Goal: Transaction & Acquisition: Book appointment/travel/reservation

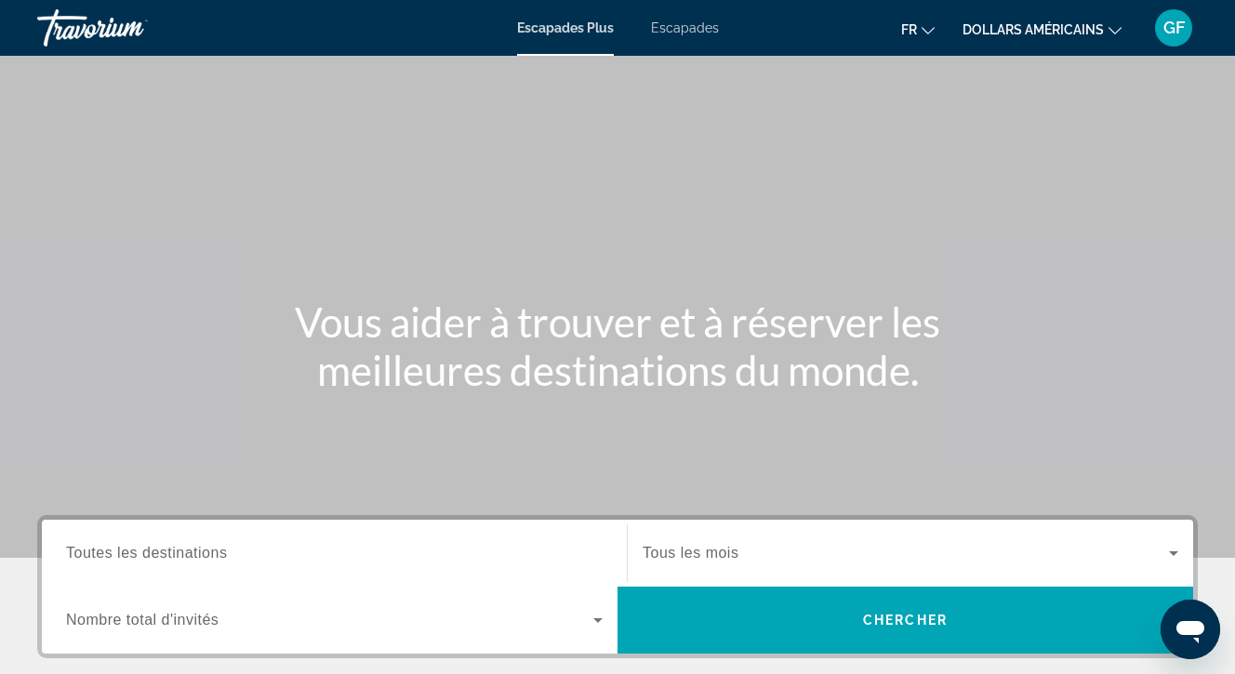
click at [213, 550] on span "Toutes les destinations" at bounding box center [146, 553] width 161 height 16
click at [213, 550] on input "Destination Toutes les destinations" at bounding box center [334, 554] width 537 height 22
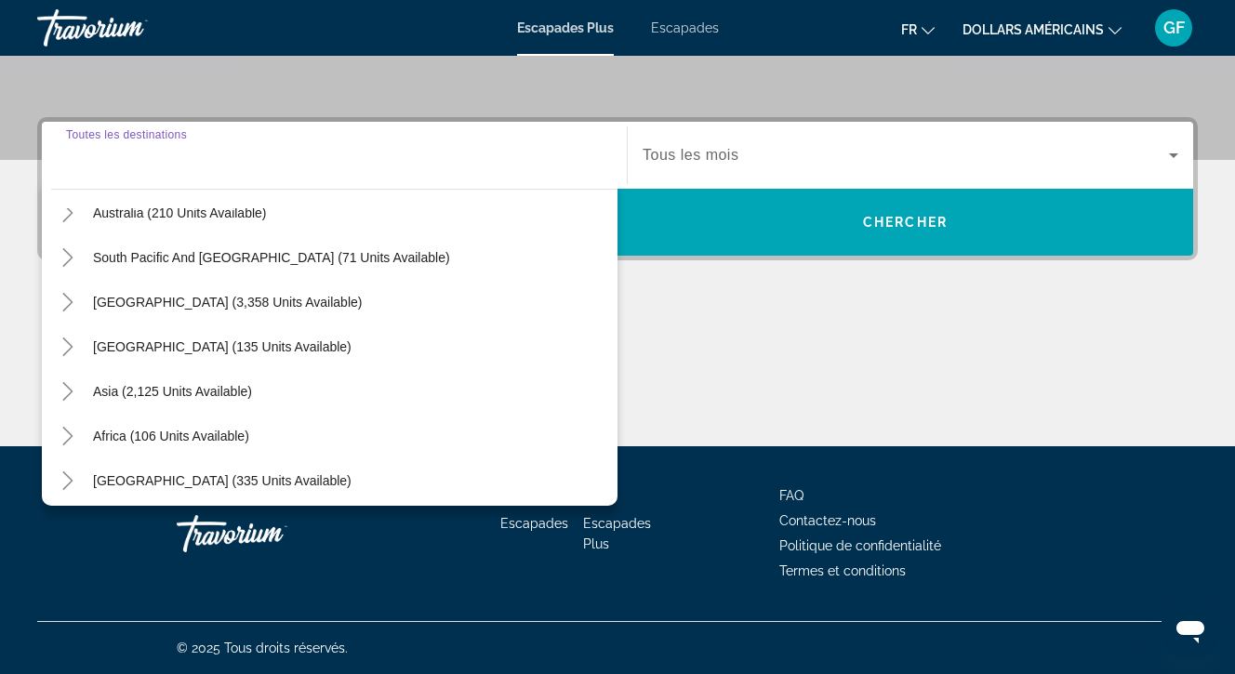
scroll to position [301, 0]
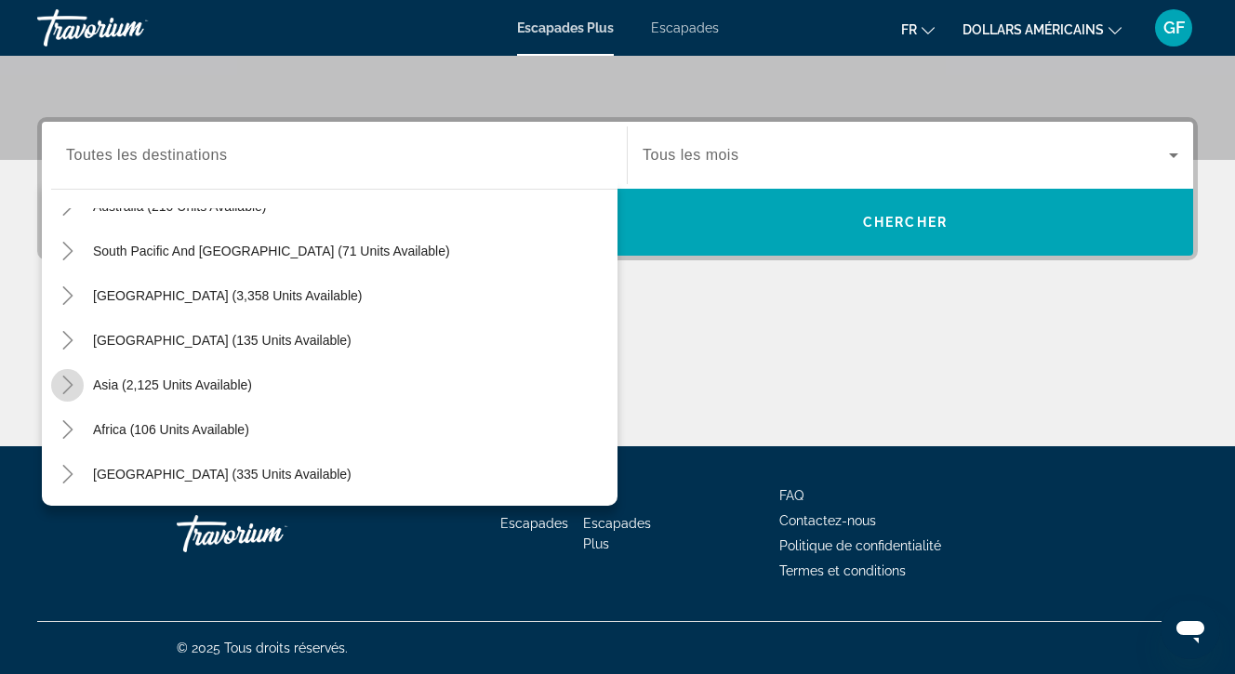
click at [66, 379] on icon "Toggle Asia (2,125 units available)" at bounding box center [67, 385] width 10 height 19
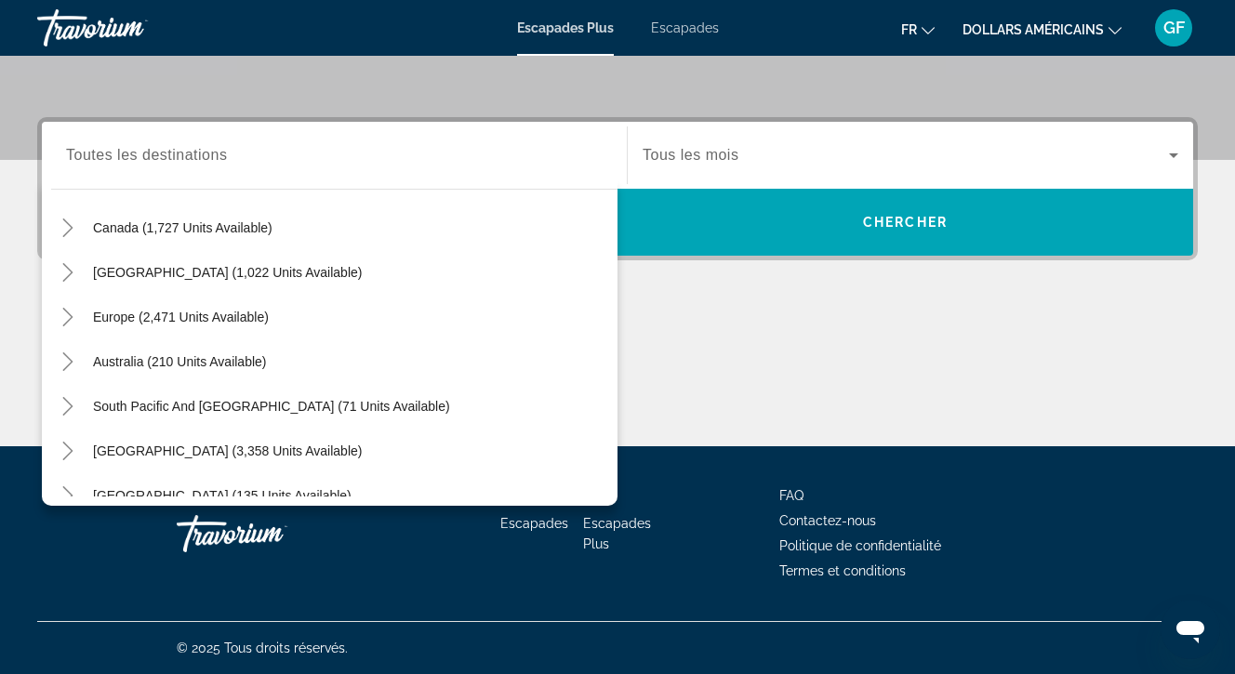
scroll to position [139, 0]
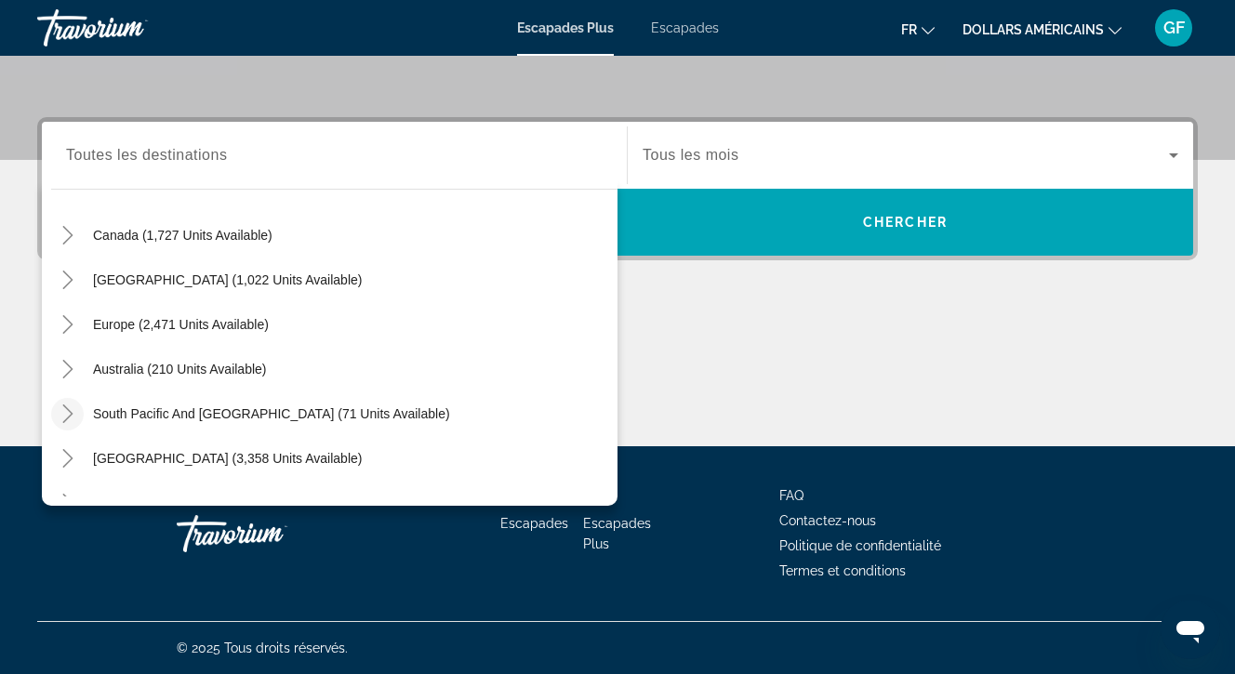
click at [69, 409] on icon "Toggle South Pacific and Oceania (71 units available)" at bounding box center [68, 414] width 19 height 19
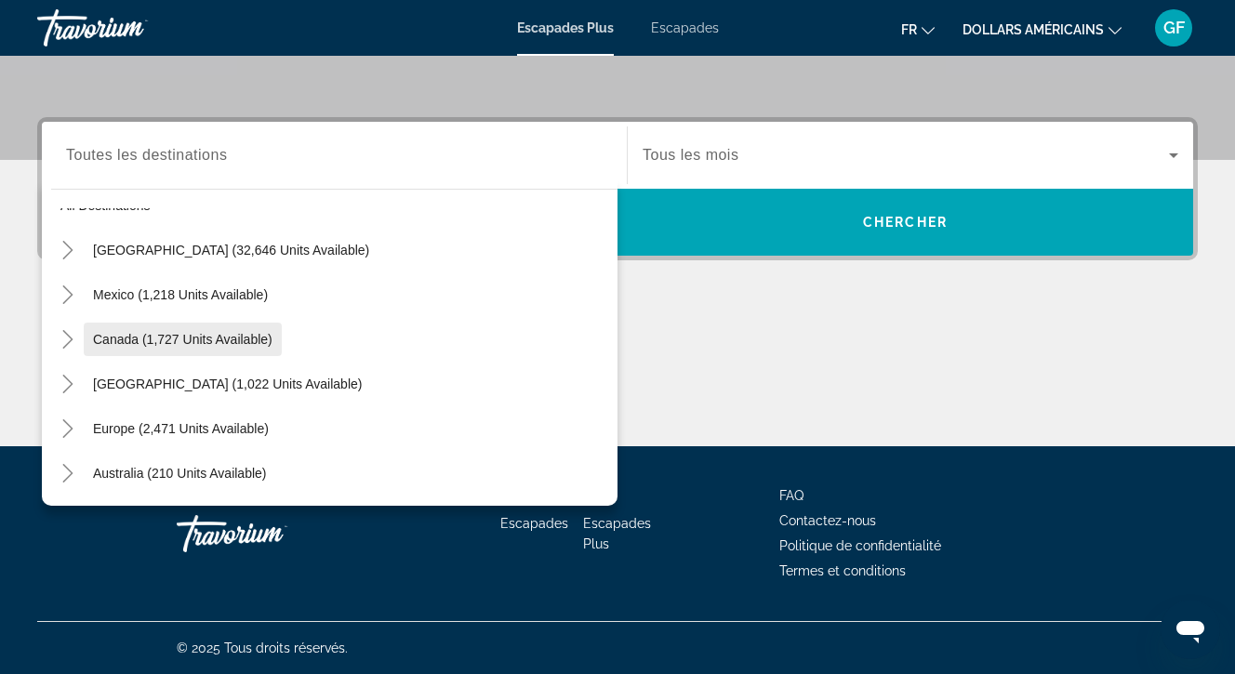
scroll to position [42, 0]
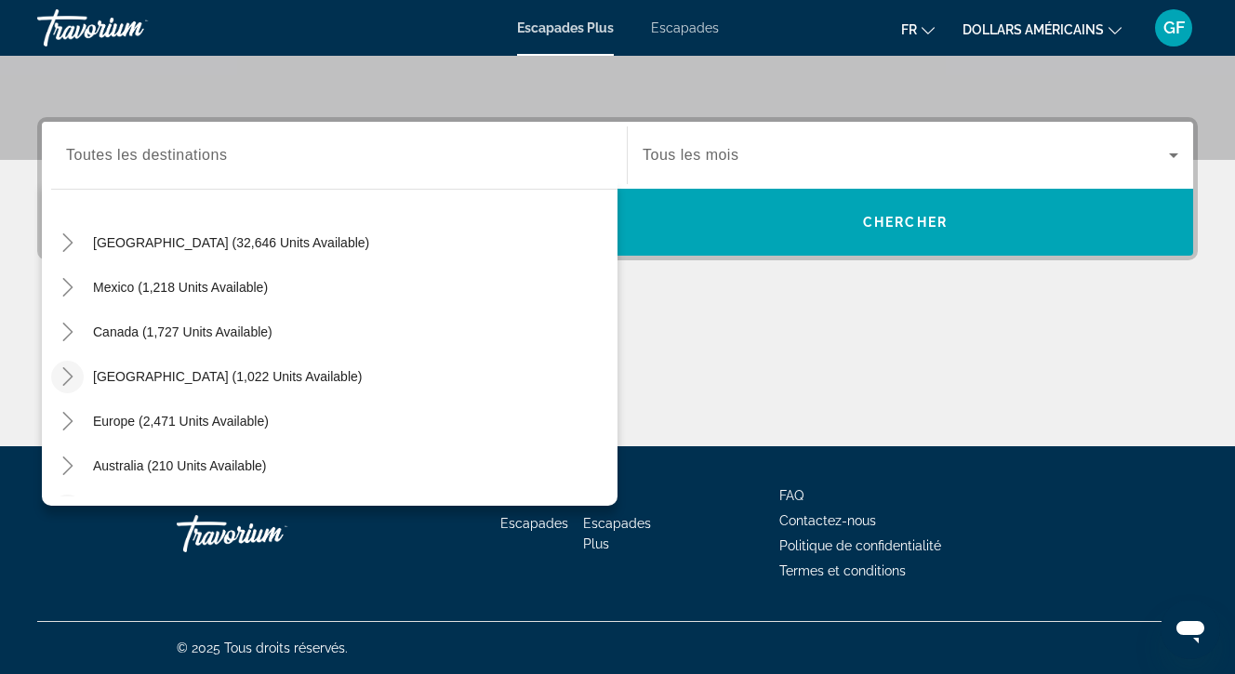
click at [70, 372] on icon "Toggle Caribbean & Atlantic Islands (1,022 units available)" at bounding box center [68, 376] width 19 height 19
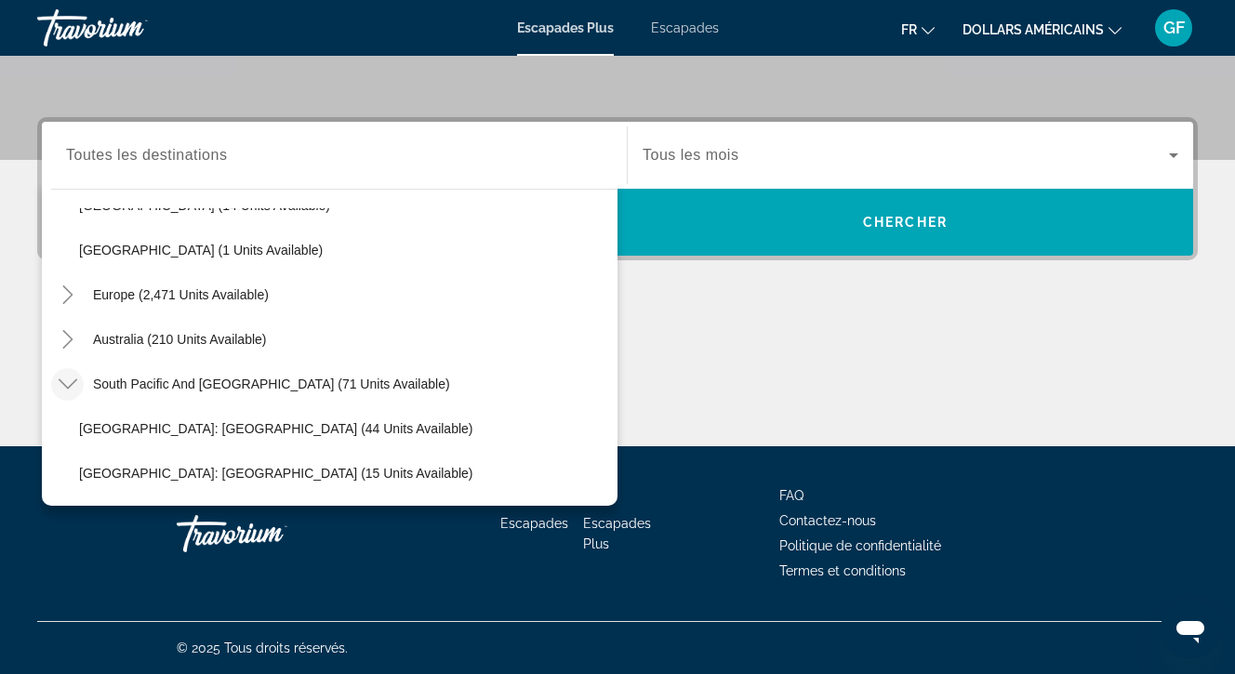
scroll to position [571, 0]
click at [68, 338] on icon "Toggle Australia (210 units available)" at bounding box center [68, 338] width 19 height 19
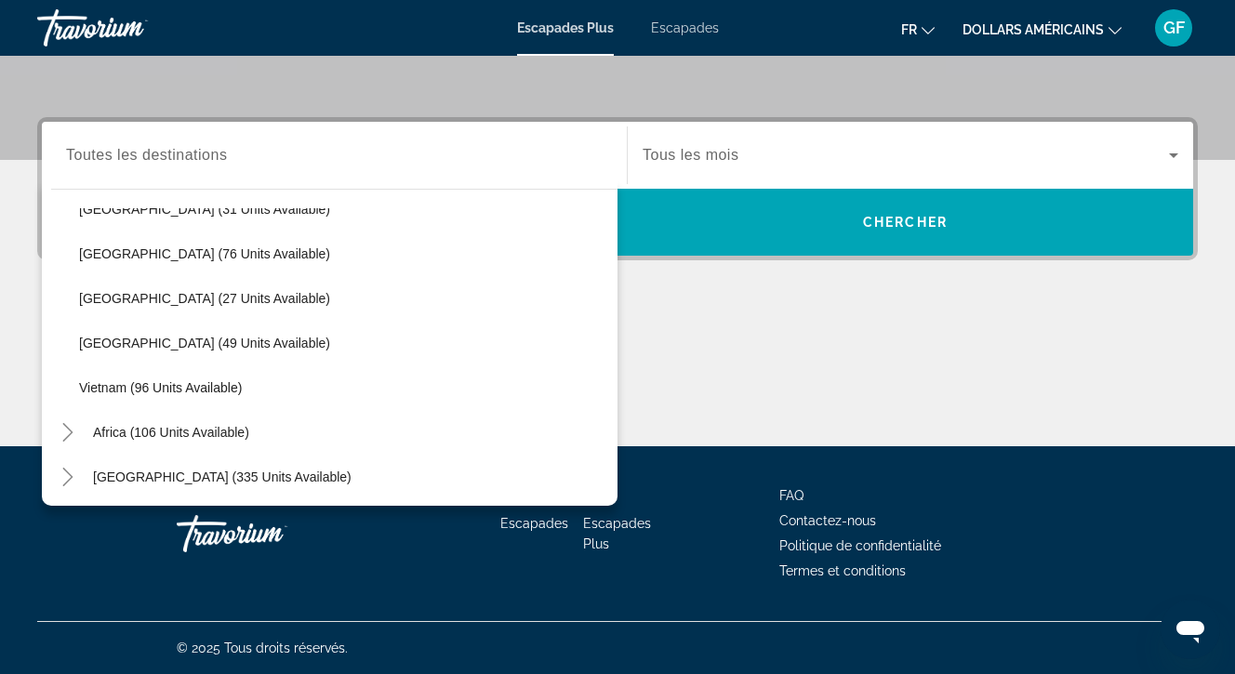
scroll to position [1551, 0]
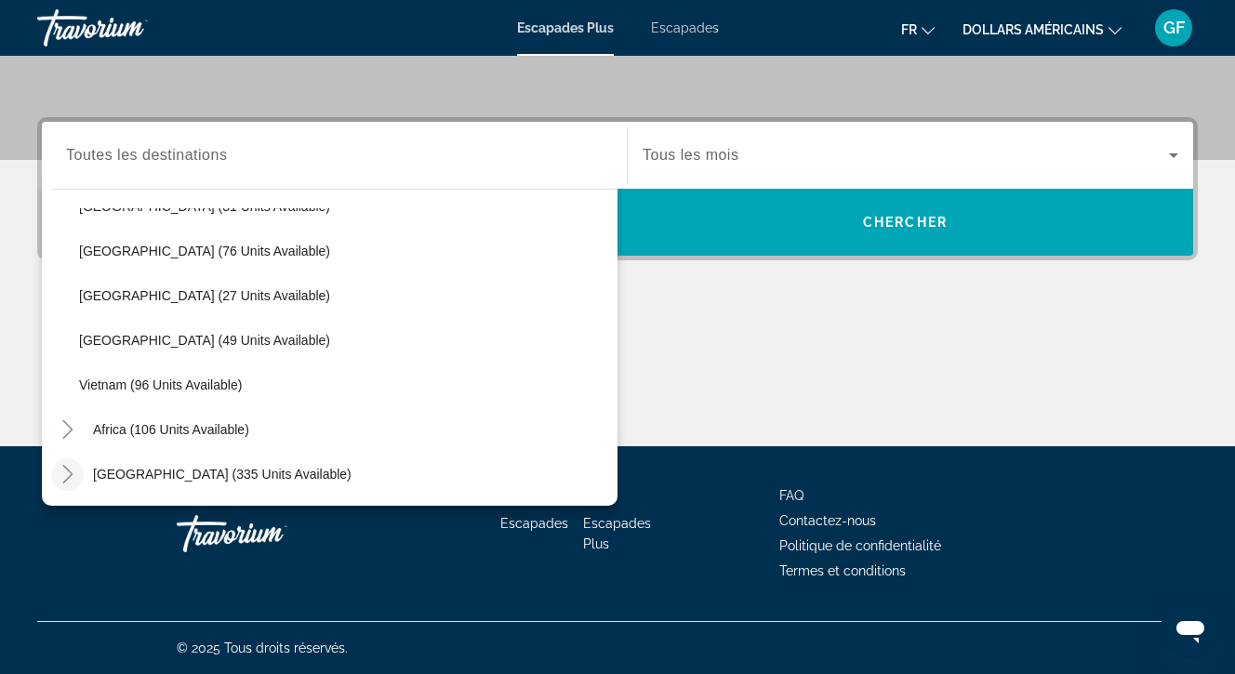
click at [70, 470] on icon "Toggle Middle East (335 units available)" at bounding box center [68, 474] width 19 height 19
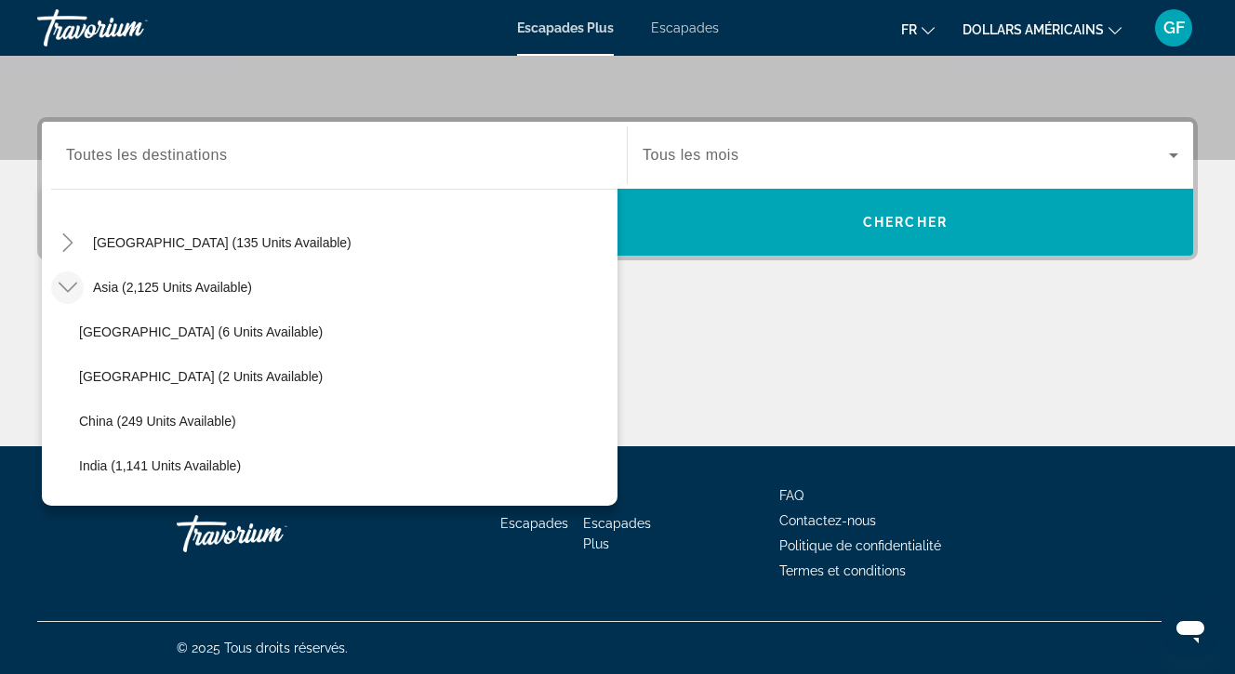
scroll to position [1145, 0]
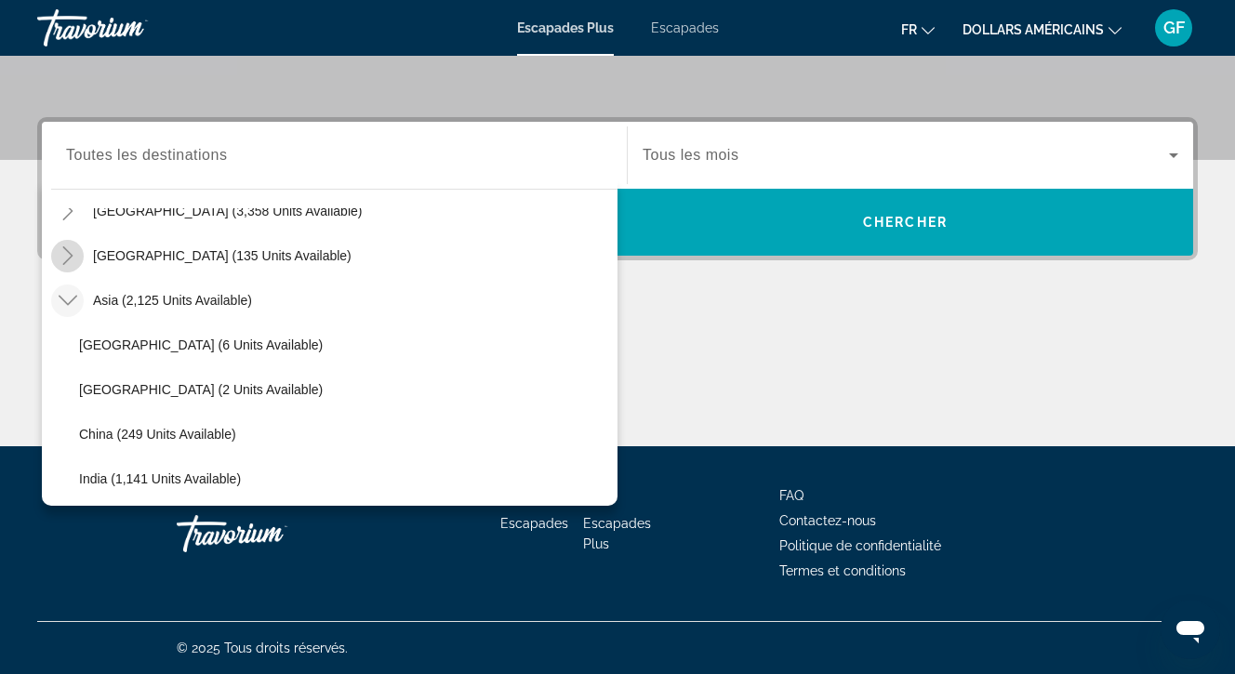
click at [66, 256] on icon "Toggle Central America (135 units available)" at bounding box center [68, 255] width 19 height 19
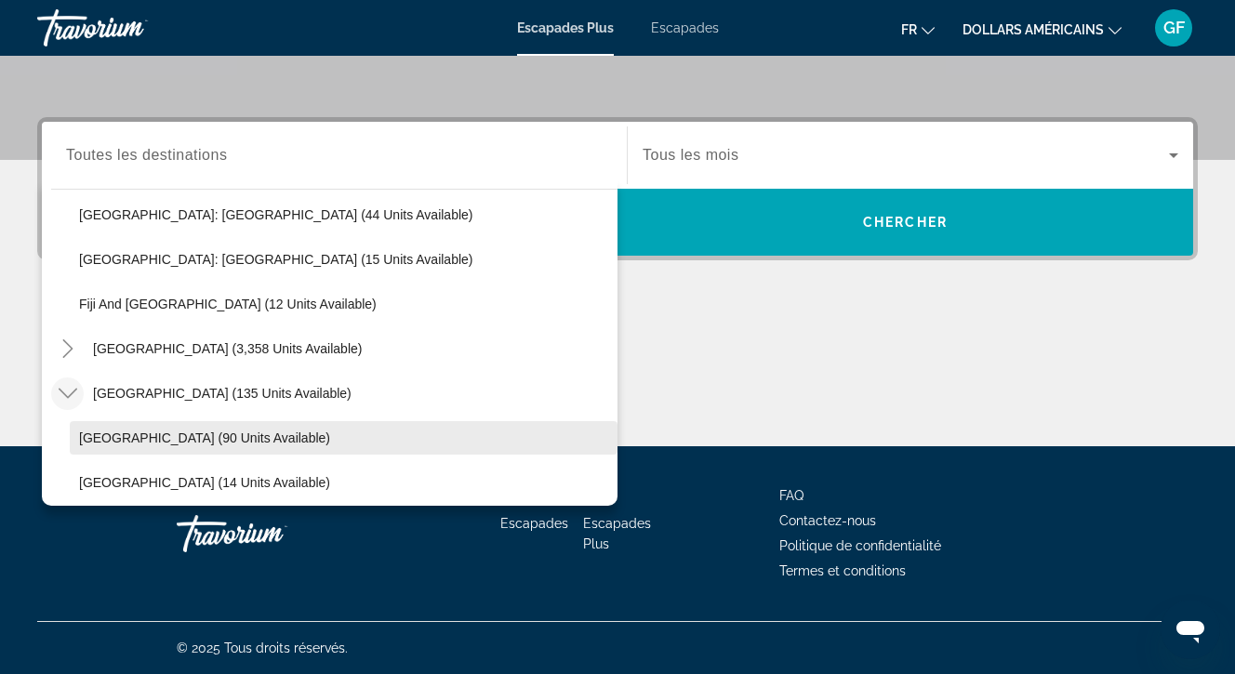
scroll to position [1006, 0]
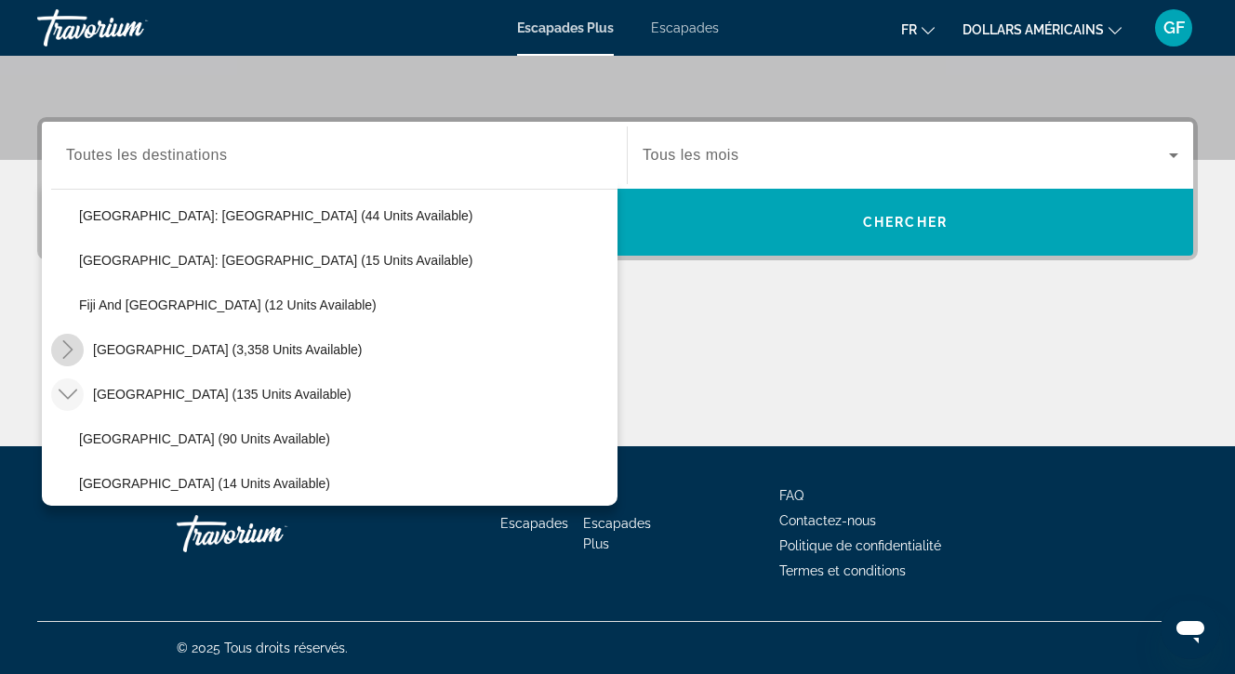
click at [71, 349] on icon "Toggle South America (3,358 units available)" at bounding box center [67, 349] width 10 height 19
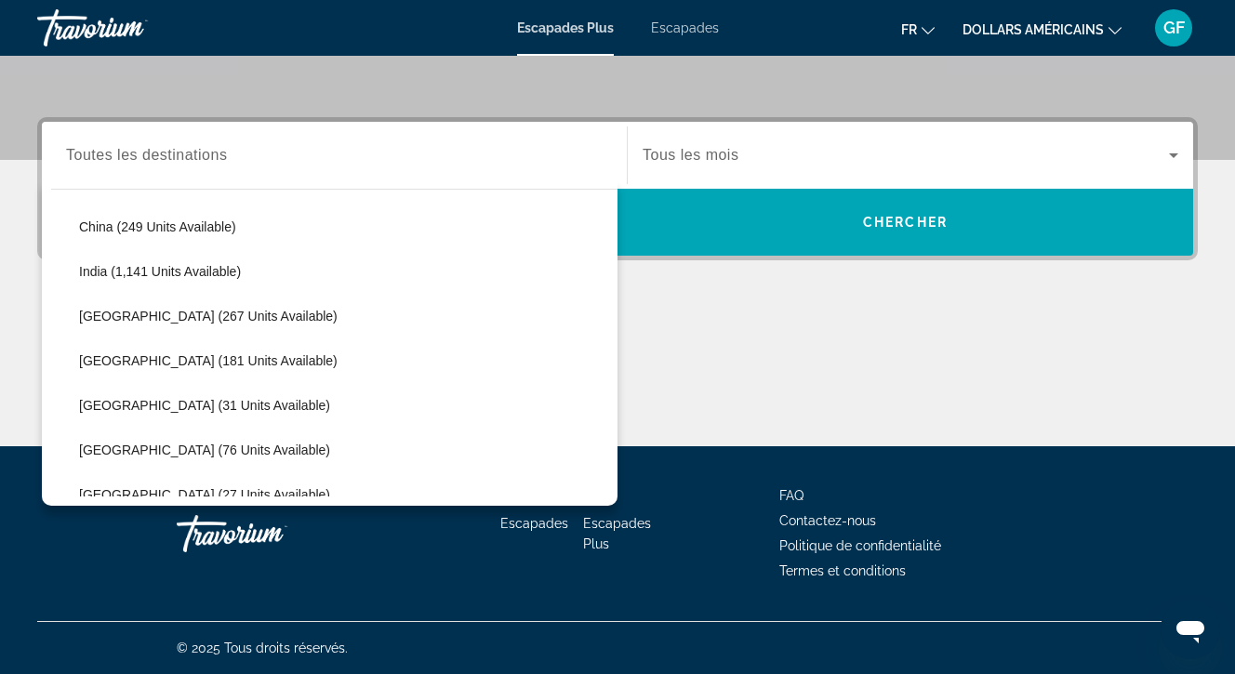
scroll to position [1860, 0]
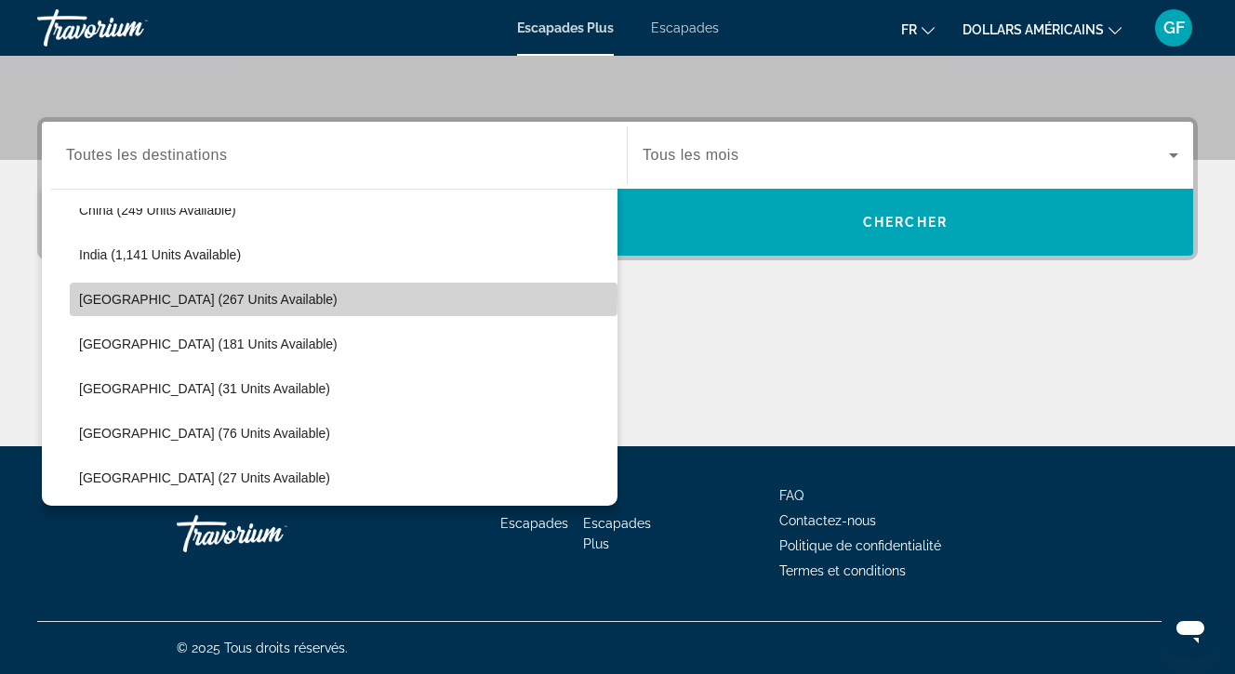
click at [112, 295] on span "Indonesia (267 units available)" at bounding box center [208, 299] width 259 height 15
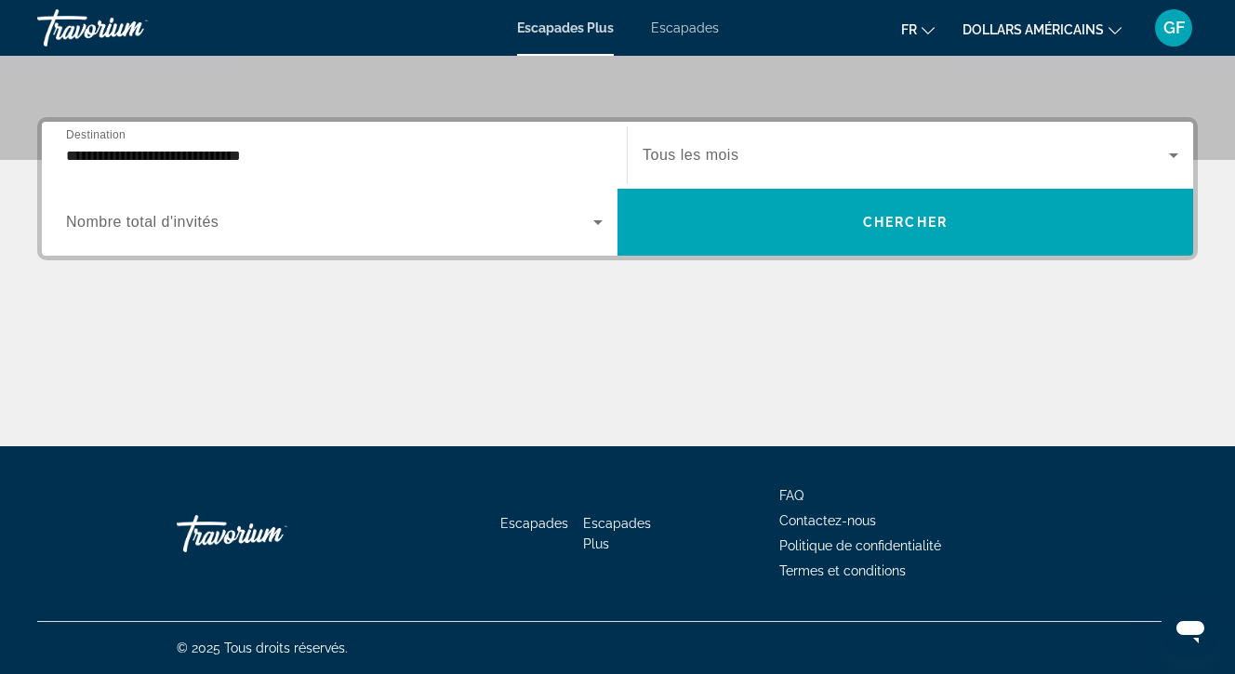
click at [112, 139] on span "Destination" at bounding box center [96, 134] width 60 height 12
click at [112, 145] on input "**********" at bounding box center [334, 156] width 537 height 22
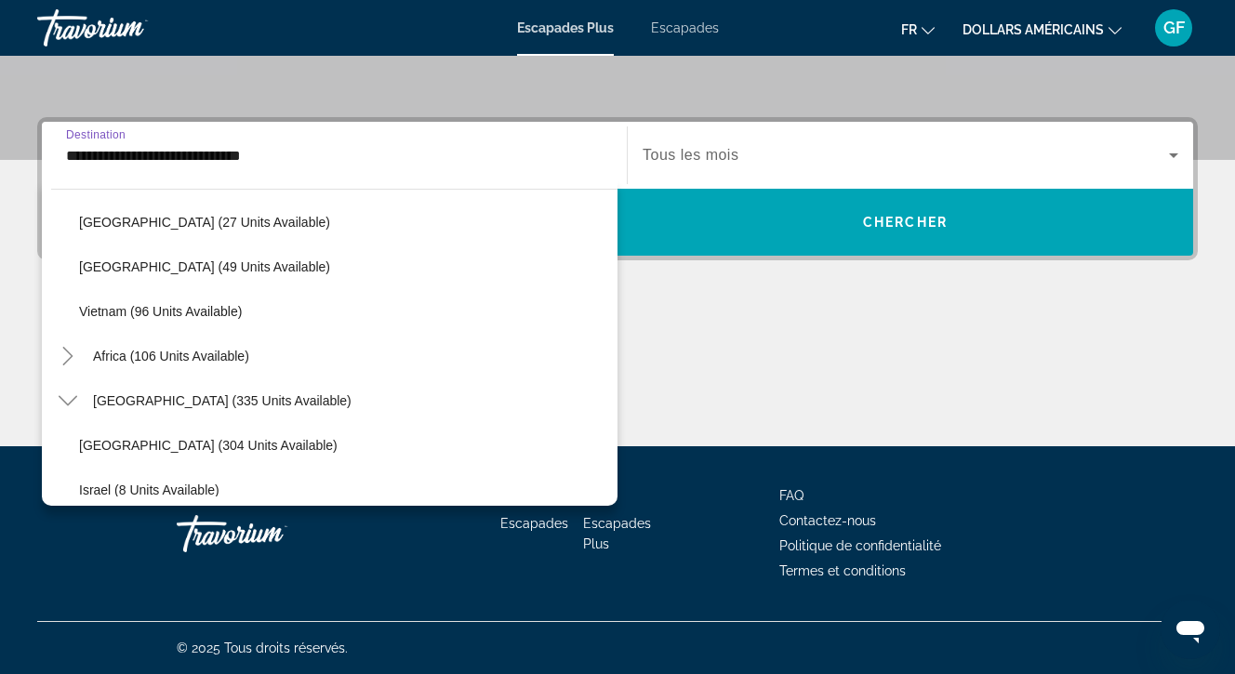
scroll to position [2124, 0]
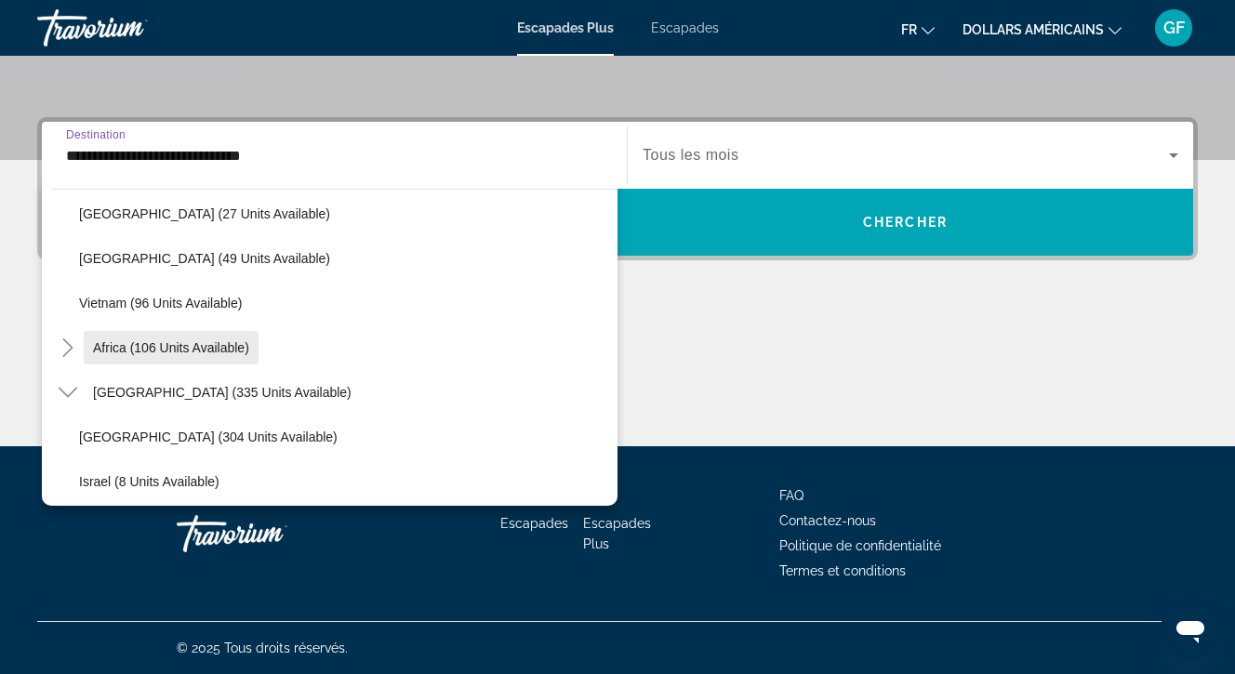
click at [108, 349] on span "Africa (106 units available)" at bounding box center [171, 347] width 156 height 15
type input "**********"
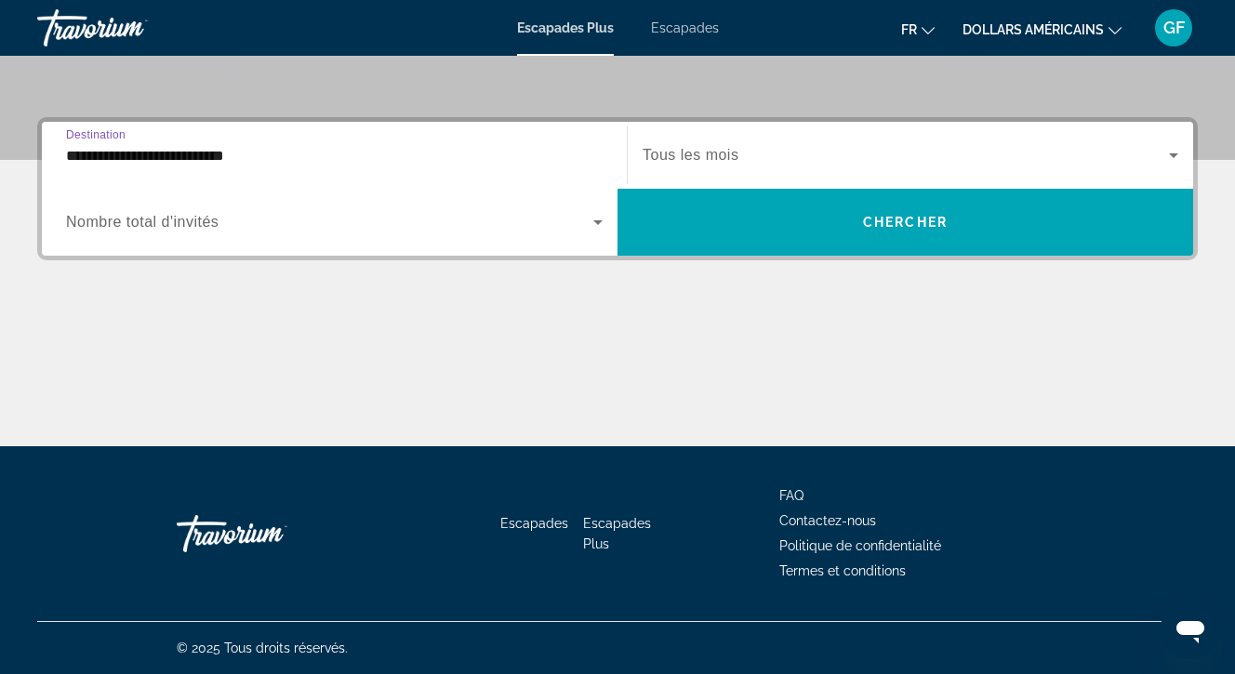
click at [174, 161] on input "**********" at bounding box center [334, 156] width 537 height 22
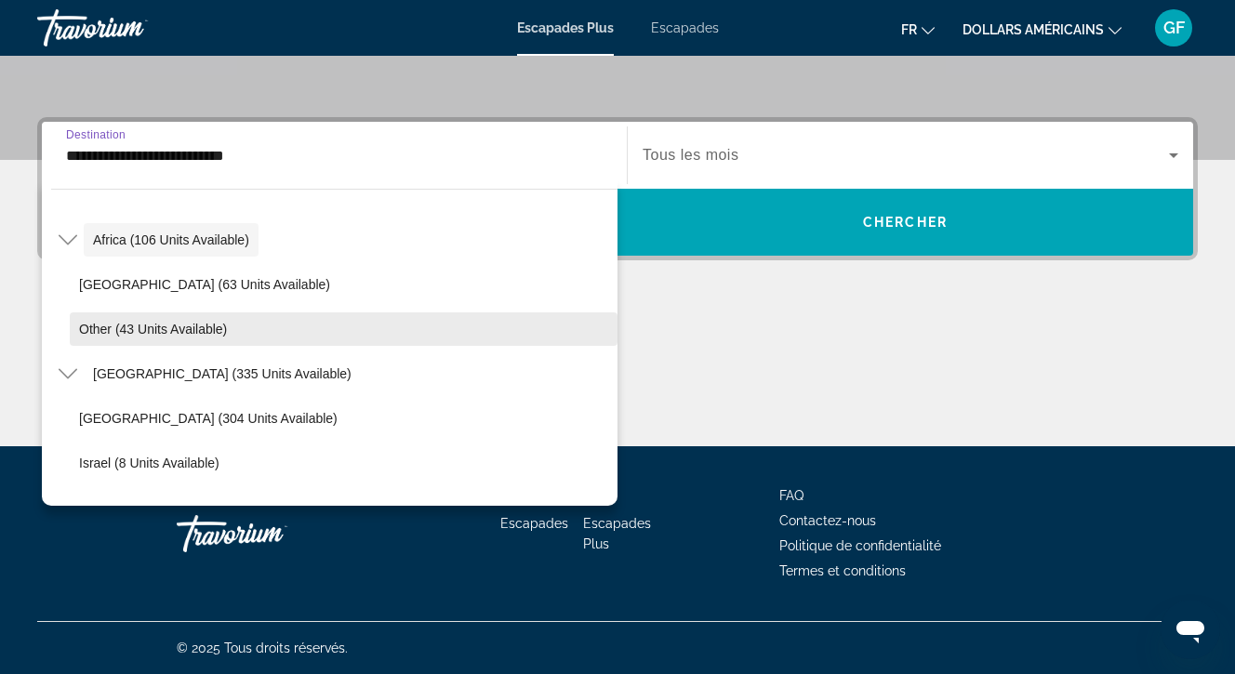
scroll to position [2265, 0]
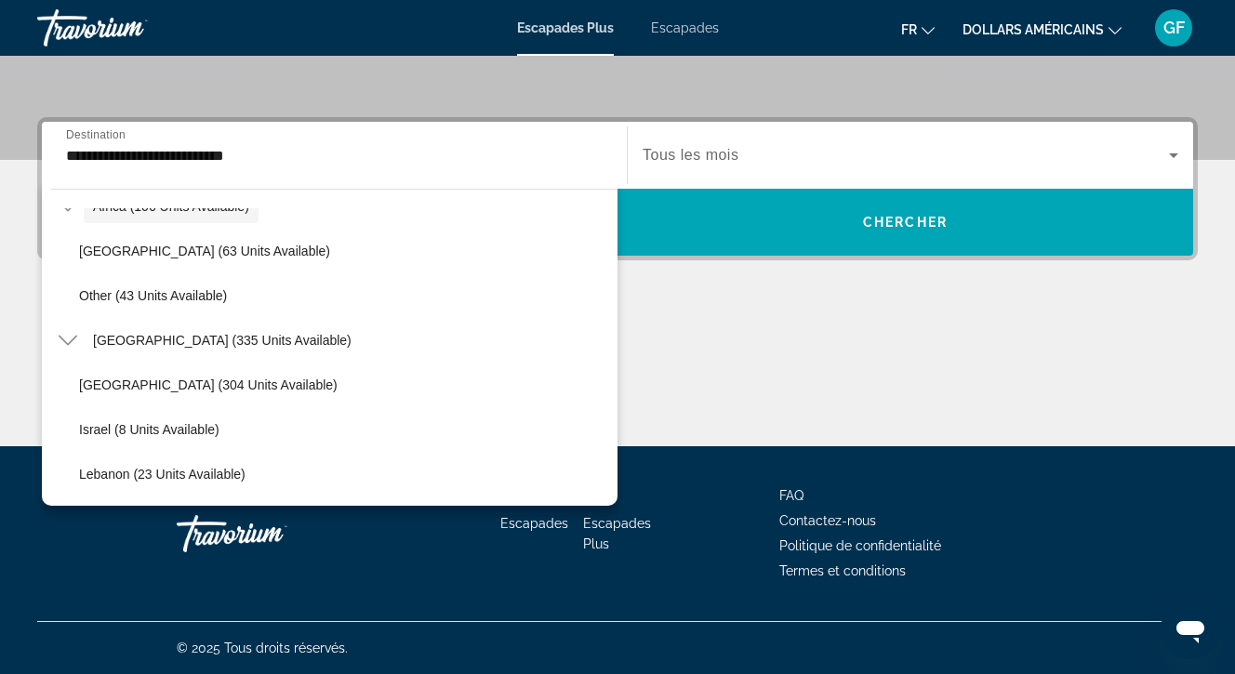
click at [719, 312] on div "Contenu principal" at bounding box center [617, 377] width 1161 height 140
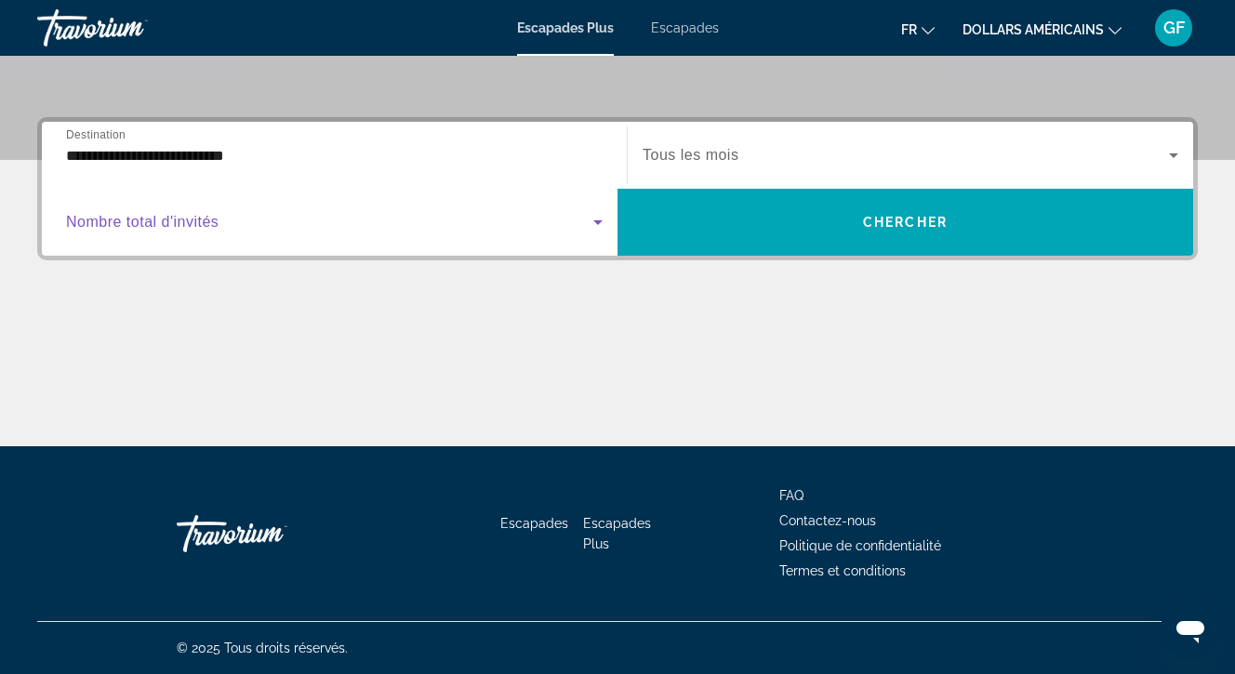
click at [594, 219] on icon "Widget de recherche" at bounding box center [598, 222] width 22 height 22
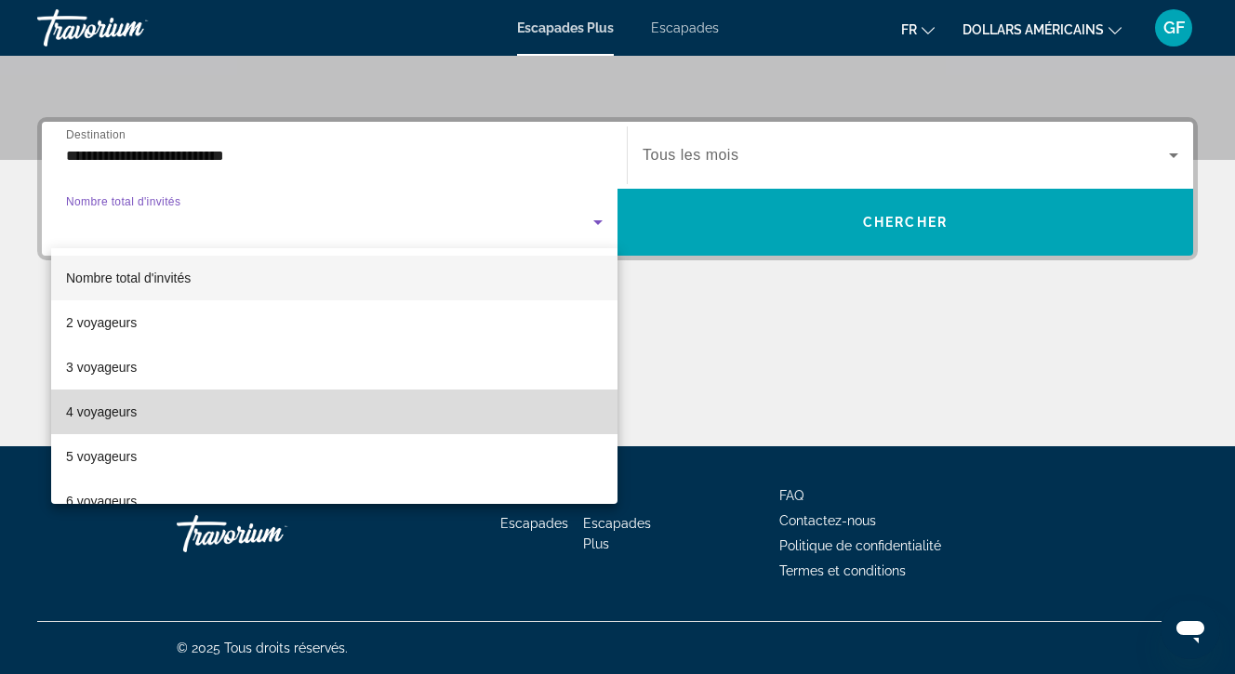
click at [129, 412] on font "4 voyageurs" at bounding box center [101, 412] width 71 height 15
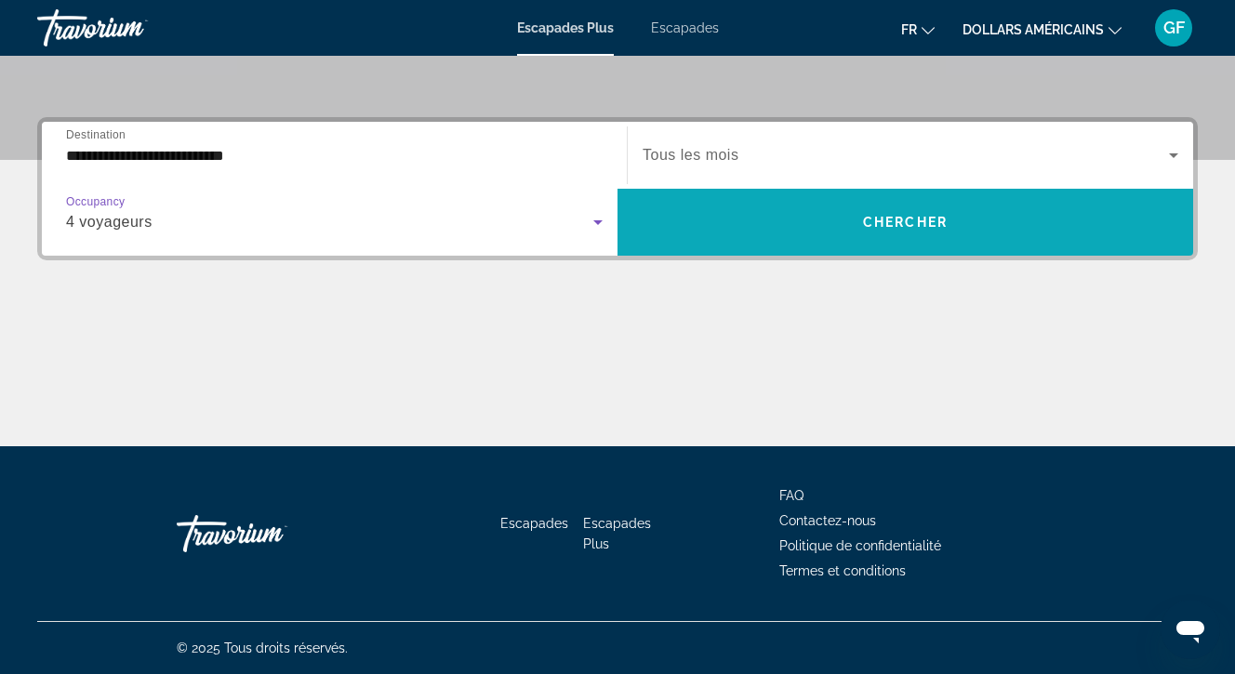
click at [885, 222] on span "Chercher" at bounding box center [905, 222] width 85 height 15
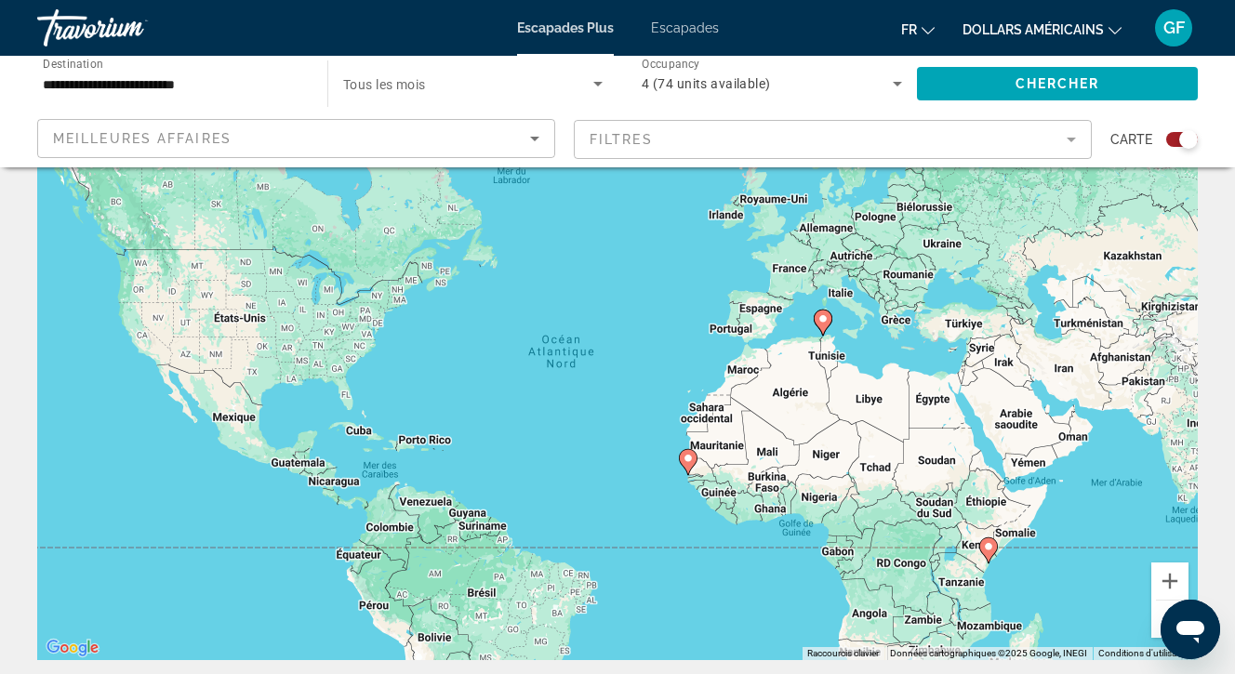
scroll to position [63, 0]
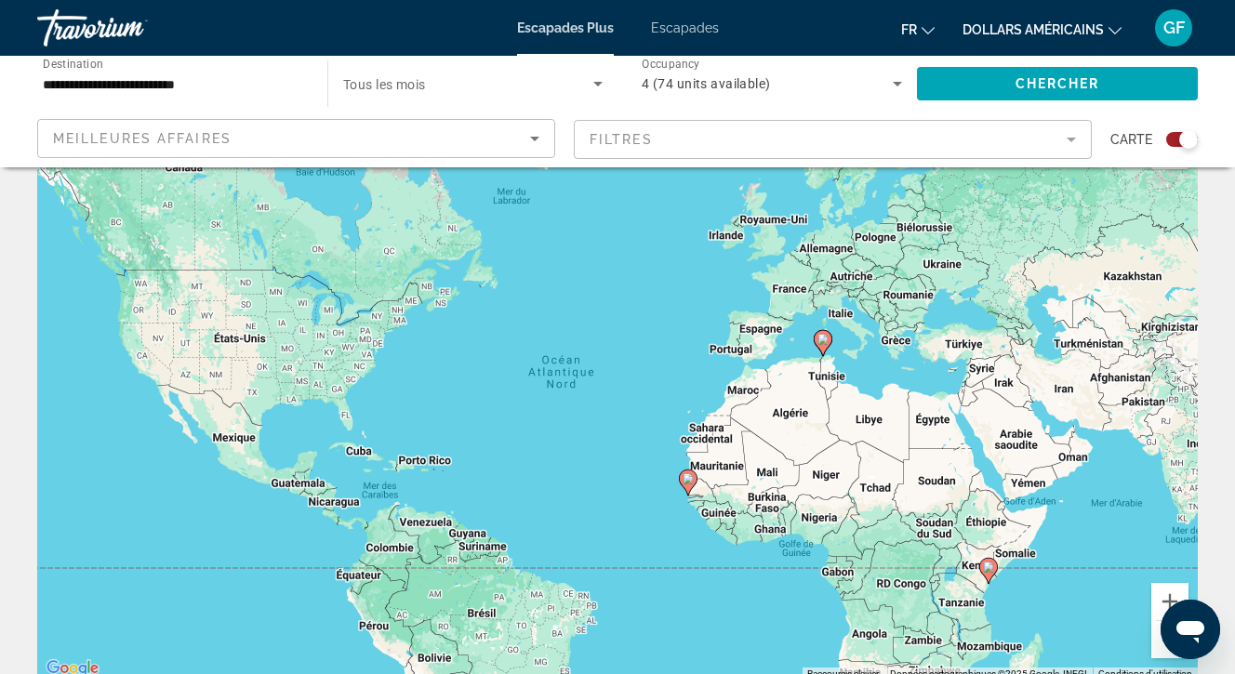
click at [64, 82] on input "**********" at bounding box center [173, 84] width 260 height 22
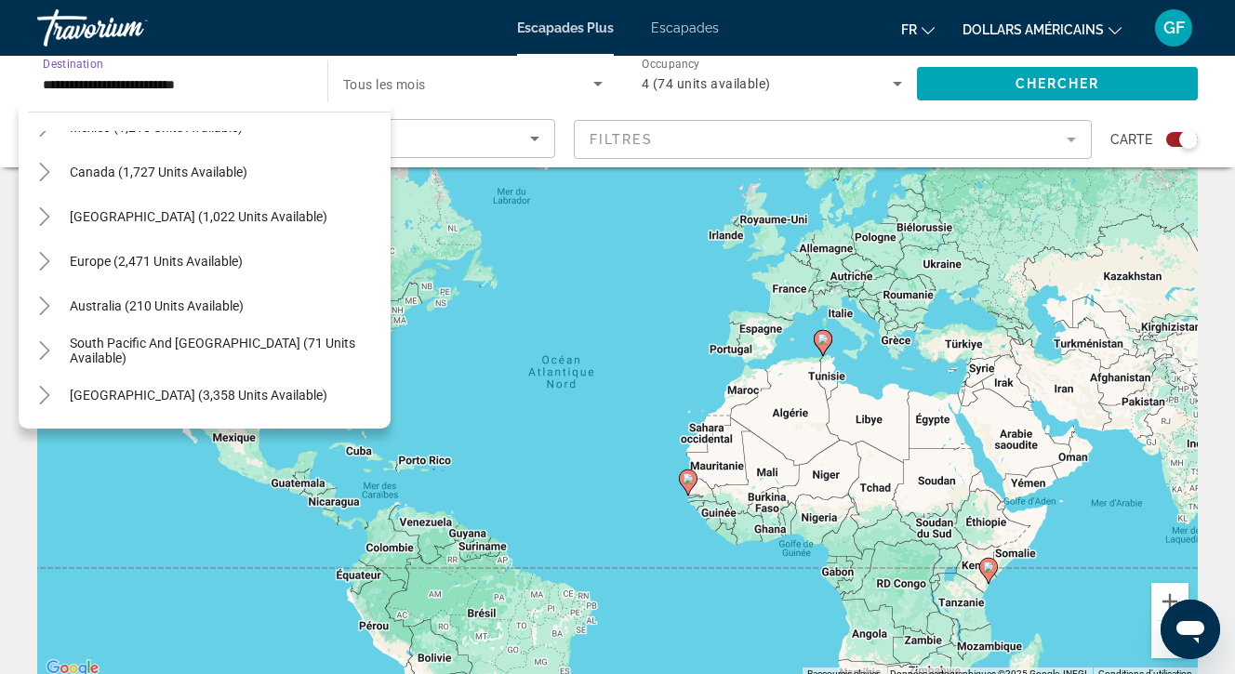
scroll to position [130, 0]
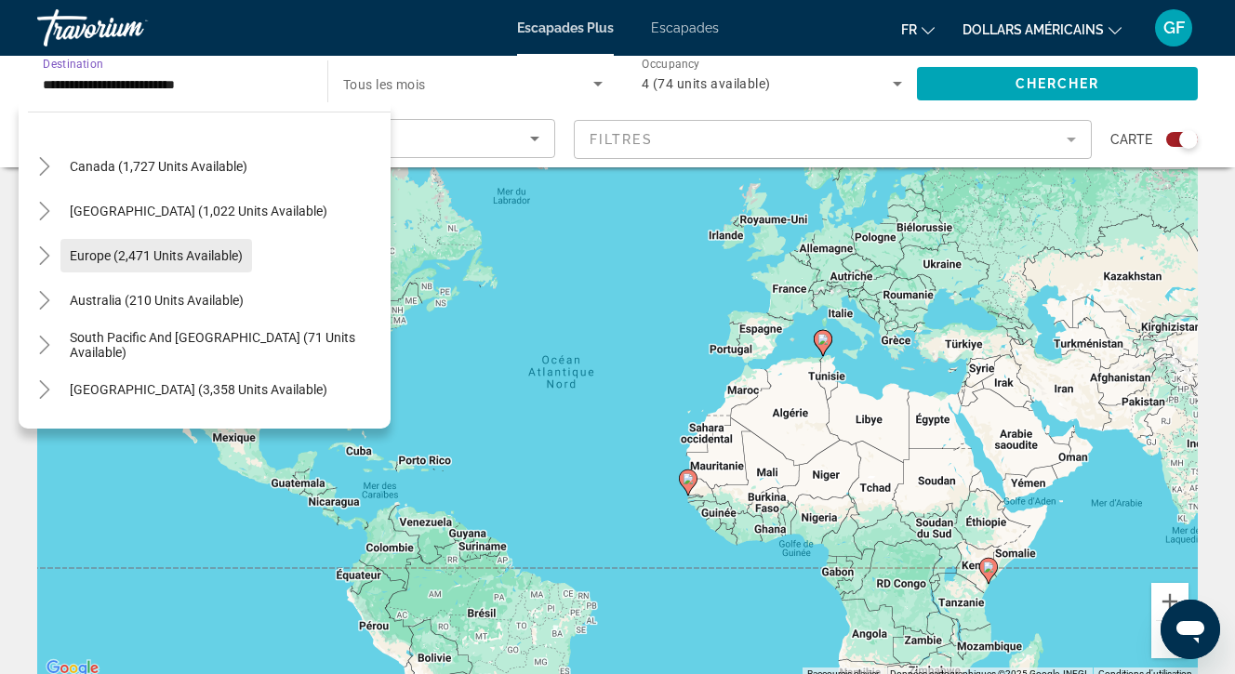
click at [127, 254] on span "Europe (2,471 units available)" at bounding box center [156, 255] width 173 height 15
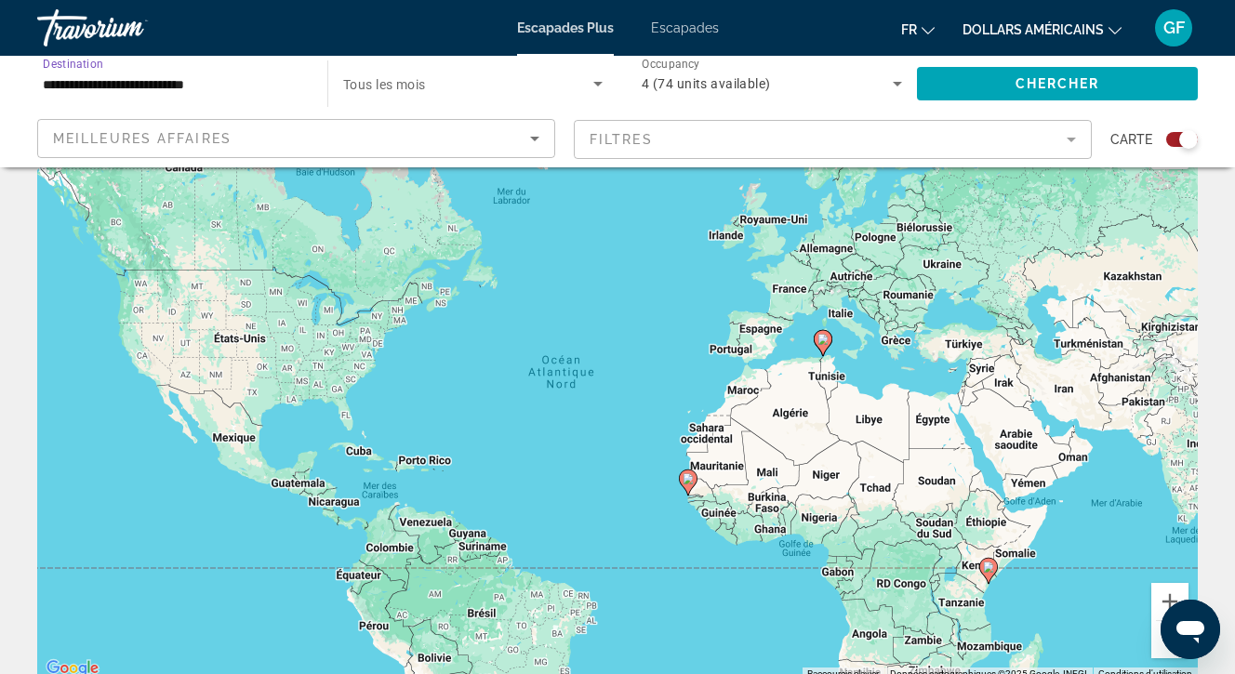
click at [530, 132] on icon "Sort by" at bounding box center [535, 138] width 22 height 22
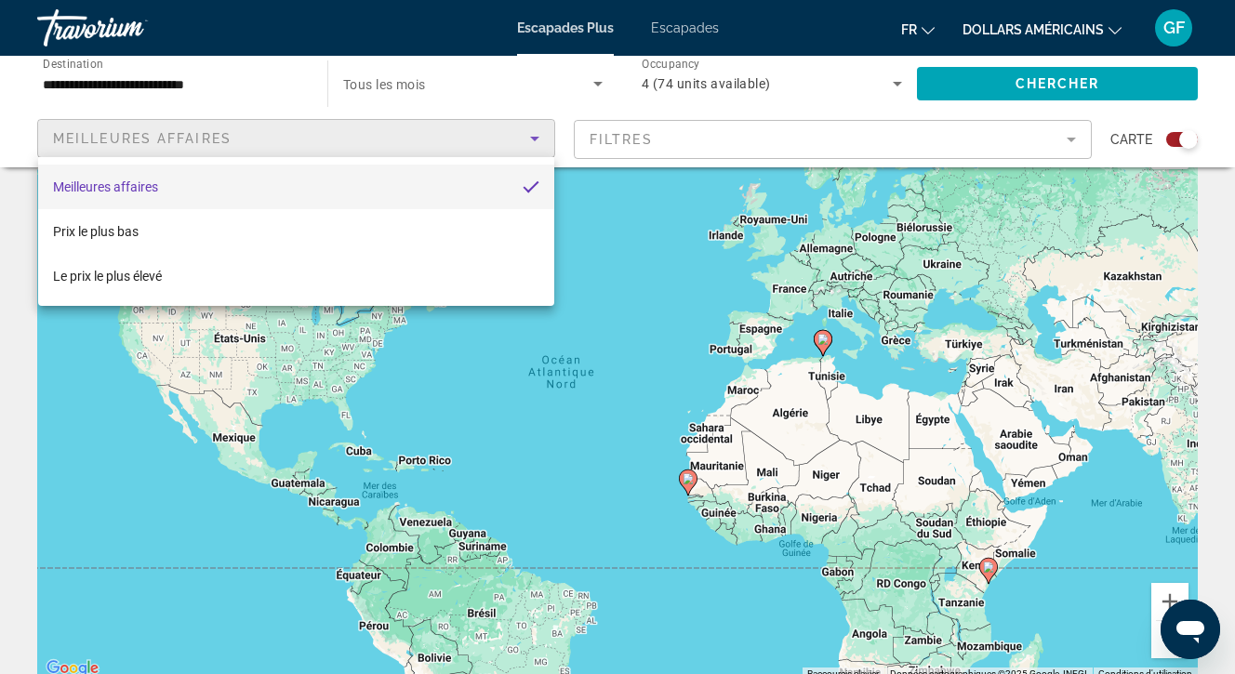
click at [218, 93] on div at bounding box center [617, 337] width 1235 height 674
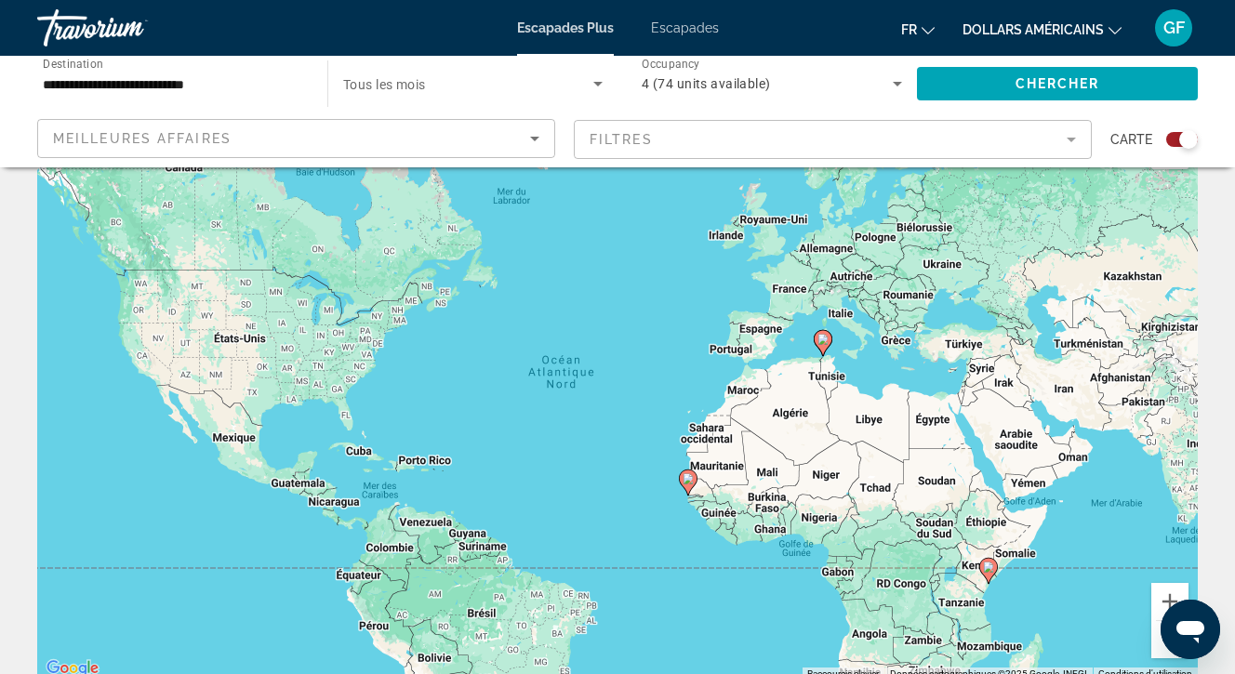
click at [607, 80] on icon "Search widget" at bounding box center [598, 84] width 22 height 22
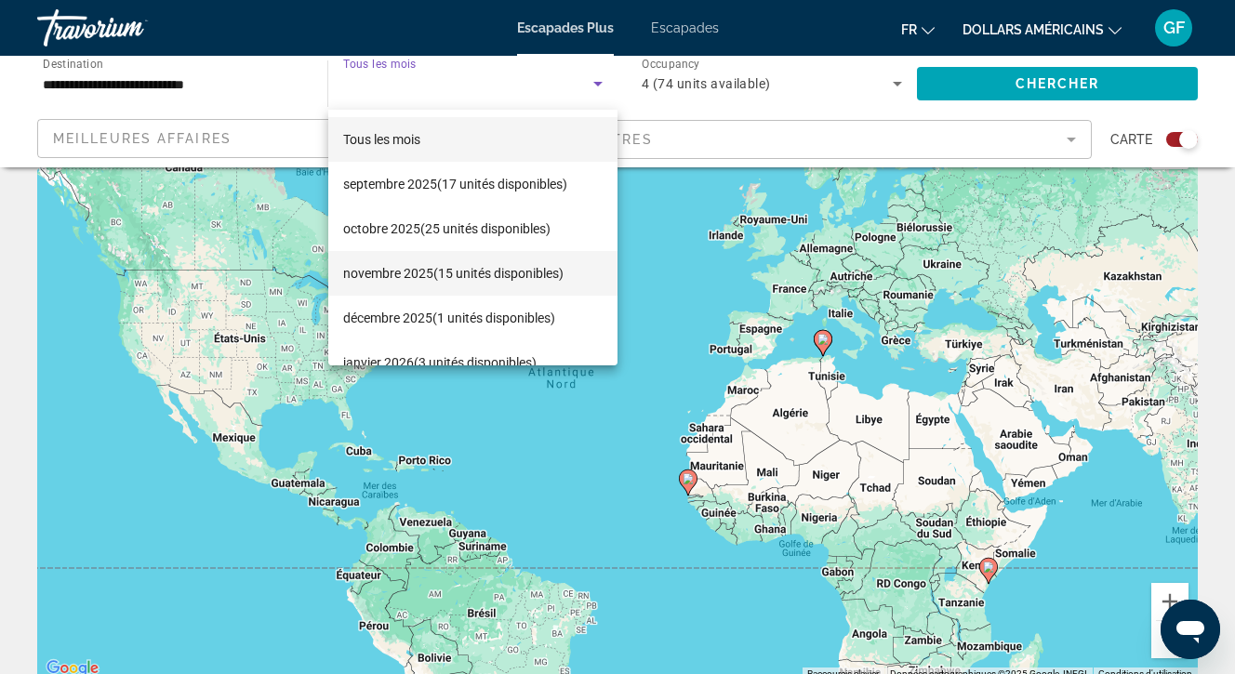
click at [452, 273] on font "(15 unités disponibles)" at bounding box center [498, 273] width 130 height 15
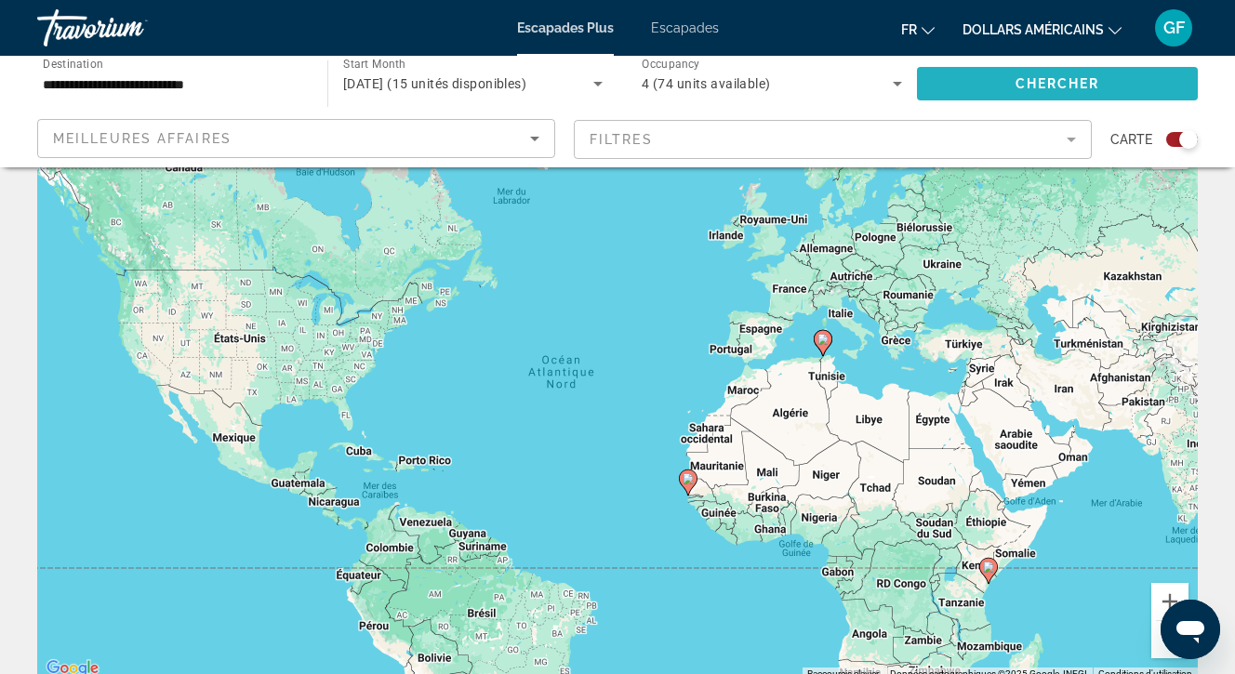
click at [1049, 82] on span "Chercher" at bounding box center [1058, 83] width 85 height 15
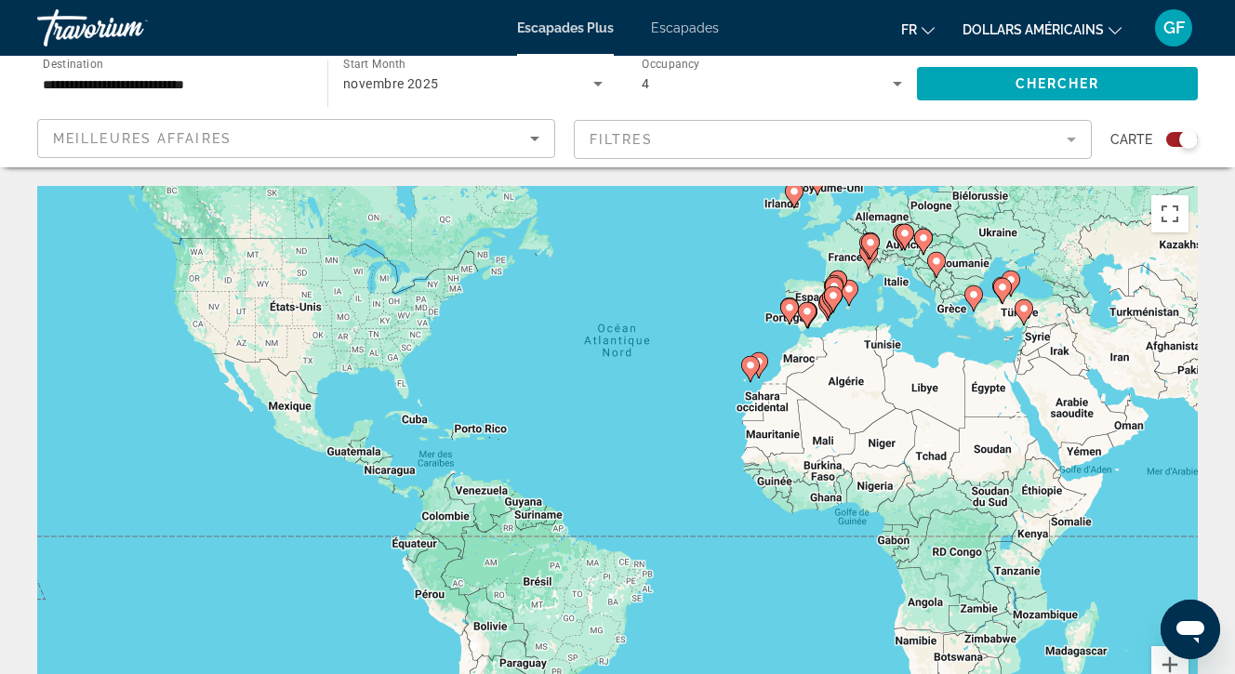
drag, startPoint x: 647, startPoint y: 413, endPoint x: 708, endPoint y: 311, distance: 118.8
click at [708, 311] on div "Pour activer le glissement avec le clavier, appuyez sur Alt+Entrée. Une fois ce…" at bounding box center [617, 465] width 1161 height 558
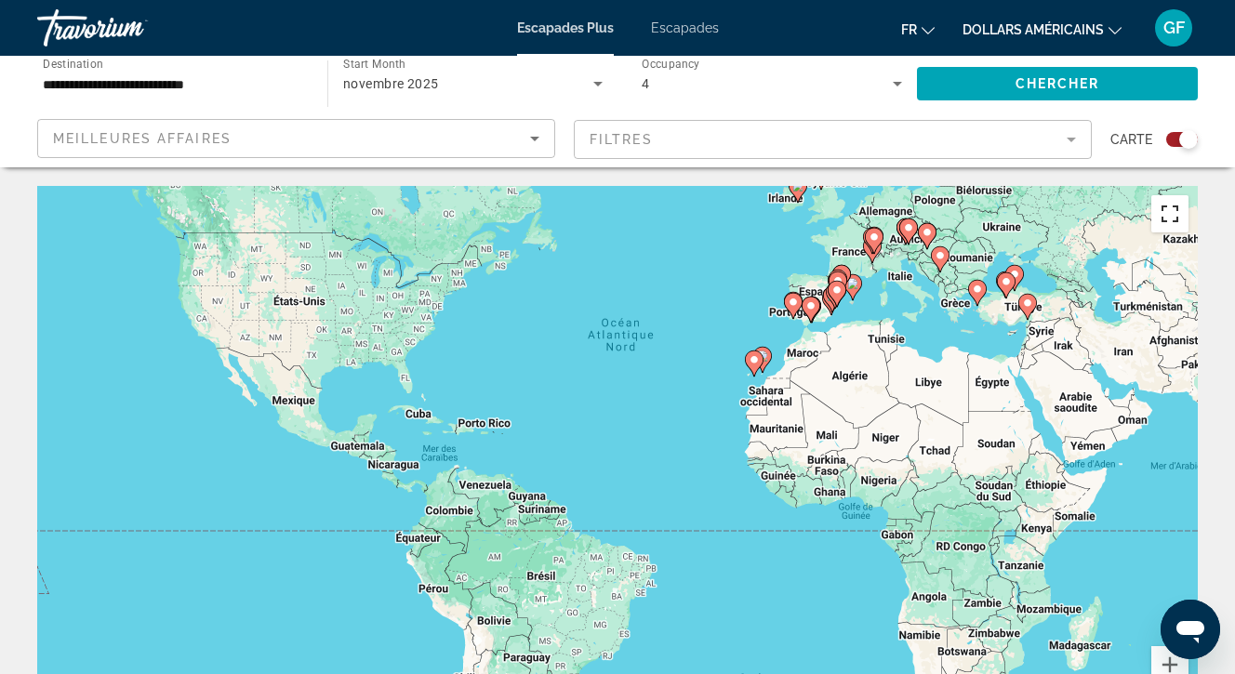
click at [1169, 212] on button "Passer en plein écran" at bounding box center [1169, 213] width 37 height 37
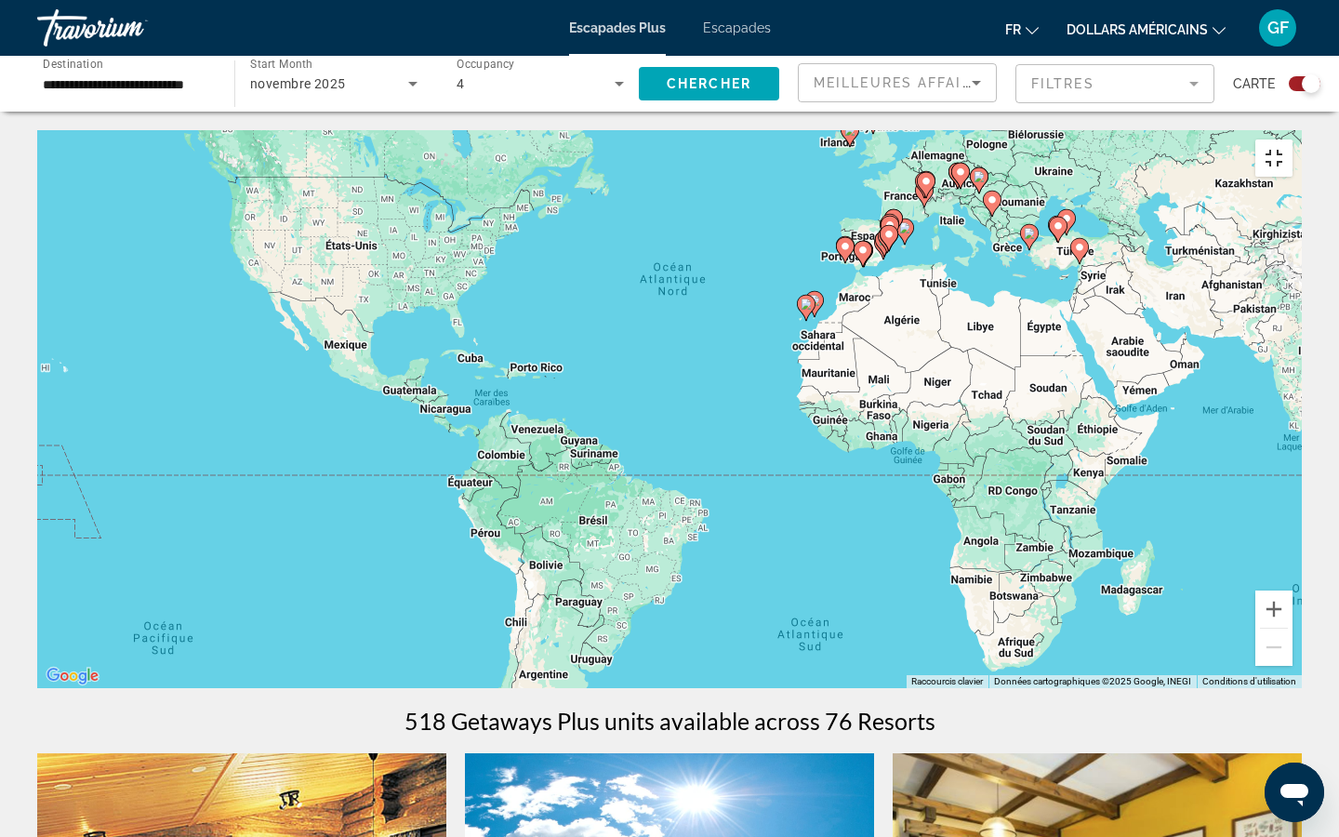
click at [1234, 140] on button "Passer en plein écran" at bounding box center [1274, 158] width 37 height 37
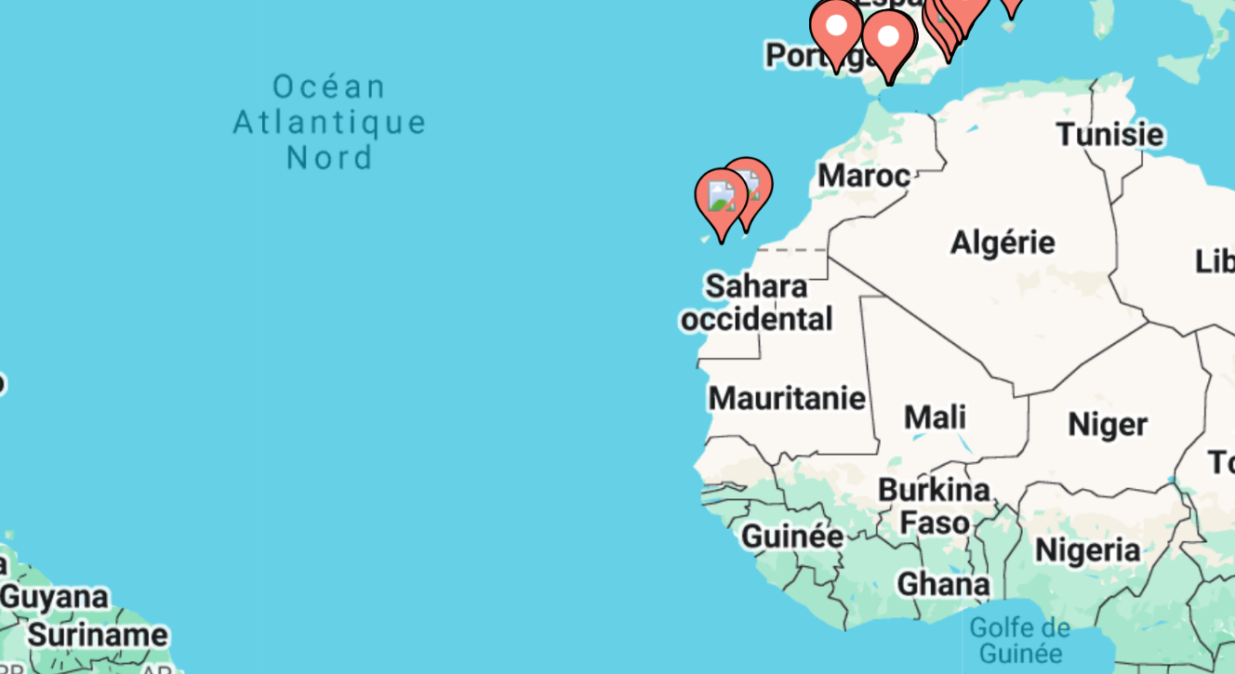
click at [754, 360] on image "Contenu principal" at bounding box center [754, 359] width 11 height 11
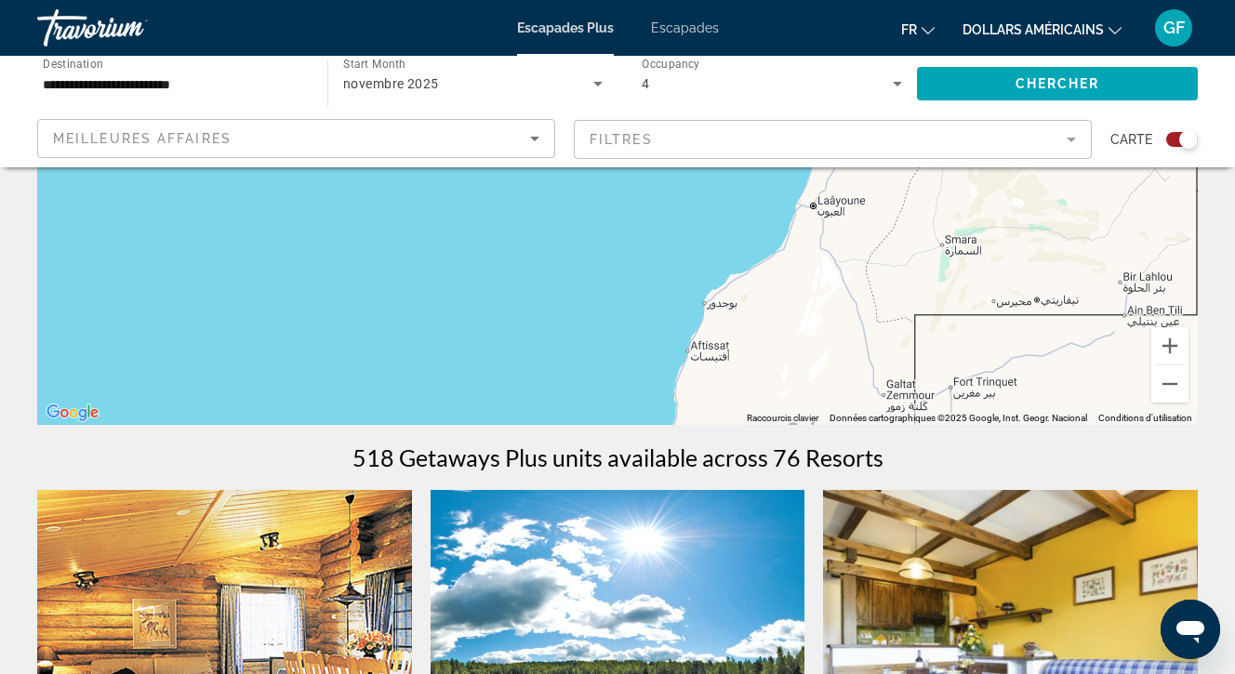
scroll to position [322, 0]
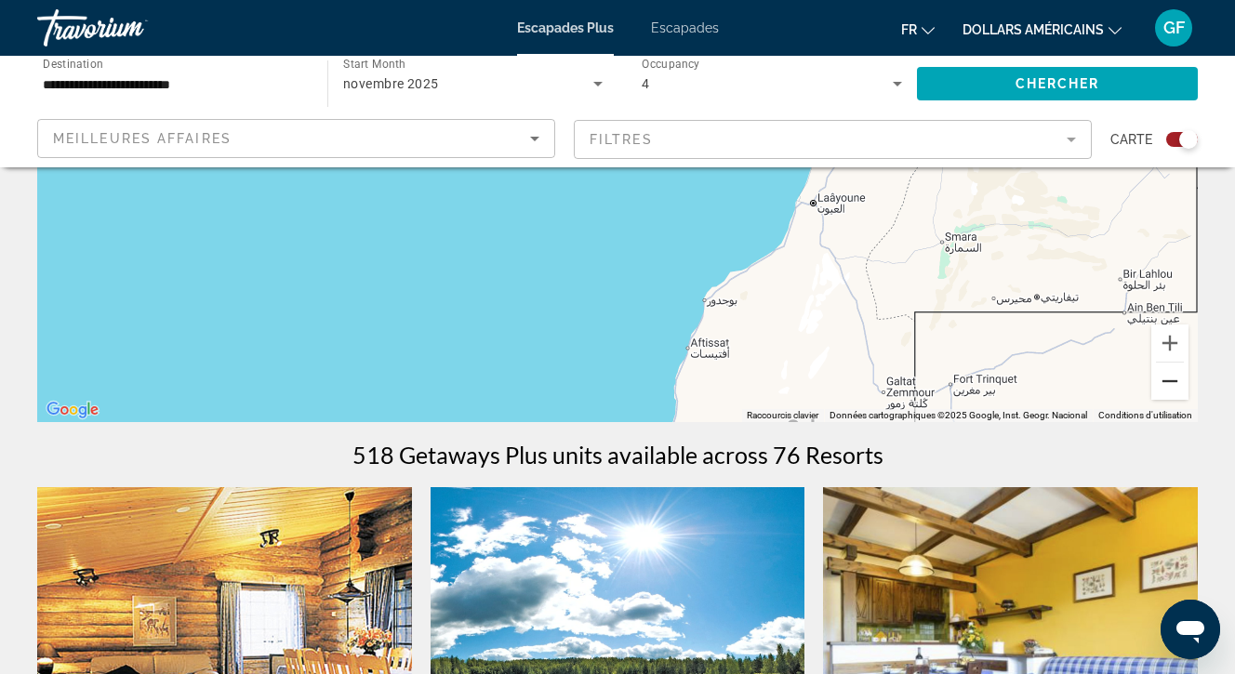
click at [1173, 379] on button "Zoom arrière" at bounding box center [1169, 381] width 37 height 37
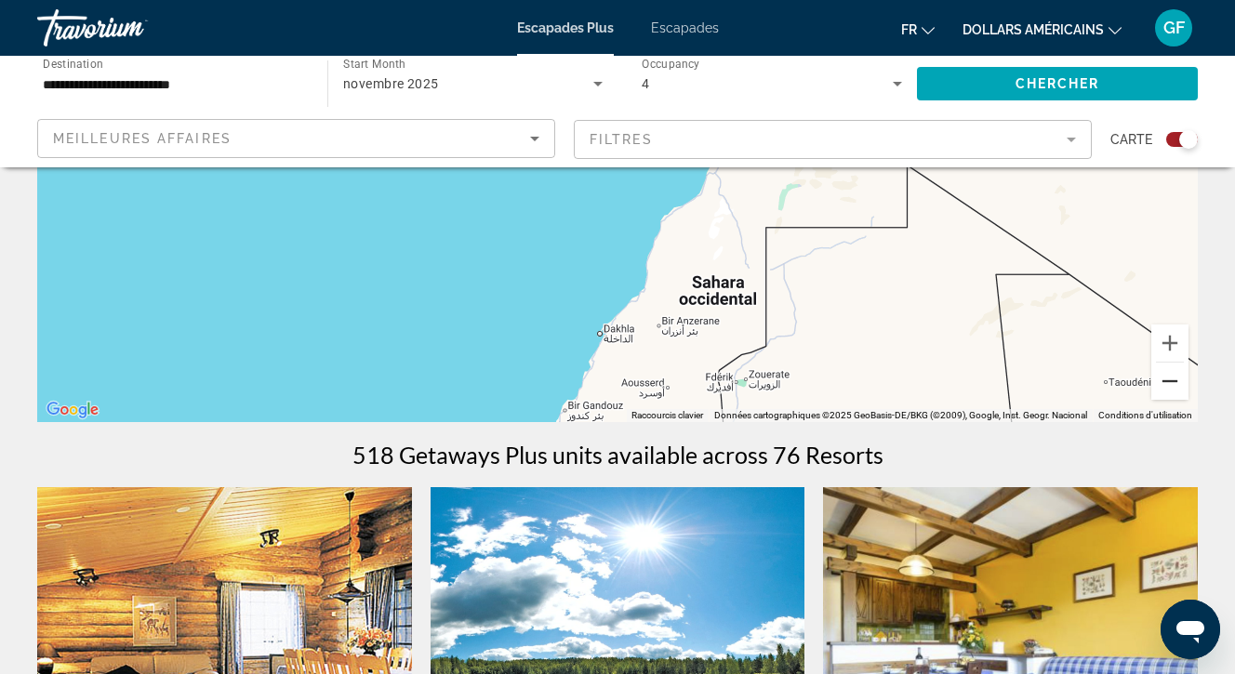
click at [1173, 379] on button "Zoom arrière" at bounding box center [1169, 381] width 37 height 37
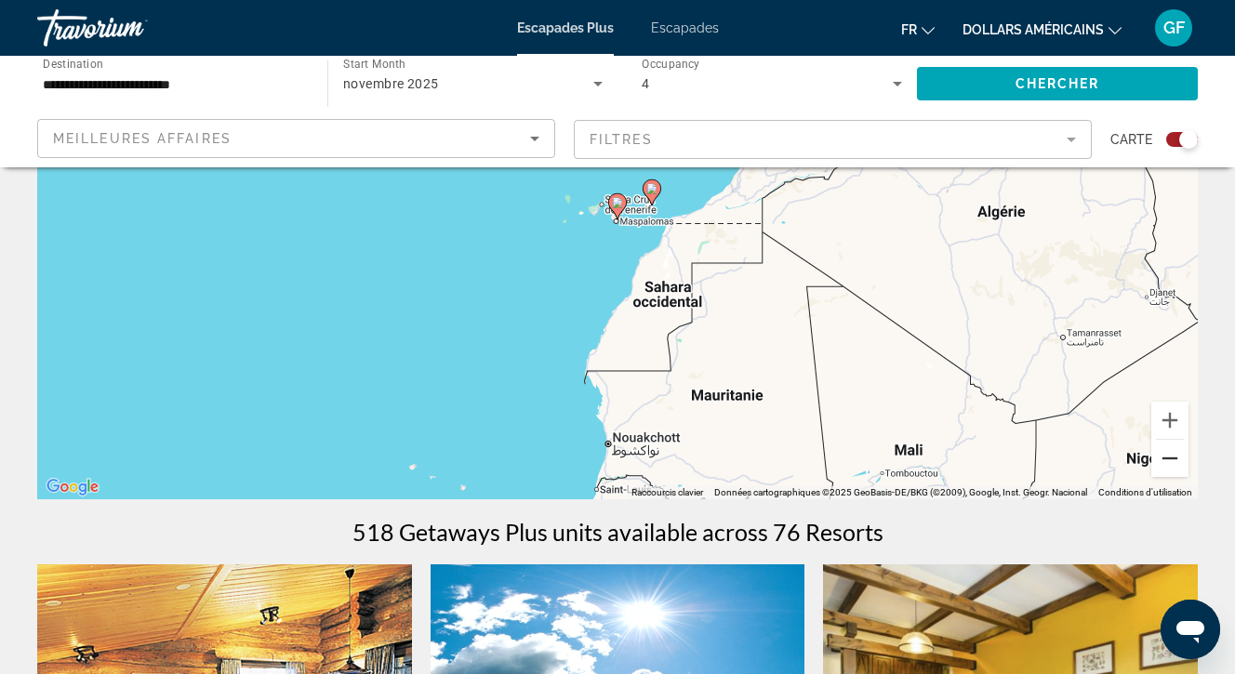
scroll to position [192, 0]
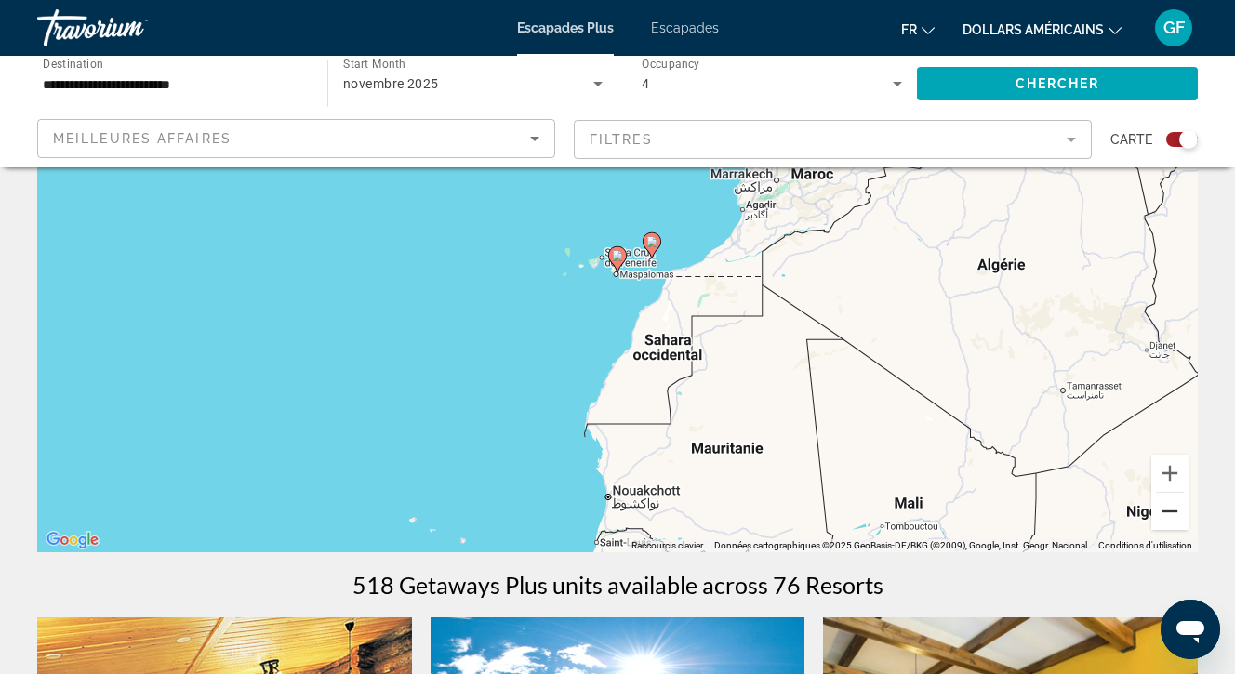
click at [1169, 507] on button "Zoom arrière" at bounding box center [1169, 511] width 37 height 37
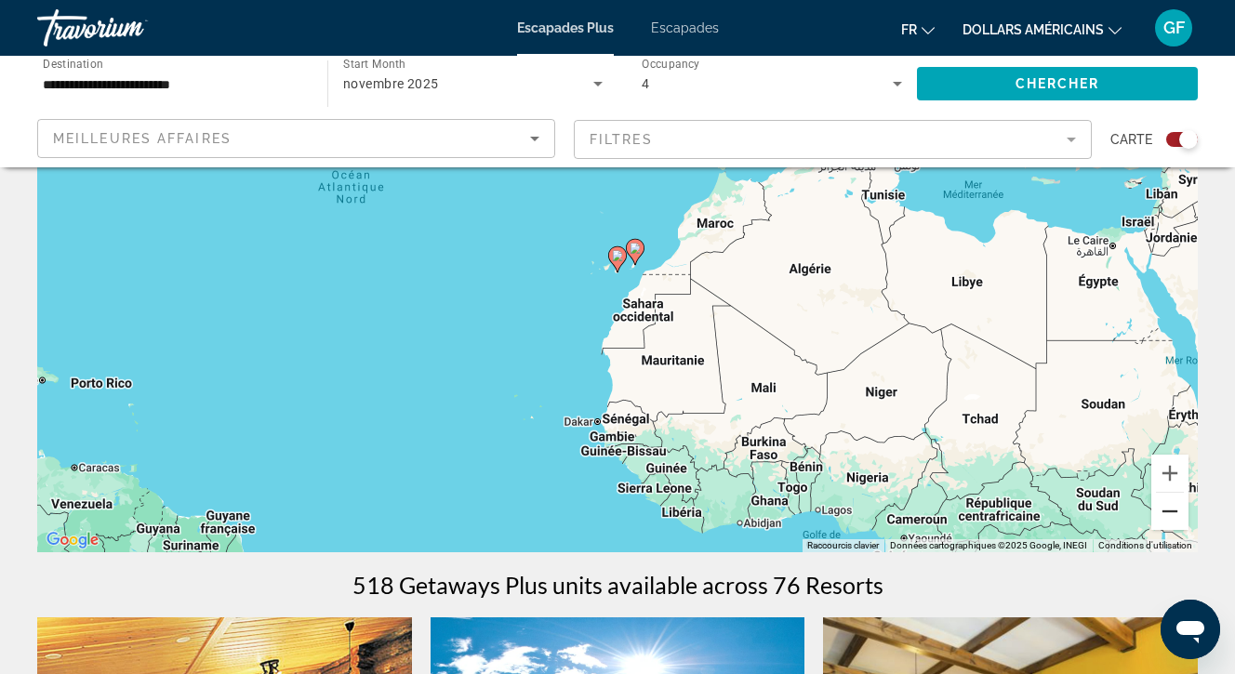
click at [1169, 507] on button "Zoom arrière" at bounding box center [1169, 511] width 37 height 37
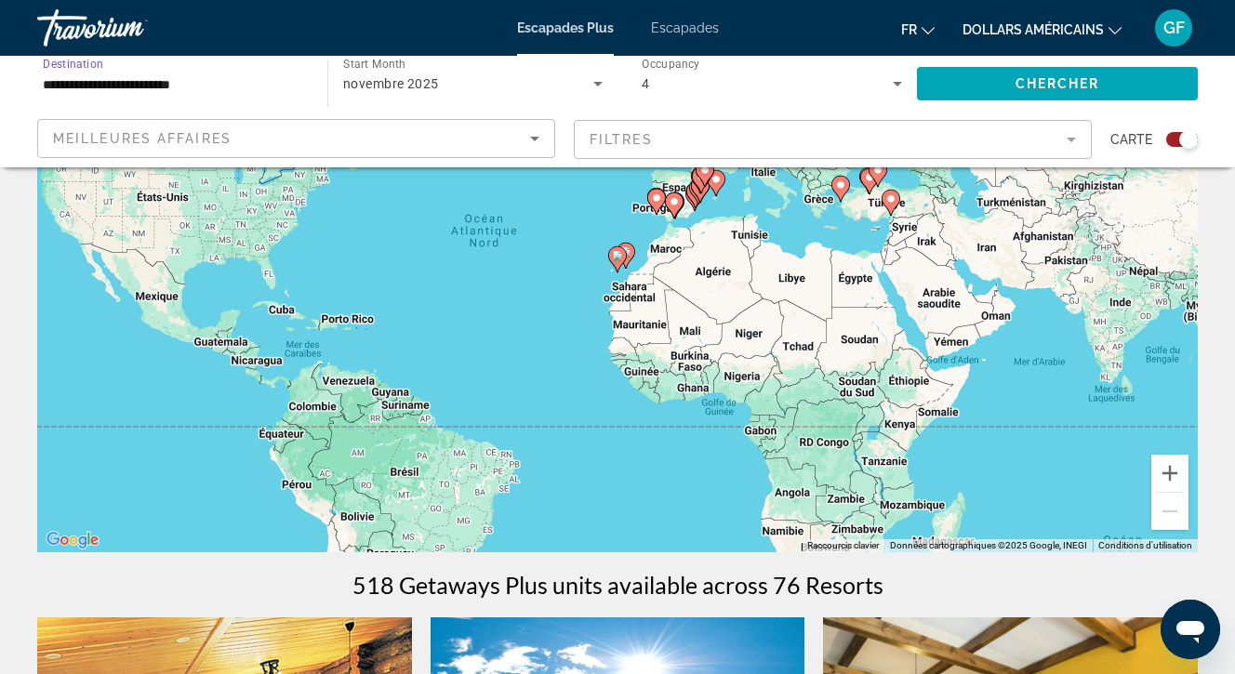
click at [225, 82] on input "**********" at bounding box center [173, 84] width 260 height 22
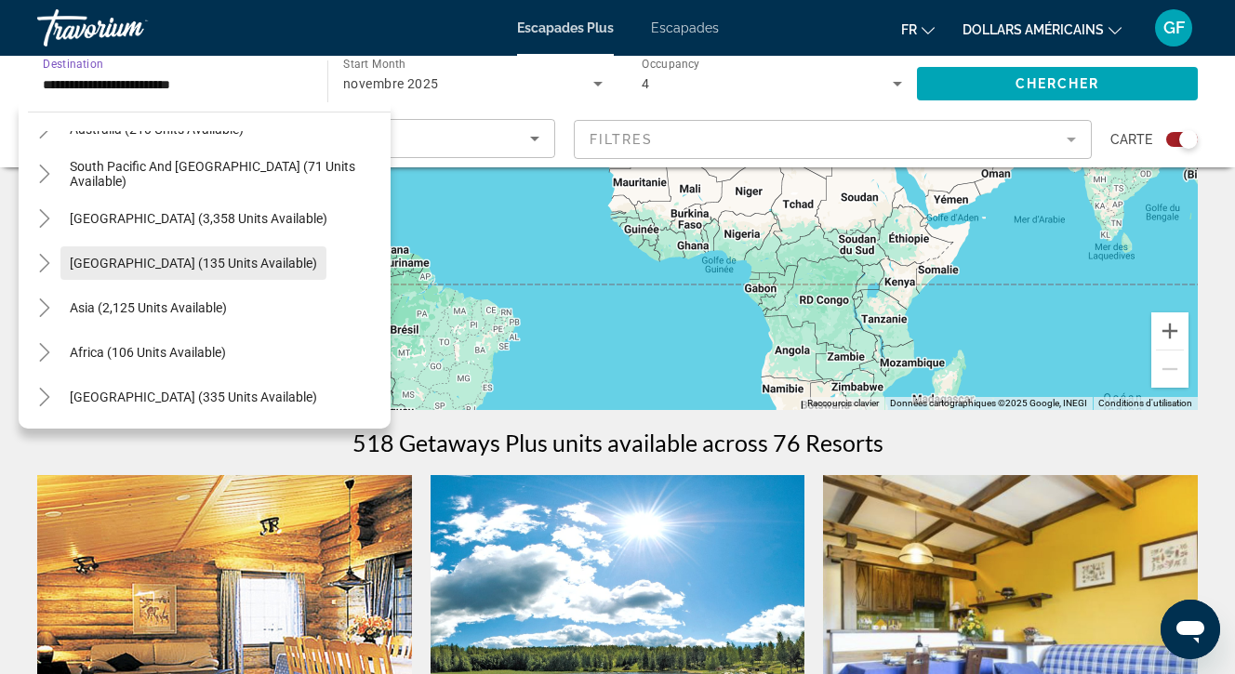
scroll to position [344, 0]
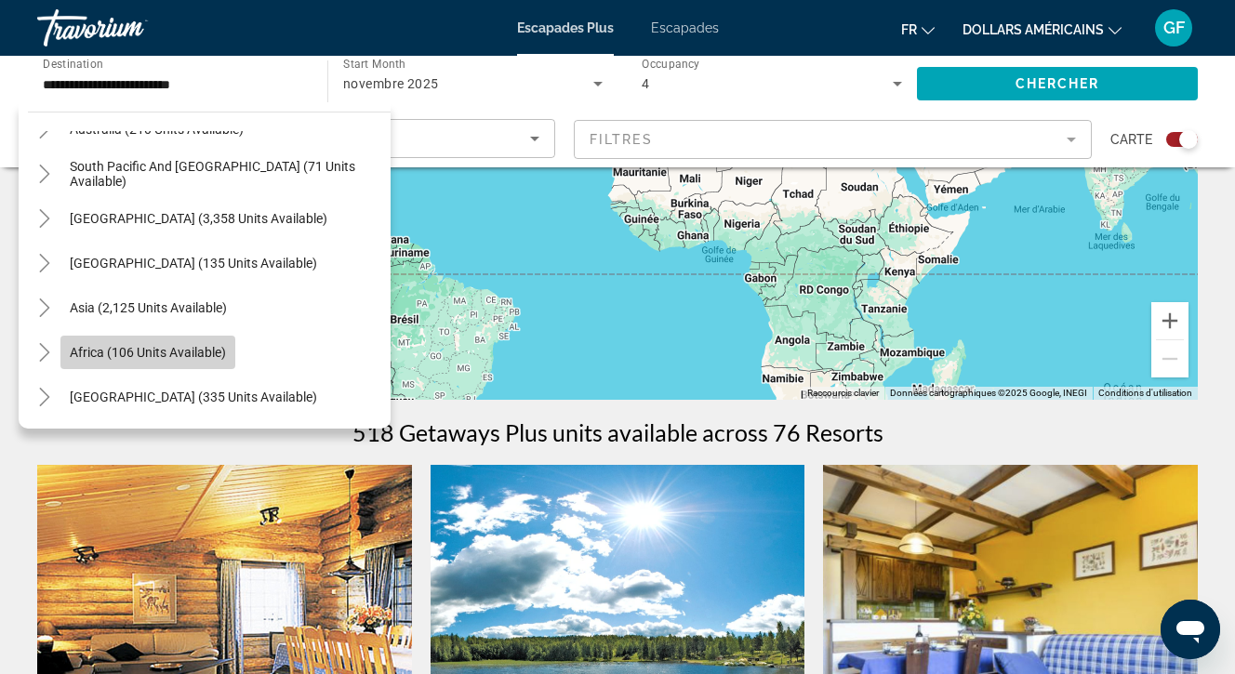
click at [104, 347] on span "Africa (106 units available)" at bounding box center [148, 352] width 156 height 15
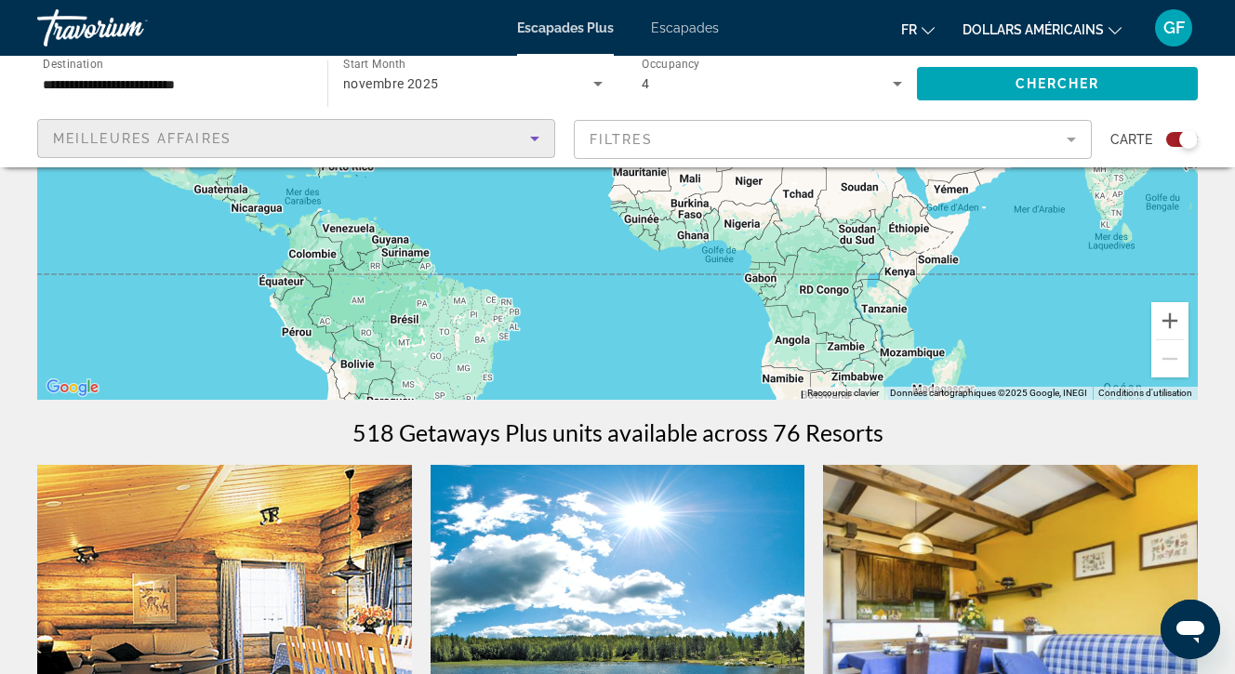
click at [537, 135] on icon "Sort by" at bounding box center [535, 138] width 22 height 22
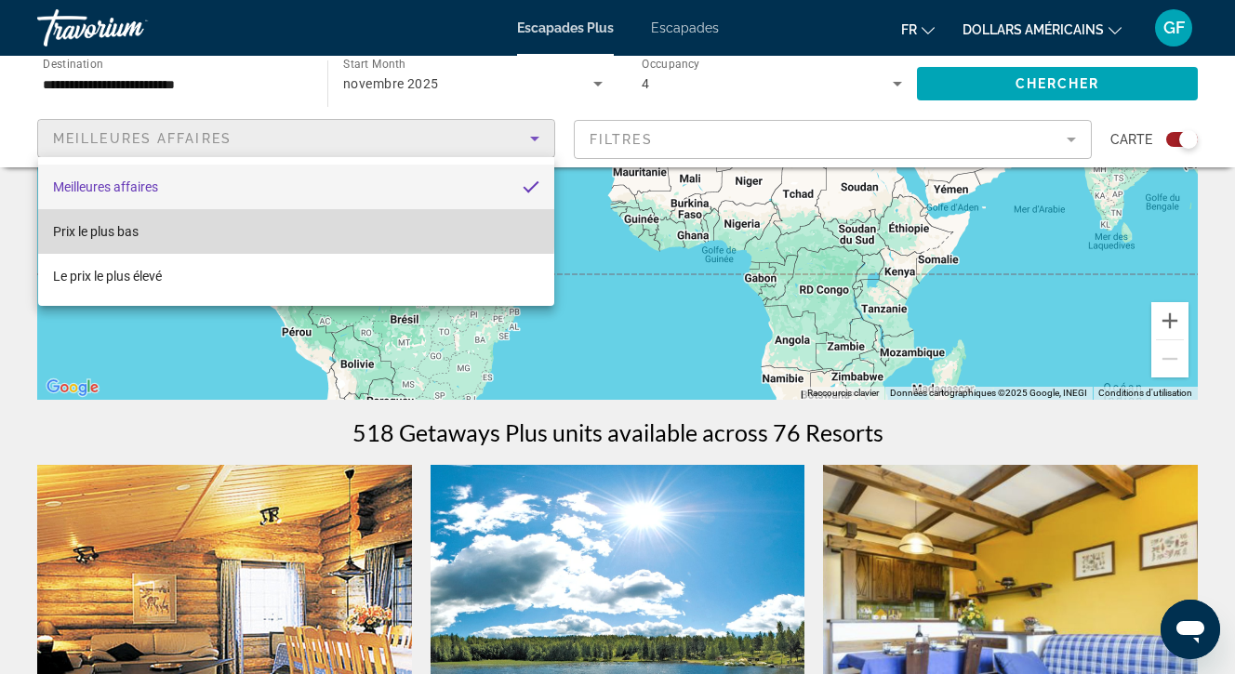
click at [149, 221] on mat-option "Prix ​​​​le plus bas" at bounding box center [296, 231] width 516 height 45
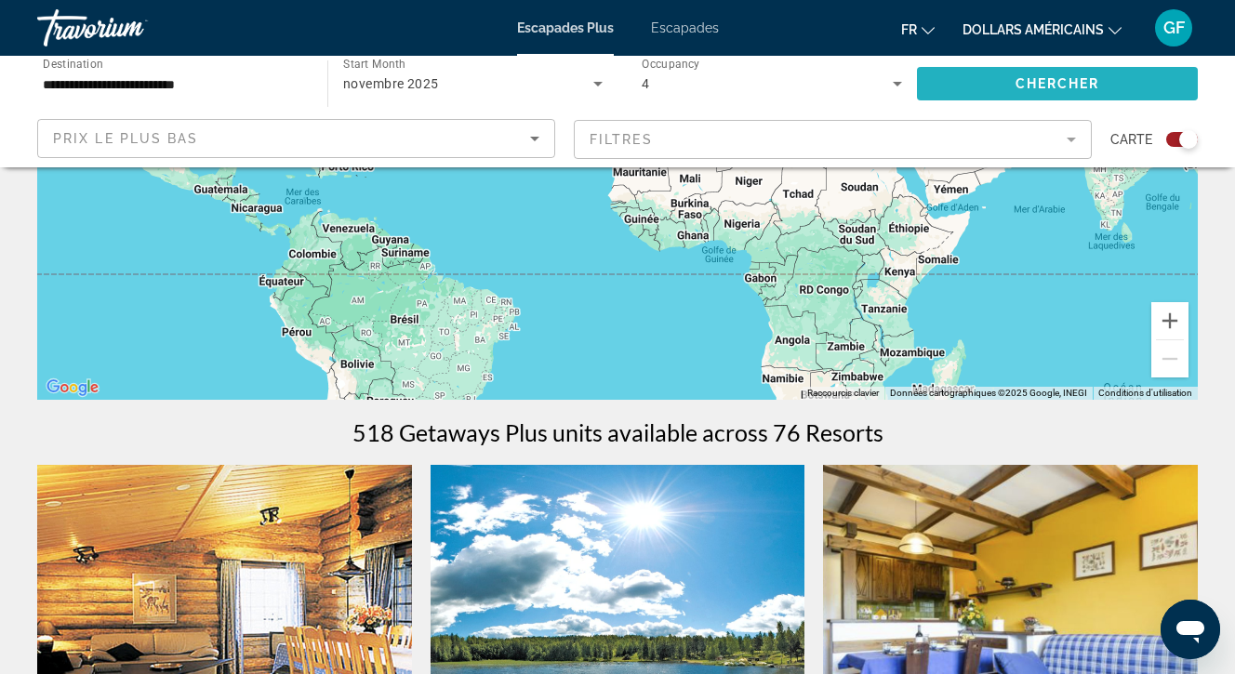
click at [1016, 77] on span "Chercher" at bounding box center [1058, 83] width 85 height 15
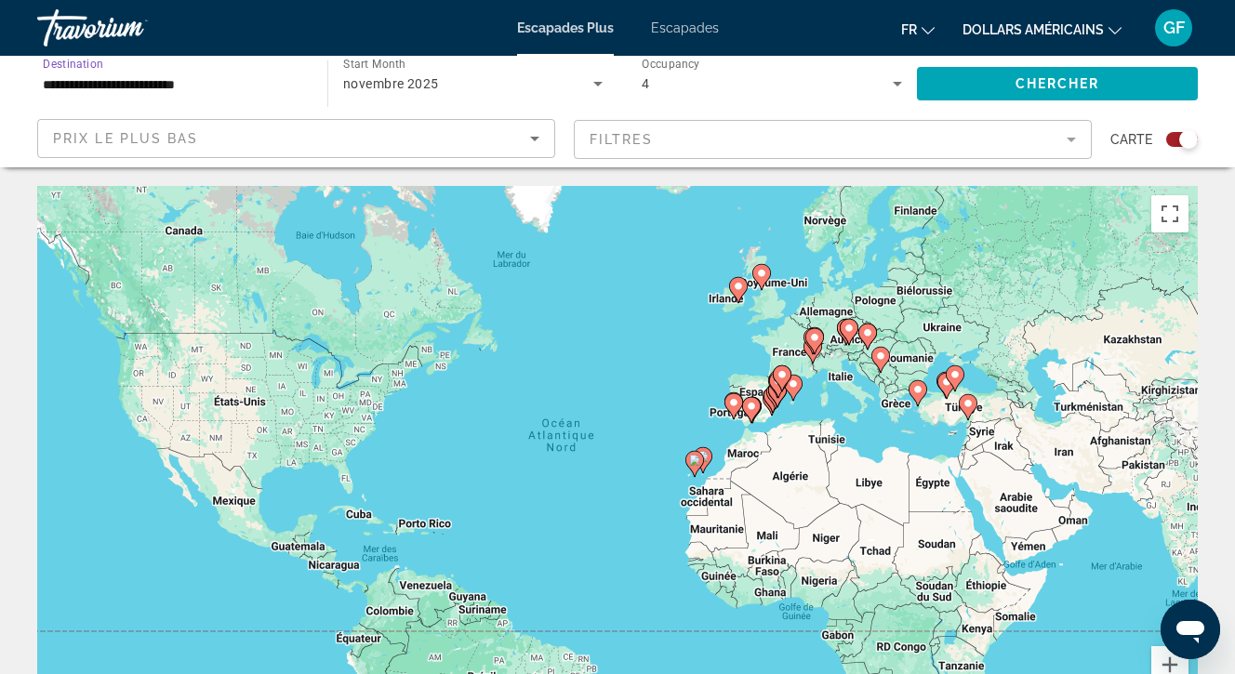
click at [83, 76] on input "**********" at bounding box center [173, 84] width 260 height 22
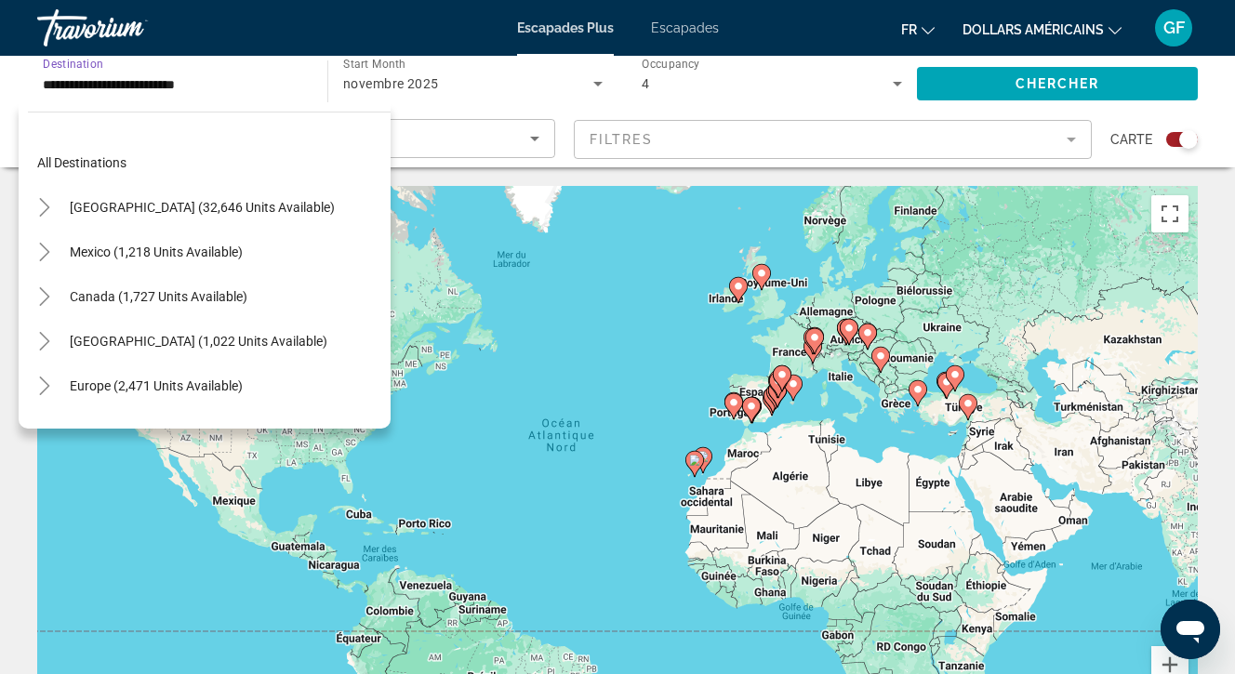
scroll to position [379, 0]
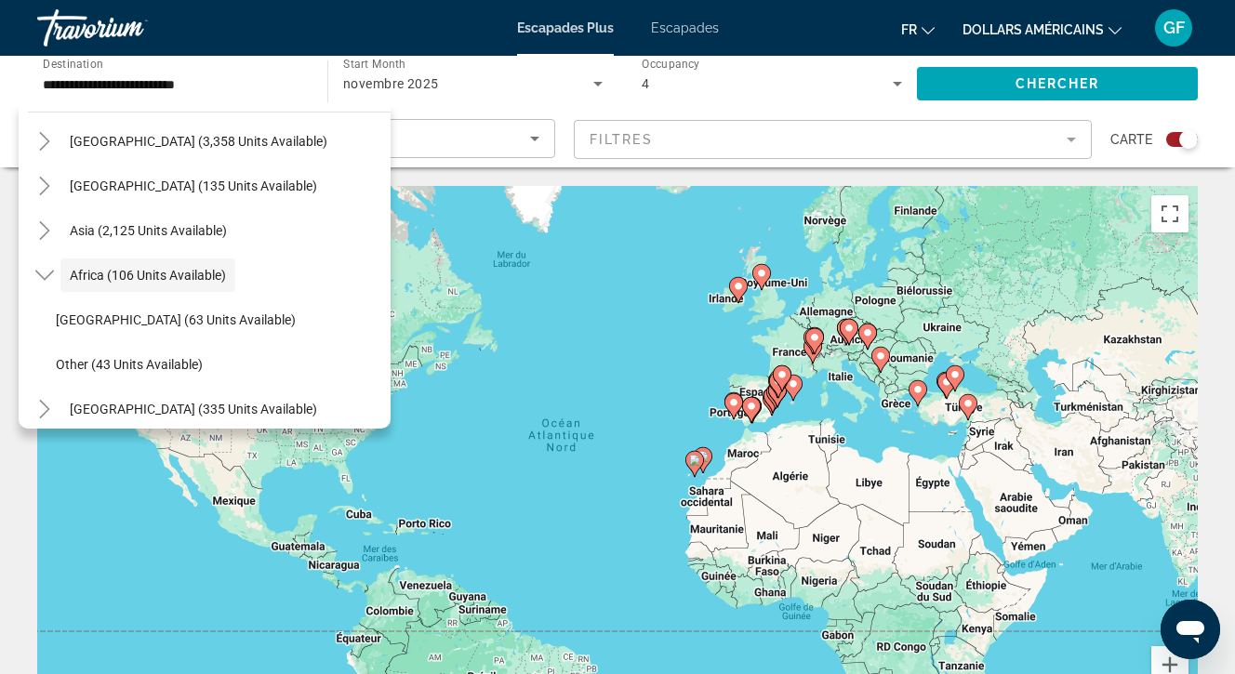
click at [697, 460] on image "Contenu principal" at bounding box center [694, 460] width 11 height 11
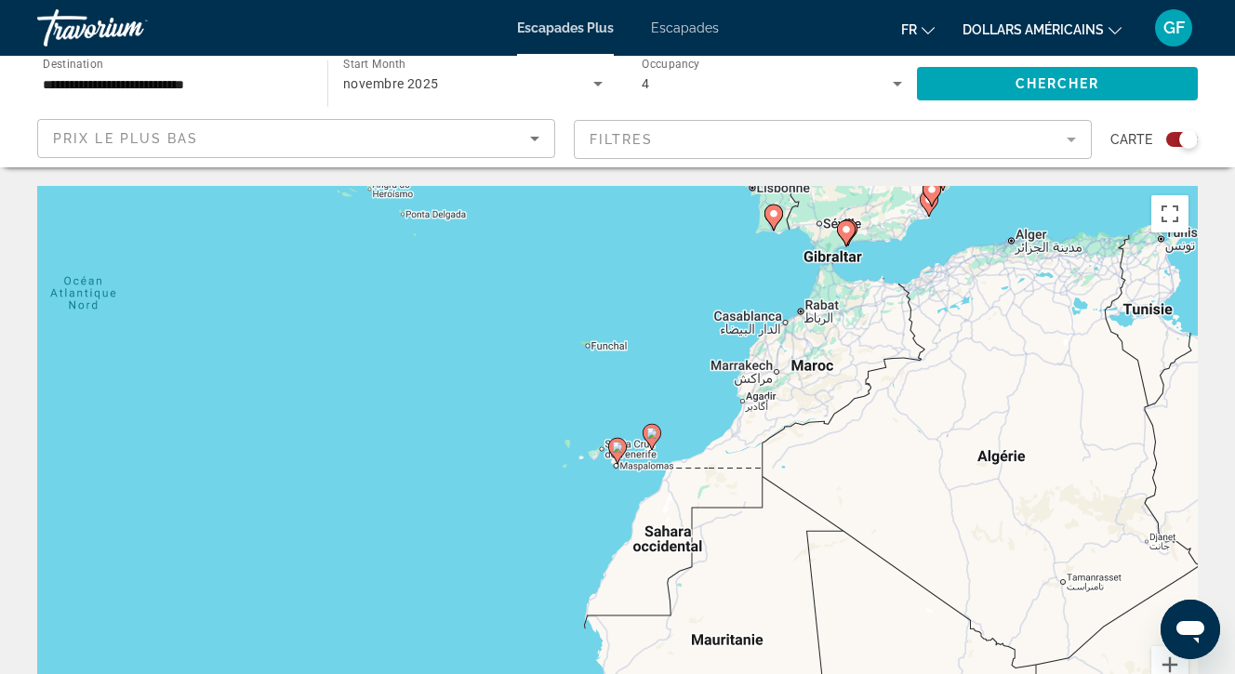
click at [617, 445] on image "Contenu principal" at bounding box center [617, 447] width 11 height 11
type input "**********"
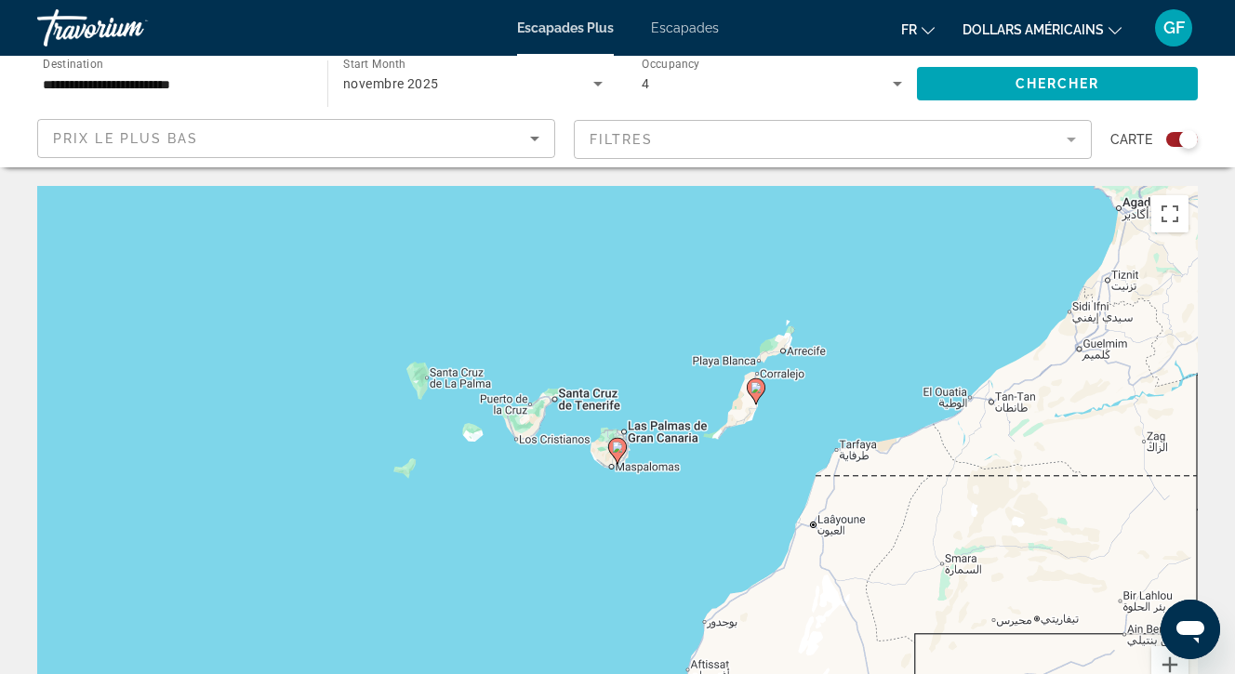
click at [617, 445] on image "Contenu principal" at bounding box center [617, 447] width 11 height 11
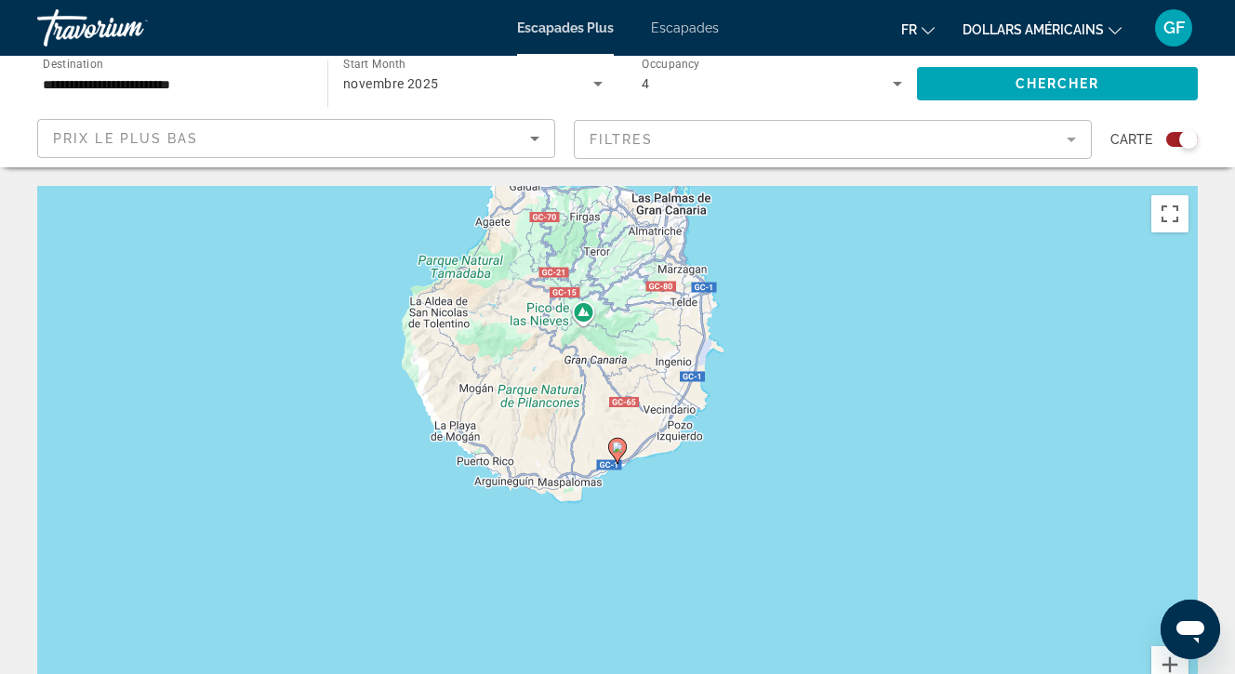
click at [617, 445] on image "Contenu principal" at bounding box center [617, 447] width 11 height 11
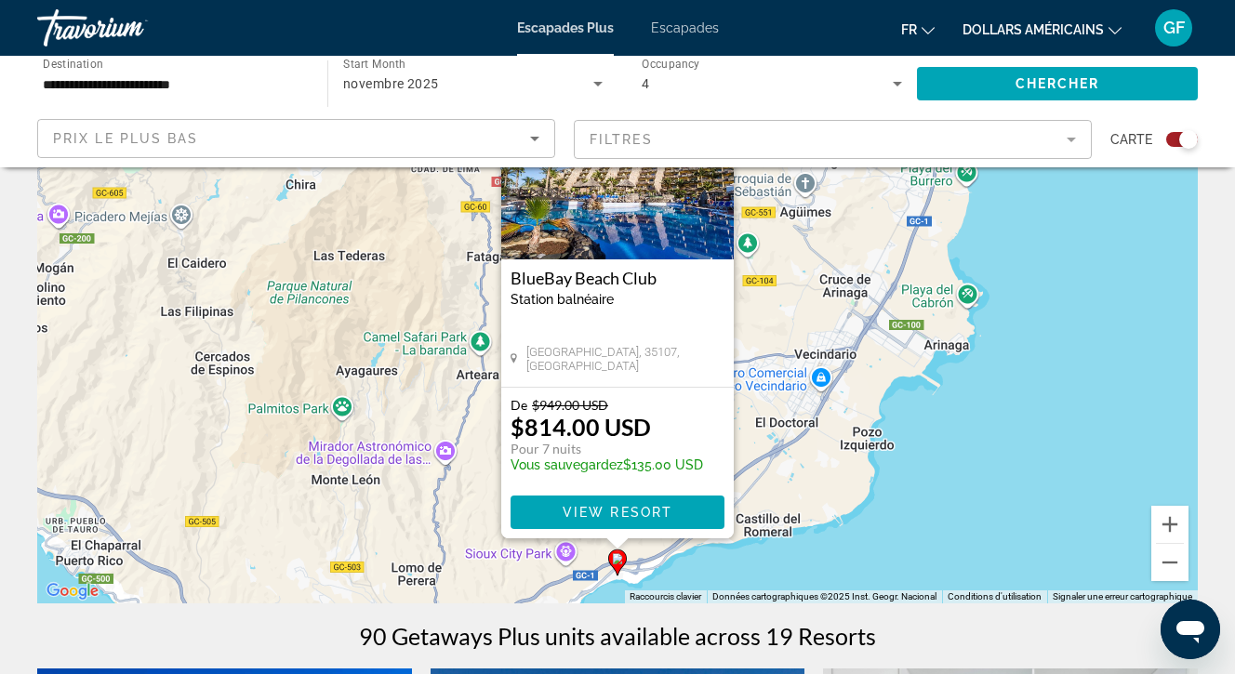
scroll to position [163, 0]
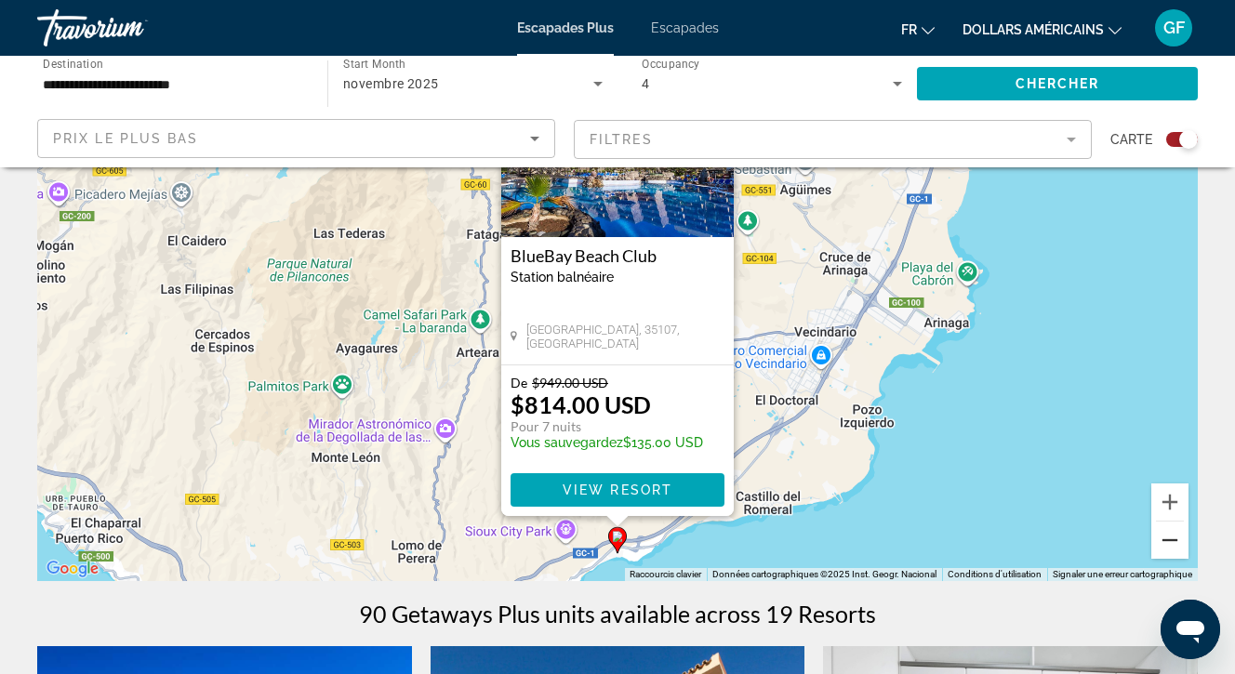
click at [1164, 534] on button "Zoom arrière" at bounding box center [1169, 540] width 37 height 37
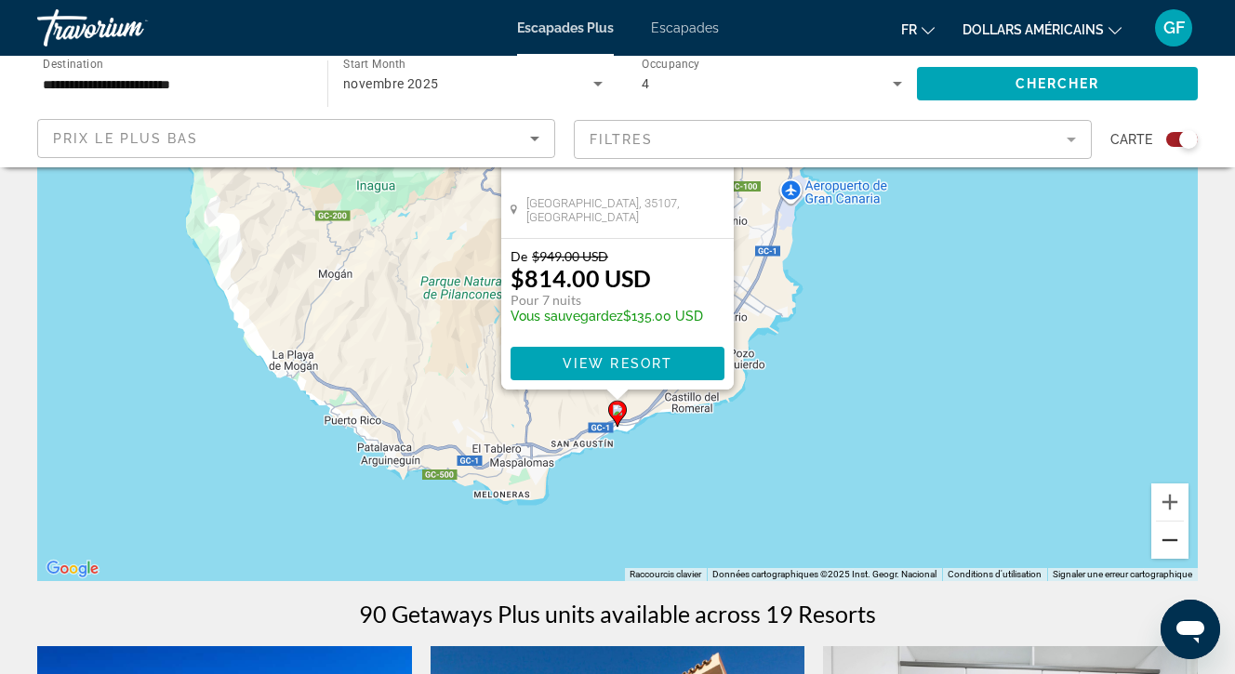
click at [1164, 534] on button "Zoom arrière" at bounding box center [1169, 540] width 37 height 37
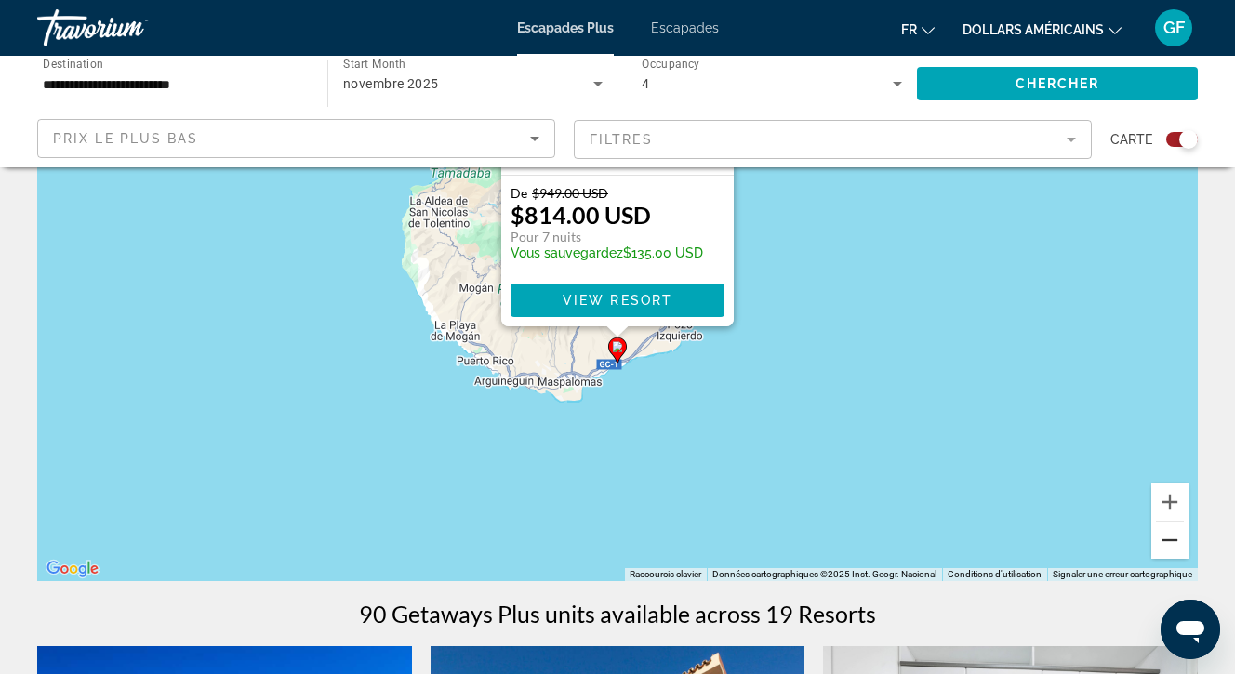
click at [1164, 534] on button "Zoom arrière" at bounding box center [1169, 540] width 37 height 37
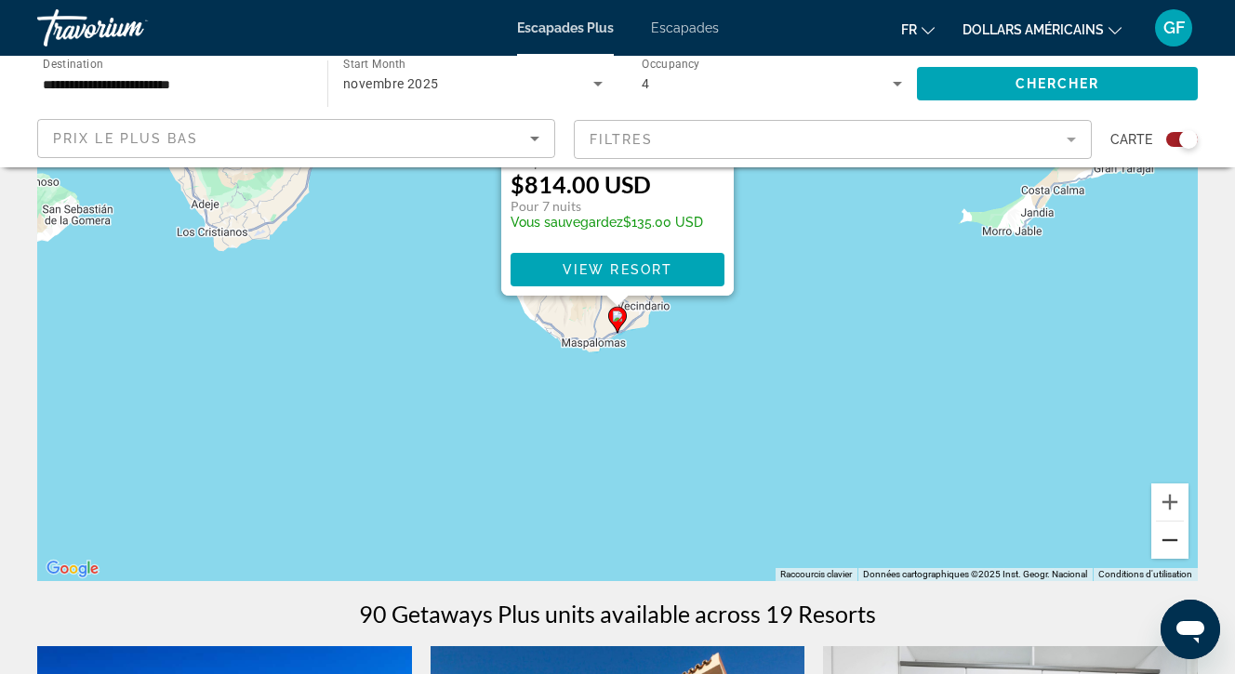
click at [1164, 534] on button "Zoom arrière" at bounding box center [1169, 540] width 37 height 37
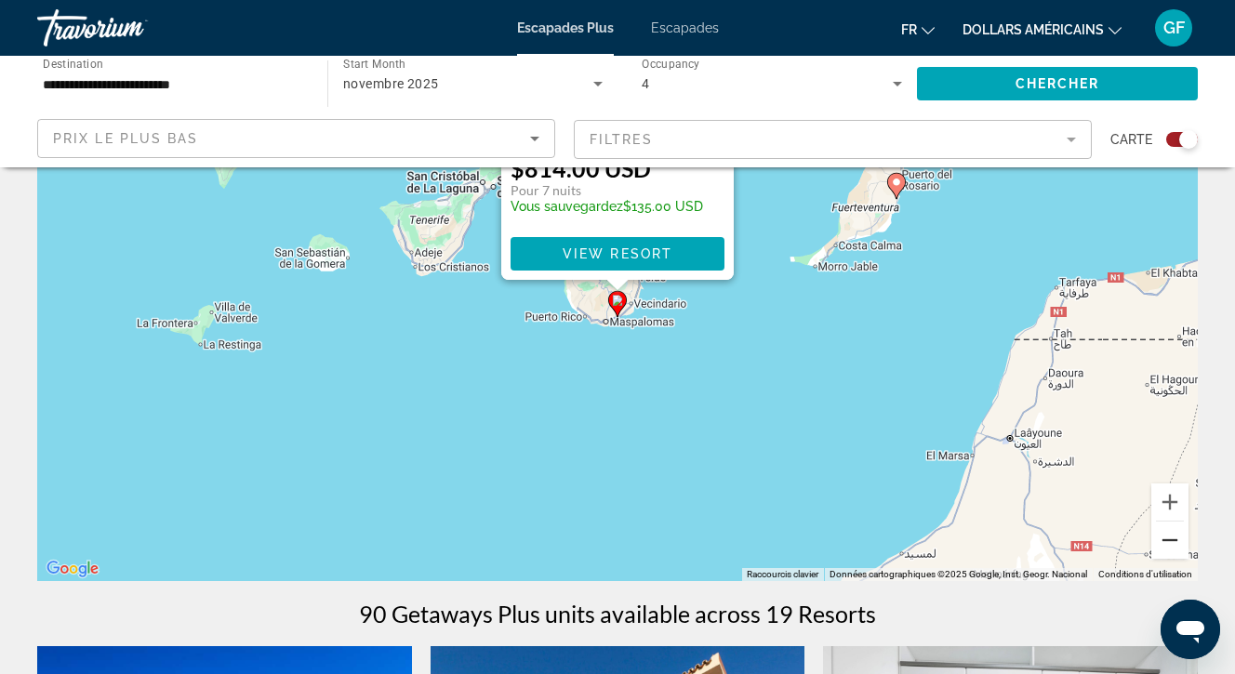
click at [1164, 534] on button "Zoom arrière" at bounding box center [1169, 540] width 37 height 37
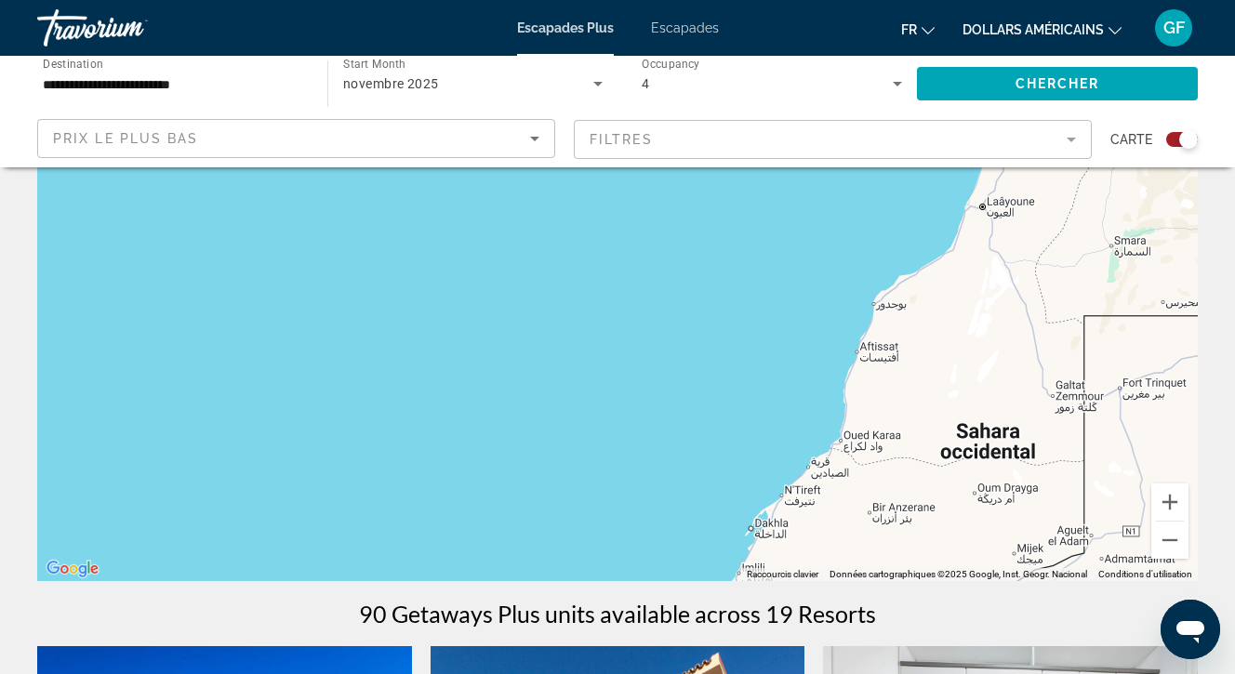
drag, startPoint x: 580, startPoint y: 520, endPoint x: 751, endPoint y: 356, distance: 236.8
click at [751, 355] on div "Pour activer le glissement avec le clavier, appuyez sur Alt+Entrée. Une fois ce…" at bounding box center [617, 302] width 1161 height 558
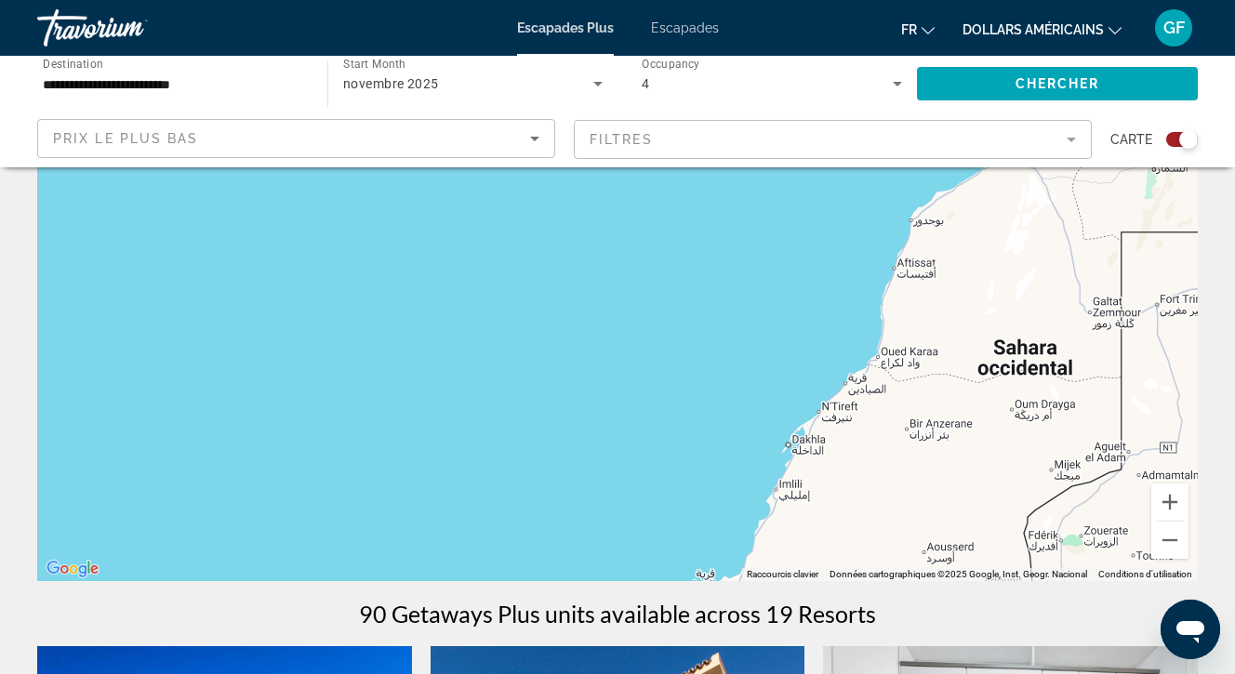
drag, startPoint x: 681, startPoint y: 467, endPoint x: 832, endPoint y: 241, distance: 272.1
click at [829, 246] on div "Pour activer le glissement avec le clavier, appuyez sur Alt+Entrée. Une fois ce…" at bounding box center [617, 302] width 1161 height 558
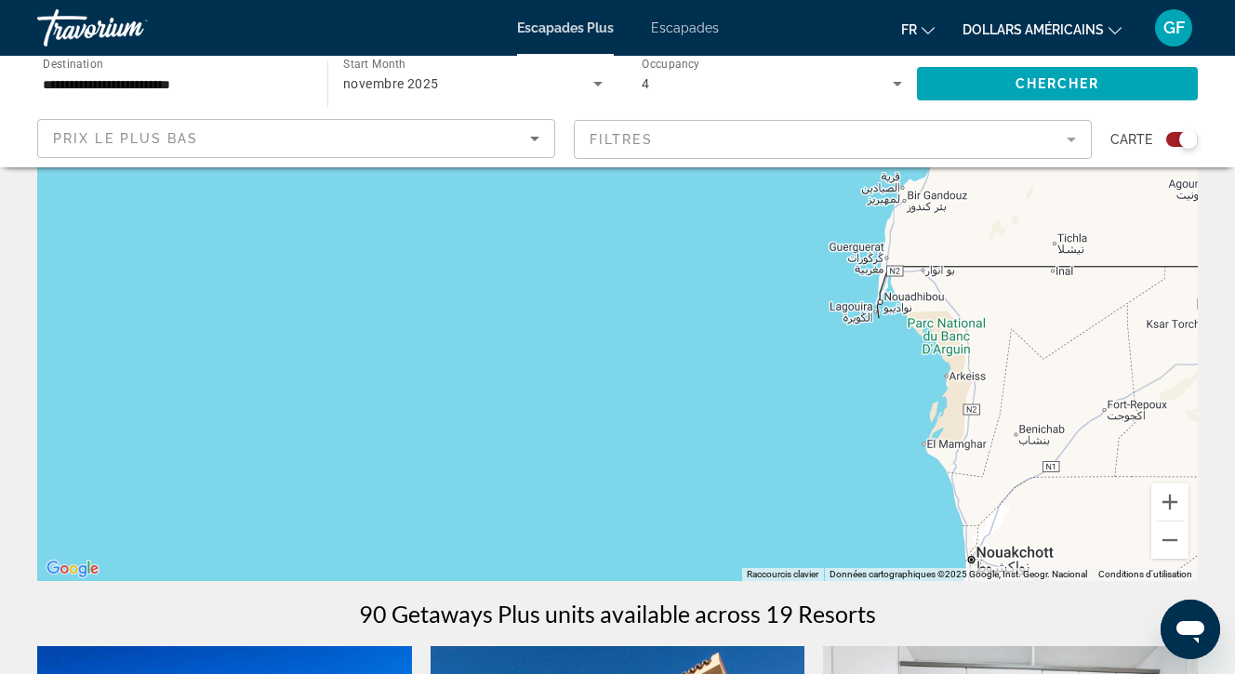
drag, startPoint x: 737, startPoint y: 384, endPoint x: 751, endPoint y: 185, distance: 199.4
click at [751, 193] on div "Pour activer le glissement avec le clavier, appuyez sur Alt+Entrée. Une fois ce…" at bounding box center [617, 302] width 1161 height 558
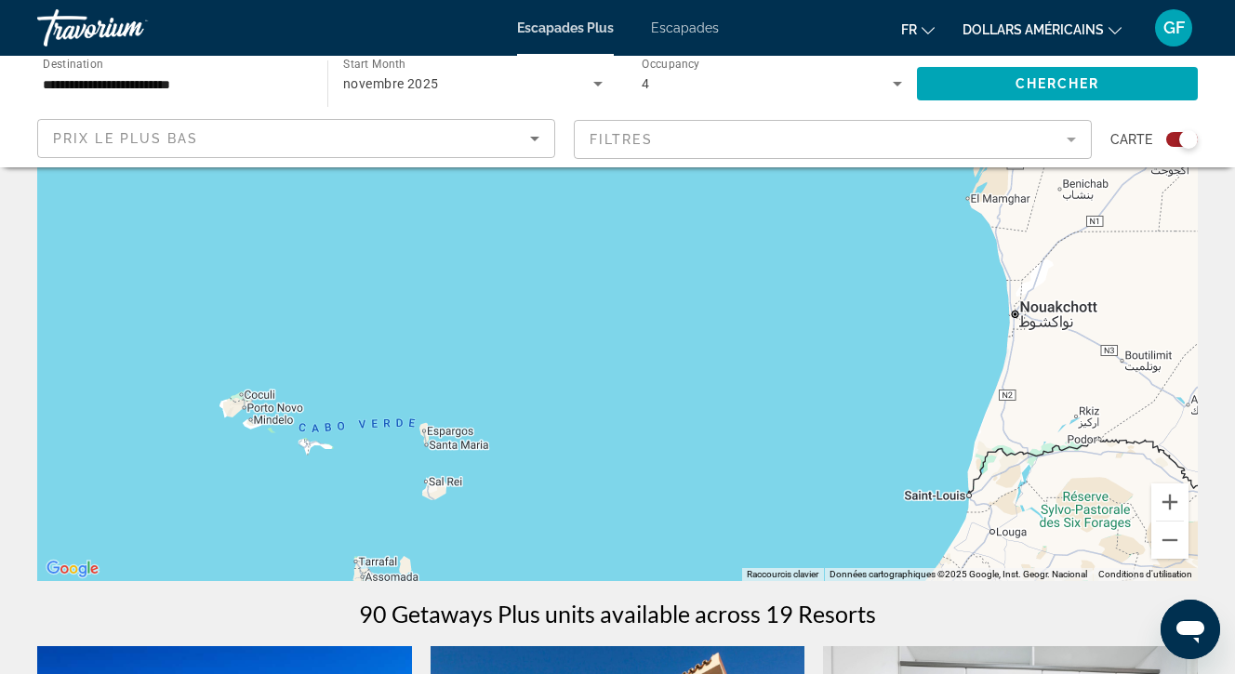
drag, startPoint x: 730, startPoint y: 349, endPoint x: 772, endPoint y: 149, distance: 204.3
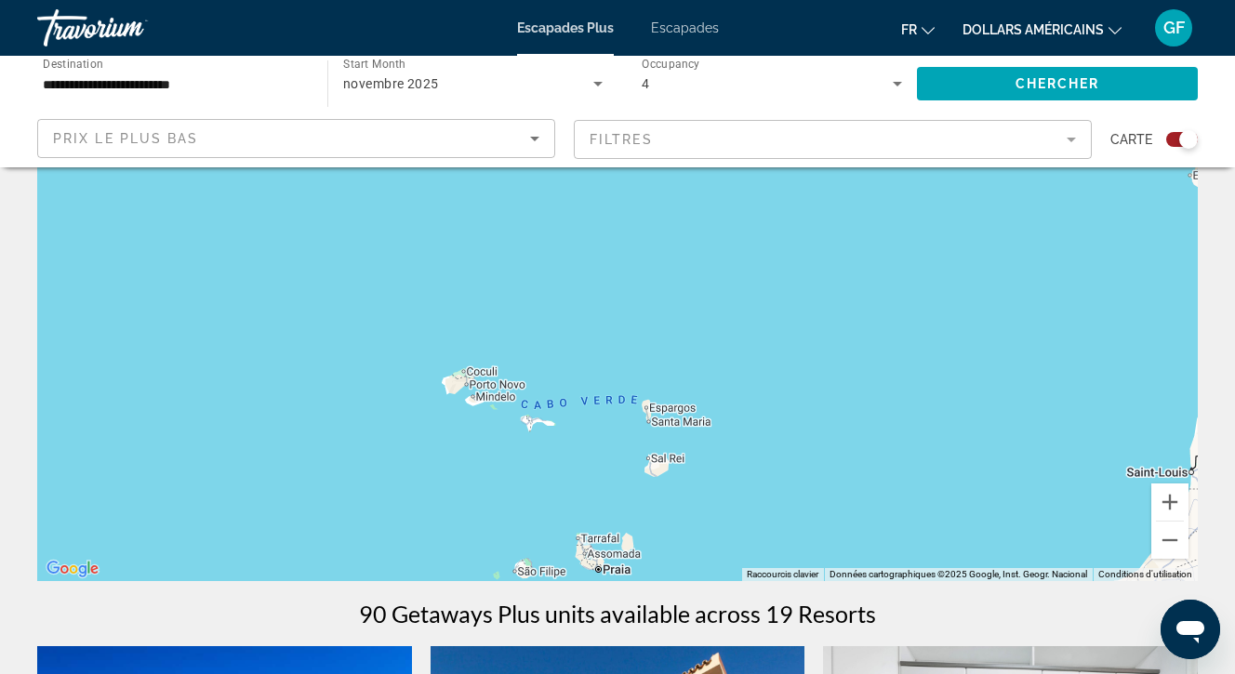
drag, startPoint x: 502, startPoint y: 402, endPoint x: 729, endPoint y: 379, distance: 228.1
click at [728, 379] on div "Pour activer le glissement avec le clavier, appuyez sur Alt+Entrée. Une fois ce…" at bounding box center [617, 302] width 1161 height 558
click at [1170, 498] on button "Zoom avant" at bounding box center [1169, 502] width 37 height 37
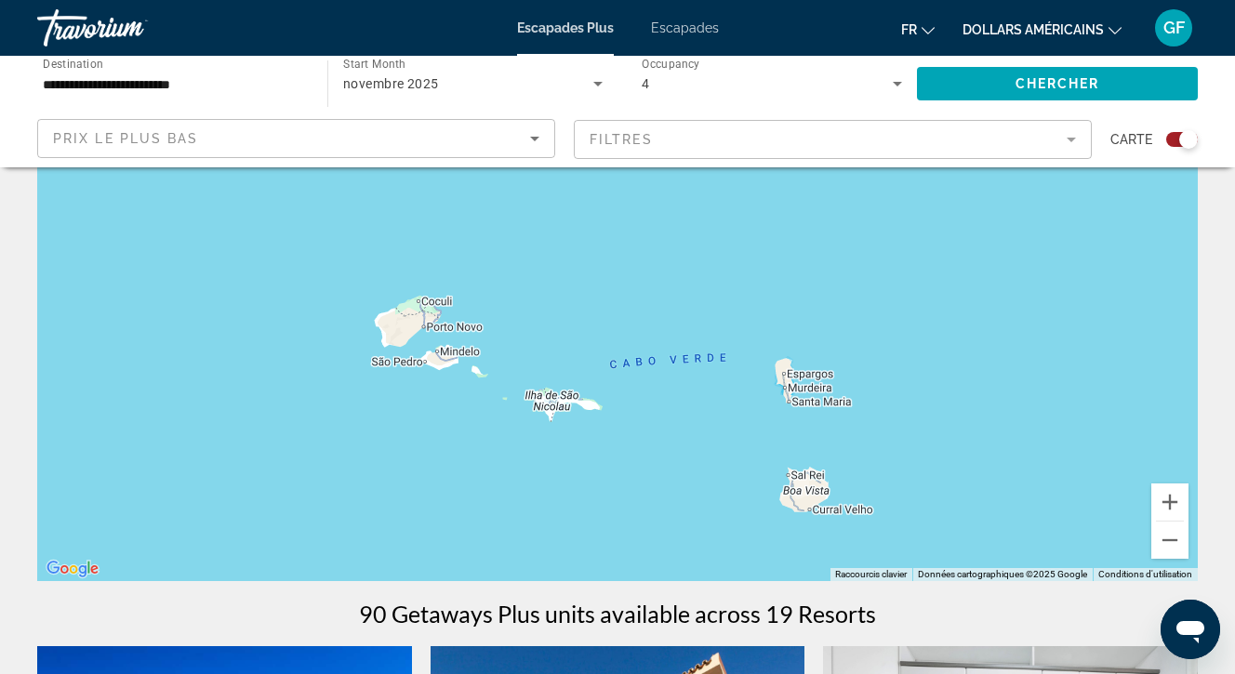
drag, startPoint x: 515, startPoint y: 444, endPoint x: 621, endPoint y: 305, distance: 174.5
click at [621, 305] on div "Pour activer le glissement avec le clavier, appuyez sur Alt+Entrée. Une fois ce…" at bounding box center [617, 302] width 1161 height 558
click at [1168, 498] on button "Zoom avant" at bounding box center [1169, 502] width 37 height 37
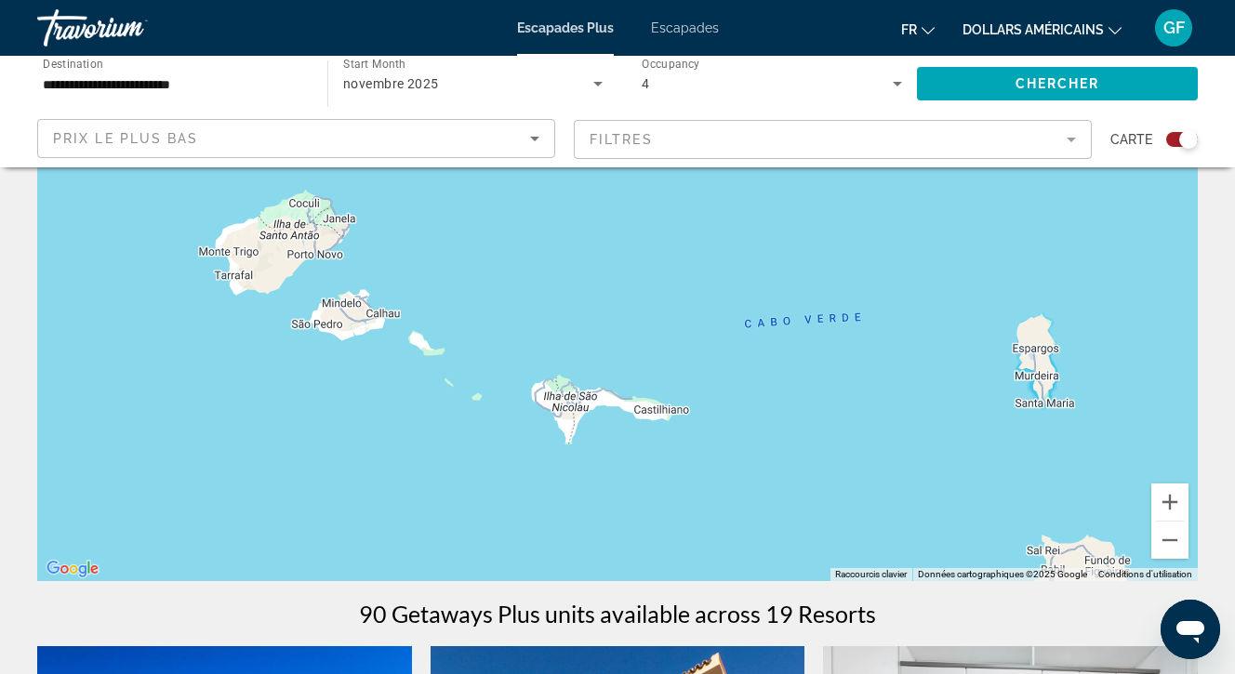
drag, startPoint x: 581, startPoint y: 408, endPoint x: 682, endPoint y: 286, distance: 157.9
click at [679, 289] on div "Pour activer le glissement avec le clavier, appuyez sur Alt+Entrée. Une fois ce…" at bounding box center [617, 302] width 1161 height 558
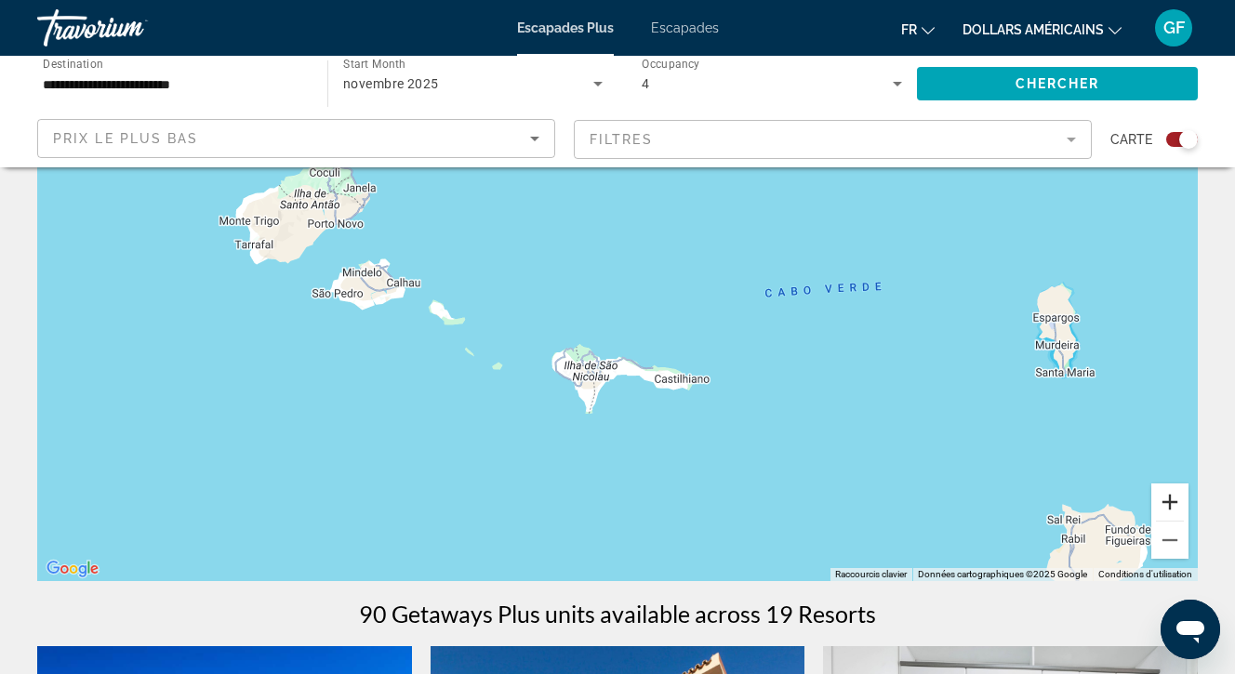
click at [1170, 497] on button "Zoom avant" at bounding box center [1169, 502] width 37 height 37
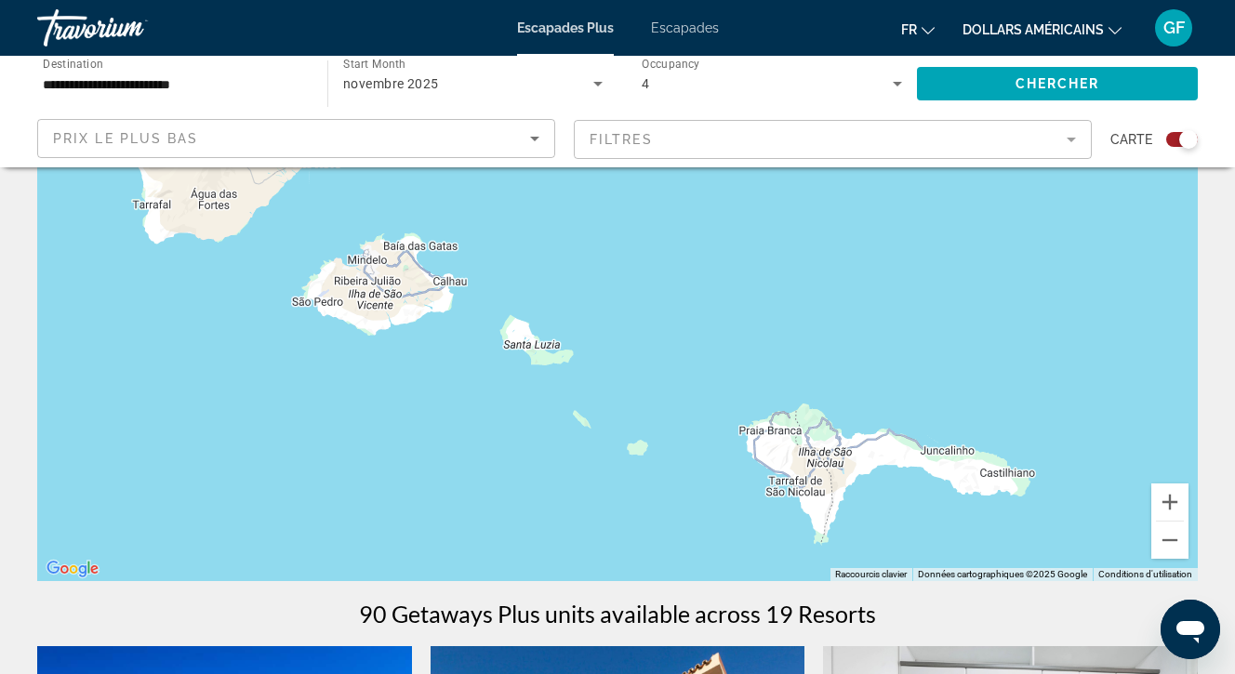
drag, startPoint x: 311, startPoint y: 272, endPoint x: 639, endPoint y: 318, distance: 331.4
click at [638, 318] on div "Pour activer le glissement avec le clavier, appuyez sur Alt+Entrée. Une fois ce…" at bounding box center [617, 302] width 1161 height 558
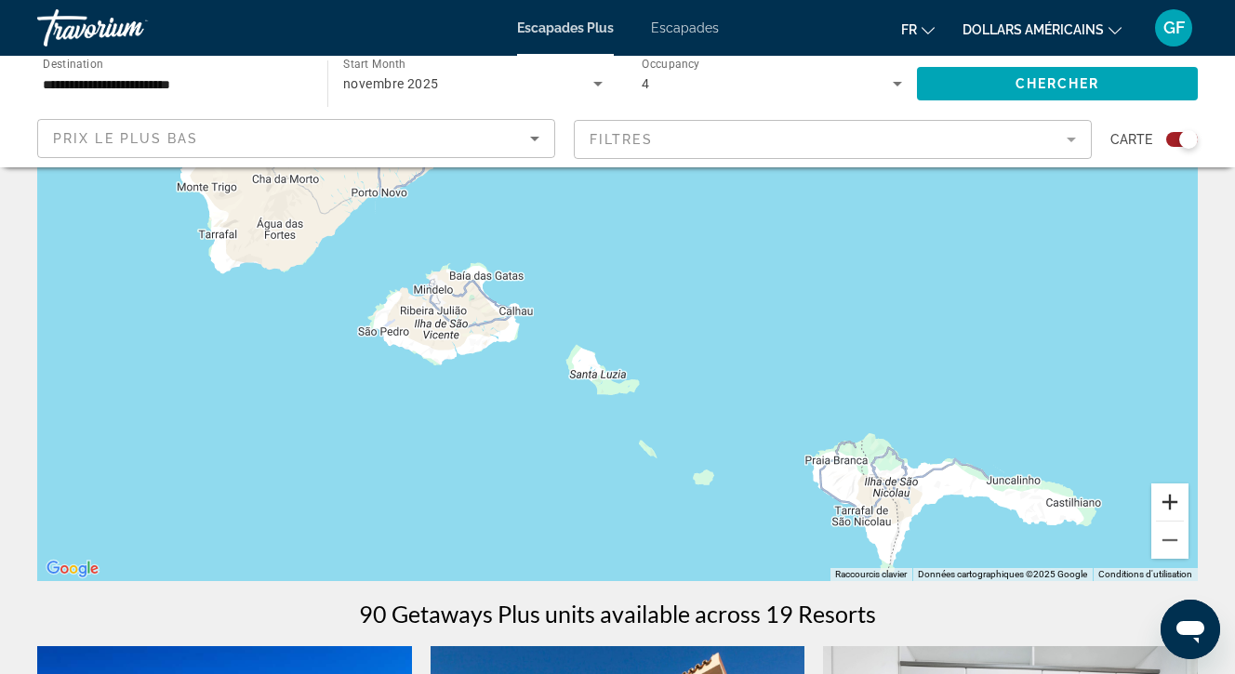
click at [1169, 501] on button "Zoom avant" at bounding box center [1169, 502] width 37 height 37
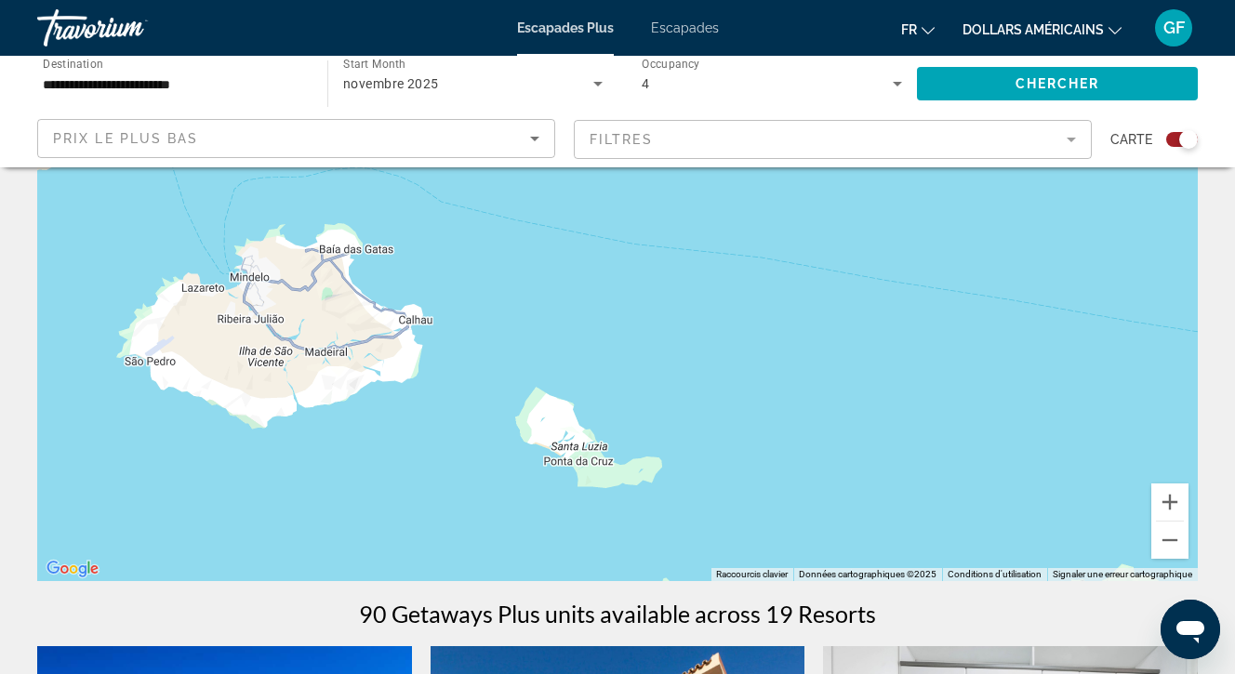
click at [266, 353] on div "Pour activer le glissement avec le clavier, appuyez sur Alt+Entrée. Une fois ce…" at bounding box center [617, 302] width 1161 height 558
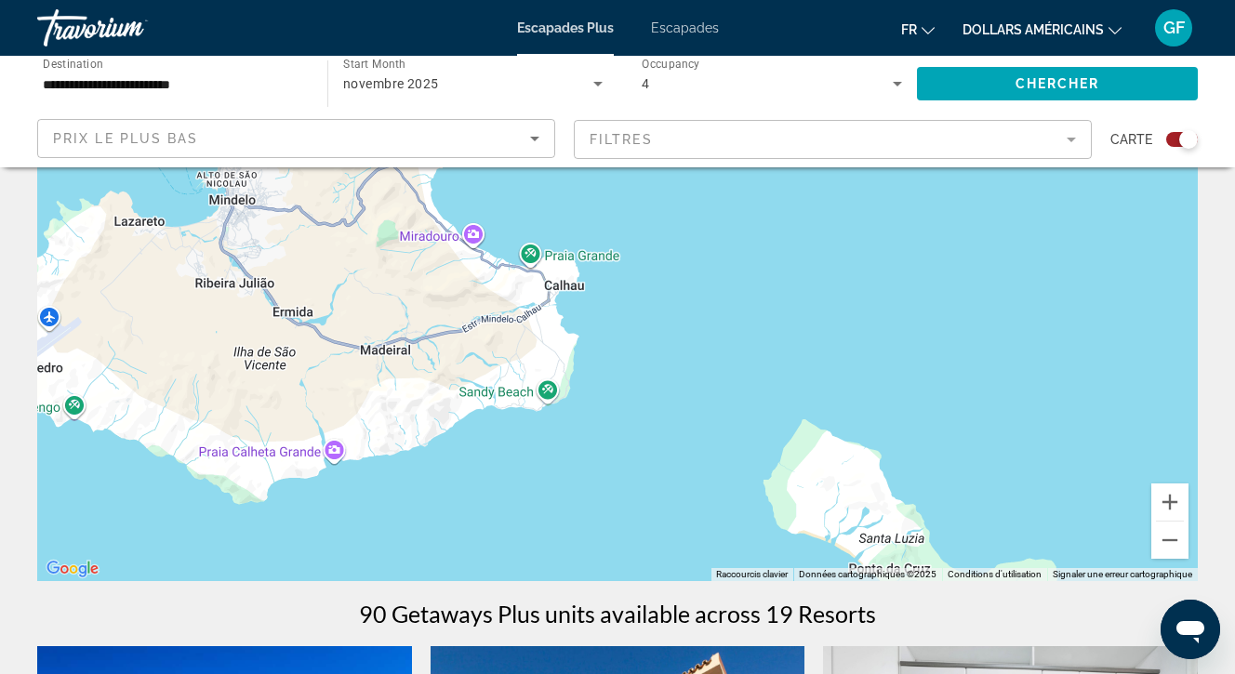
click at [751, 397] on div "Contenu principal" at bounding box center [617, 302] width 1161 height 558
click at [233, 73] on input "**********" at bounding box center [173, 84] width 260 height 22
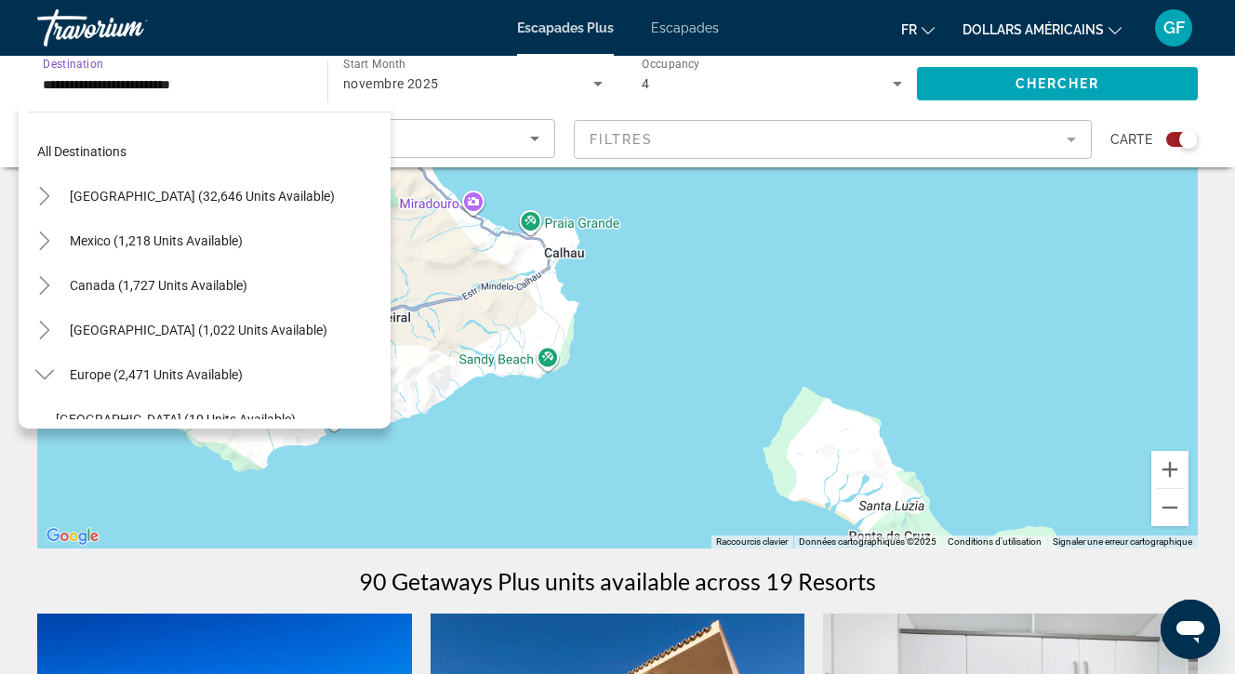
scroll to position [0, 0]
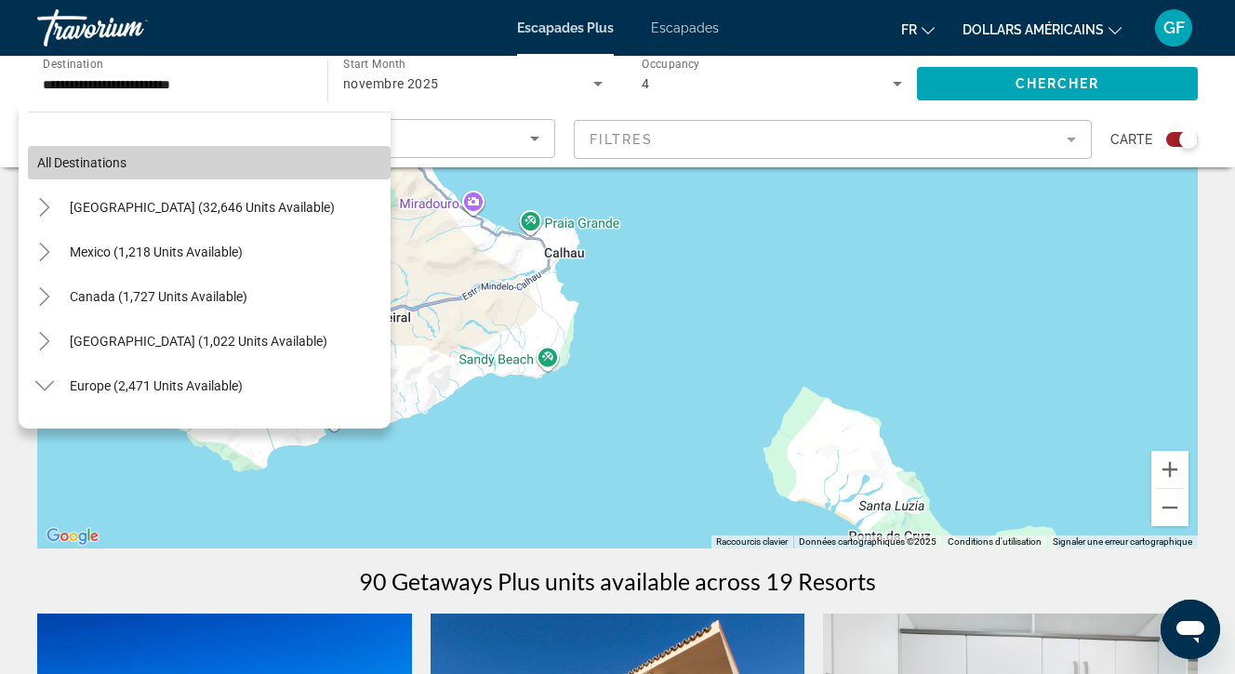
click at [77, 162] on span "All destinations" at bounding box center [81, 162] width 89 height 15
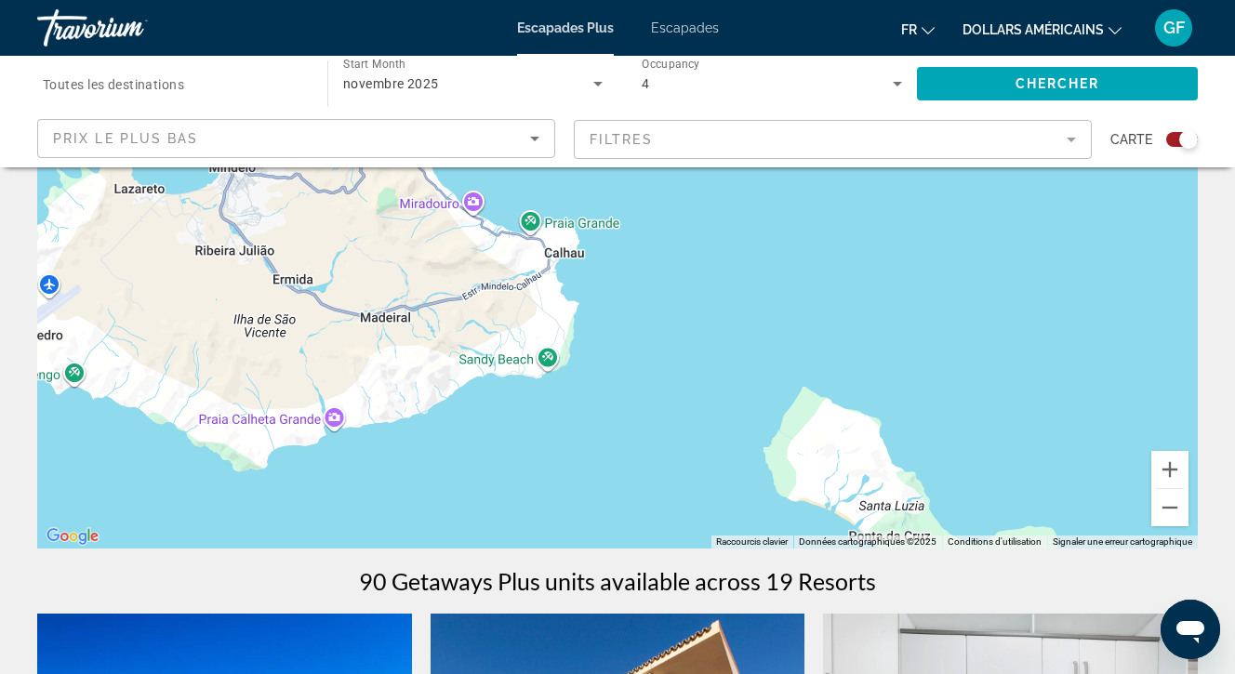
click at [1074, 140] on mat-form-field "Filtres" at bounding box center [833, 139] width 518 height 39
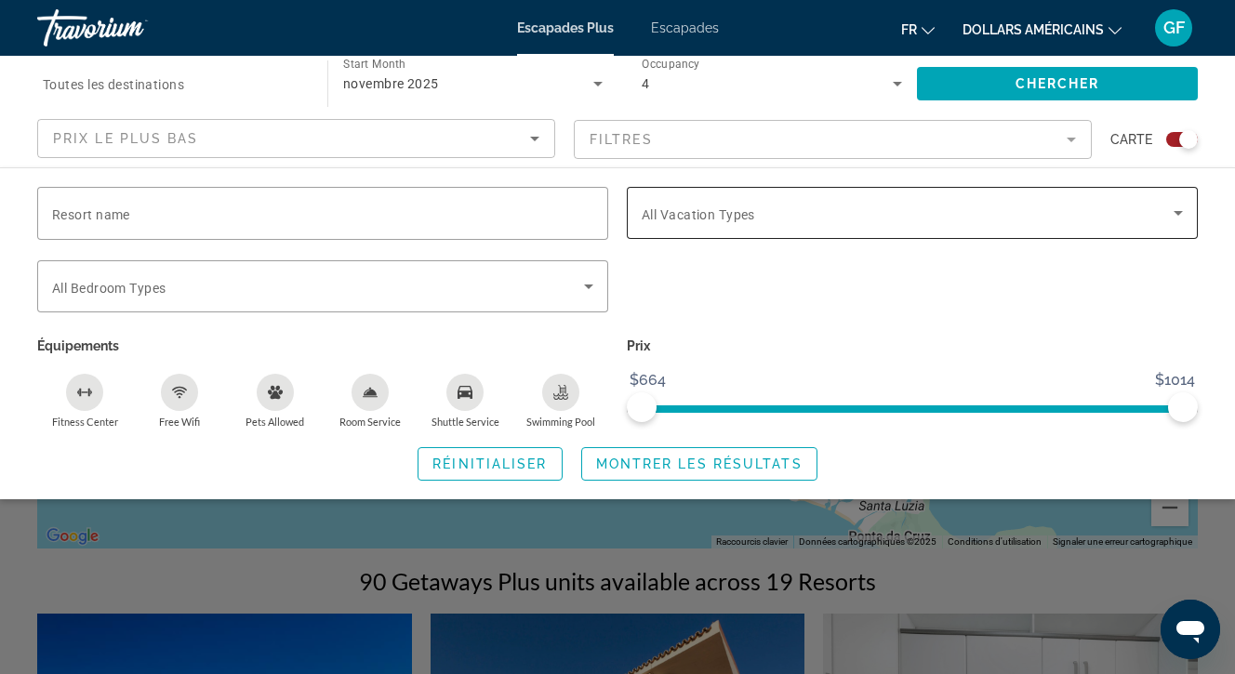
click at [1178, 209] on icon "Search widget" at bounding box center [1178, 213] width 22 height 22
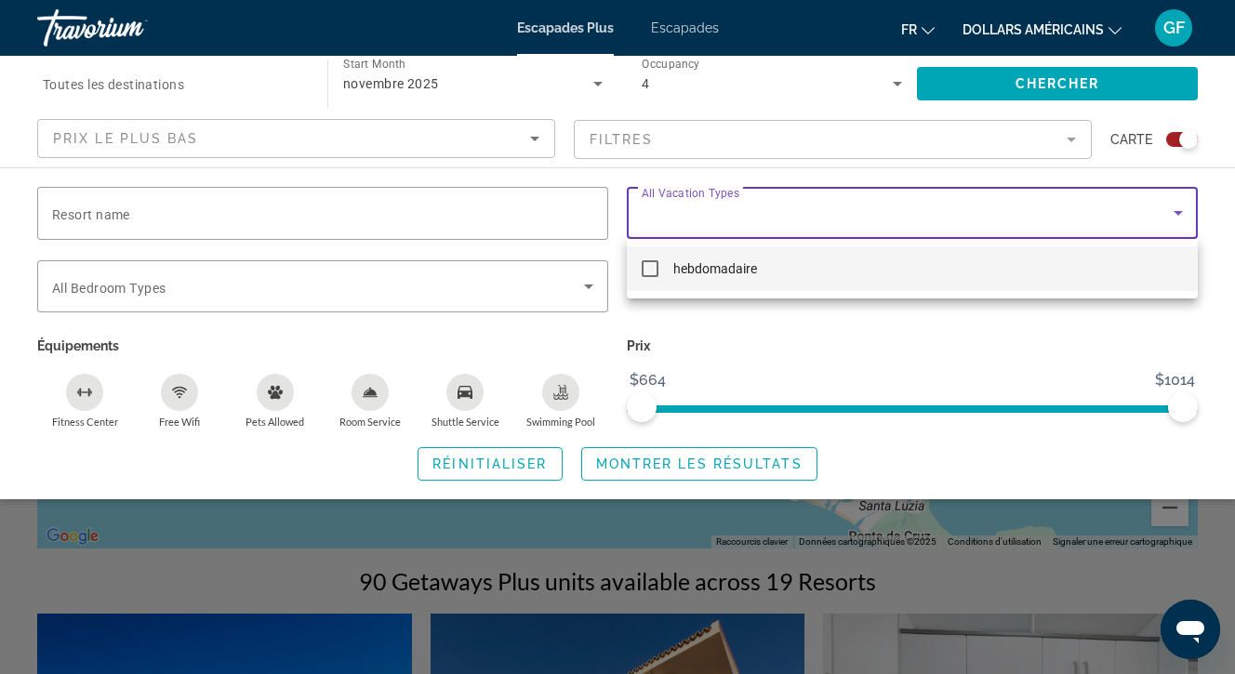
click at [1178, 209] on div at bounding box center [617, 337] width 1235 height 674
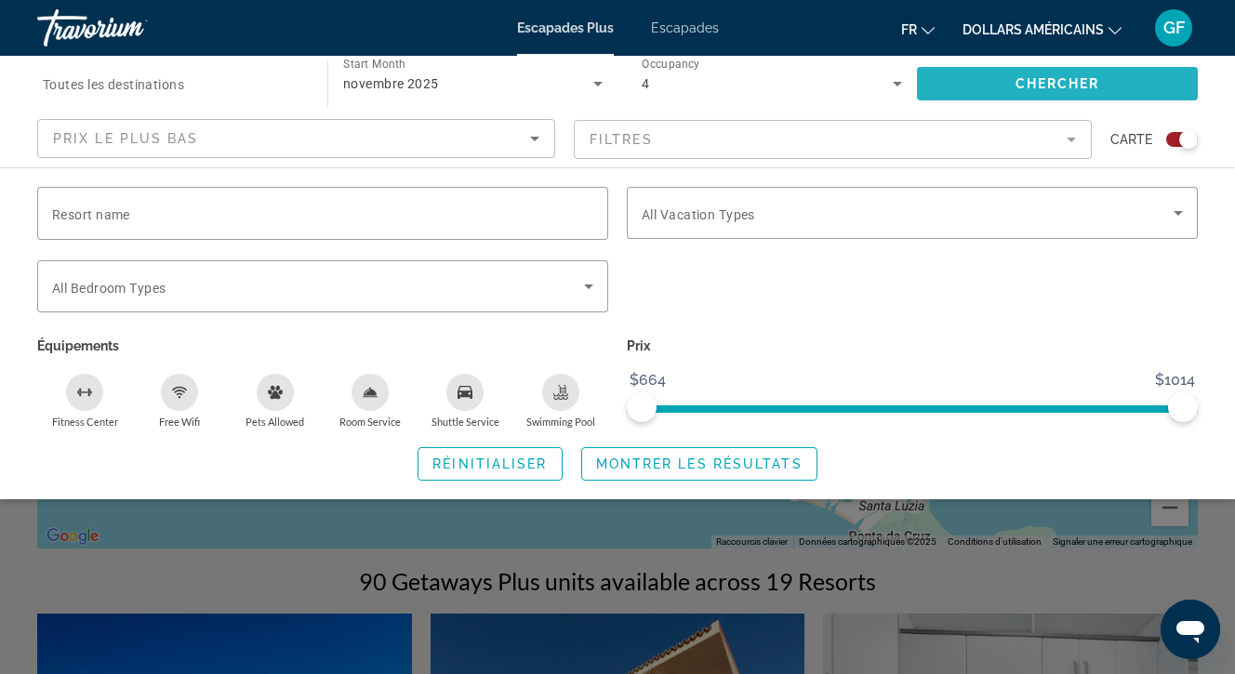
click at [1054, 74] on span "Search widget" at bounding box center [1057, 83] width 281 height 45
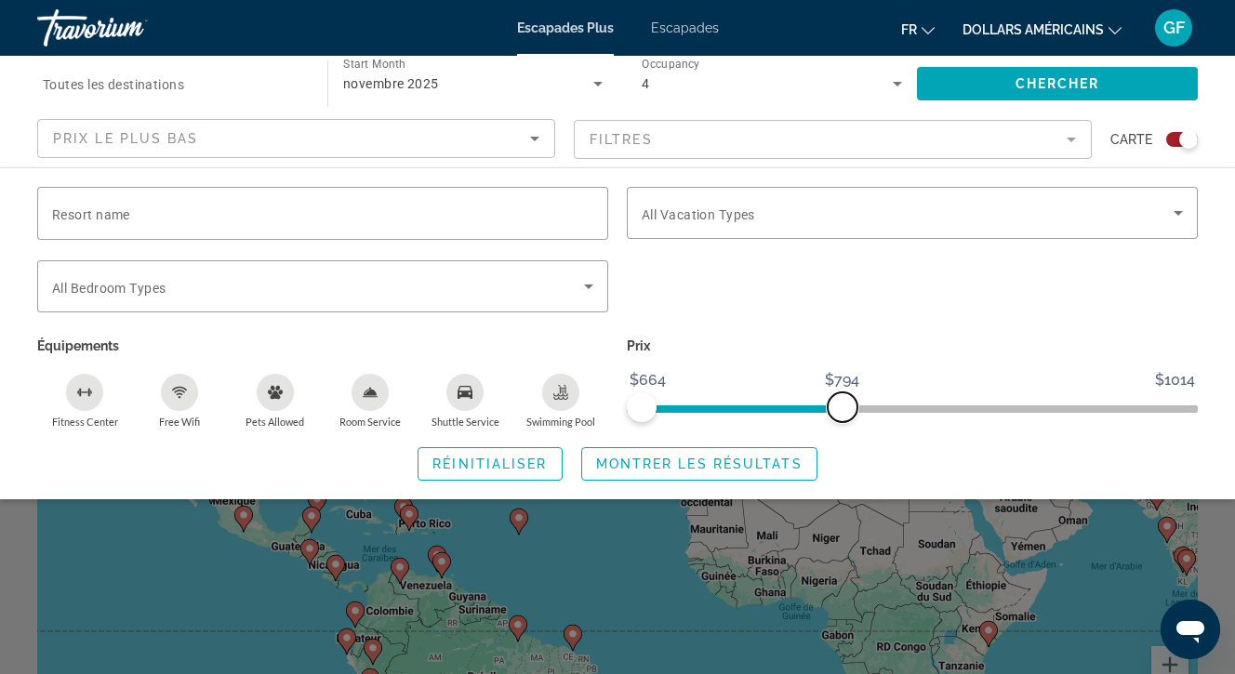
drag, startPoint x: 1189, startPoint y: 408, endPoint x: 843, endPoint y: 417, distance: 346.1
click at [843, 417] on span "ngx-slider-max" at bounding box center [843, 407] width 30 height 30
click at [710, 459] on span "Montrer les résultats" at bounding box center [699, 464] width 206 height 15
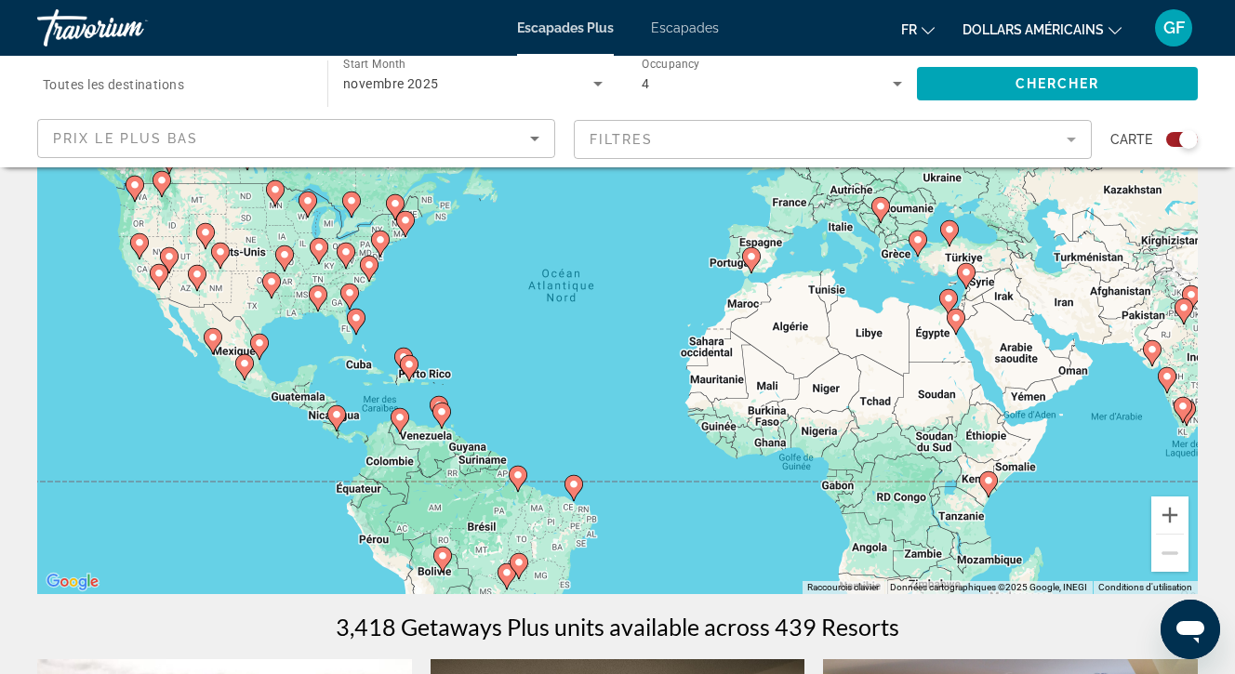
scroll to position [151, 0]
click at [1172, 510] on button "Zoom avant" at bounding box center [1169, 514] width 37 height 37
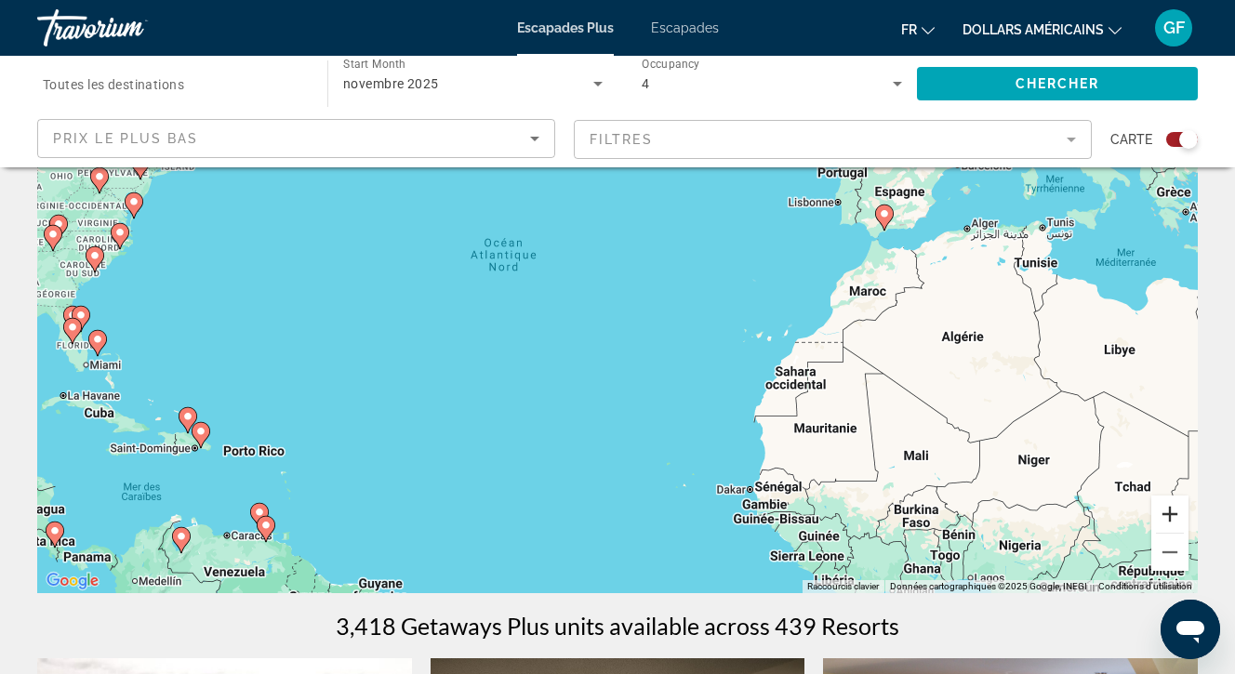
click at [1172, 510] on button "Zoom avant" at bounding box center [1169, 514] width 37 height 37
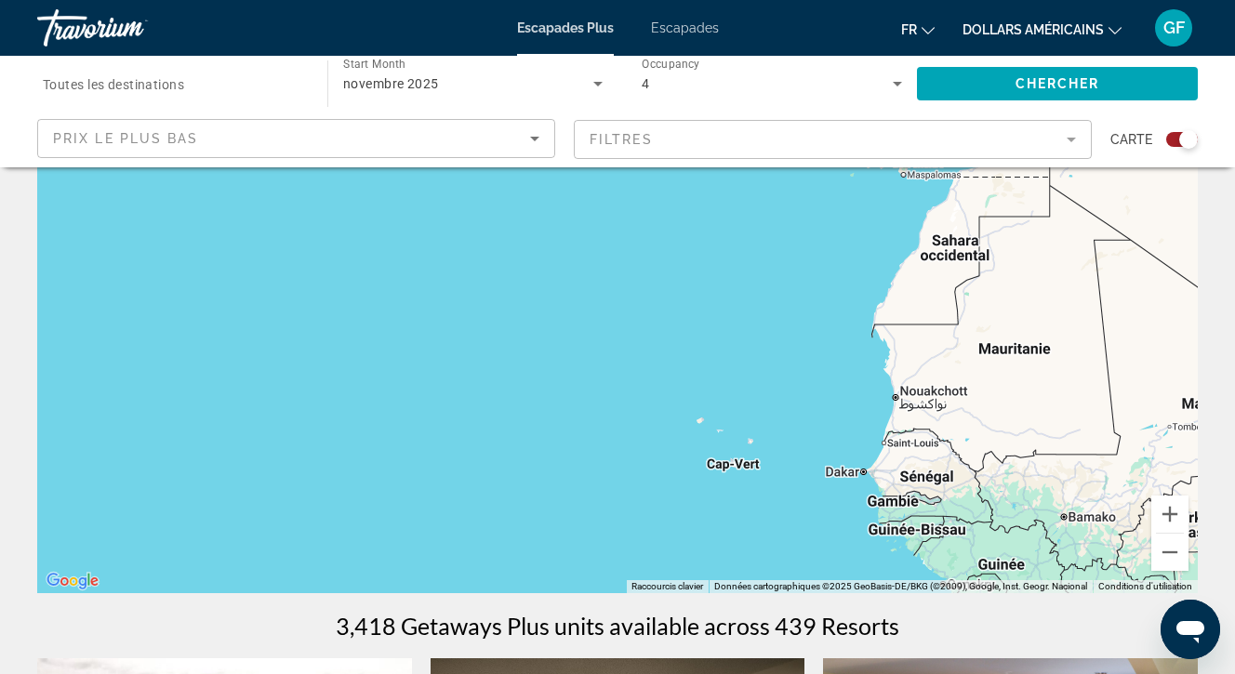
drag, startPoint x: 815, startPoint y: 434, endPoint x: 794, endPoint y: 221, distance: 214.0
click at [795, 239] on div "Pour activer le glissement avec le clavier, appuyez sur Alt+Entrée. Une fois ce…" at bounding box center [617, 314] width 1161 height 558
click at [1169, 512] on button "Zoom avant" at bounding box center [1169, 514] width 37 height 37
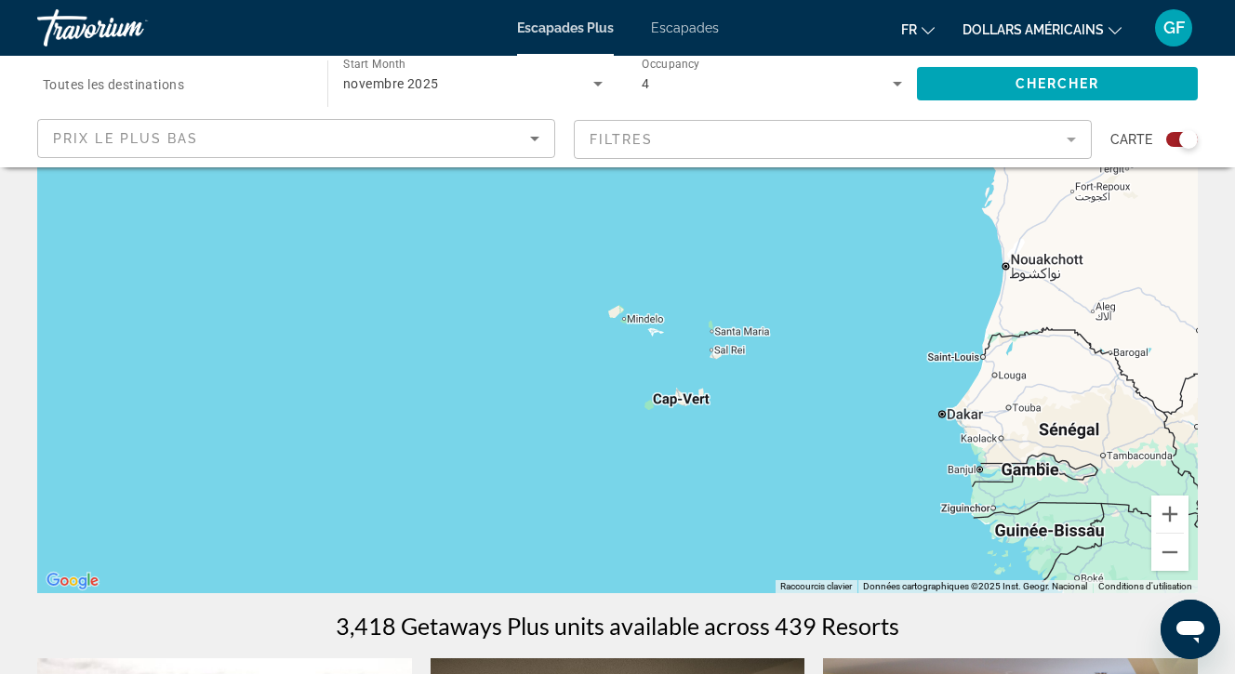
drag, startPoint x: 854, startPoint y: 450, endPoint x: 685, endPoint y: 233, distance: 274.4
click at [685, 233] on div "Contenu principal" at bounding box center [617, 314] width 1161 height 558
click at [1168, 512] on button "Zoom avant" at bounding box center [1169, 514] width 37 height 37
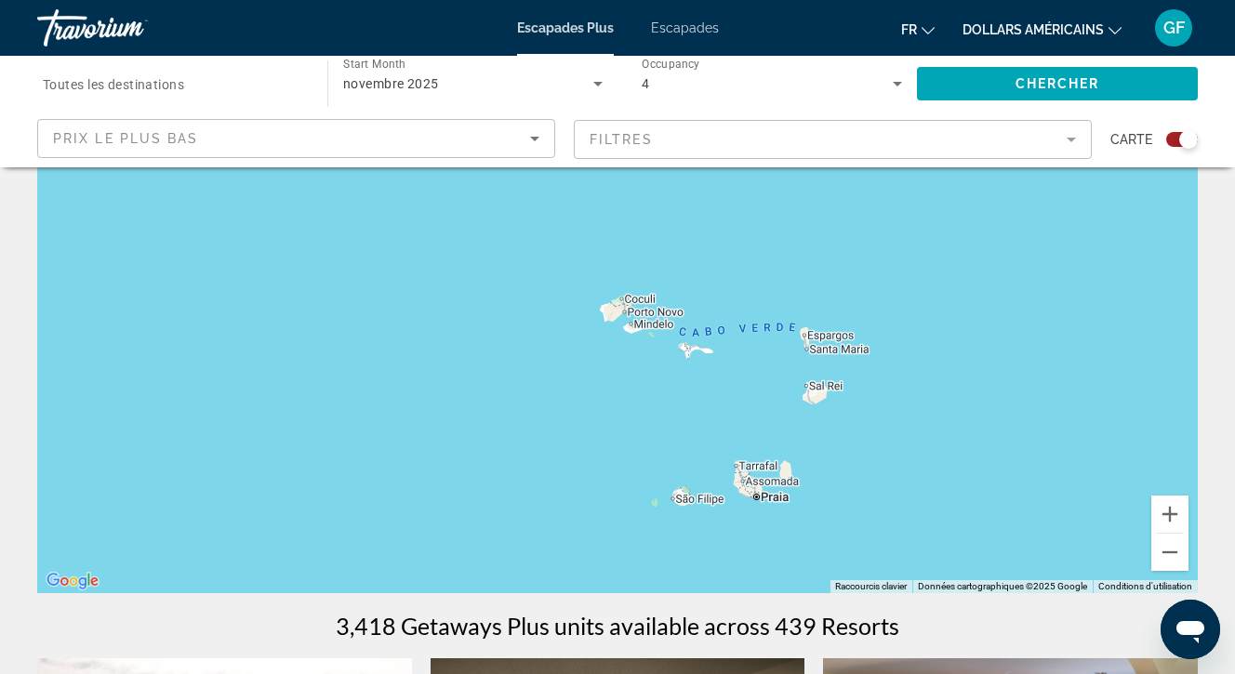
click at [534, 139] on icon "Sort by" at bounding box center [534, 139] width 9 height 5
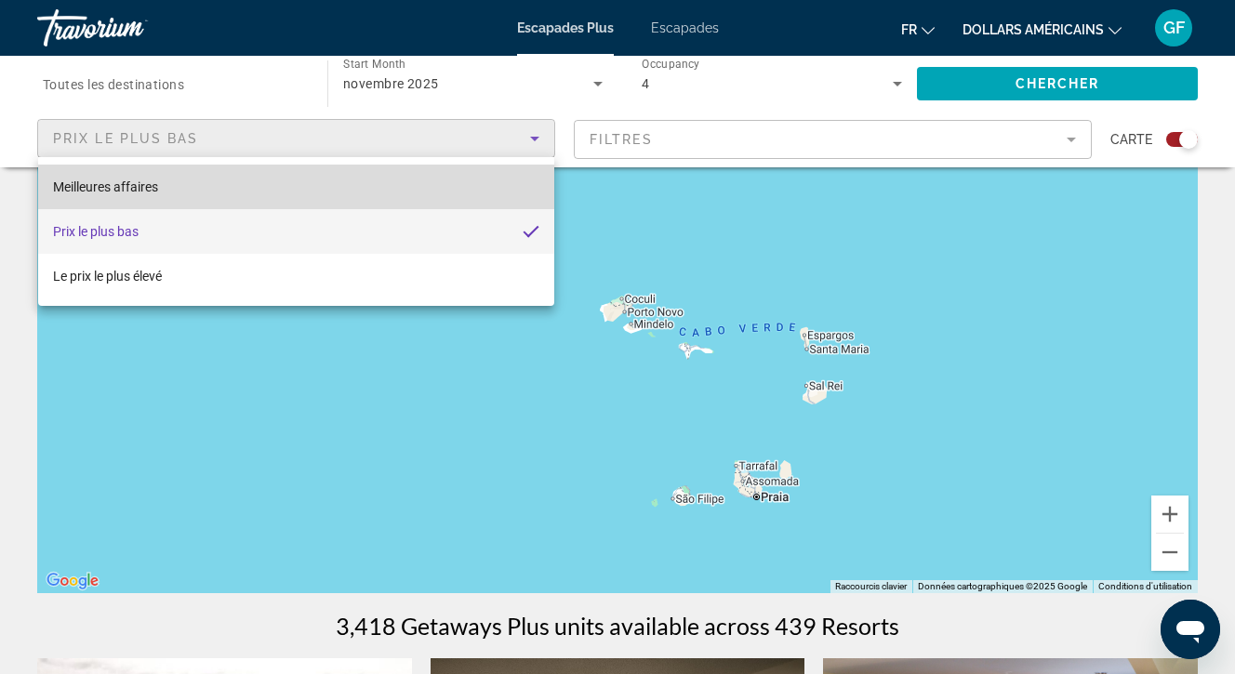
click at [153, 183] on font "Meilleures affaires" at bounding box center [105, 186] width 105 height 15
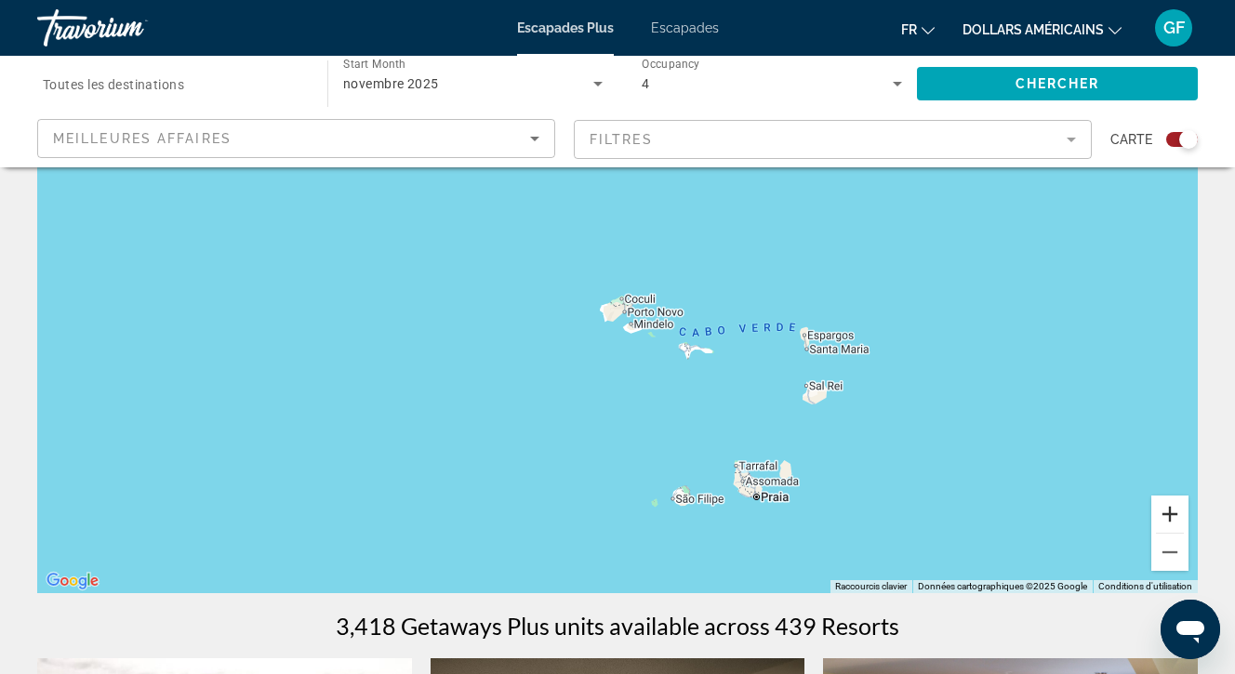
click at [1169, 512] on button "Zoom avant" at bounding box center [1169, 514] width 37 height 37
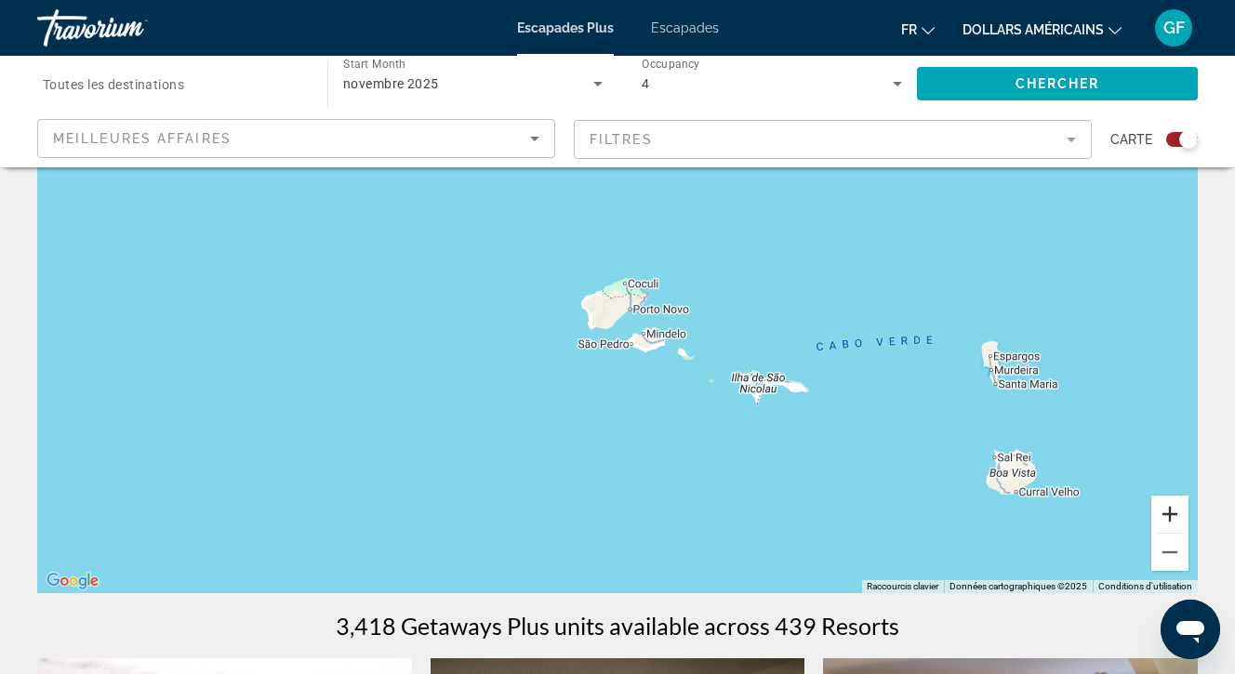
click at [1169, 512] on button "Zoom avant" at bounding box center [1169, 514] width 37 height 37
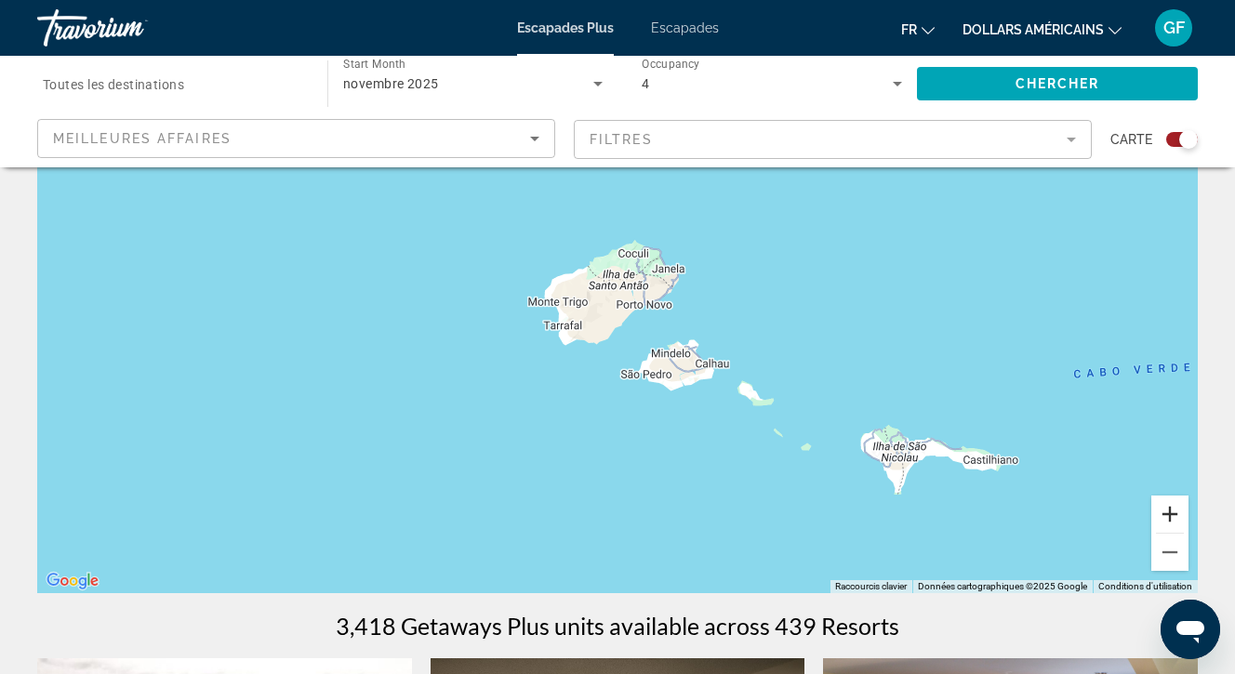
click at [1169, 512] on button "Zoom avant" at bounding box center [1169, 514] width 37 height 37
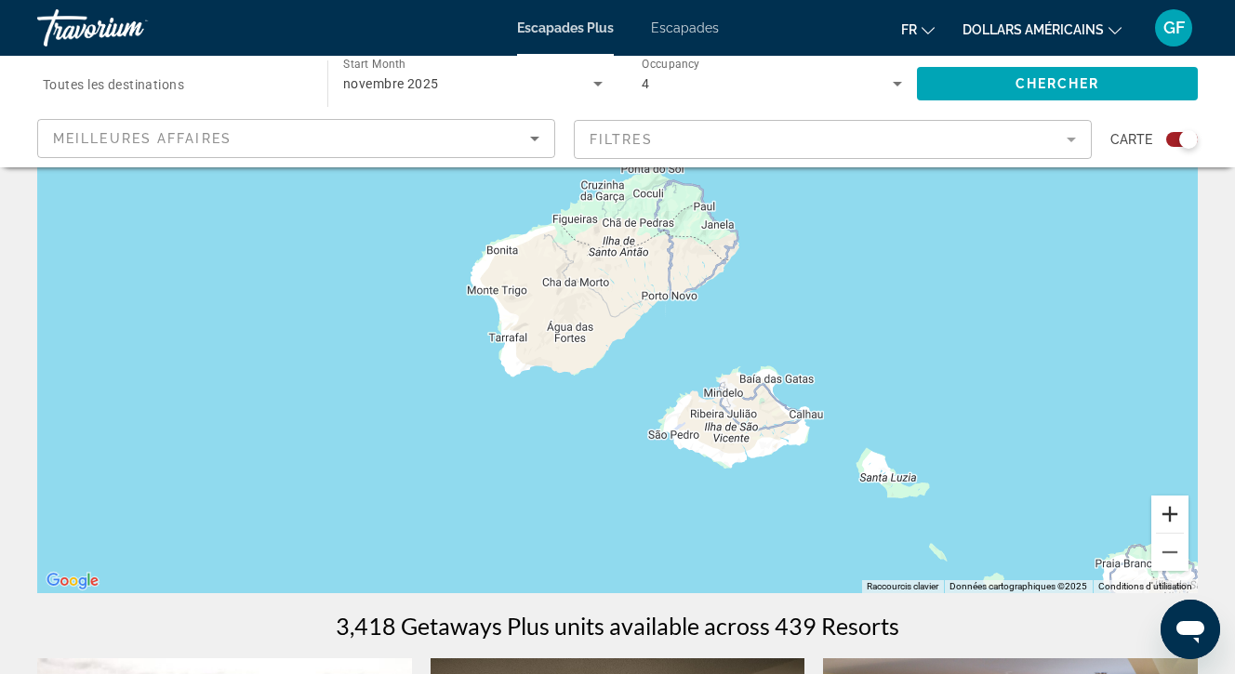
click at [1169, 512] on button "Zoom avant" at bounding box center [1169, 514] width 37 height 37
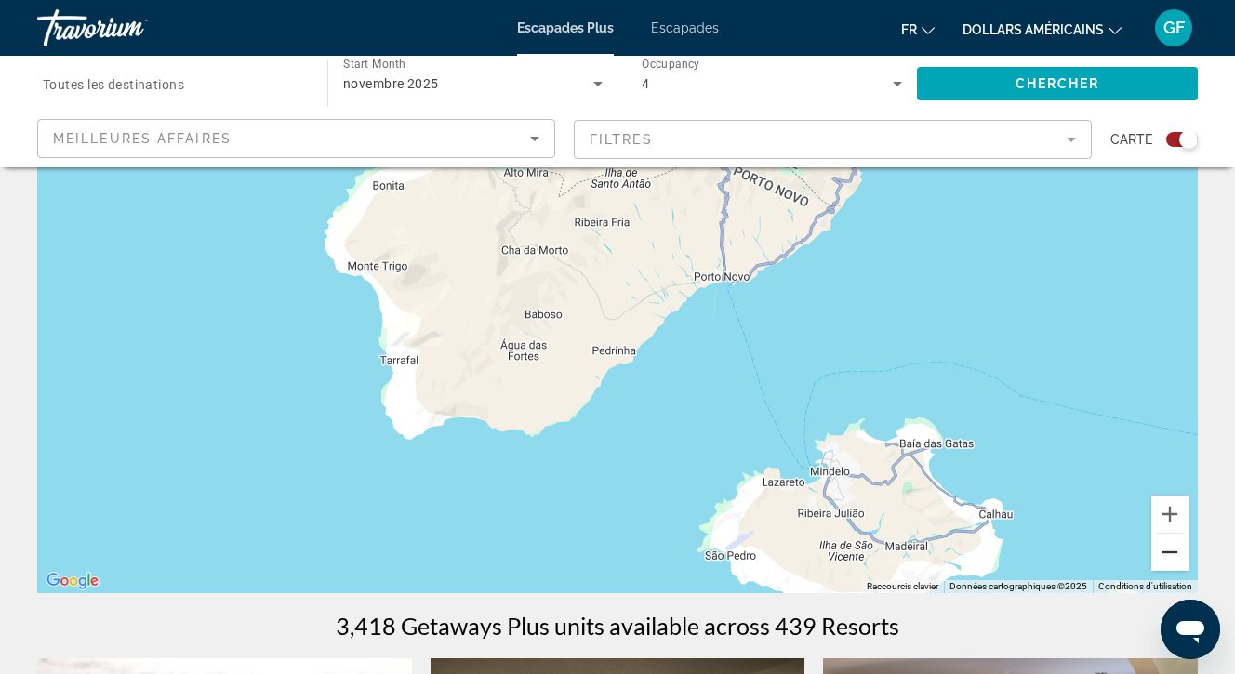
click at [1169, 551] on button "Zoom arrière" at bounding box center [1169, 552] width 37 height 37
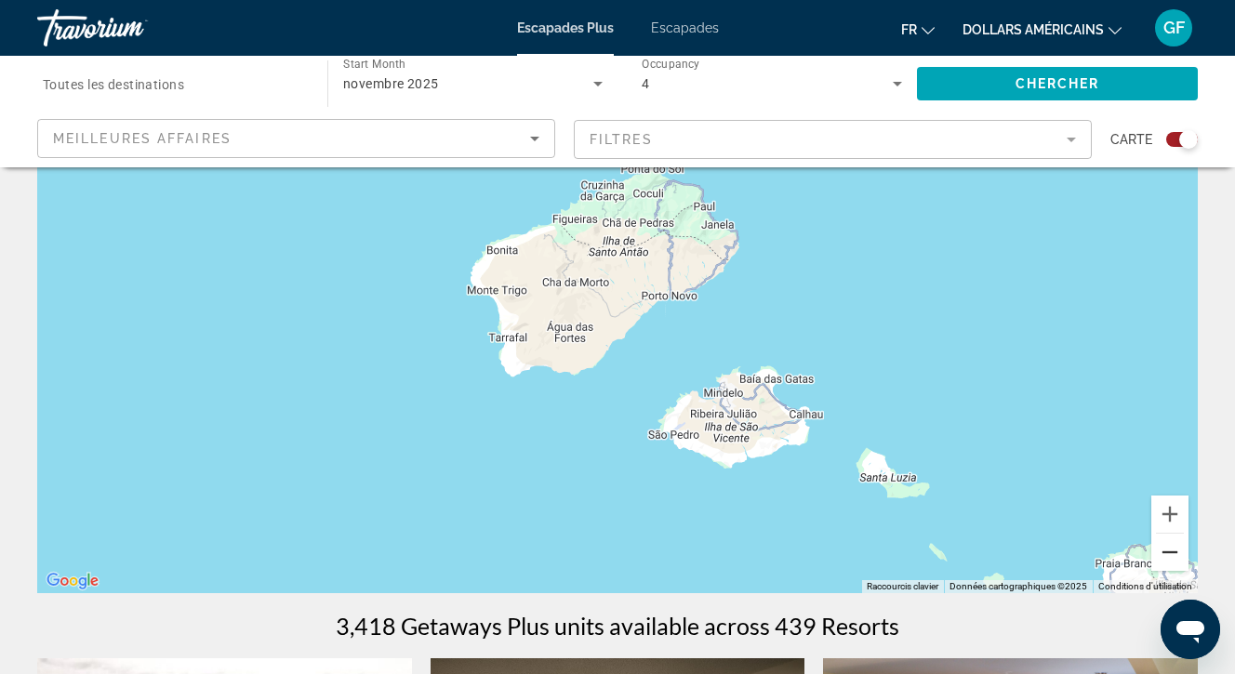
click at [1169, 551] on button "Zoom arrière" at bounding box center [1169, 552] width 37 height 37
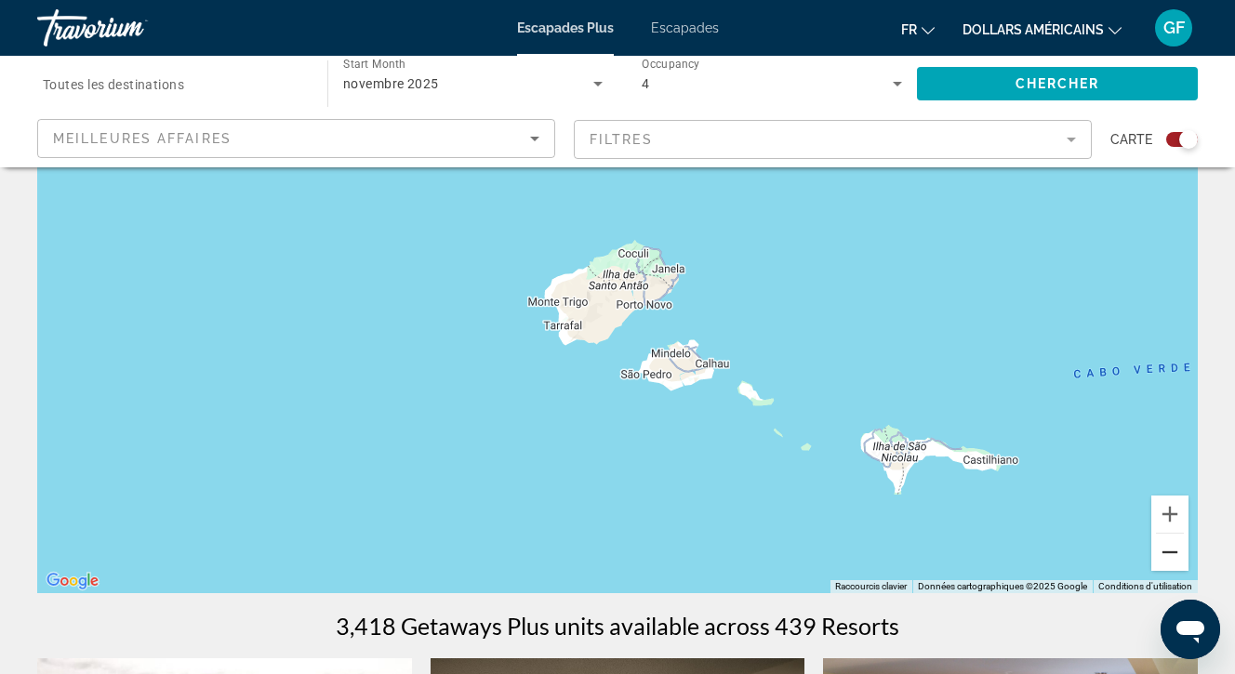
click at [1169, 551] on button "Zoom arrière" at bounding box center [1169, 552] width 37 height 37
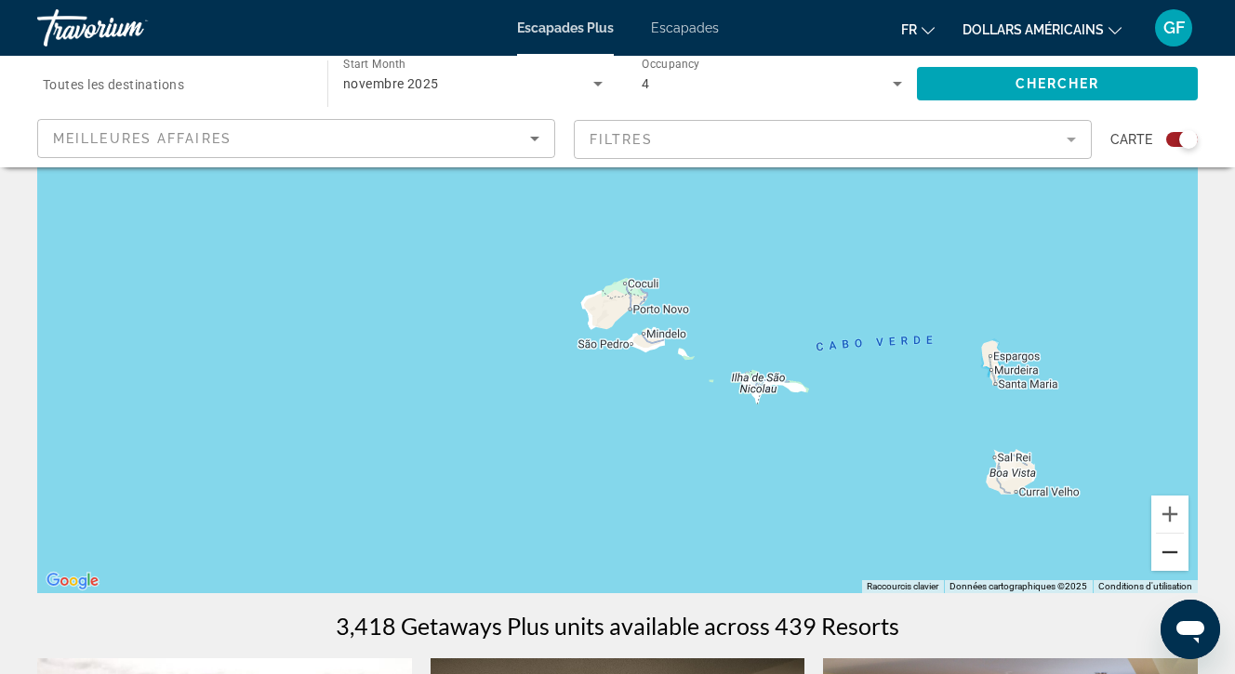
click at [1169, 551] on button "Zoom arrière" at bounding box center [1169, 552] width 37 height 37
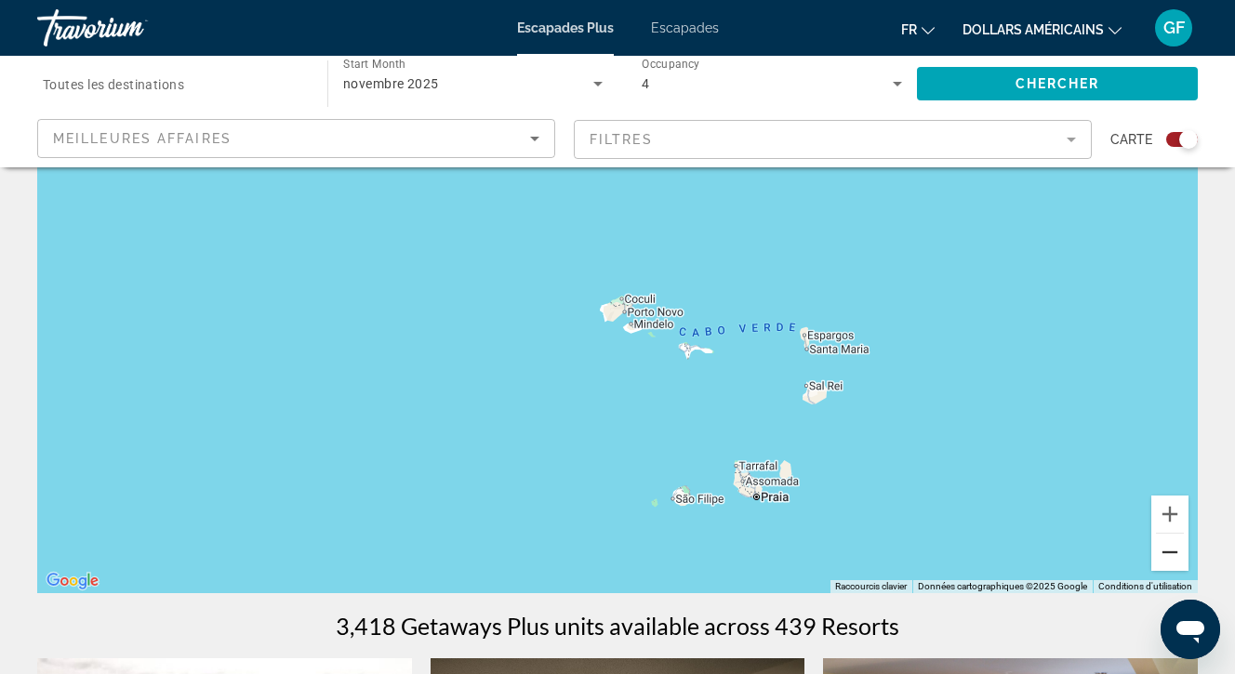
click at [1169, 551] on button "Zoom arrière" at bounding box center [1169, 552] width 37 height 37
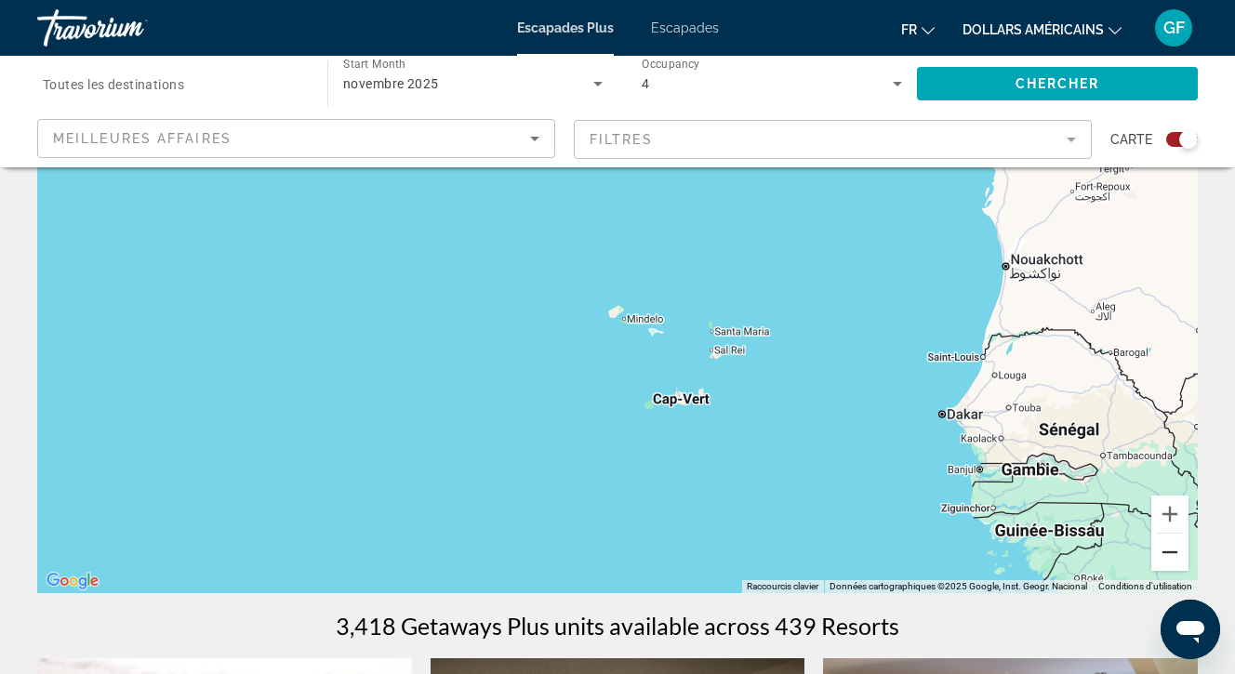
click at [1169, 551] on button "Zoom arrière" at bounding box center [1169, 552] width 37 height 37
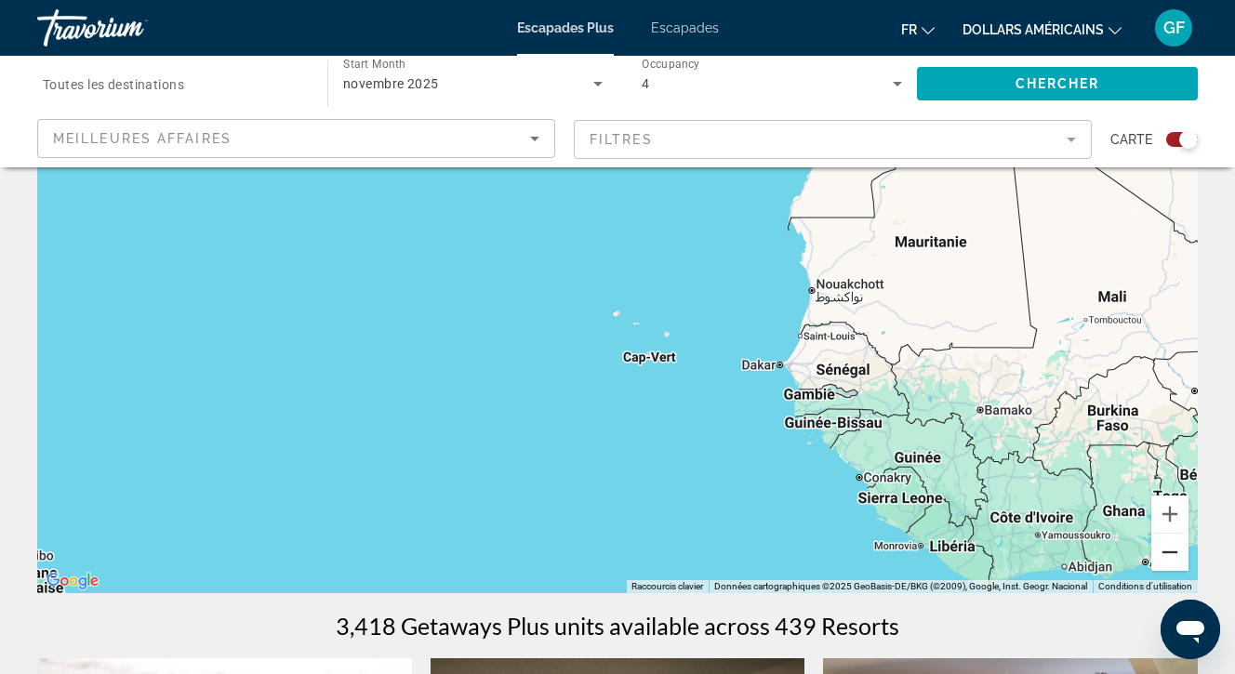
click at [1169, 551] on button "Zoom arrière" at bounding box center [1169, 552] width 37 height 37
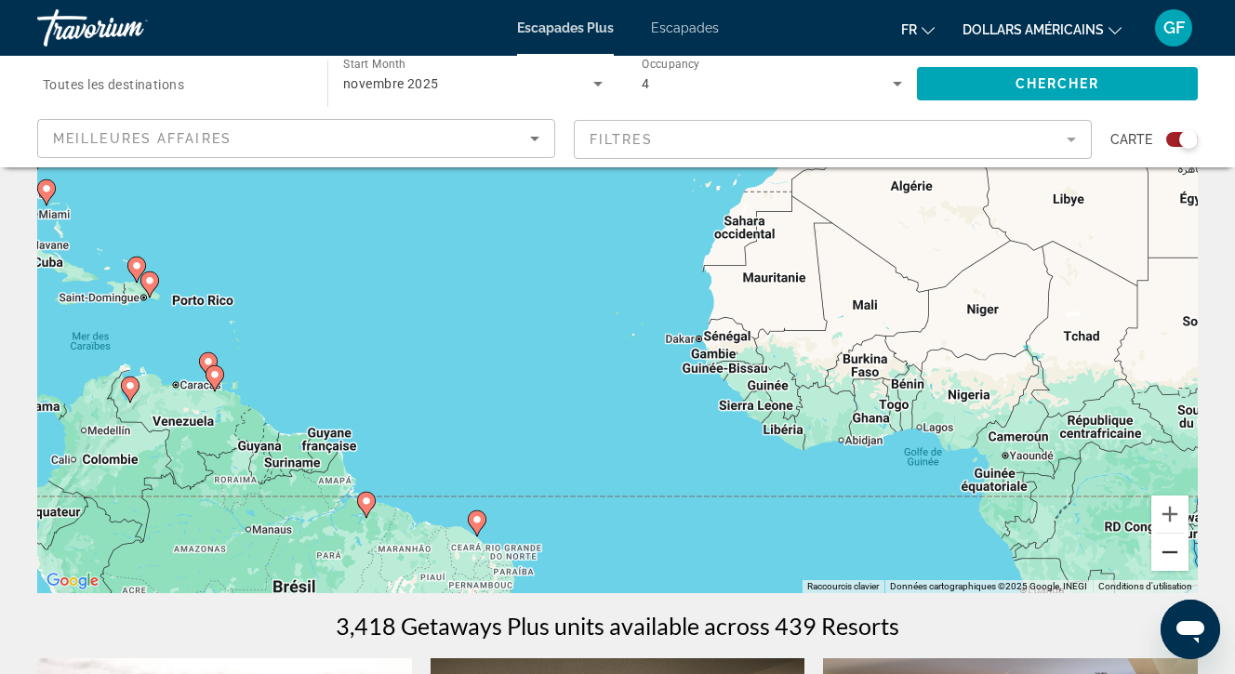
click at [1169, 551] on button "Zoom arrière" at bounding box center [1169, 552] width 37 height 37
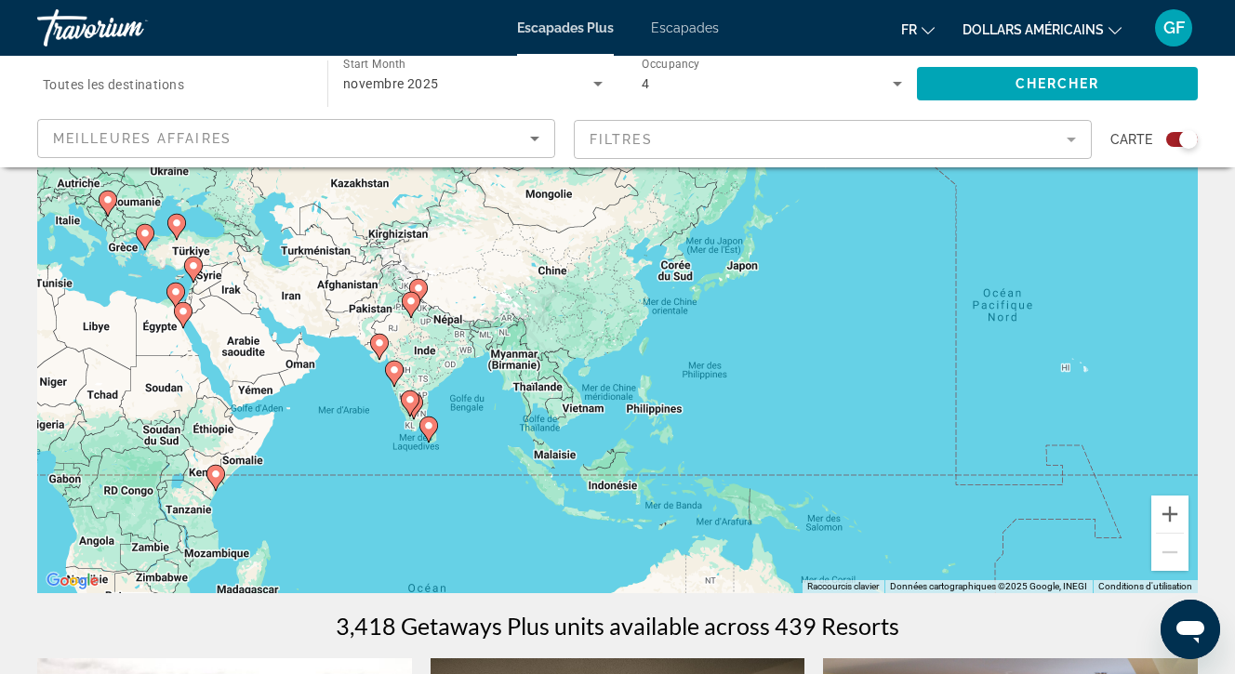
drag, startPoint x: 1096, startPoint y: 460, endPoint x: 344, endPoint y: 529, distance: 754.6
click at [344, 529] on div "Pour activer le glissement avec le clavier, appuyez sur Alt+Entrée. Une fois ce…" at bounding box center [617, 314] width 1161 height 558
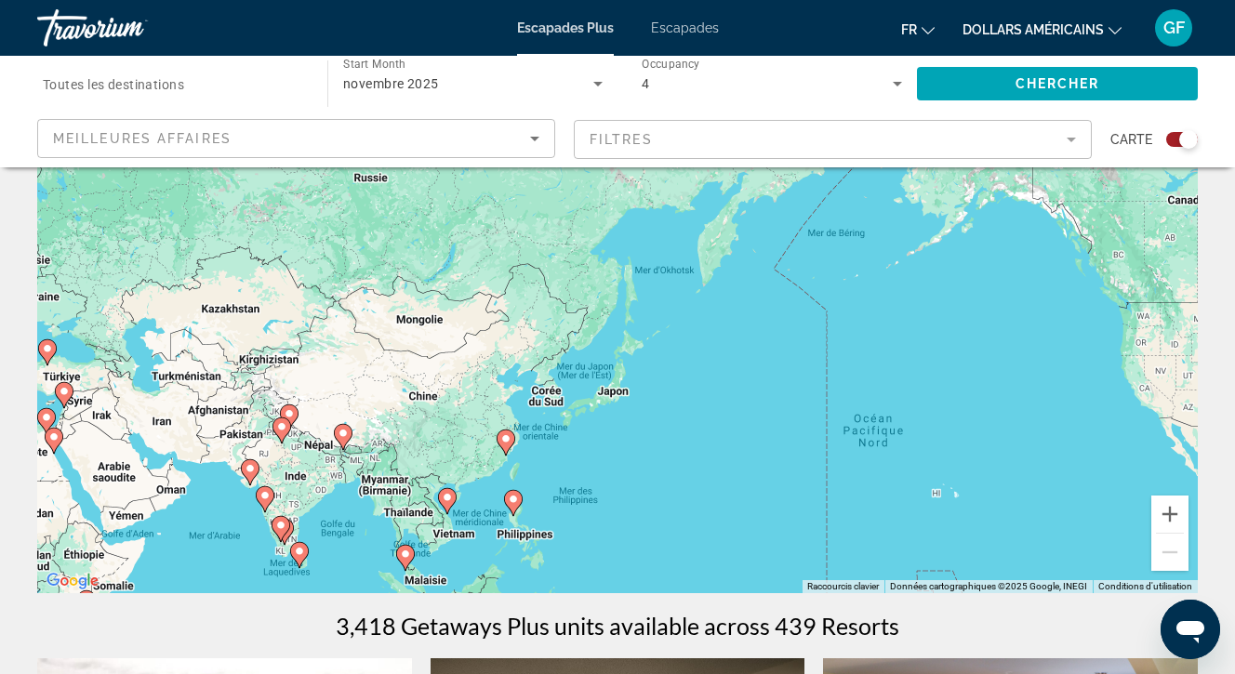
drag, startPoint x: 813, startPoint y: 309, endPoint x: 679, endPoint y: 441, distance: 188.1
click at [679, 441] on div "Pour activer le glissement avec le clavier, appuyez sur Alt+Entrée. Une fois ce…" at bounding box center [617, 314] width 1161 height 558
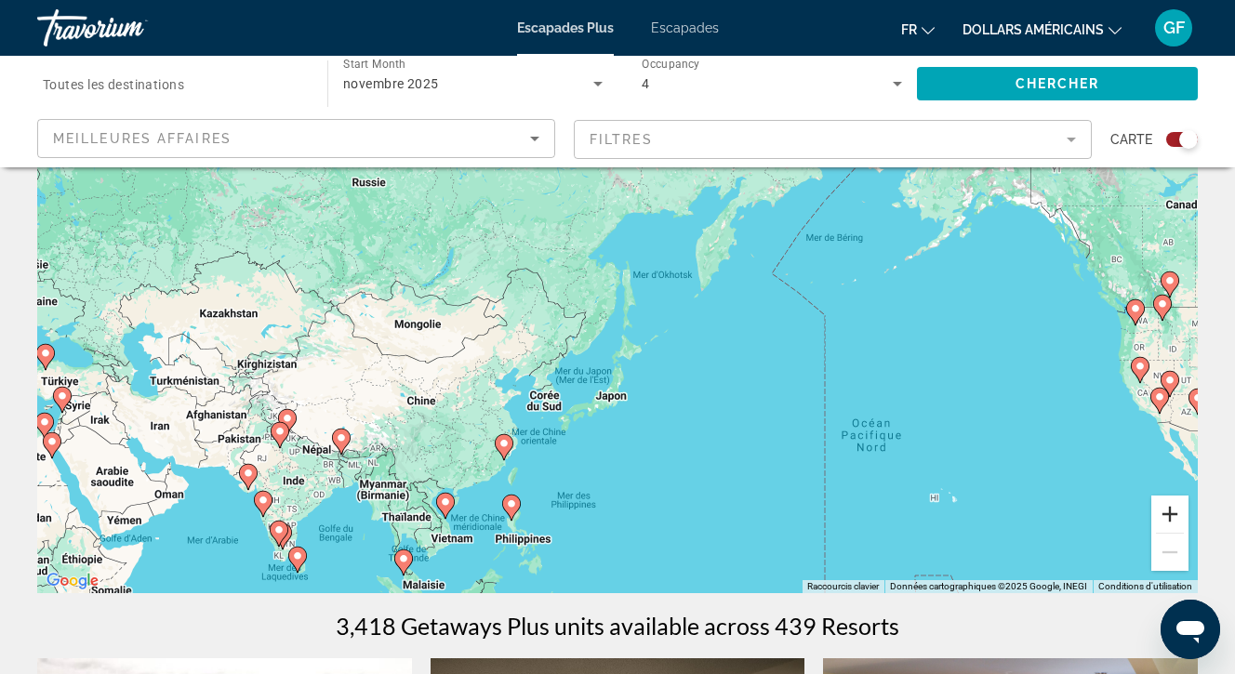
click at [1168, 512] on button "Zoom avant" at bounding box center [1169, 514] width 37 height 37
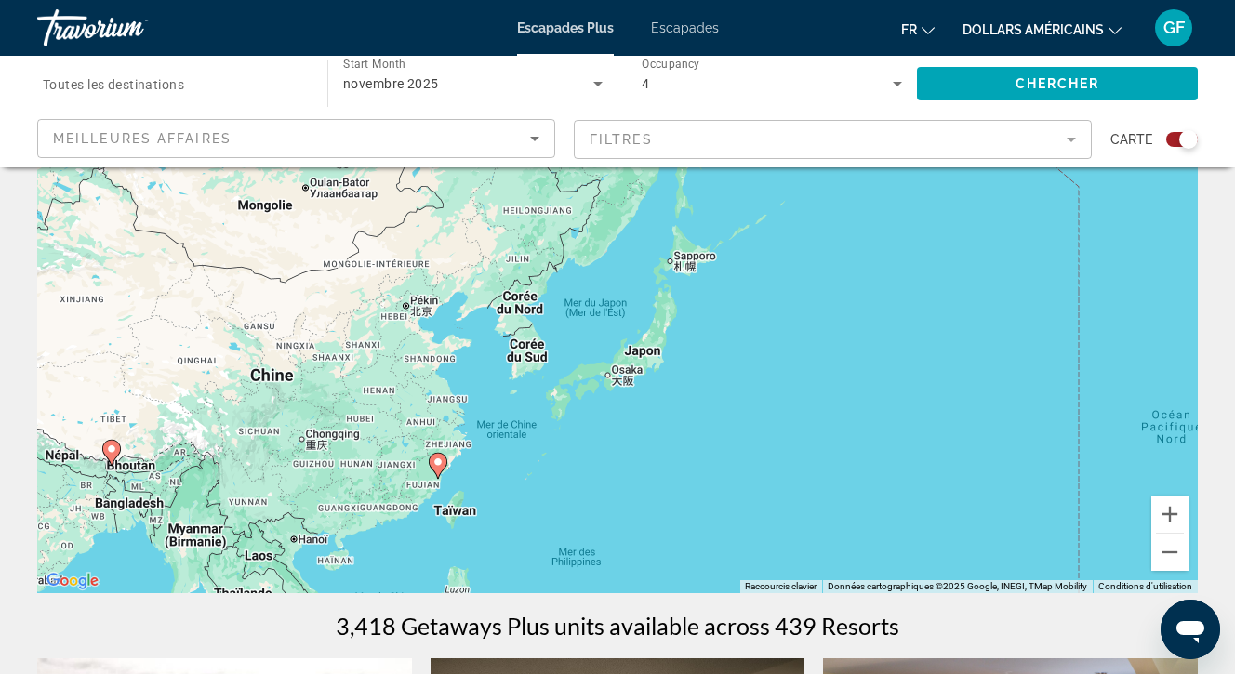
drag, startPoint x: 790, startPoint y: 481, endPoint x: 837, endPoint y: 350, distance: 139.4
click at [837, 350] on div "Pour activer le glissement avec le clavier, appuyez sur Alt+Entrée. Une fois ce…" at bounding box center [617, 314] width 1161 height 558
click at [1172, 510] on button "Zoom avant" at bounding box center [1169, 514] width 37 height 37
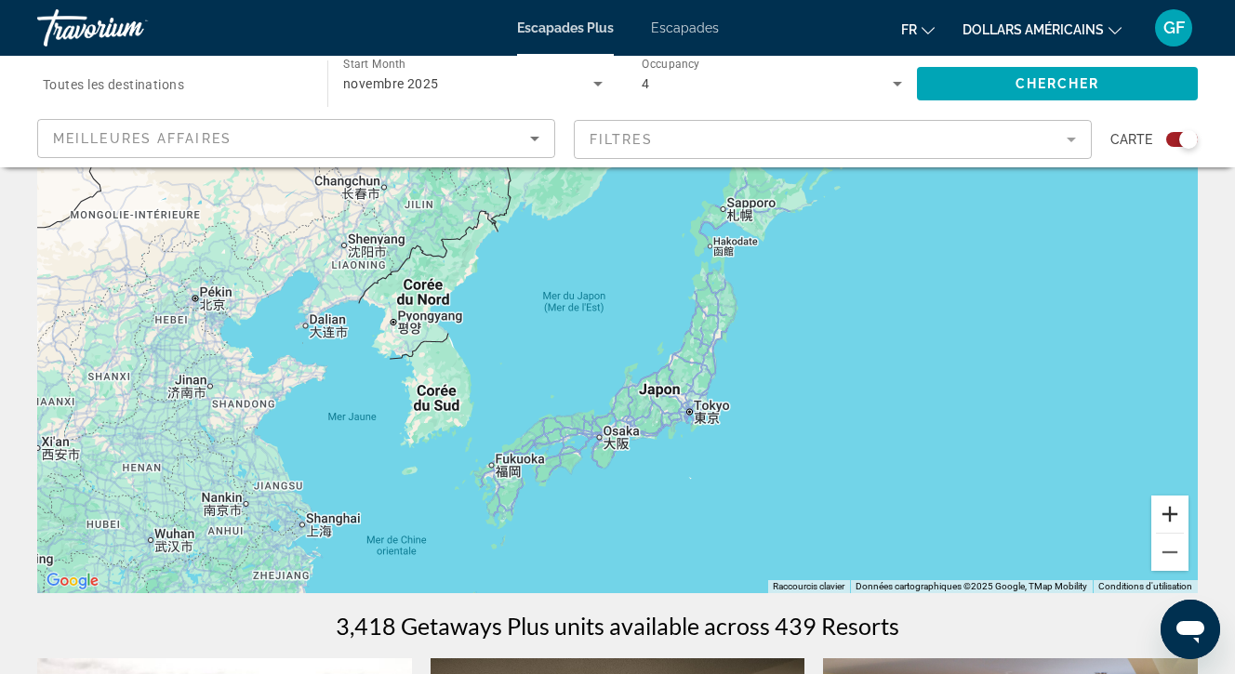
click at [1172, 510] on button "Zoom avant" at bounding box center [1169, 514] width 37 height 37
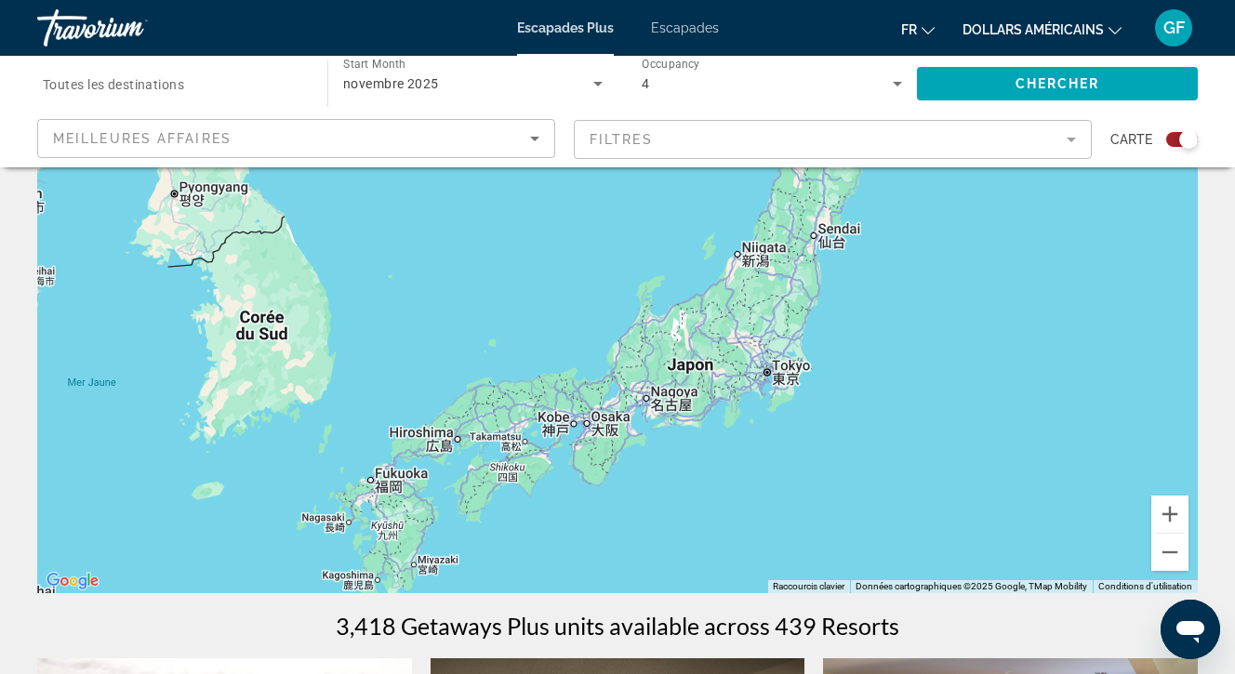
drag, startPoint x: 955, startPoint y: 504, endPoint x: 961, endPoint y: 365, distance: 138.7
click at [961, 365] on div "Contenu principal" at bounding box center [617, 314] width 1161 height 558
click at [1172, 512] on button "Zoom avant" at bounding box center [1169, 514] width 37 height 37
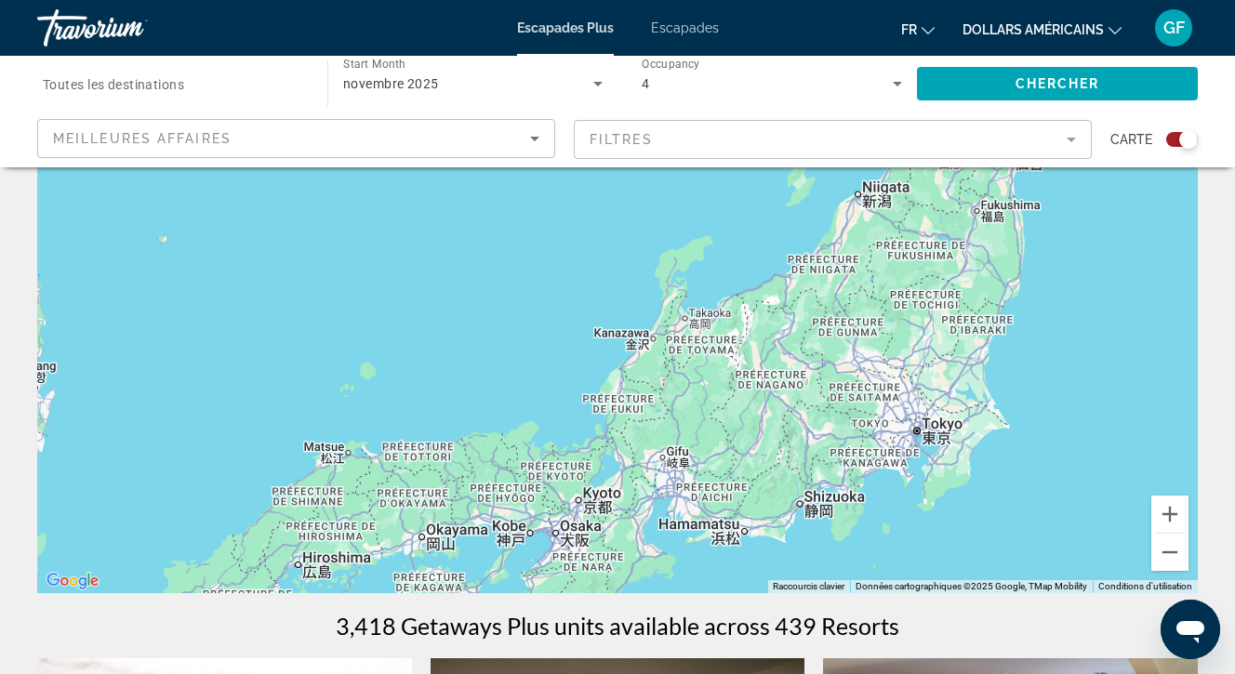
click at [683, 23] on font "Escapades" at bounding box center [685, 27] width 68 height 15
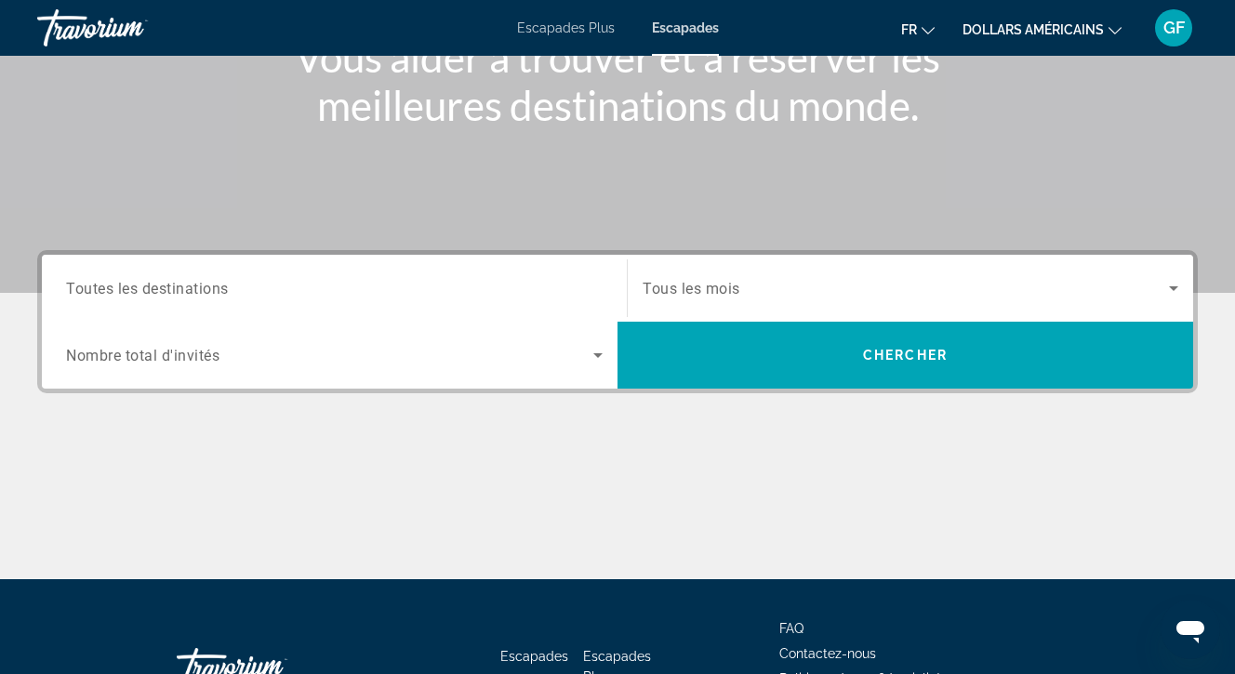
scroll to position [271, 0]
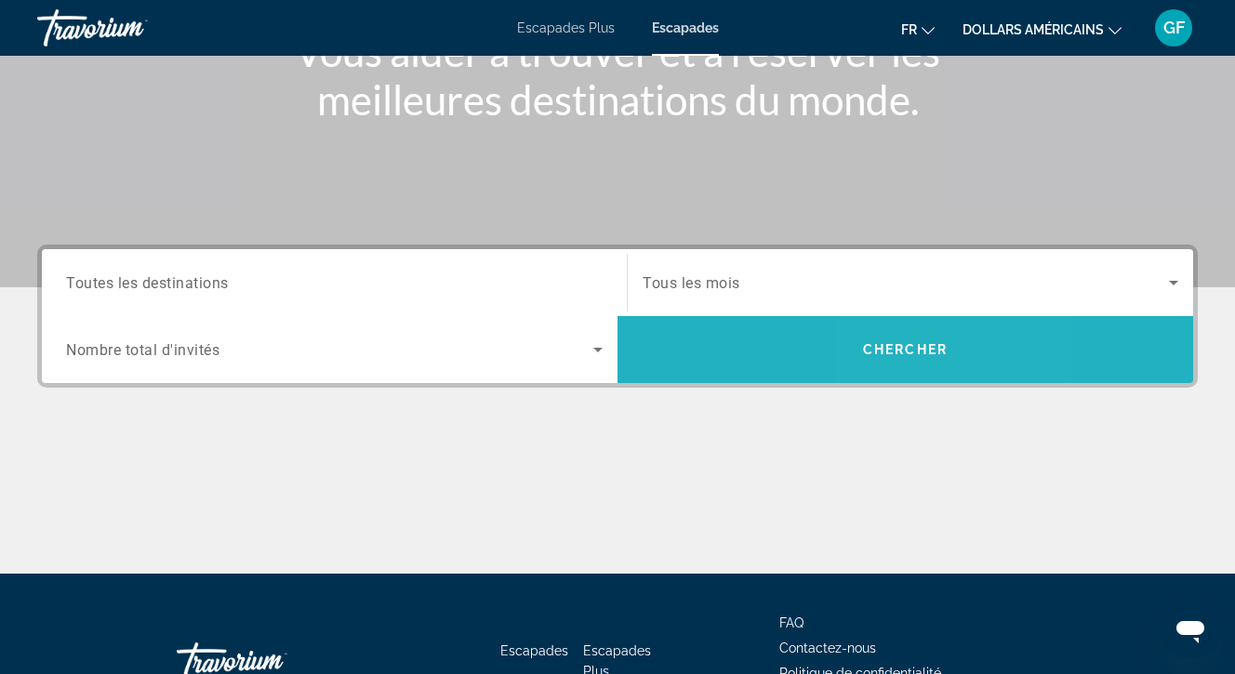
click at [897, 335] on span "Search widget" at bounding box center [906, 349] width 576 height 45
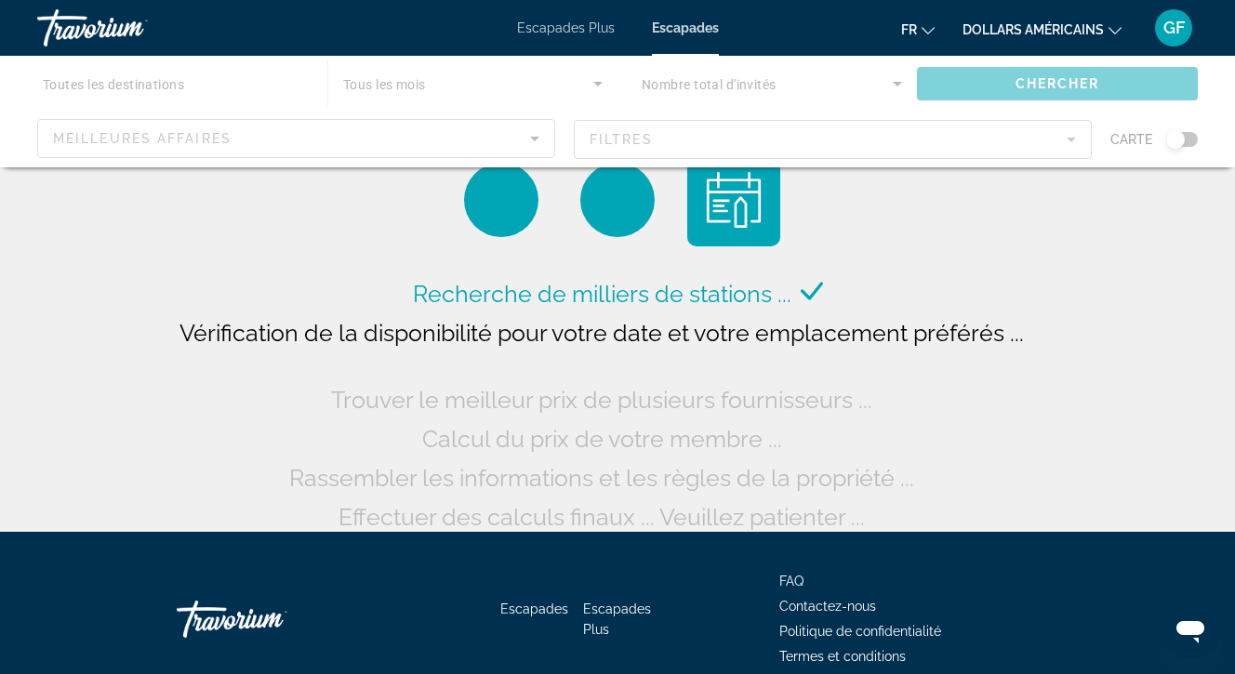
click at [1171, 143] on div "Contenu principal" at bounding box center [617, 112] width 1235 height 112
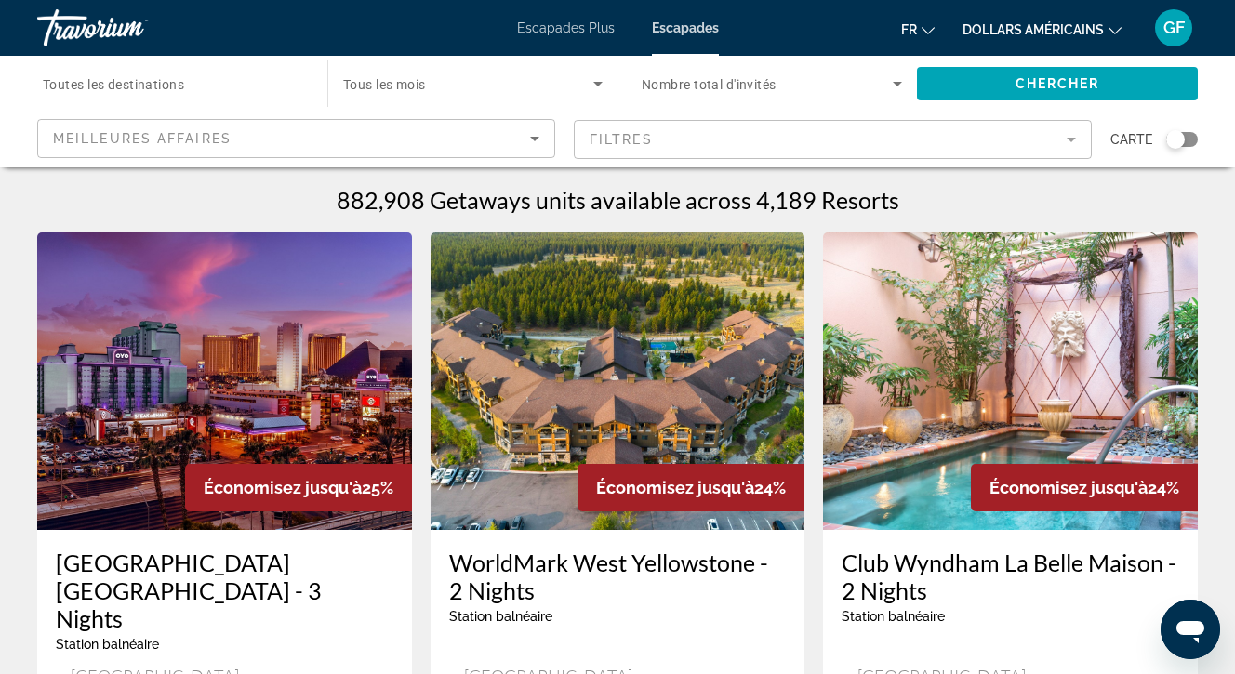
click at [1176, 136] on div "Search widget" at bounding box center [1175, 139] width 19 height 19
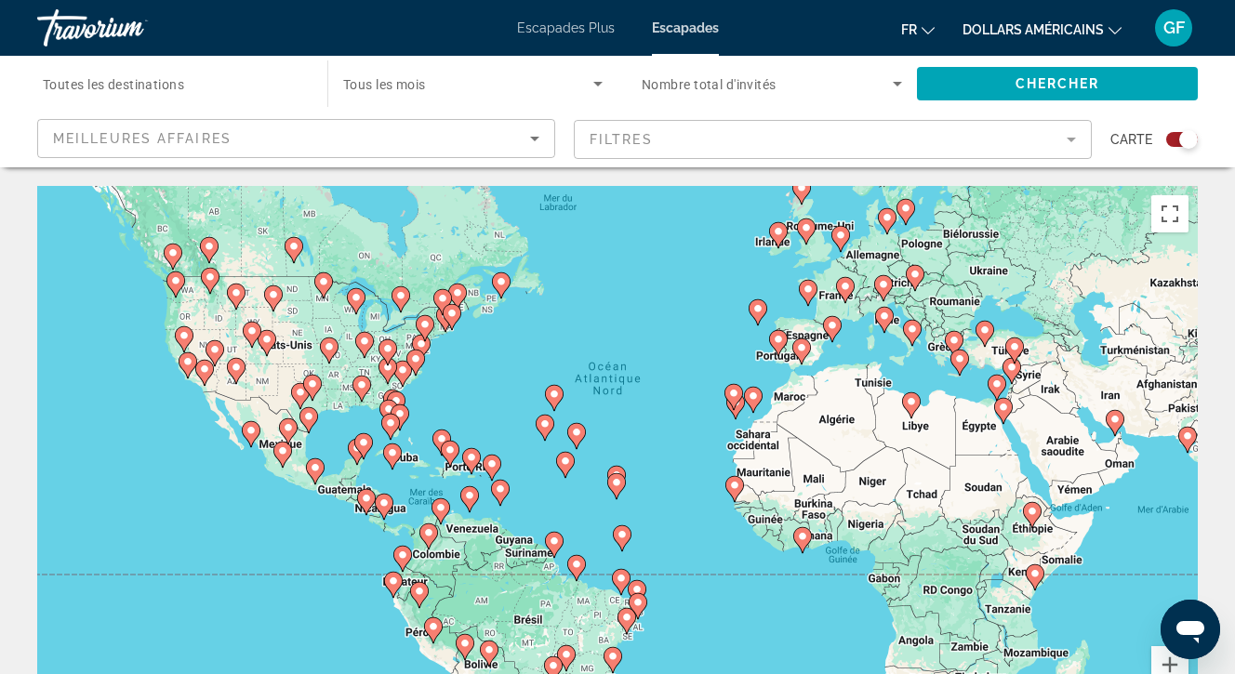
drag, startPoint x: 668, startPoint y: 481, endPoint x: 715, endPoint y: 422, distance: 75.4
click at [715, 422] on div "Pour activer le glissement avec le clavier, appuyez sur Alt+Entrée. Une fois ce…" at bounding box center [617, 465] width 1161 height 558
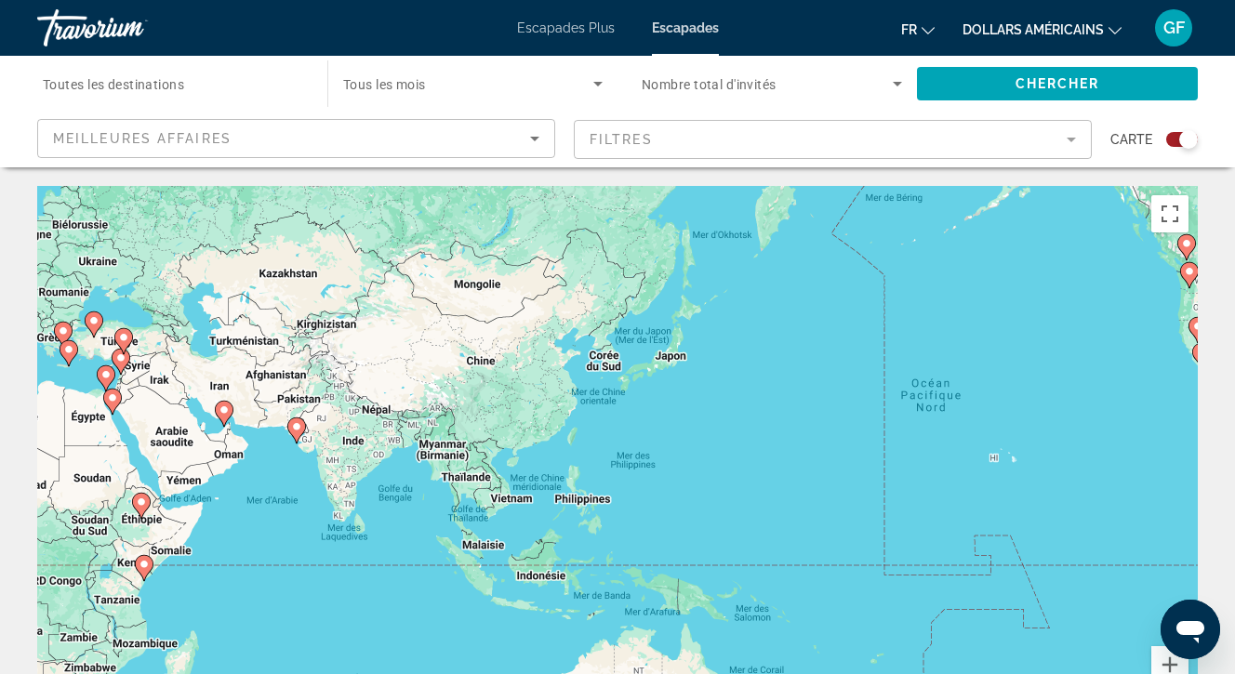
drag, startPoint x: 1142, startPoint y: 516, endPoint x: 248, endPoint y: 508, distance: 893.8
click at [248, 508] on div "Pour activer le glissement avec le clavier, appuyez sur Alt+Entrée. Une fois ce…" at bounding box center [617, 465] width 1161 height 558
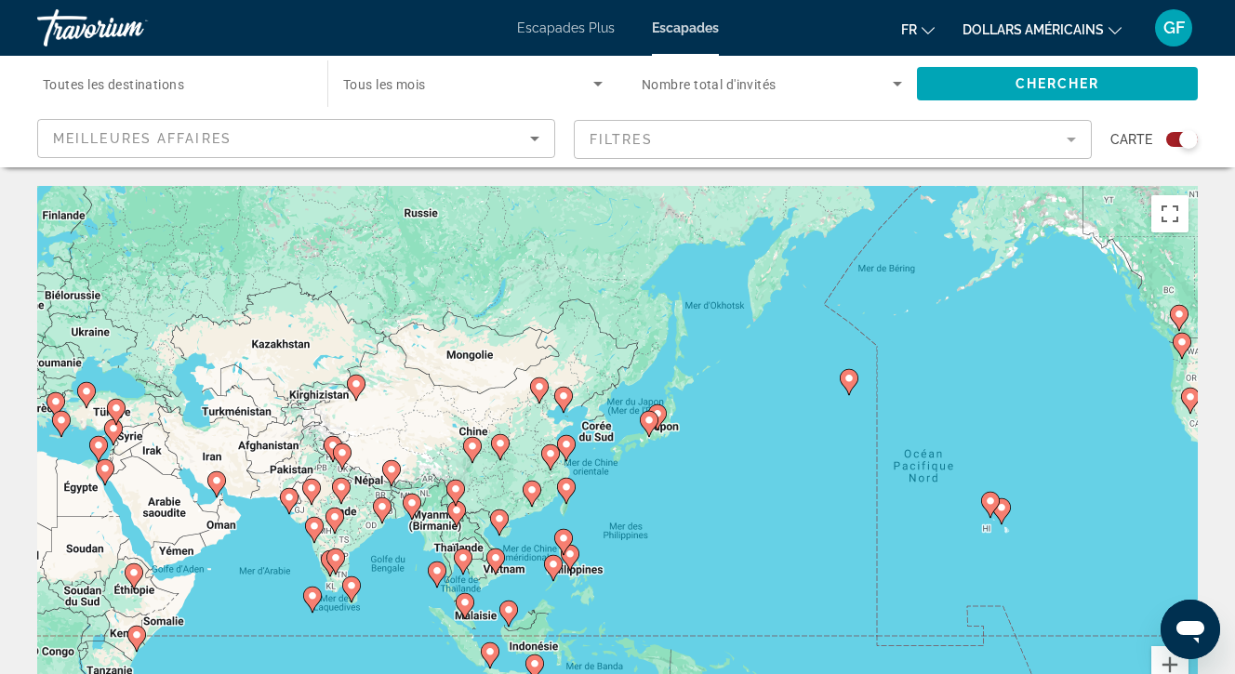
drag, startPoint x: 735, startPoint y: 385, endPoint x: 728, endPoint y: 471, distance: 85.8
click at [728, 471] on div "Pour activer le glissement avec le clavier, appuyez sur Alt+Entrée. Une fois ce…" at bounding box center [617, 465] width 1161 height 558
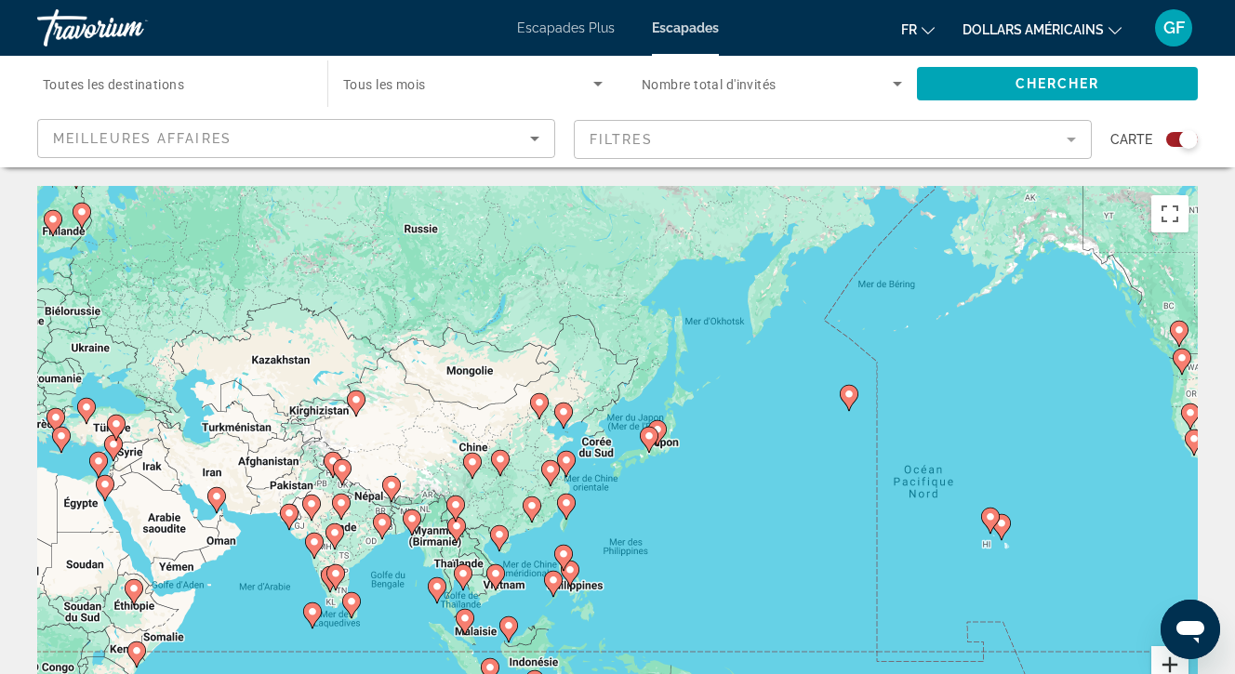
click at [1170, 660] on button "Zoom avant" at bounding box center [1169, 664] width 37 height 37
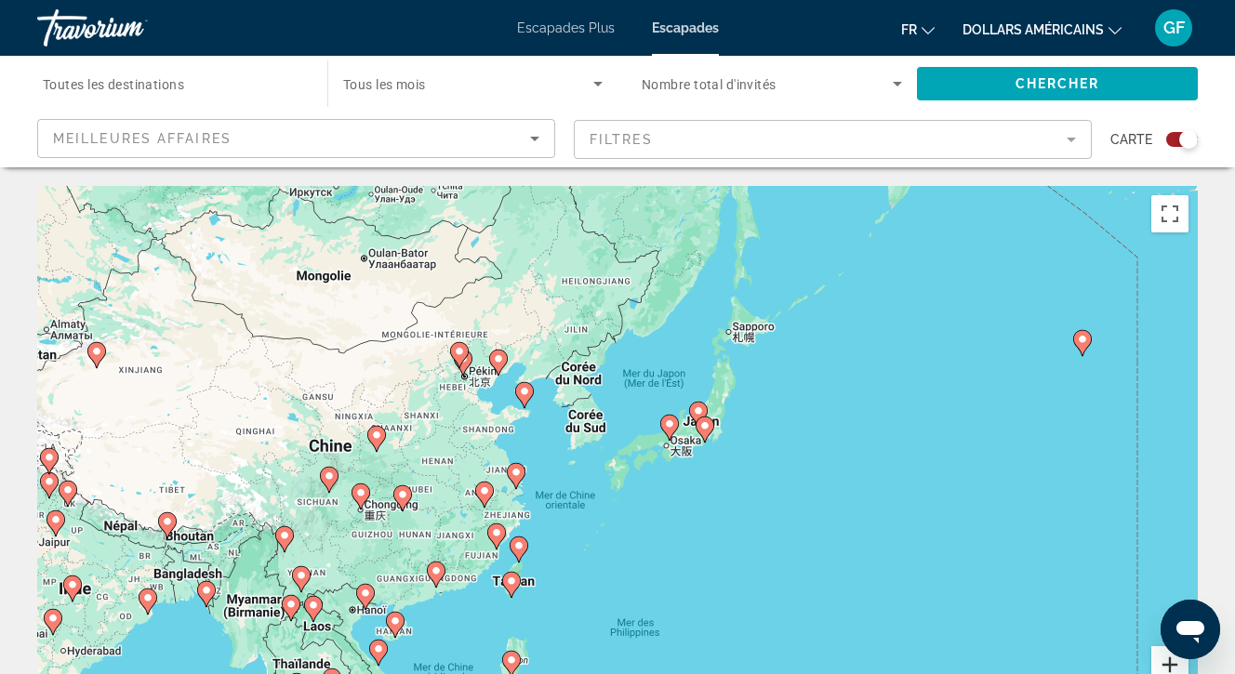
click at [1170, 660] on button "Zoom avant" at bounding box center [1169, 664] width 37 height 37
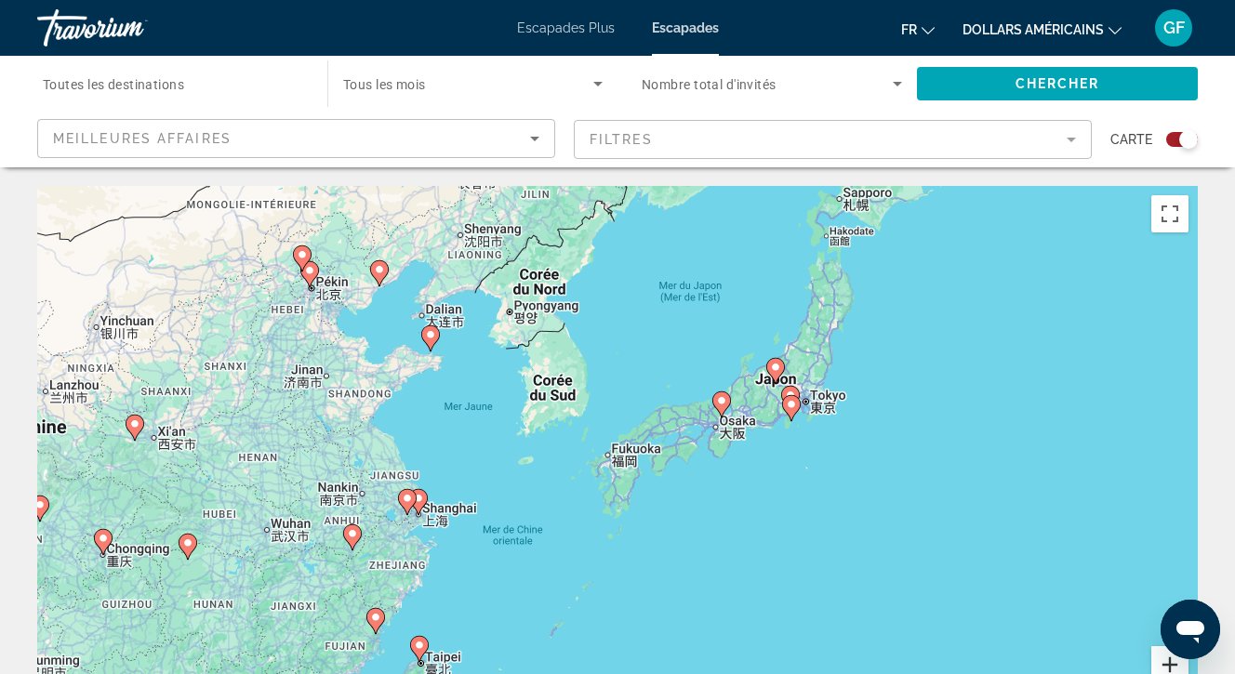
click at [1170, 660] on button "Zoom avant" at bounding box center [1169, 664] width 37 height 37
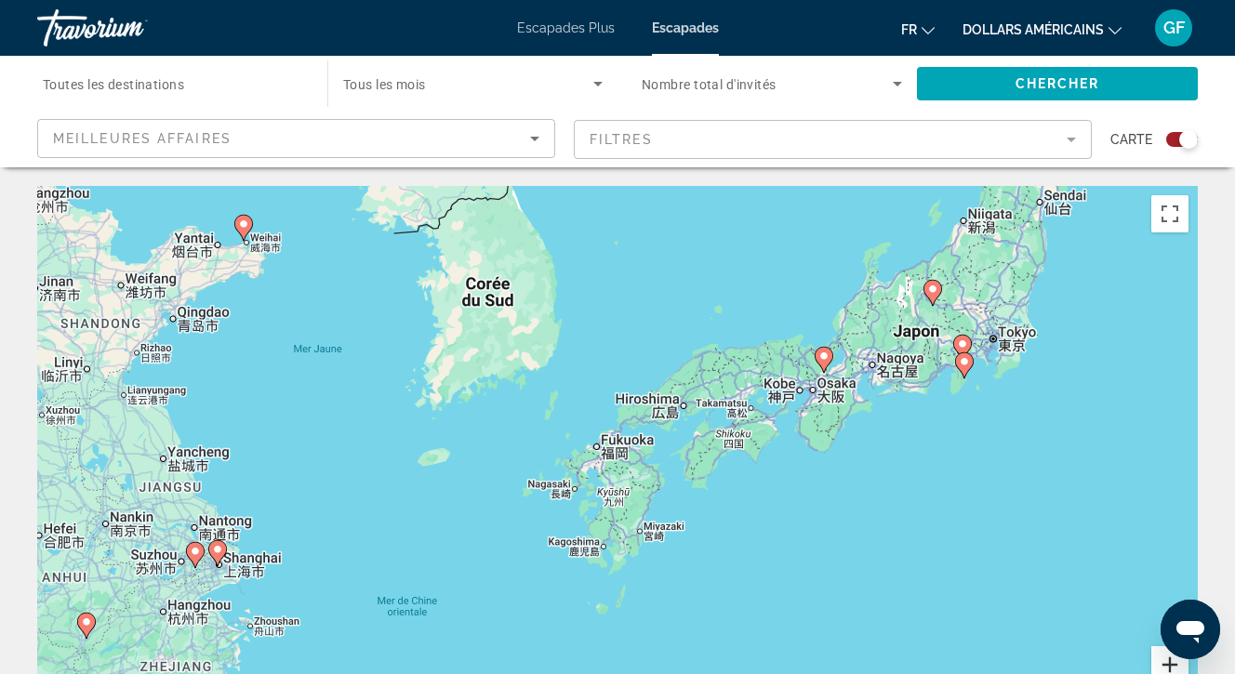
click at [1170, 660] on button "Zoom avant" at bounding box center [1169, 664] width 37 height 37
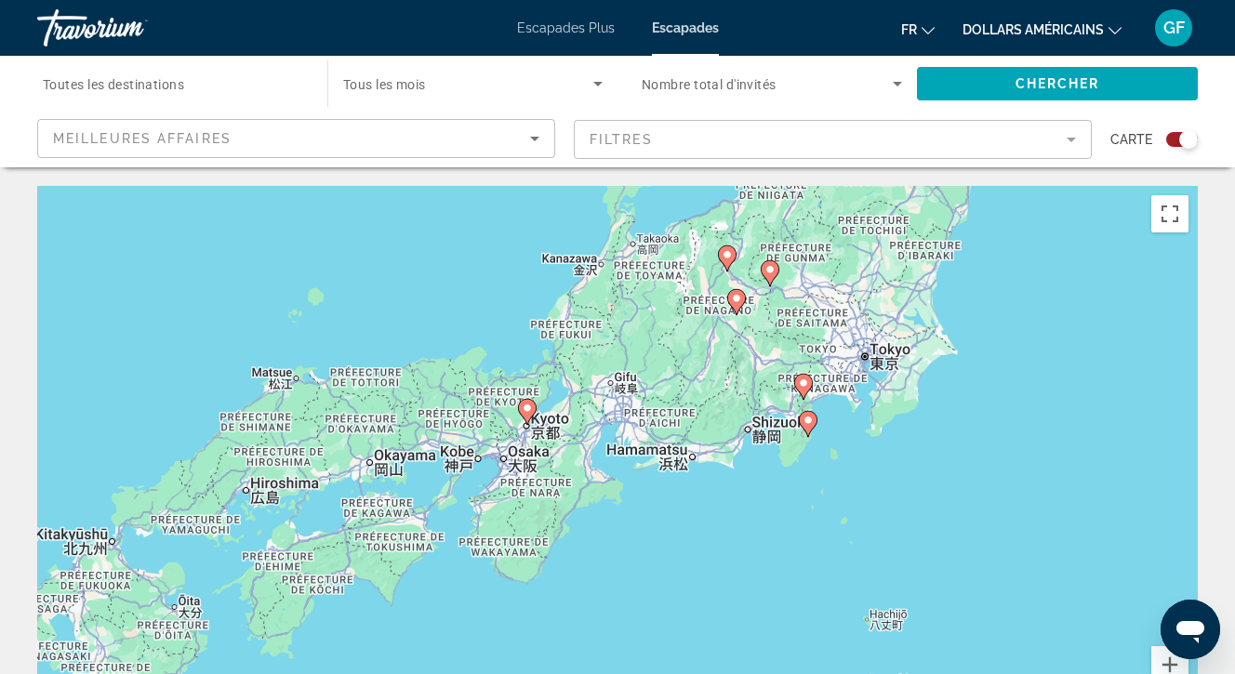
drag, startPoint x: 1109, startPoint y: 507, endPoint x: 600, endPoint y: 650, distance: 529.4
click at [600, 650] on div "Pour activer le glissement avec le clavier, appuyez sur Alt+Entrée. Une fois ce…" at bounding box center [617, 465] width 1161 height 558
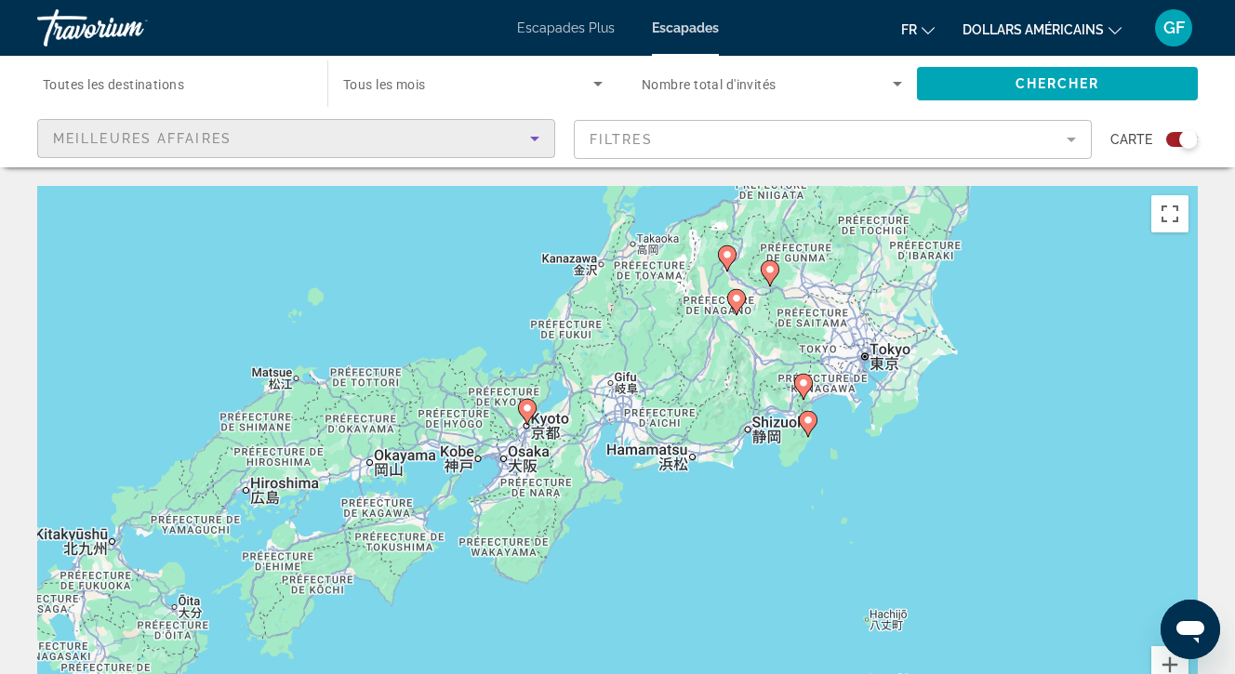
click at [534, 139] on icon "Sort by" at bounding box center [534, 139] width 9 height 5
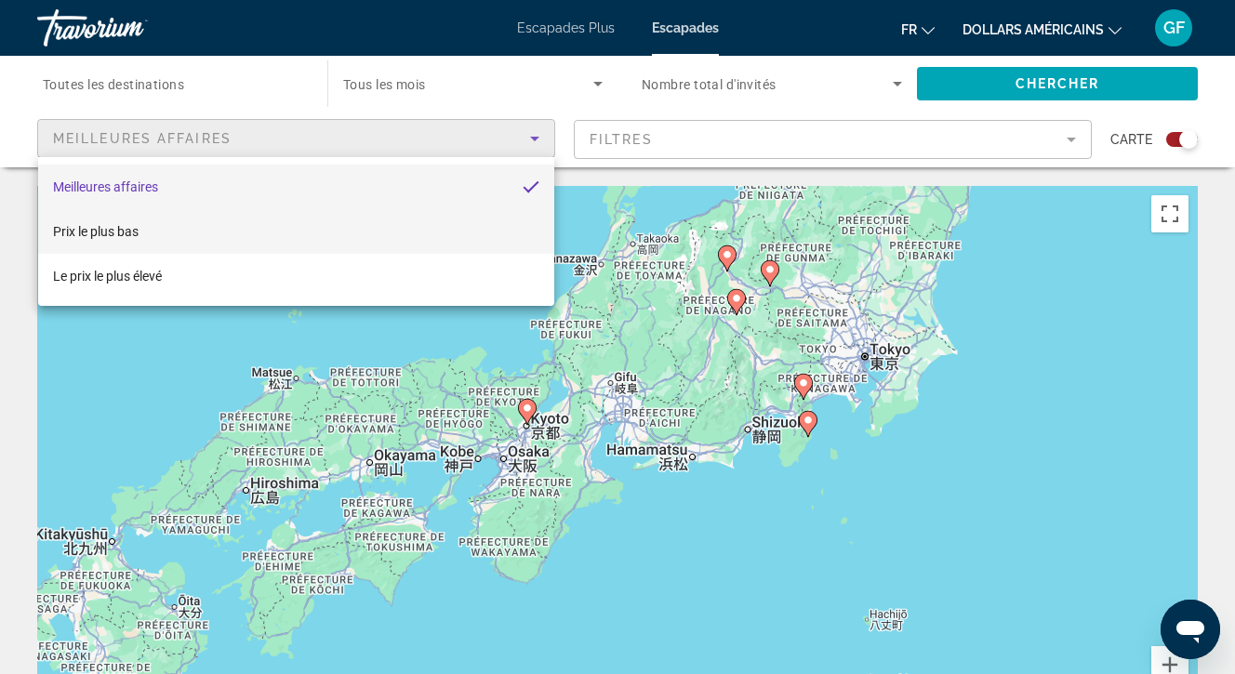
click at [196, 224] on mat-option "Prix ​​​​le plus bas" at bounding box center [296, 231] width 516 height 45
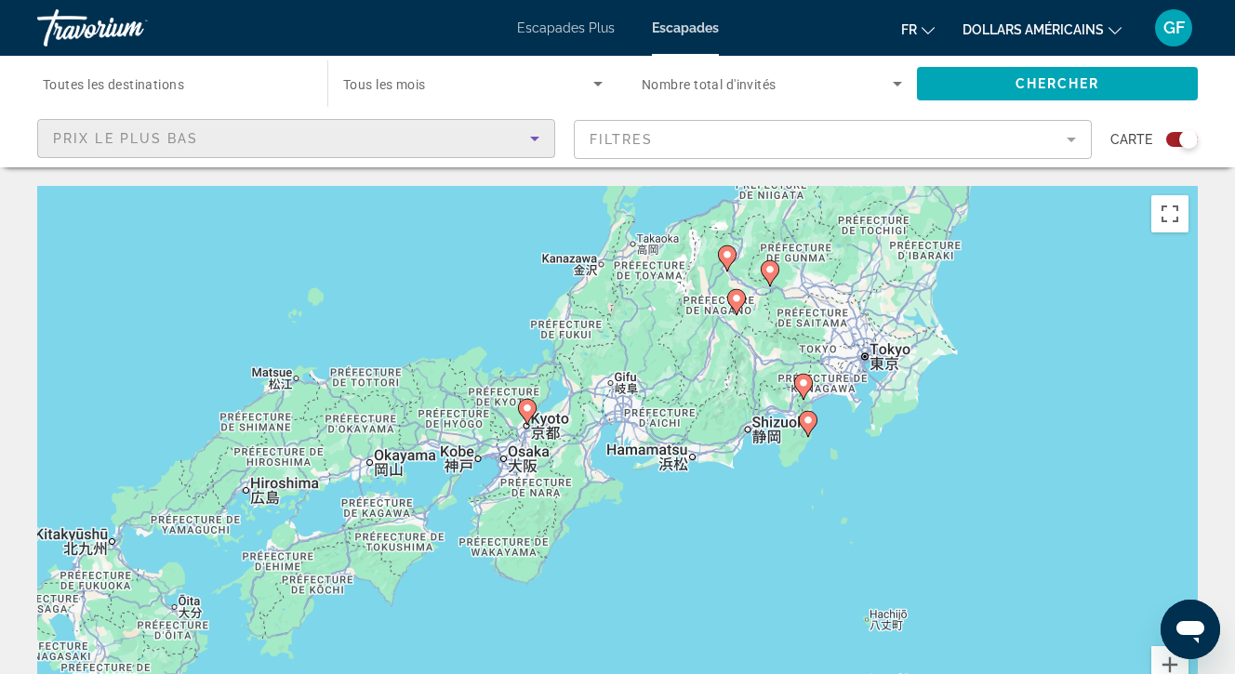
click at [532, 138] on icon "Sort by" at bounding box center [534, 139] width 9 height 5
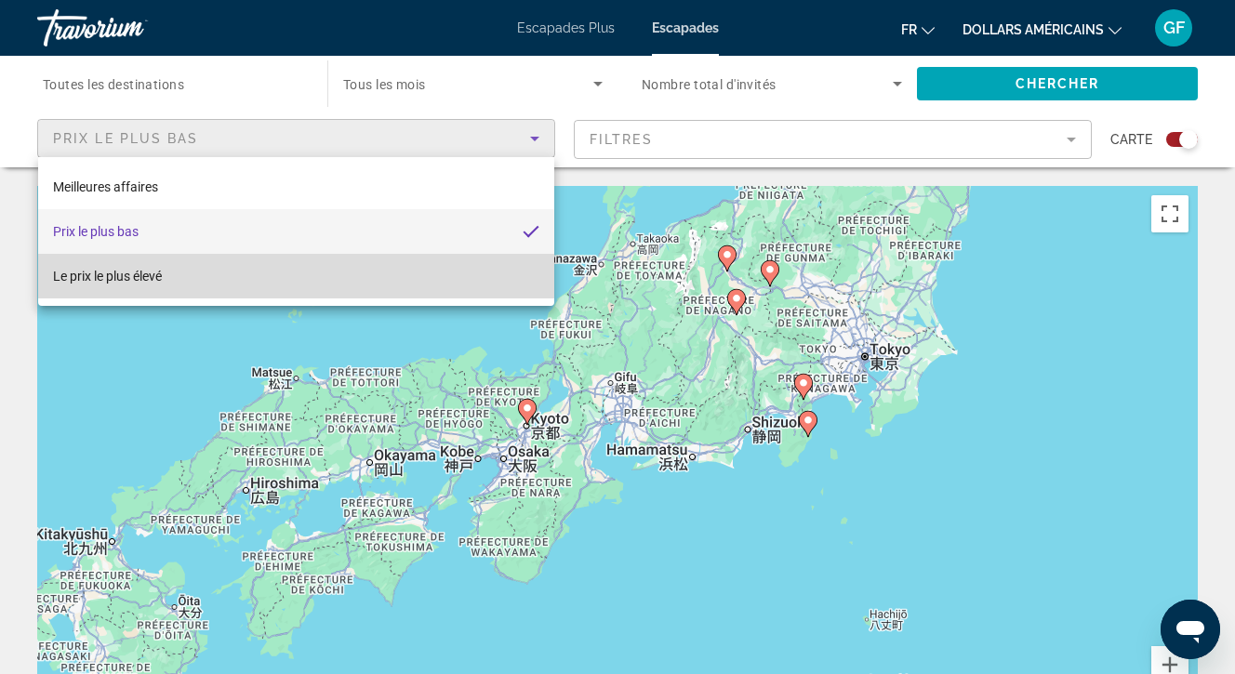
click at [159, 272] on font "Le prix le plus élevé" at bounding box center [107, 276] width 109 height 15
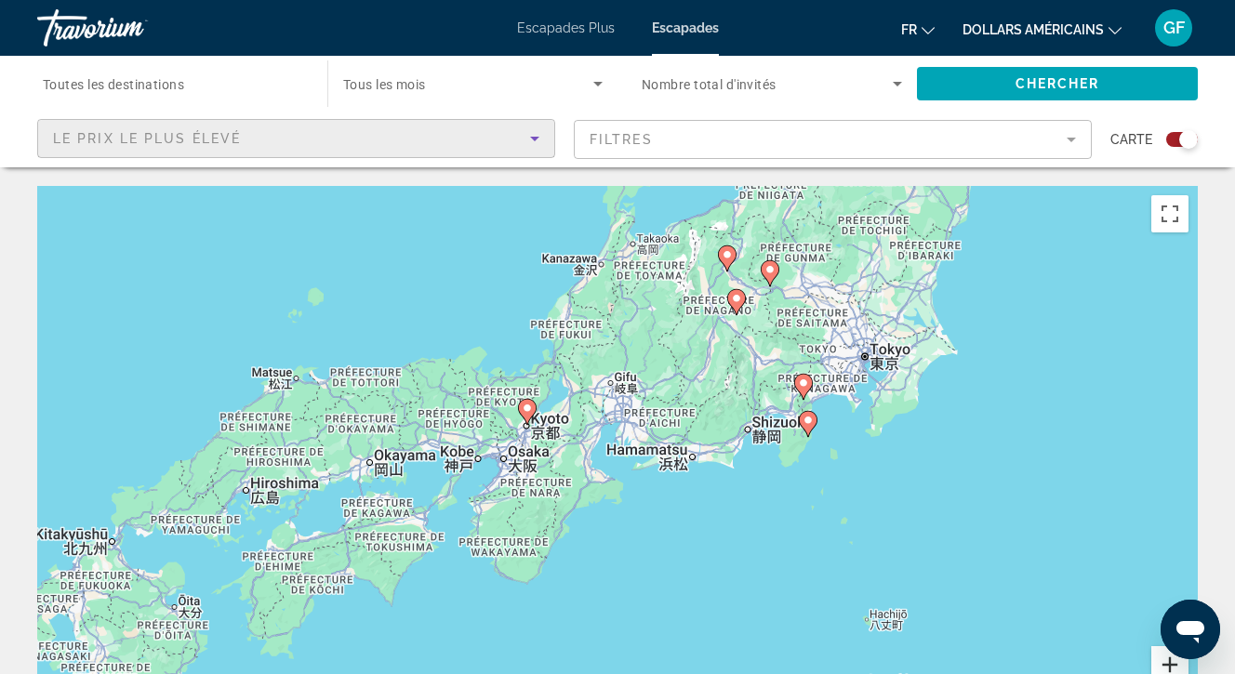
click at [1171, 665] on button "Zoom avant" at bounding box center [1169, 664] width 37 height 37
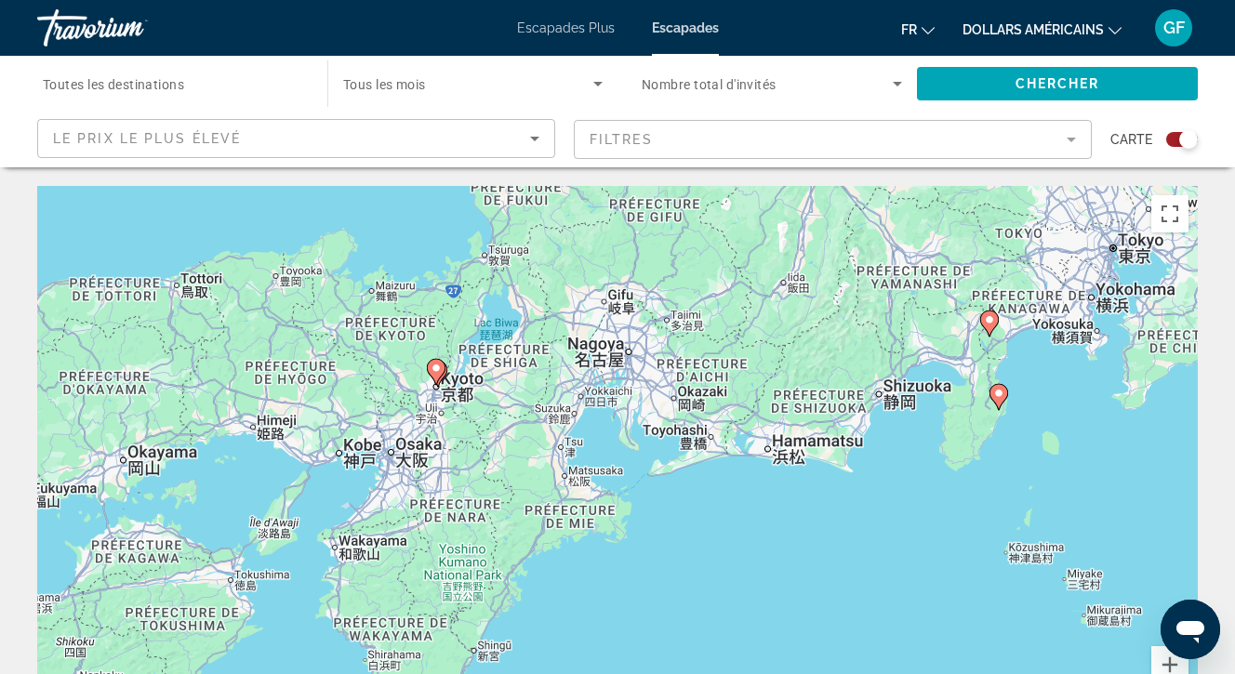
click at [1073, 138] on mat-form-field "Filtres" at bounding box center [833, 139] width 518 height 39
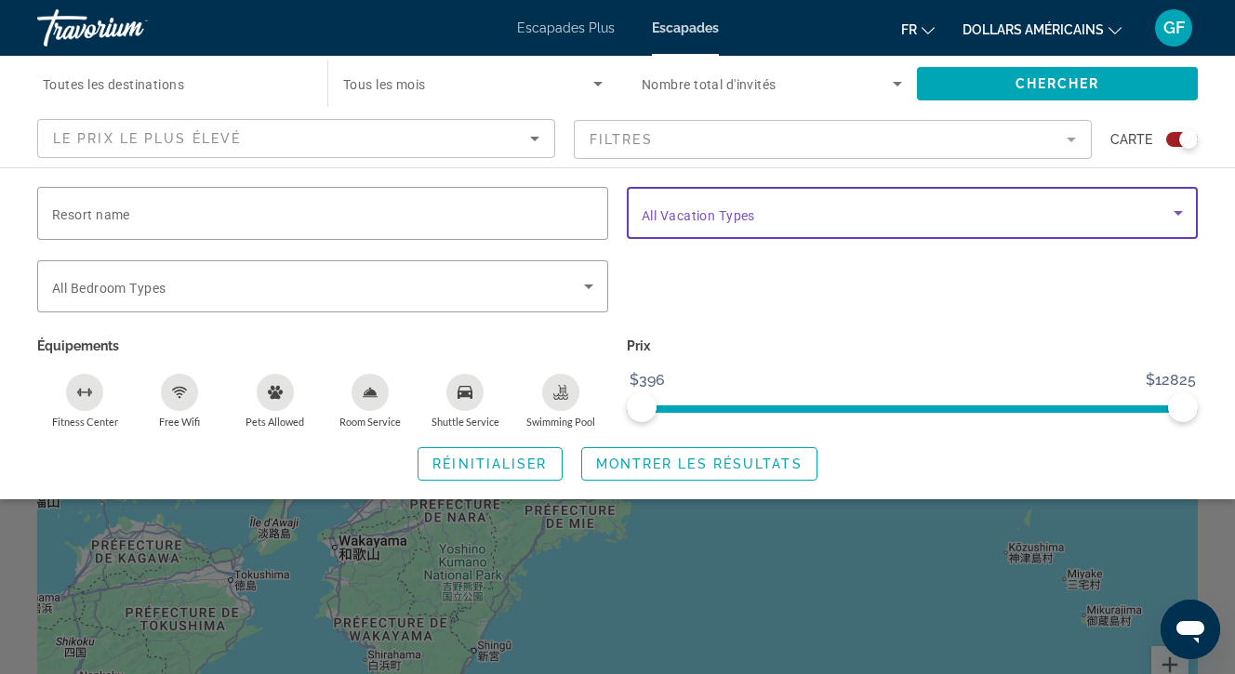
click at [1180, 209] on icon "Search widget" at bounding box center [1178, 213] width 22 height 22
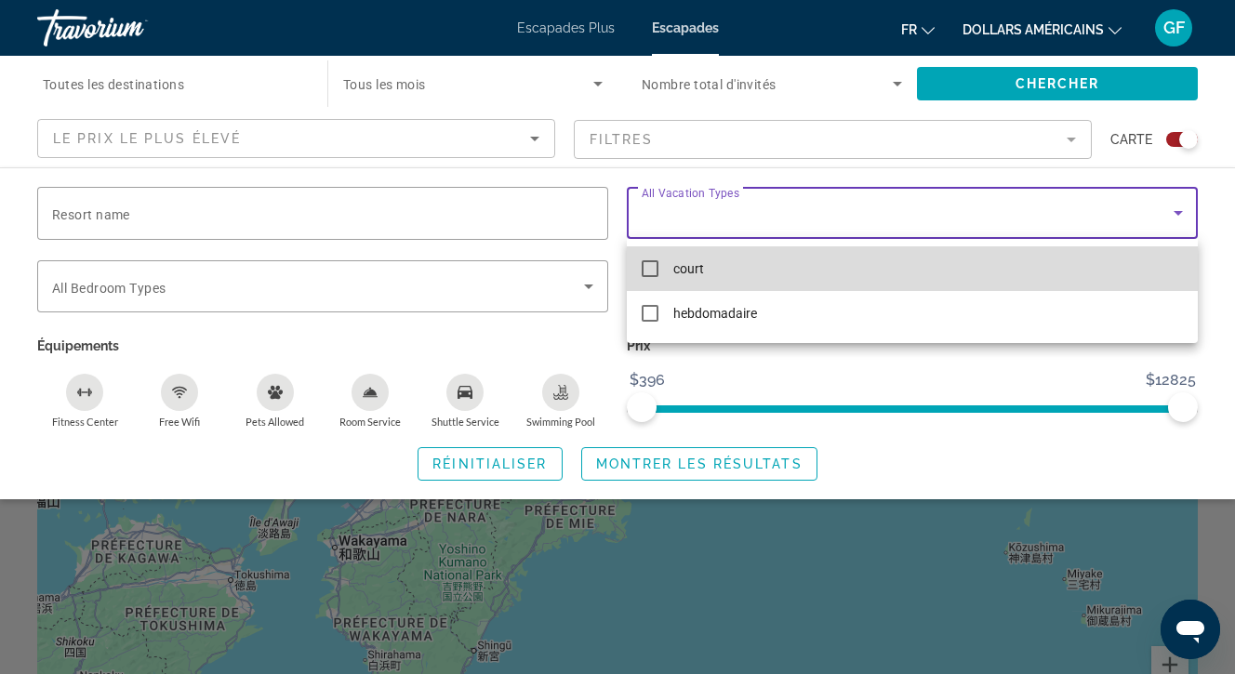
click at [646, 270] on mat-pseudo-checkbox at bounding box center [650, 268] width 17 height 17
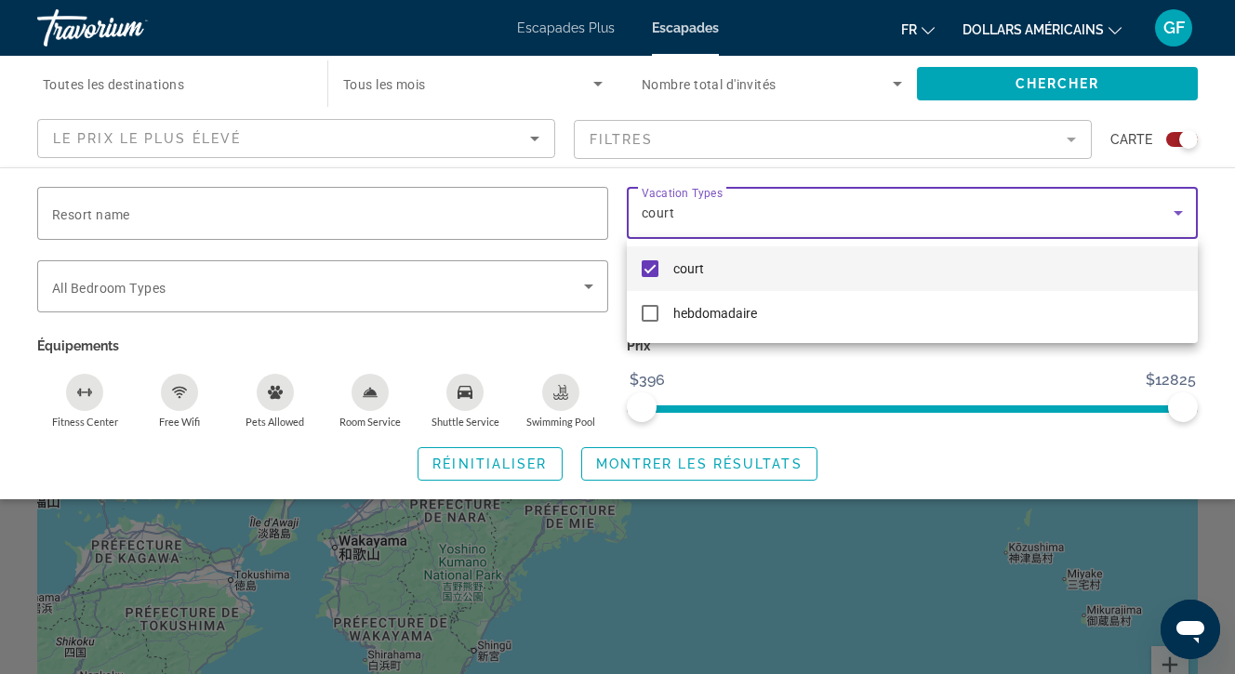
click at [631, 460] on div at bounding box center [617, 337] width 1235 height 674
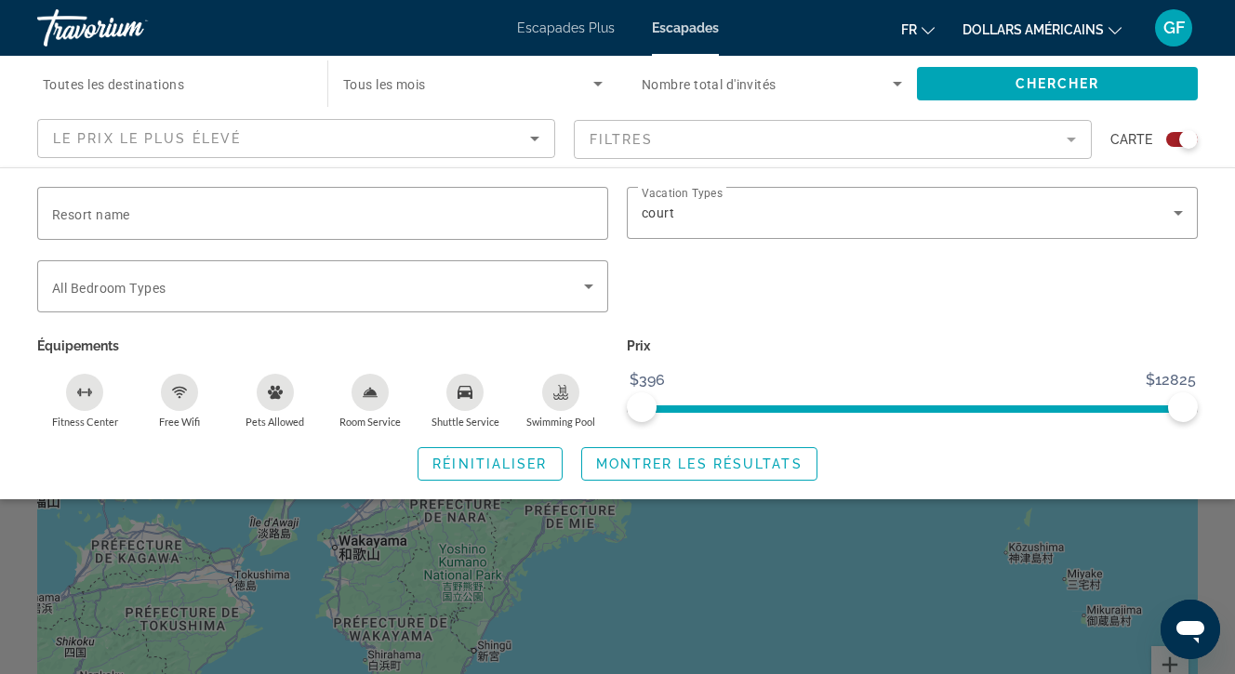
click at [1071, 137] on mat-form-field "Filtres" at bounding box center [833, 139] width 518 height 39
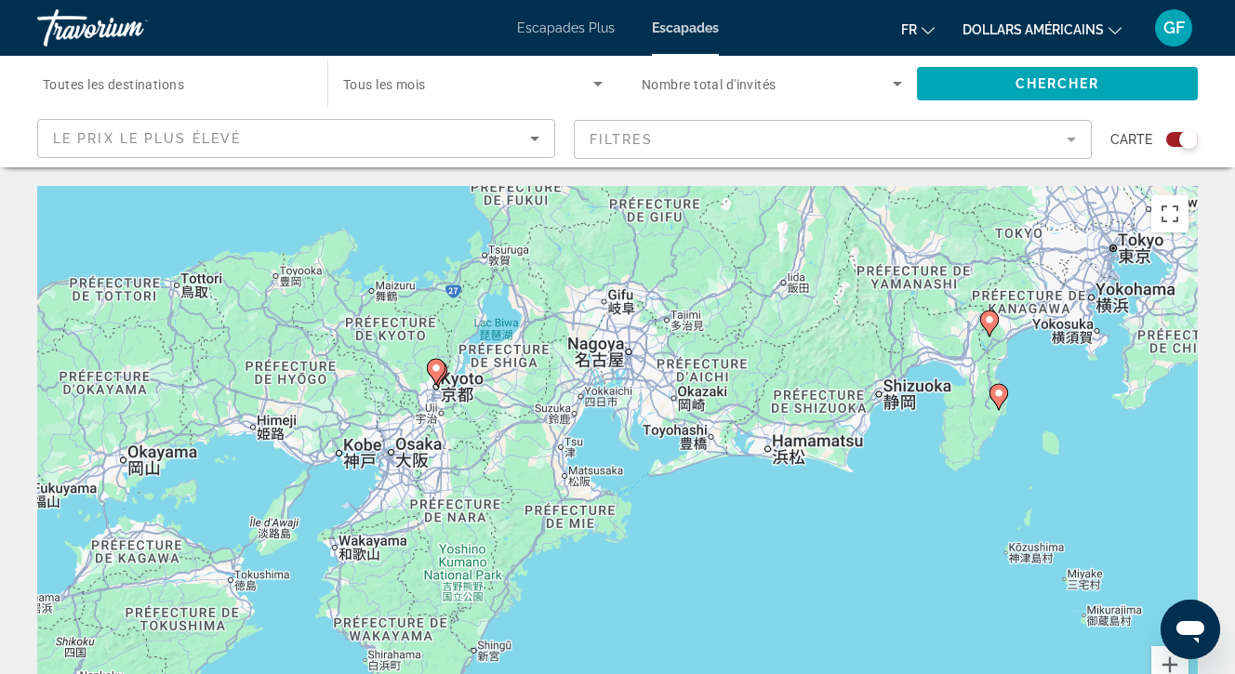
click at [1071, 137] on mat-form-field "Filtres" at bounding box center [833, 139] width 518 height 39
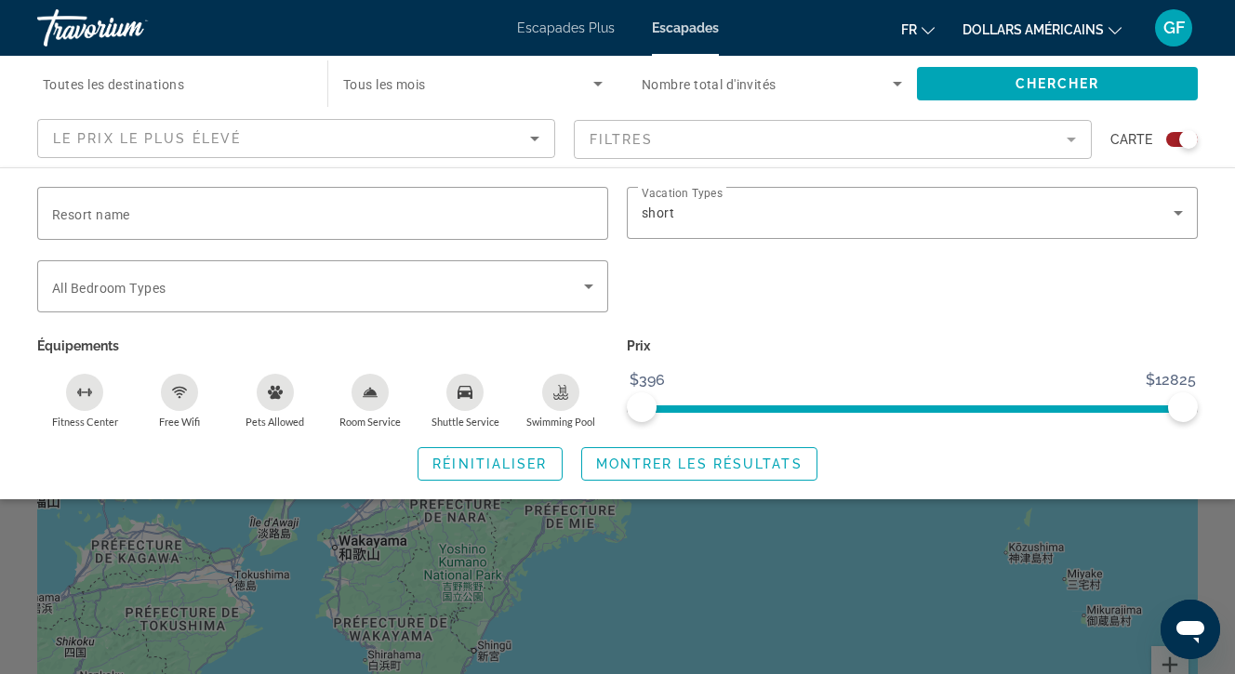
click at [1071, 137] on mat-form-field "Filtres" at bounding box center [833, 139] width 518 height 39
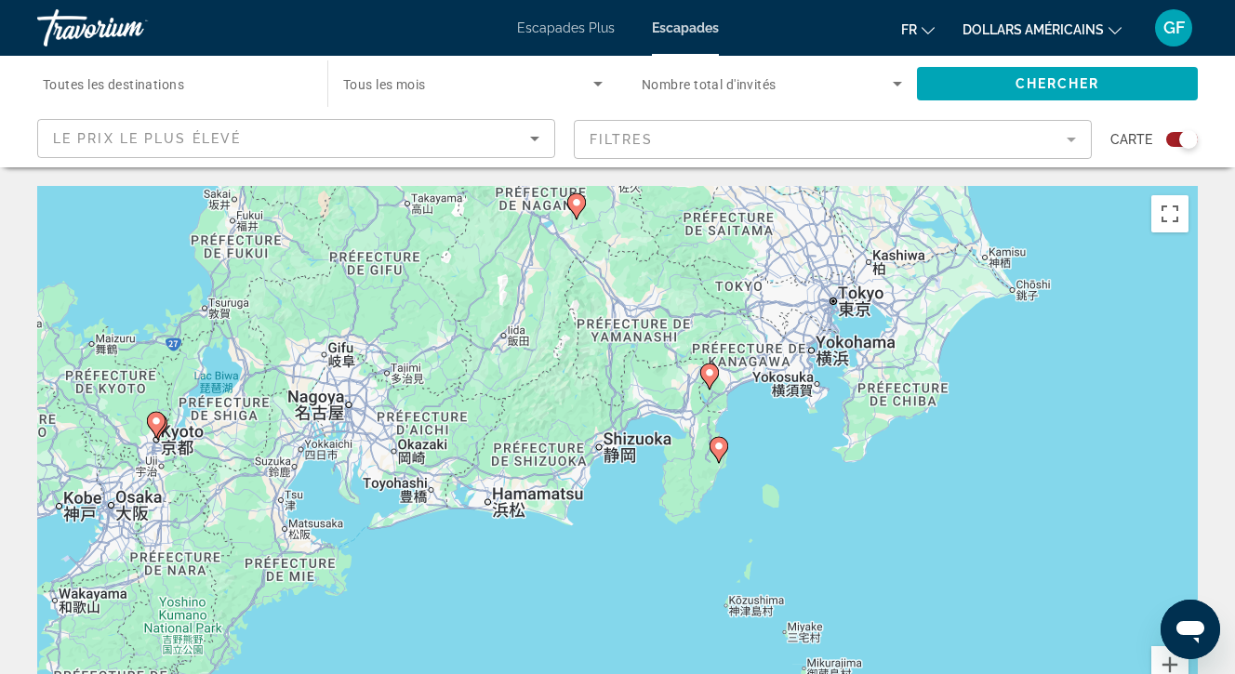
drag, startPoint x: 1056, startPoint y: 426, endPoint x: 723, endPoint y: 483, distance: 337.7
click at [723, 483] on div "Pour activer le glissement avec le clavier, appuyez sur Alt+Entrée. Une fois ce…" at bounding box center [617, 465] width 1161 height 558
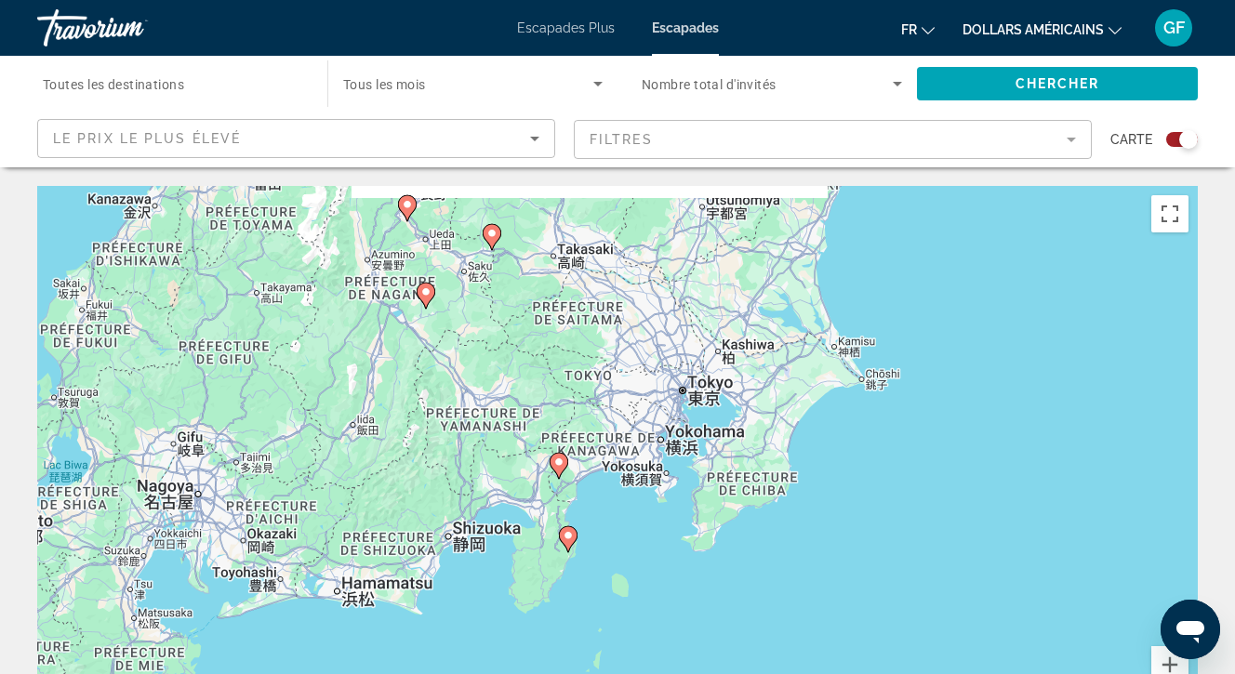
drag, startPoint x: 720, startPoint y: 485, endPoint x: 635, endPoint y: 567, distance: 118.4
click at [635, 567] on div "Pour activer le glissement avec le clavier, appuyez sur Alt+Entrée. Une fois ce…" at bounding box center [617, 465] width 1161 height 558
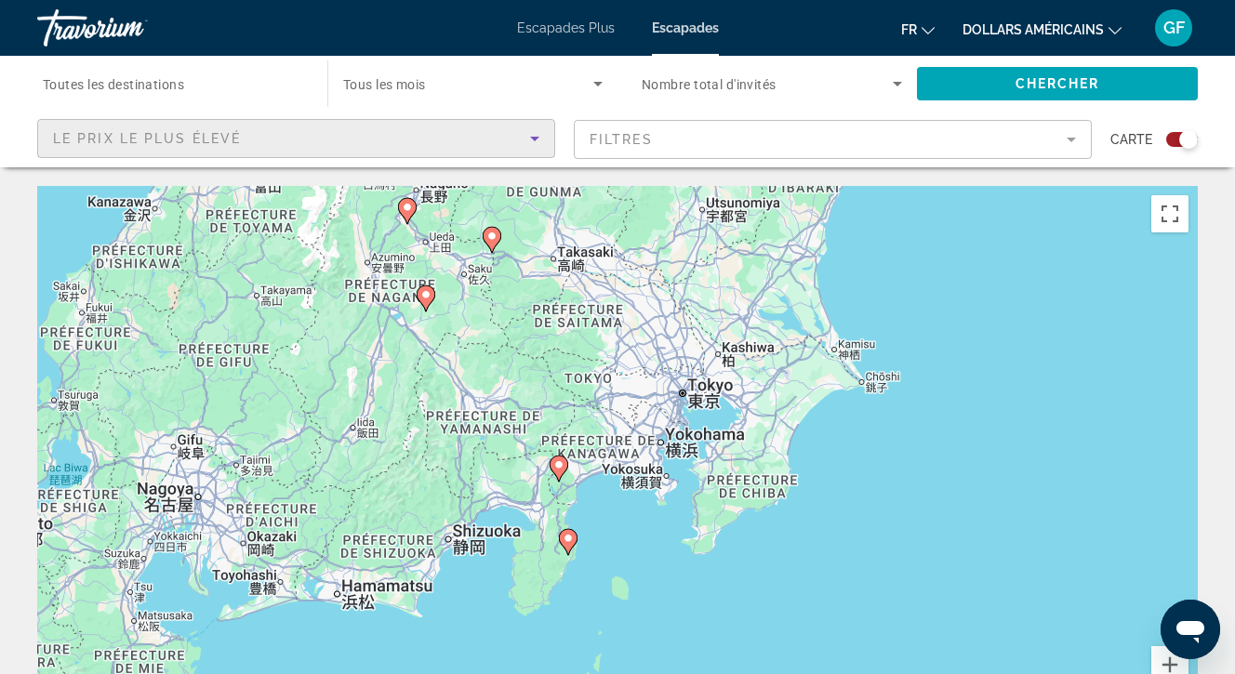
click at [535, 135] on icon "Sort by" at bounding box center [535, 138] width 22 height 22
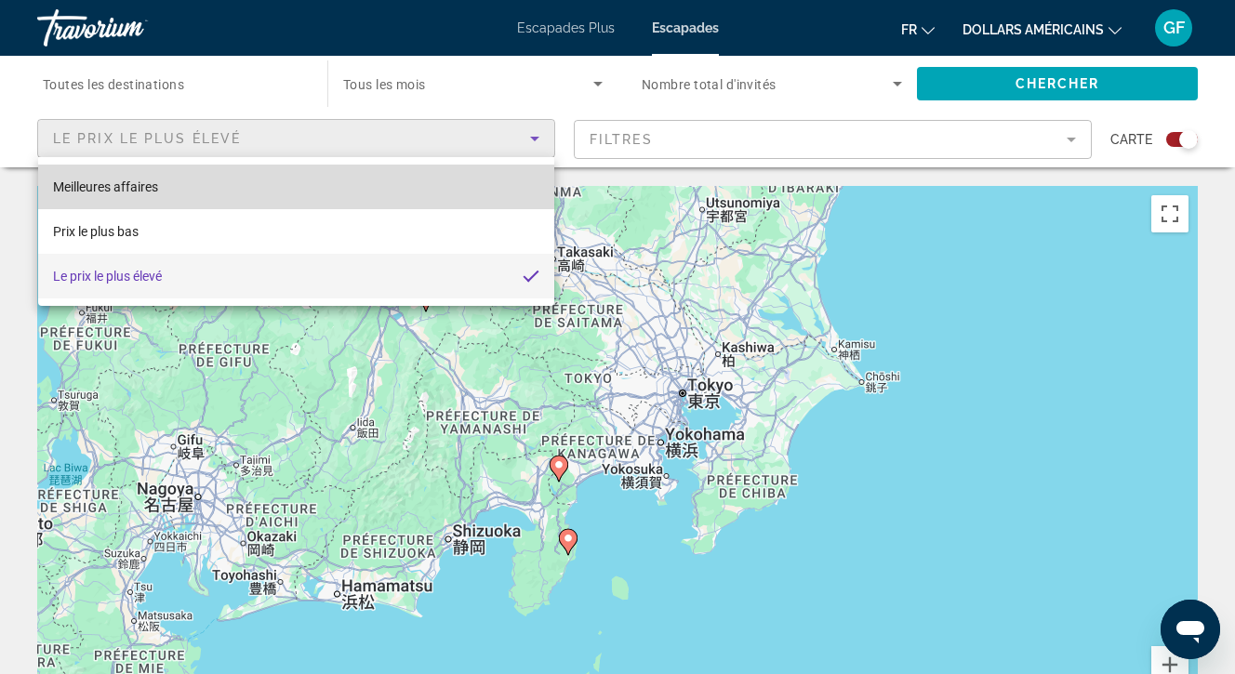
click at [149, 185] on font "Meilleures affaires" at bounding box center [105, 186] width 105 height 15
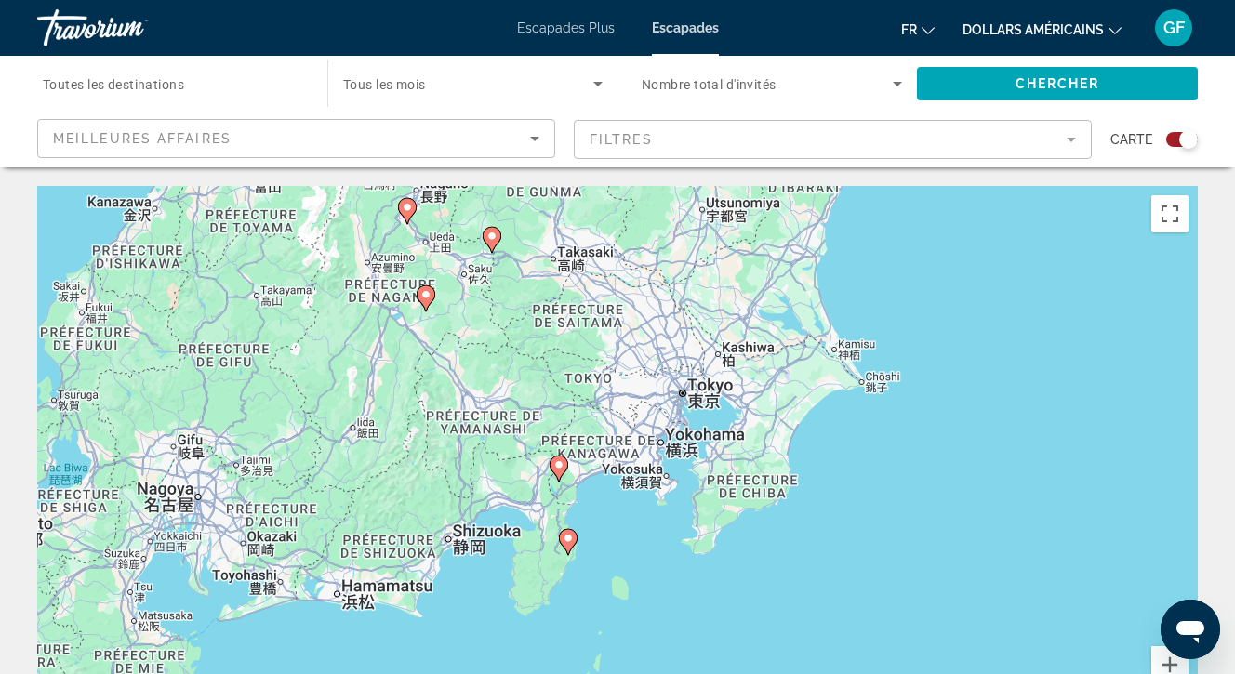
click at [99, 89] on span "Toutes les destinations" at bounding box center [113, 84] width 141 height 15
click at [99, 89] on input "Destination Toutes les destinations" at bounding box center [173, 84] width 260 height 22
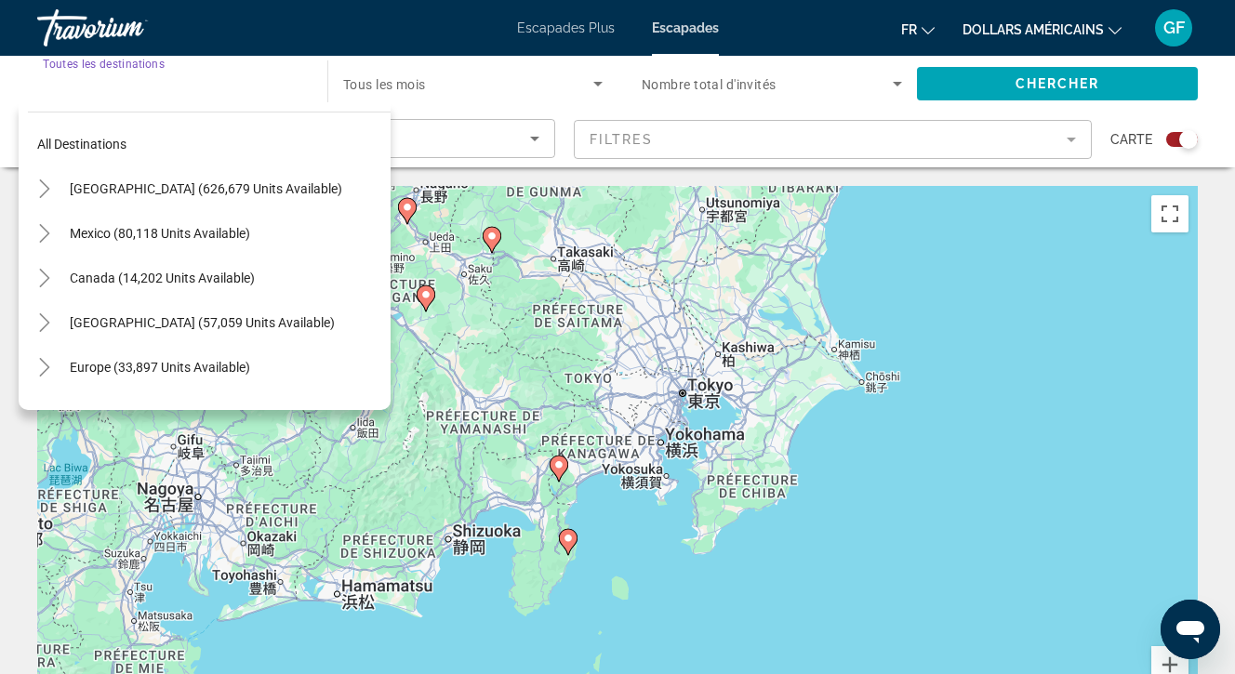
click at [564, 28] on font "Escapades Plus" at bounding box center [566, 27] width 98 height 15
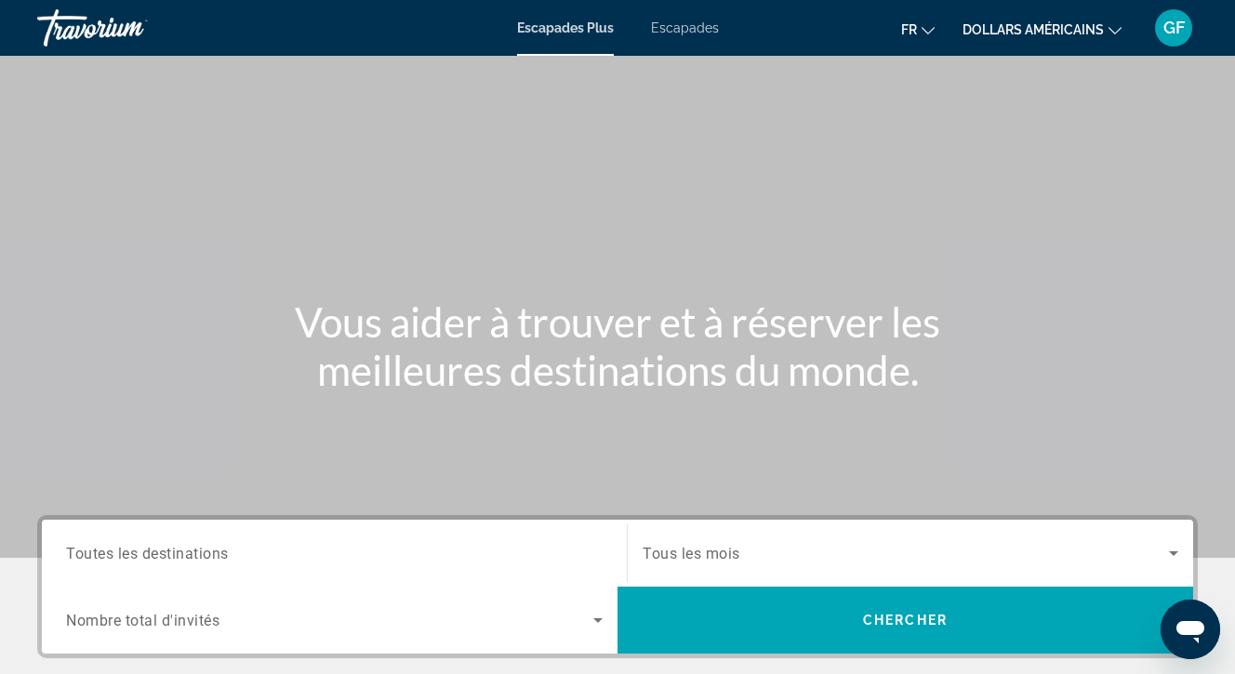
click at [674, 26] on font "Escapades" at bounding box center [685, 27] width 68 height 15
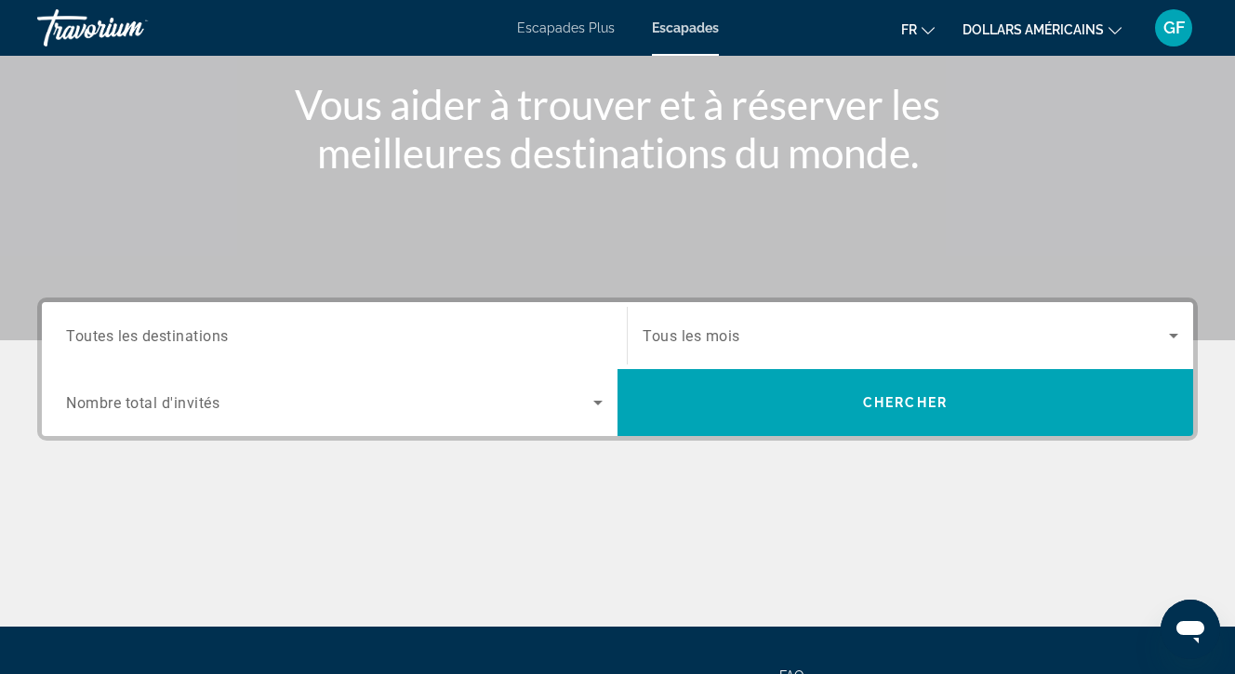
scroll to position [216, 0]
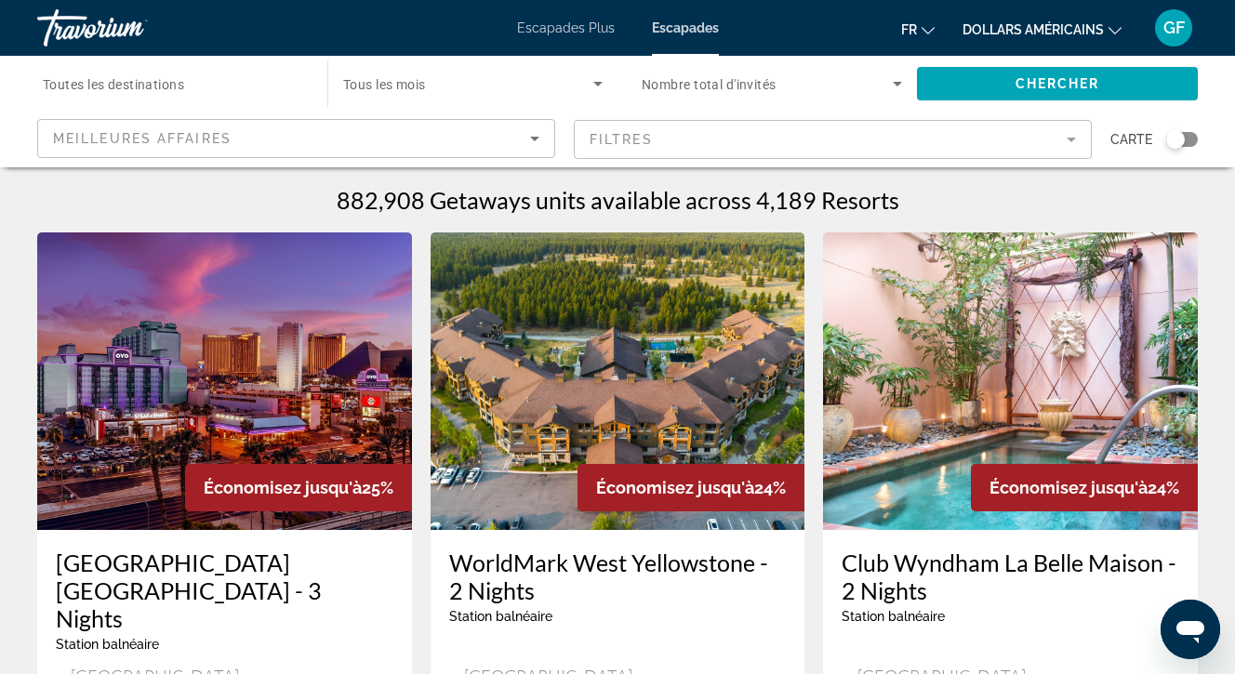
click at [1173, 140] on div "Search widget" at bounding box center [1175, 139] width 19 height 19
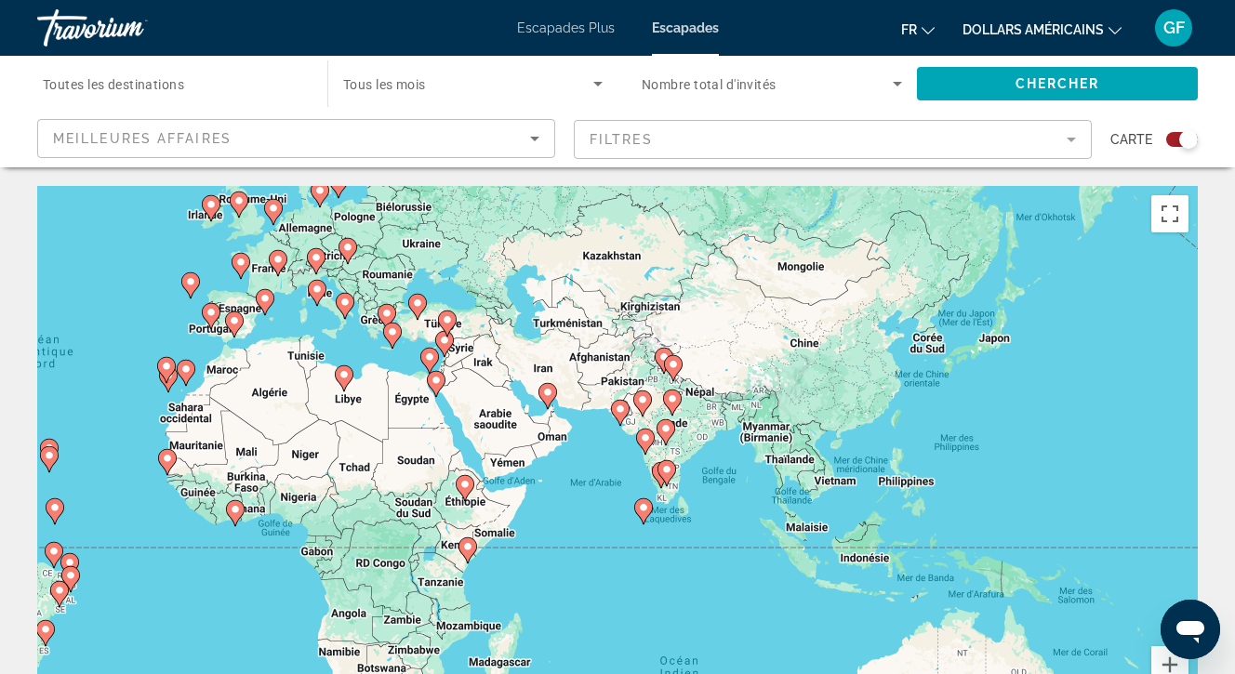
drag, startPoint x: 923, startPoint y: 505, endPoint x: 400, endPoint y: 420, distance: 529.5
click at [400, 420] on div "Pour activer le glissement avec le clavier, appuyez sur Alt+Entrée. Une fois ce…" at bounding box center [617, 465] width 1161 height 558
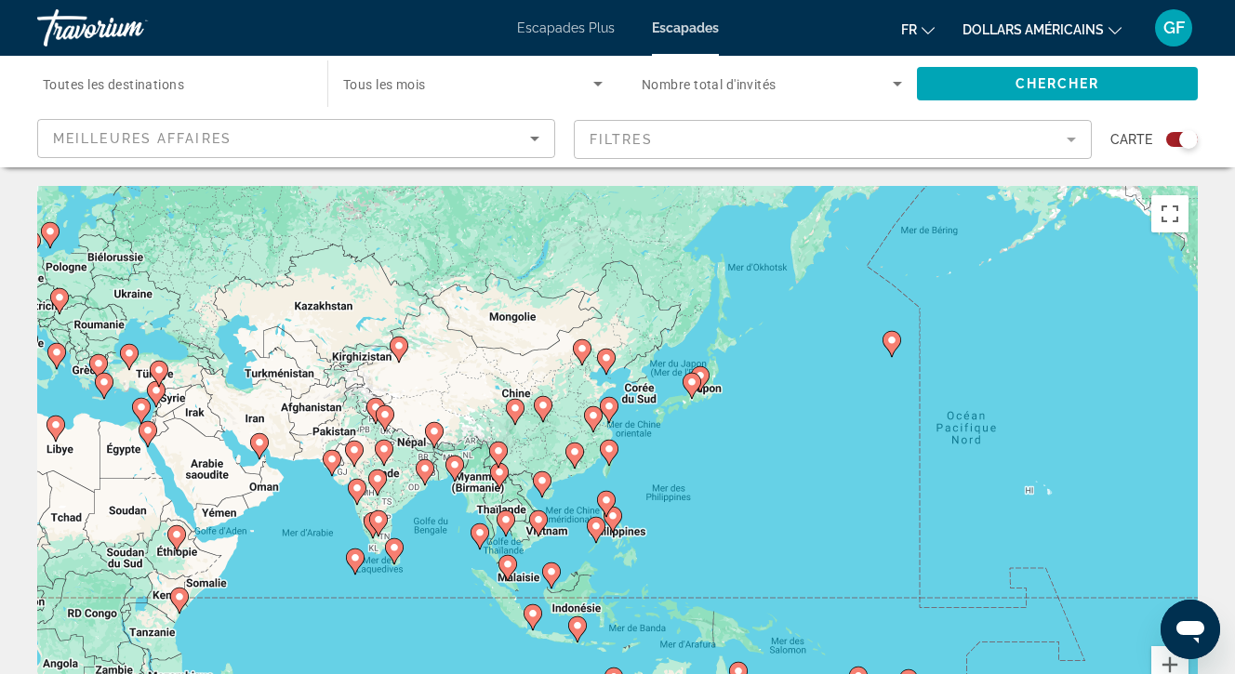
drag, startPoint x: 1080, startPoint y: 392, endPoint x: 757, endPoint y: 452, distance: 328.2
click at [777, 444] on div "Pour activer le glissement avec le clavier, appuyez sur Alt+Entrée. Une fois ce…" at bounding box center [617, 465] width 1161 height 558
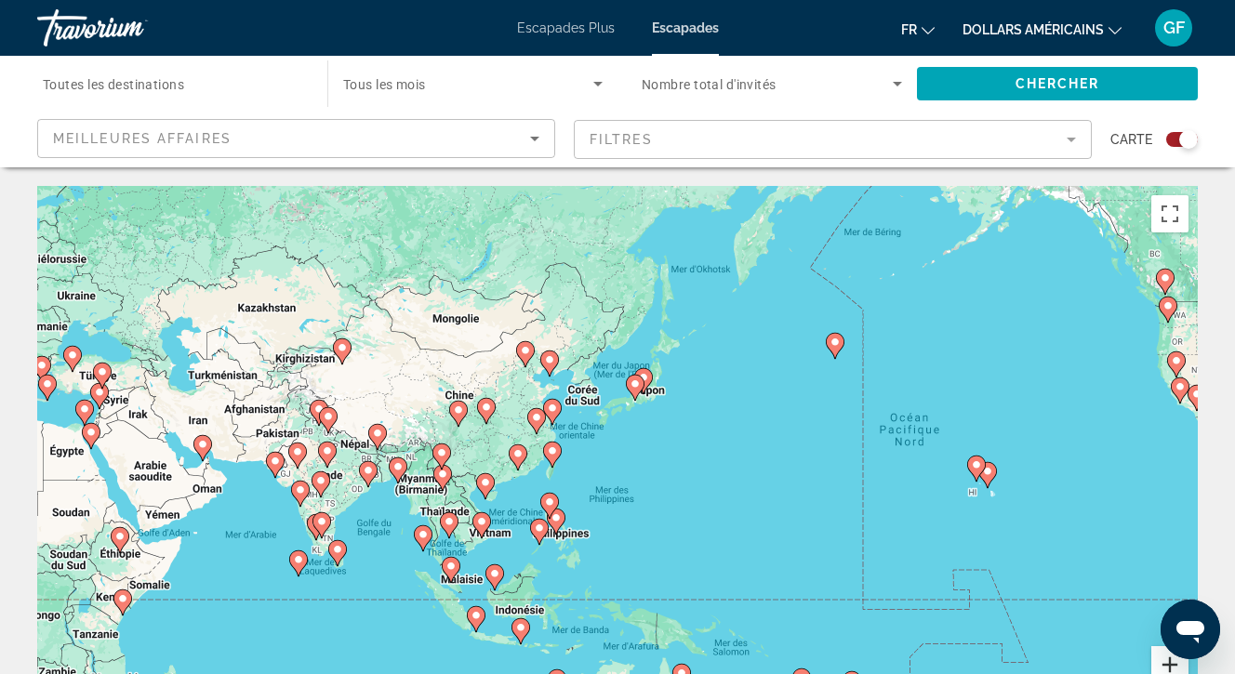
click at [1170, 663] on button "Zoom avant" at bounding box center [1169, 664] width 37 height 37
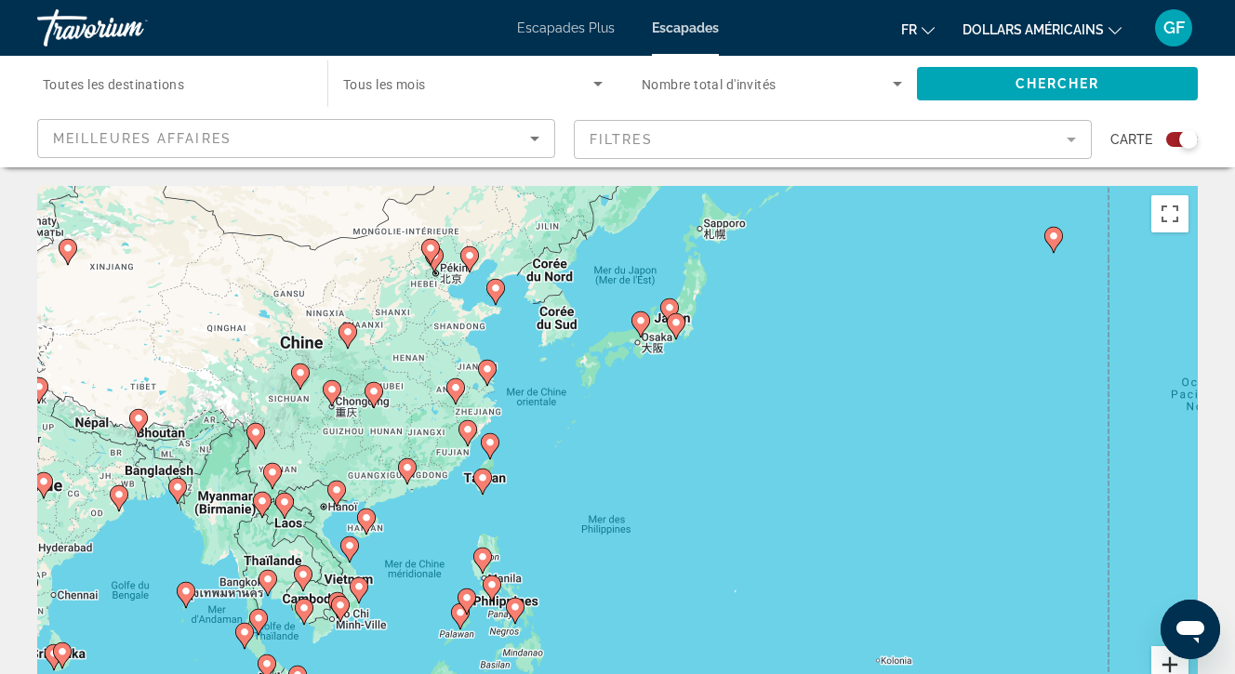
click at [1170, 663] on button "Zoom avant" at bounding box center [1169, 664] width 37 height 37
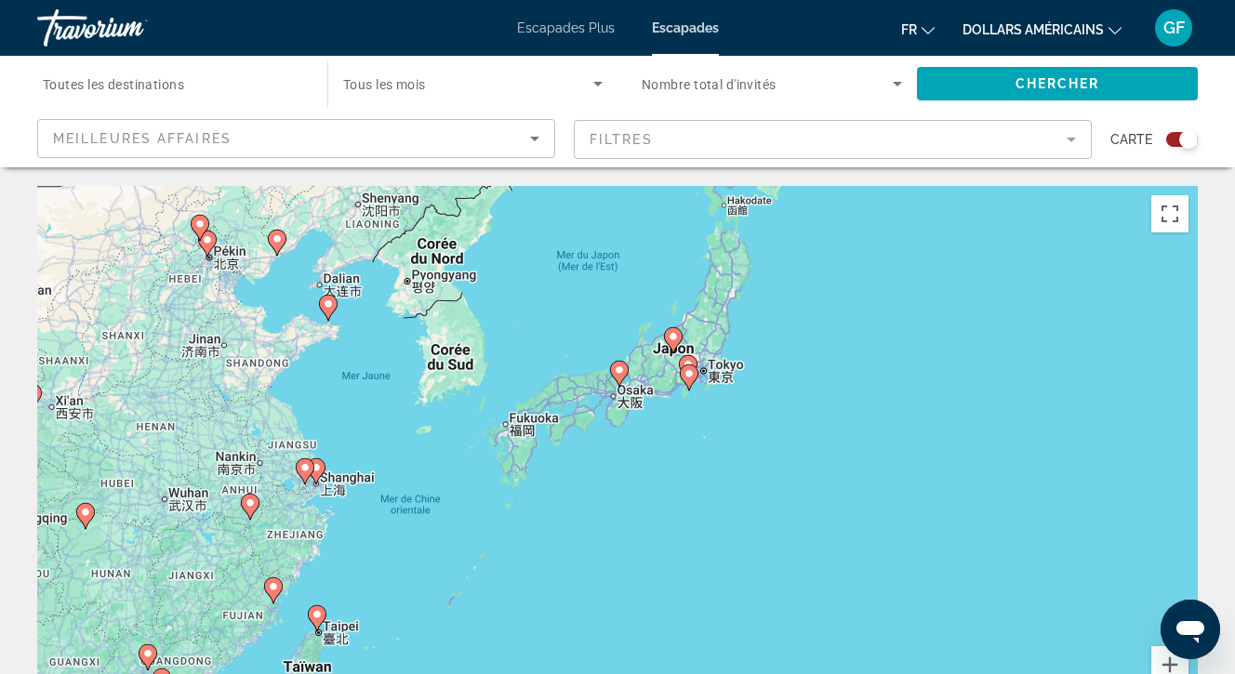
drag, startPoint x: 856, startPoint y: 346, endPoint x: 809, endPoint y: 569, distance: 228.0
click at [809, 564] on div "Pour activer le glissement avec le clavier, appuyez sur Alt+Entrée. Une fois ce…" at bounding box center [617, 465] width 1161 height 558
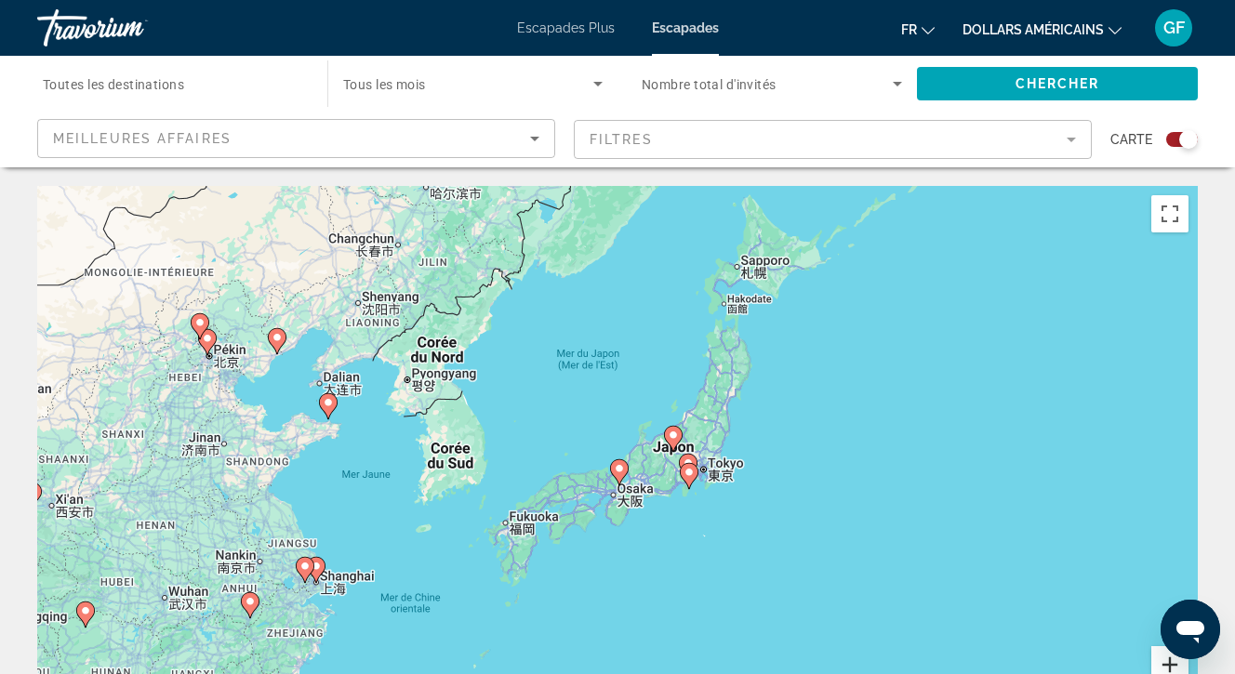
click at [1170, 661] on button "Zoom avant" at bounding box center [1169, 664] width 37 height 37
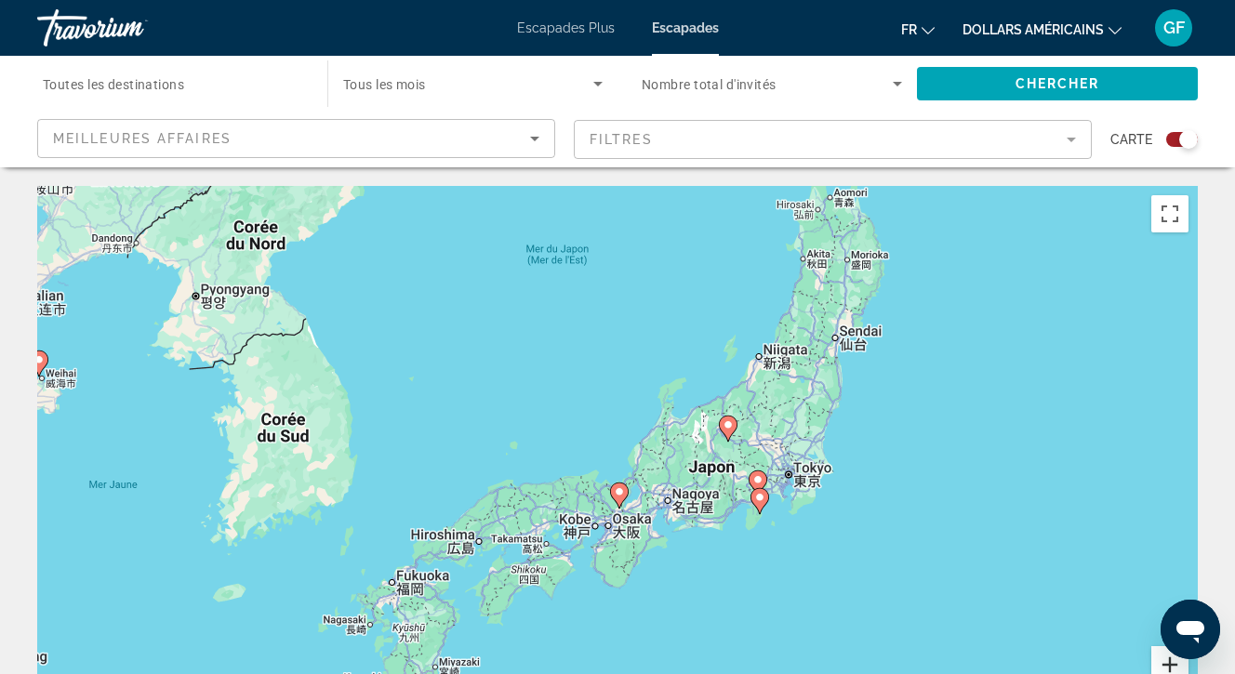
click at [1170, 661] on button "Zoom avant" at bounding box center [1169, 664] width 37 height 37
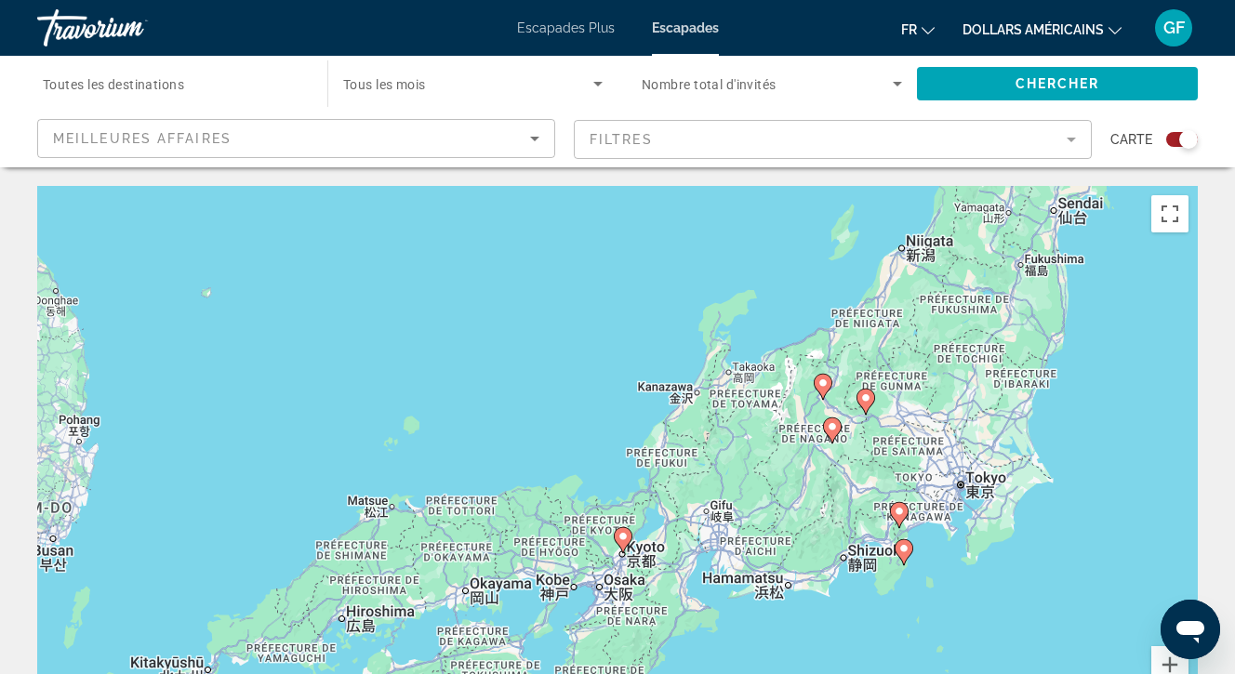
click at [900, 511] on image "Contenu principal" at bounding box center [899, 511] width 11 height 11
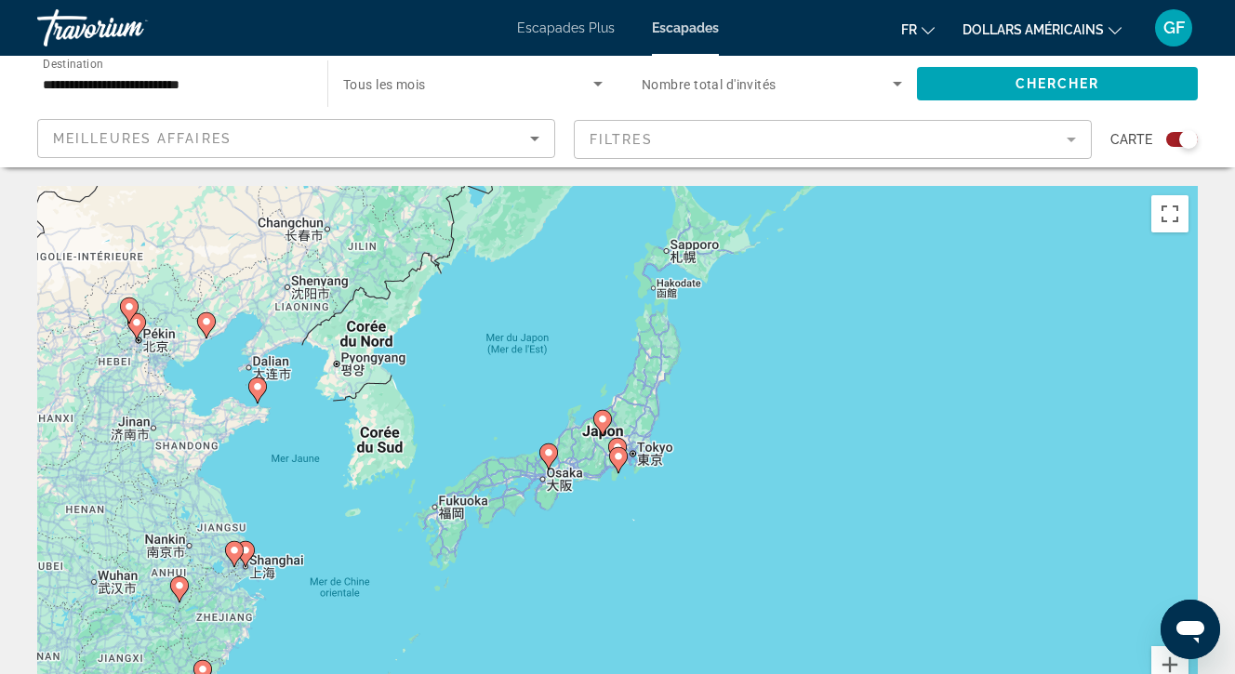
click at [617, 457] on image "Contenu principal" at bounding box center [618, 456] width 11 height 11
type input "**********"
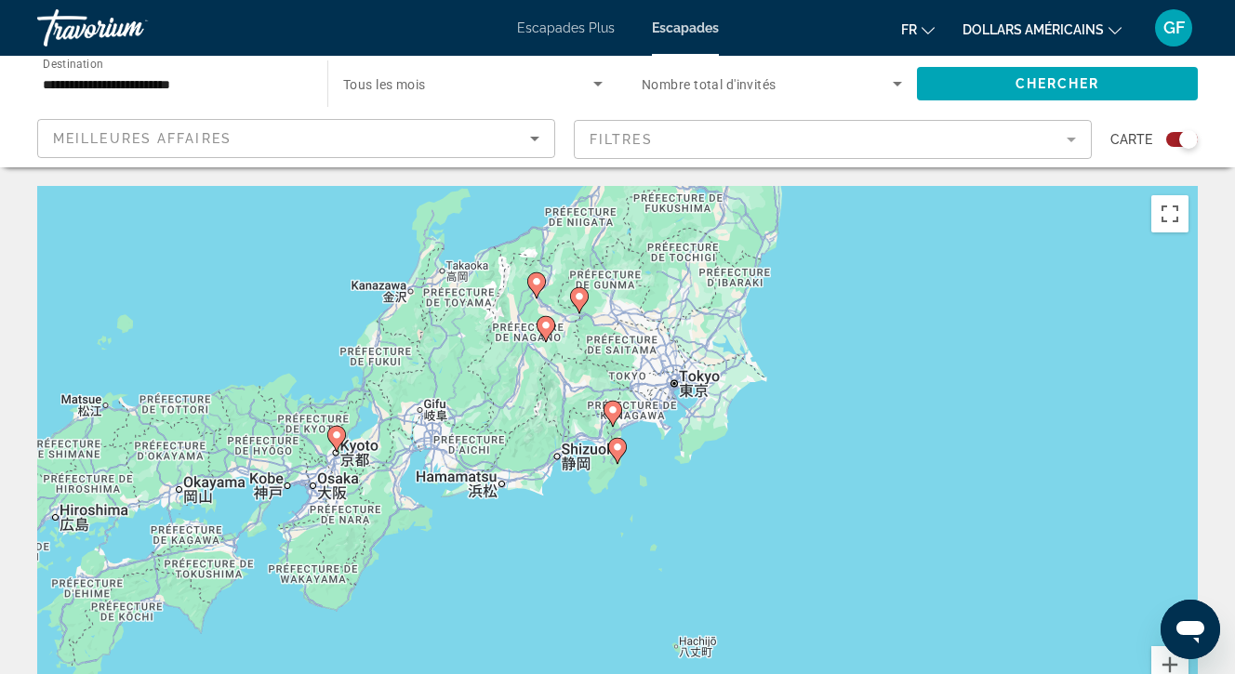
click at [617, 457] on icon "Contenu principal" at bounding box center [617, 451] width 17 height 24
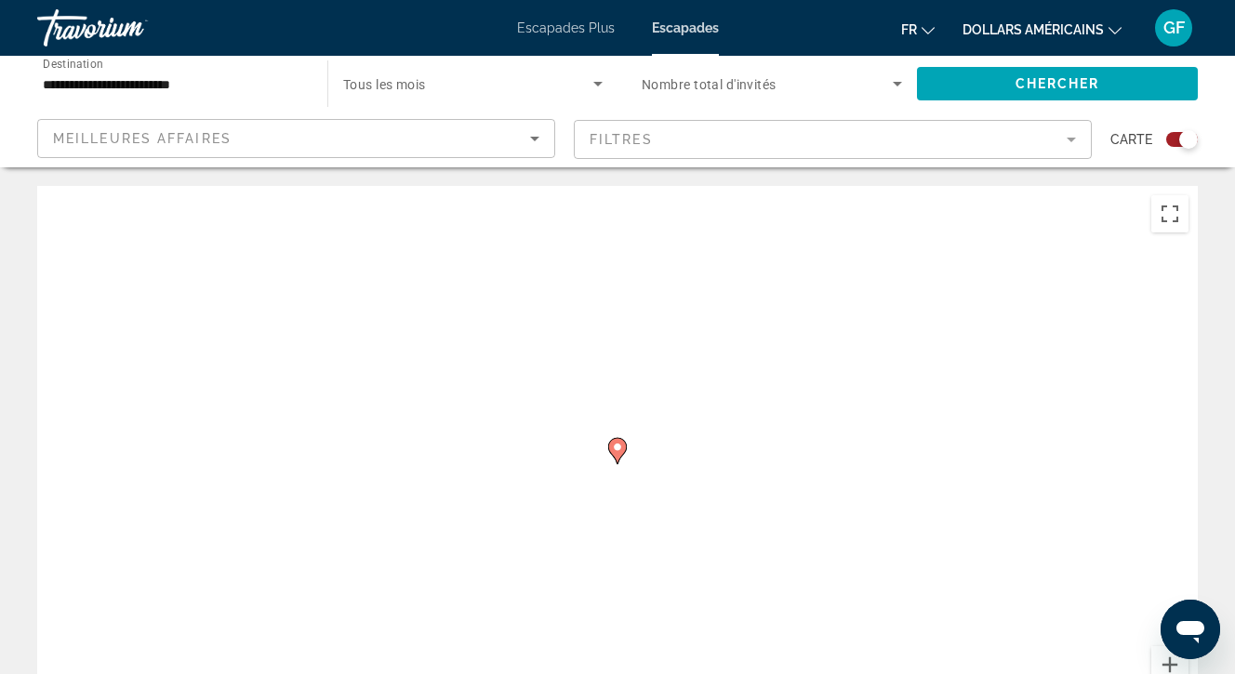
click at [616, 449] on image "Contenu principal" at bounding box center [617, 447] width 11 height 11
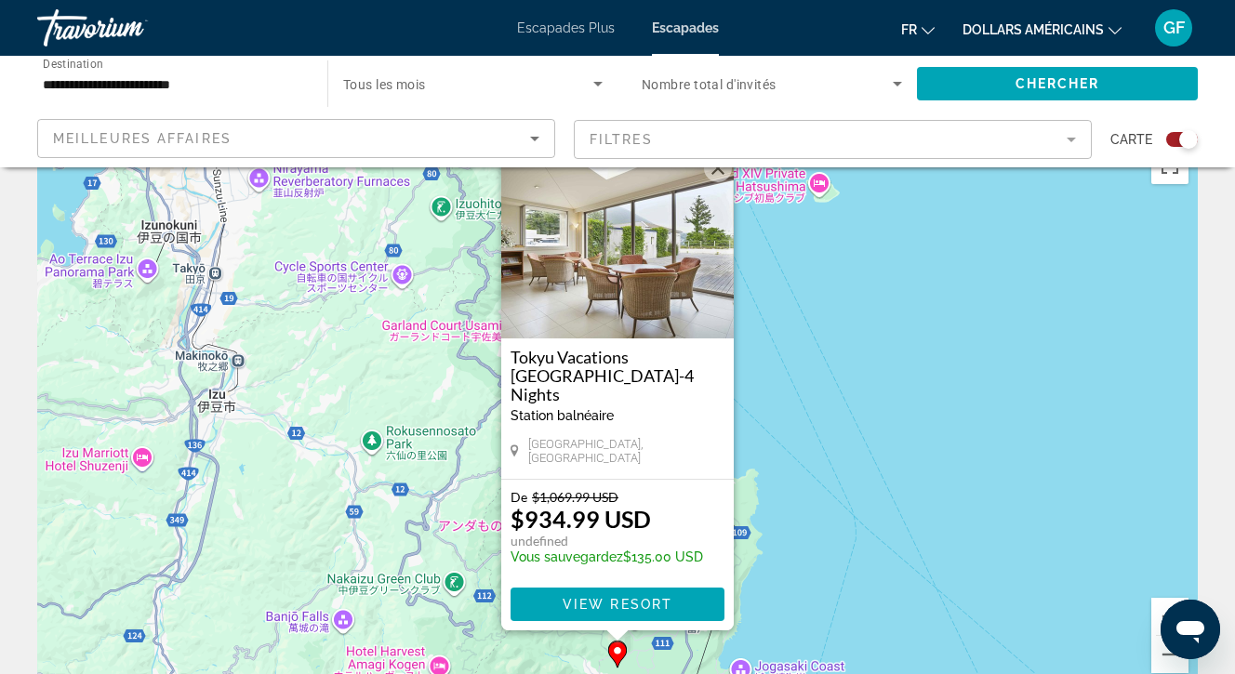
scroll to position [58, 0]
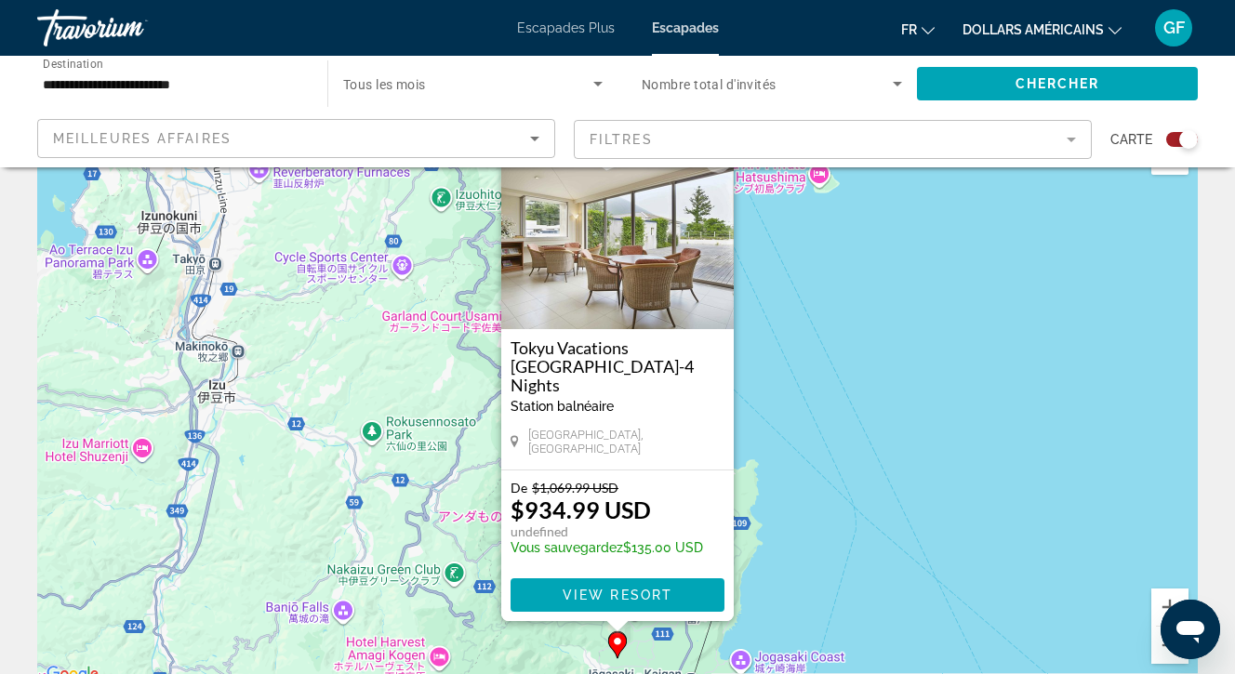
click at [903, 352] on div "Pour activer le glissement avec le clavier, appuyez sur Alt+Entrée. Une fois ce…" at bounding box center [617, 407] width 1161 height 558
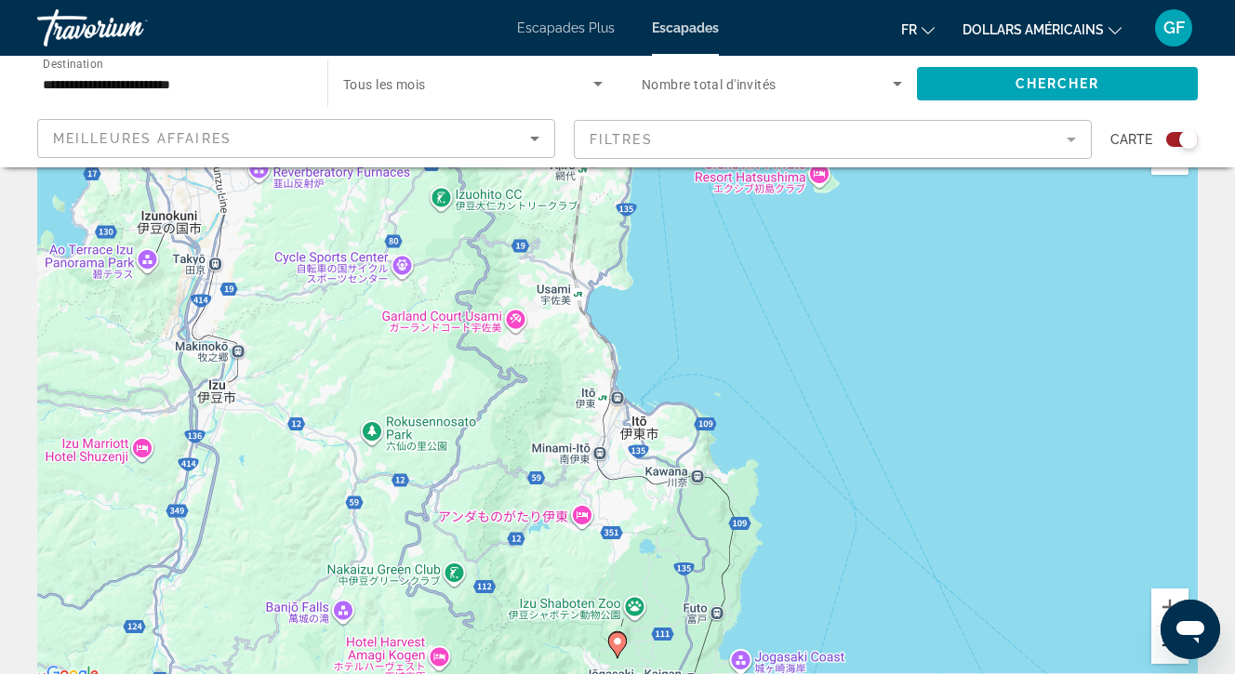
click at [1163, 646] on button "Zoom arrière" at bounding box center [1169, 645] width 37 height 37
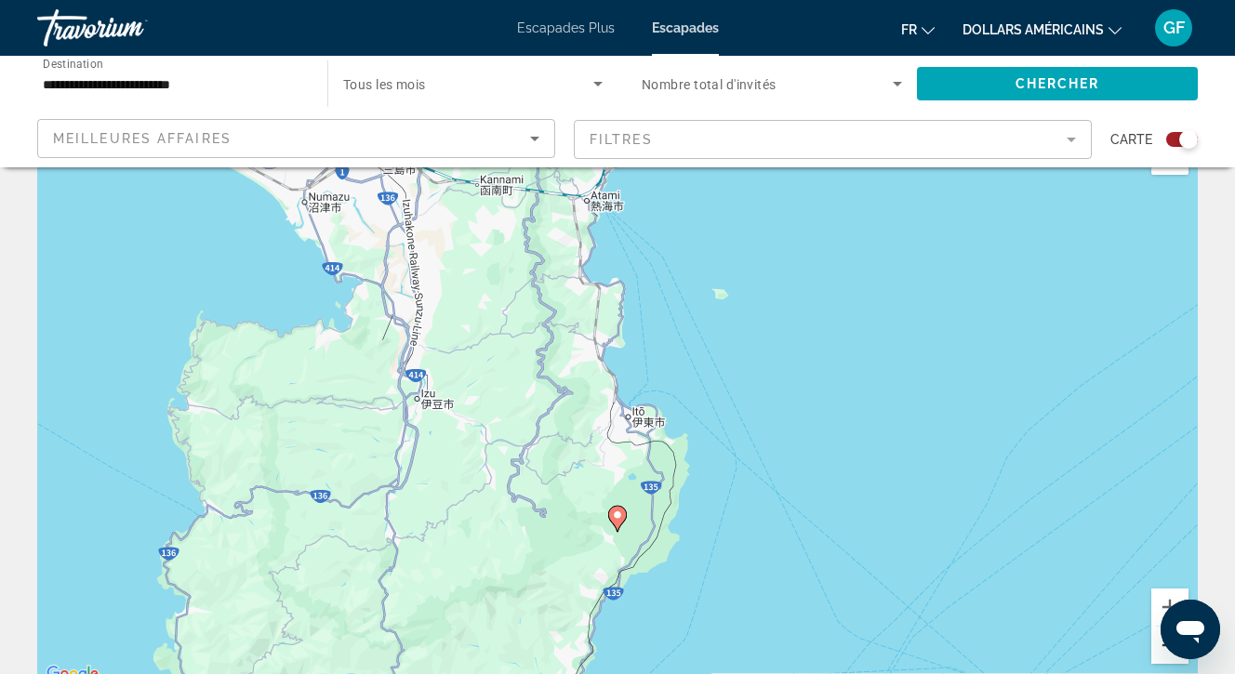
click at [1163, 646] on button "Zoom arrière" at bounding box center [1169, 645] width 37 height 37
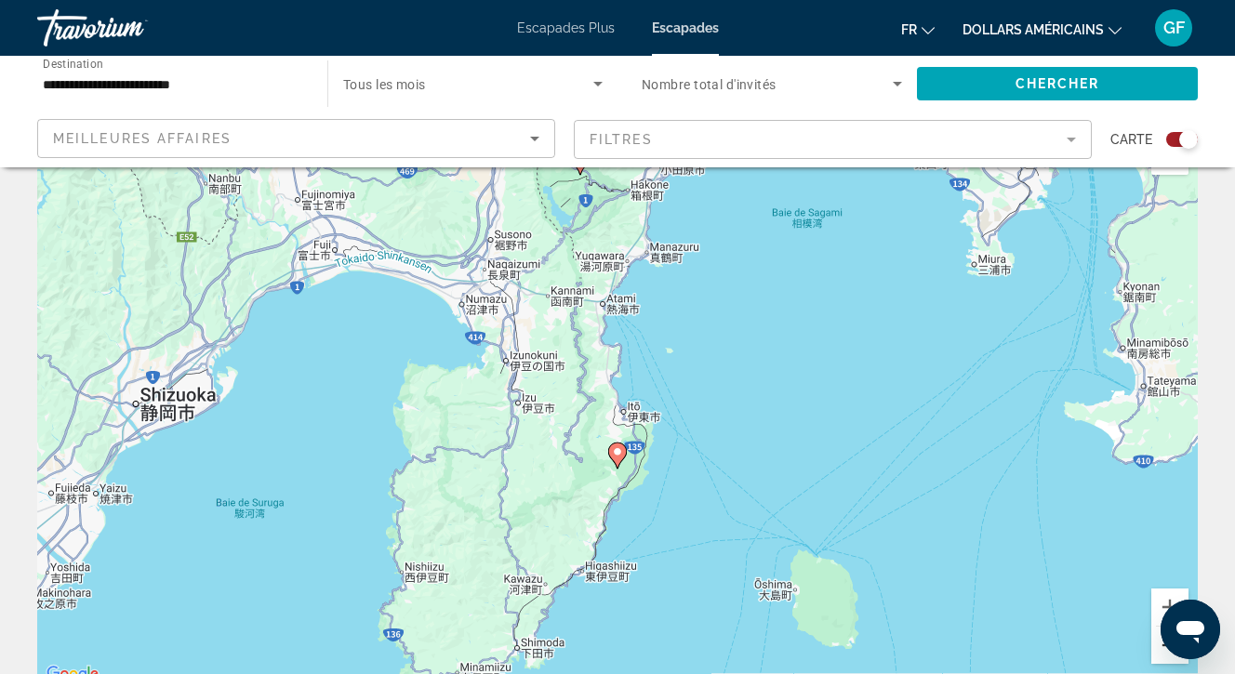
click at [1163, 646] on button "Zoom arrière" at bounding box center [1169, 645] width 37 height 37
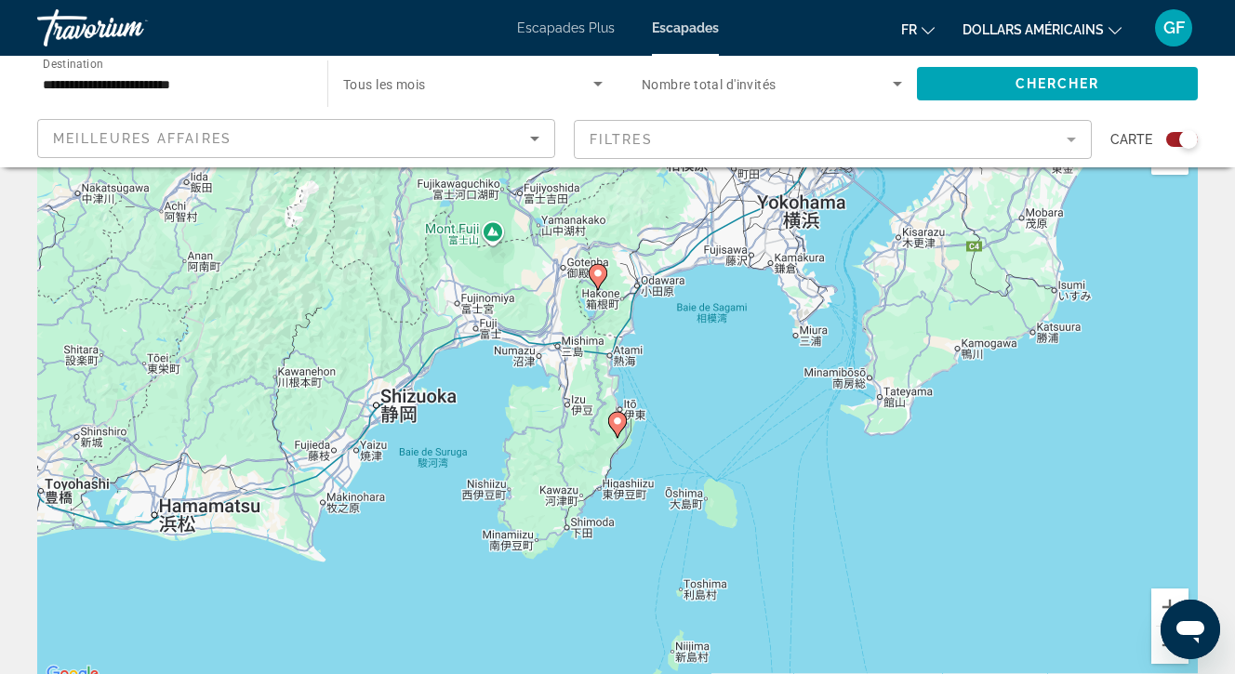
click at [596, 276] on image "Contenu principal" at bounding box center [597, 273] width 11 height 11
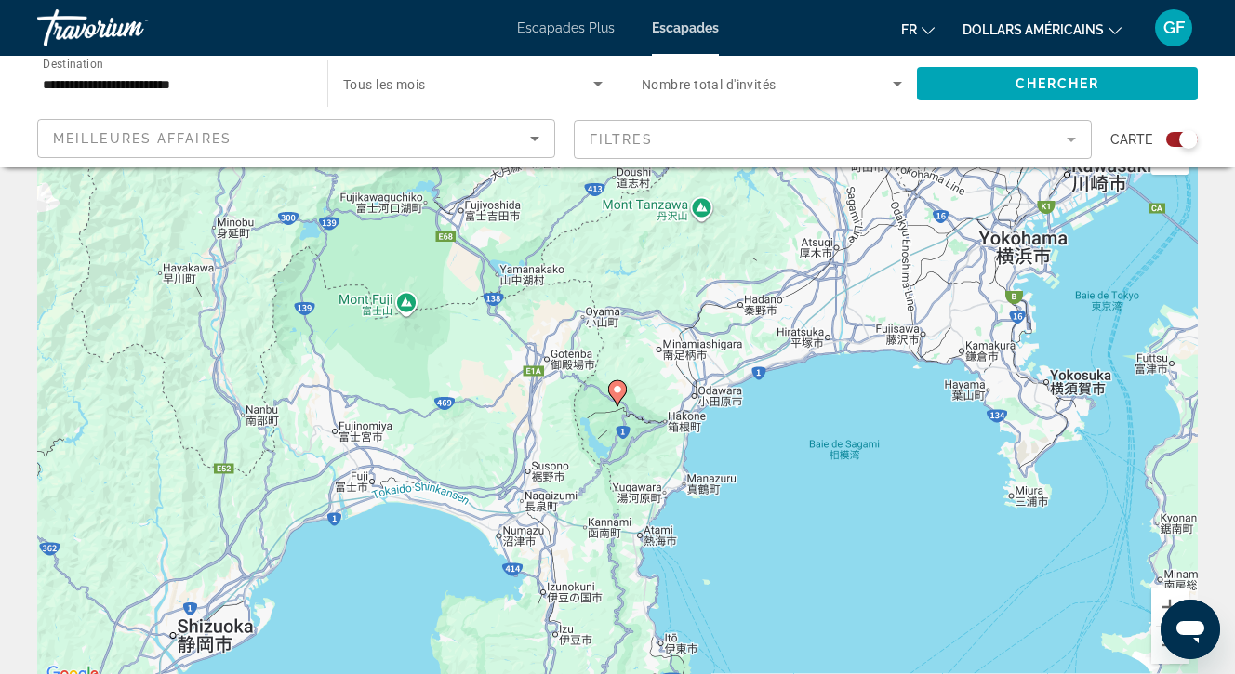
click at [614, 387] on image "Contenu principal" at bounding box center [617, 389] width 11 height 11
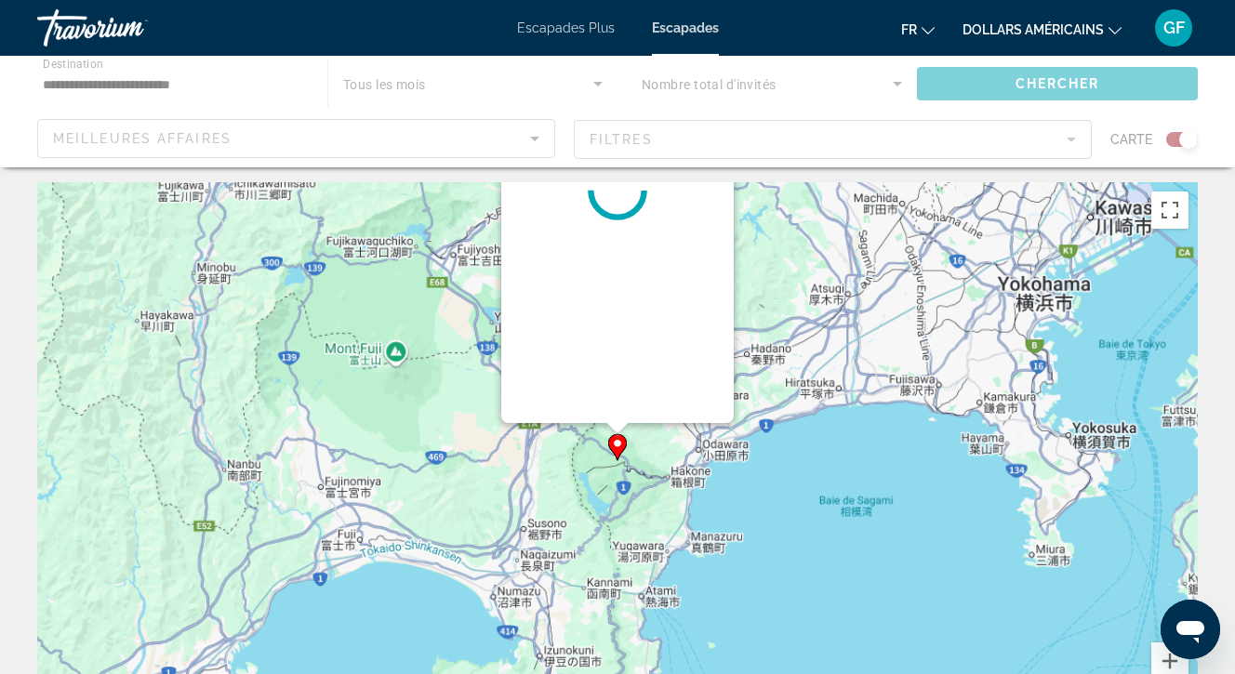
scroll to position [0, 0]
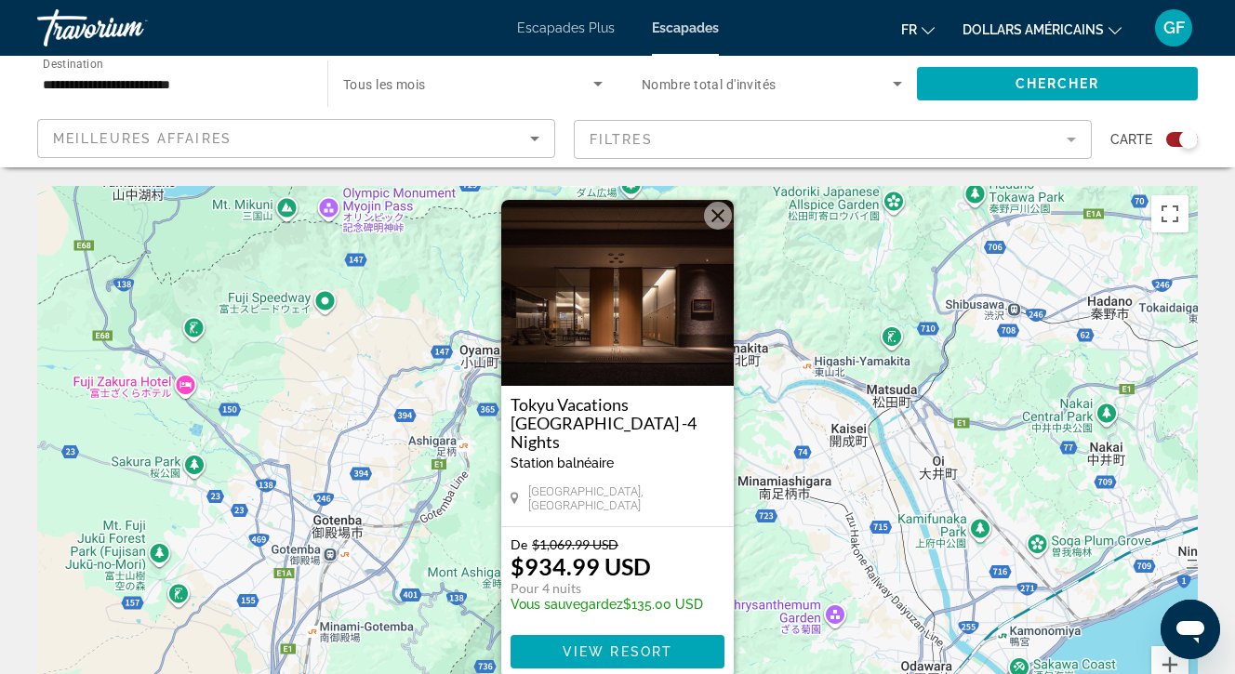
click at [715, 222] on button "Fermer" at bounding box center [718, 216] width 28 height 28
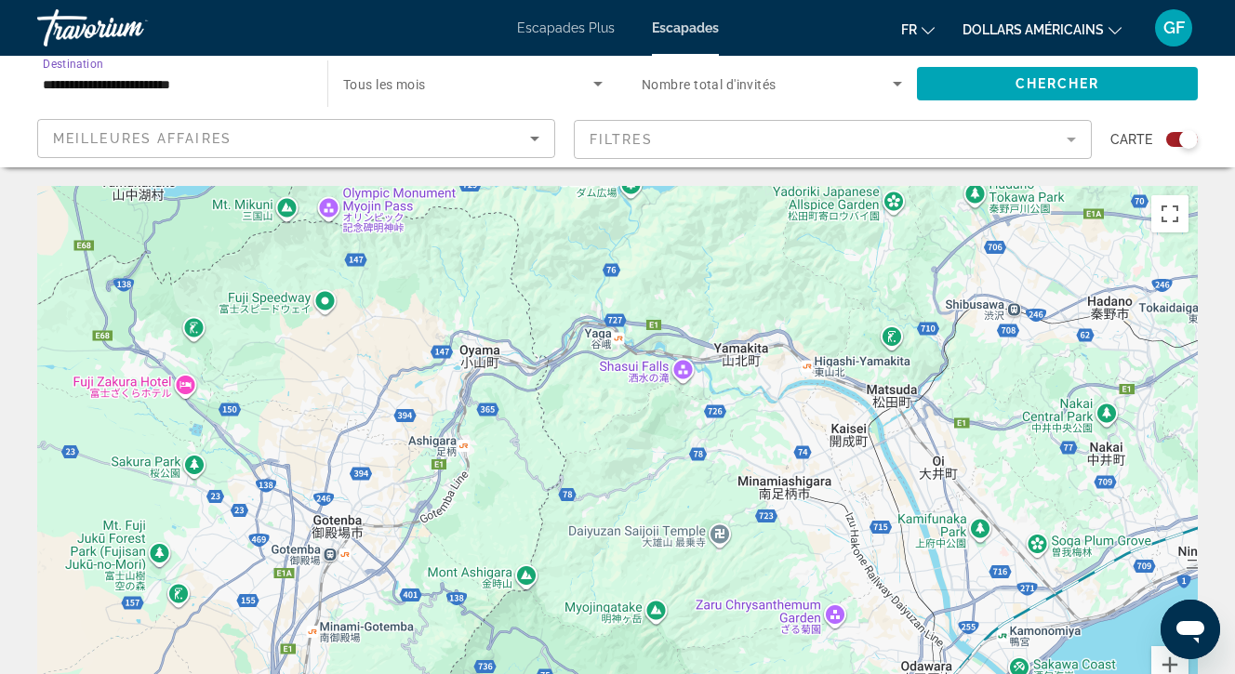
click at [232, 86] on input "**********" at bounding box center [173, 84] width 260 height 22
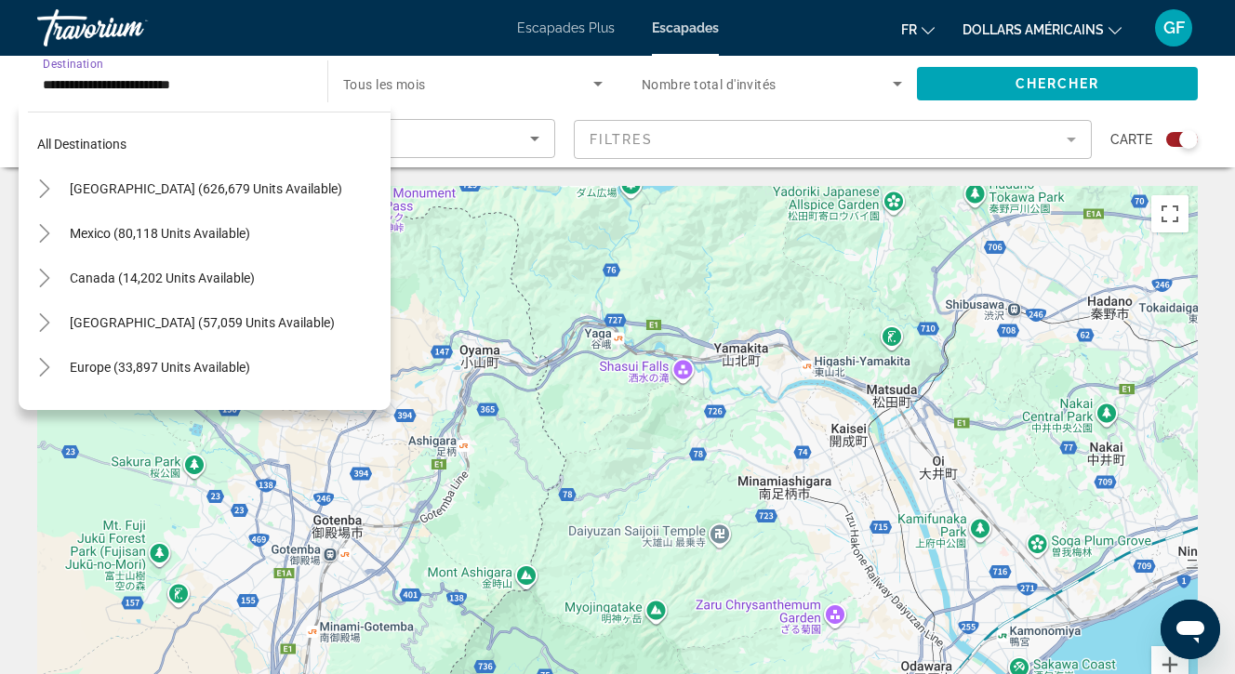
scroll to position [602, 0]
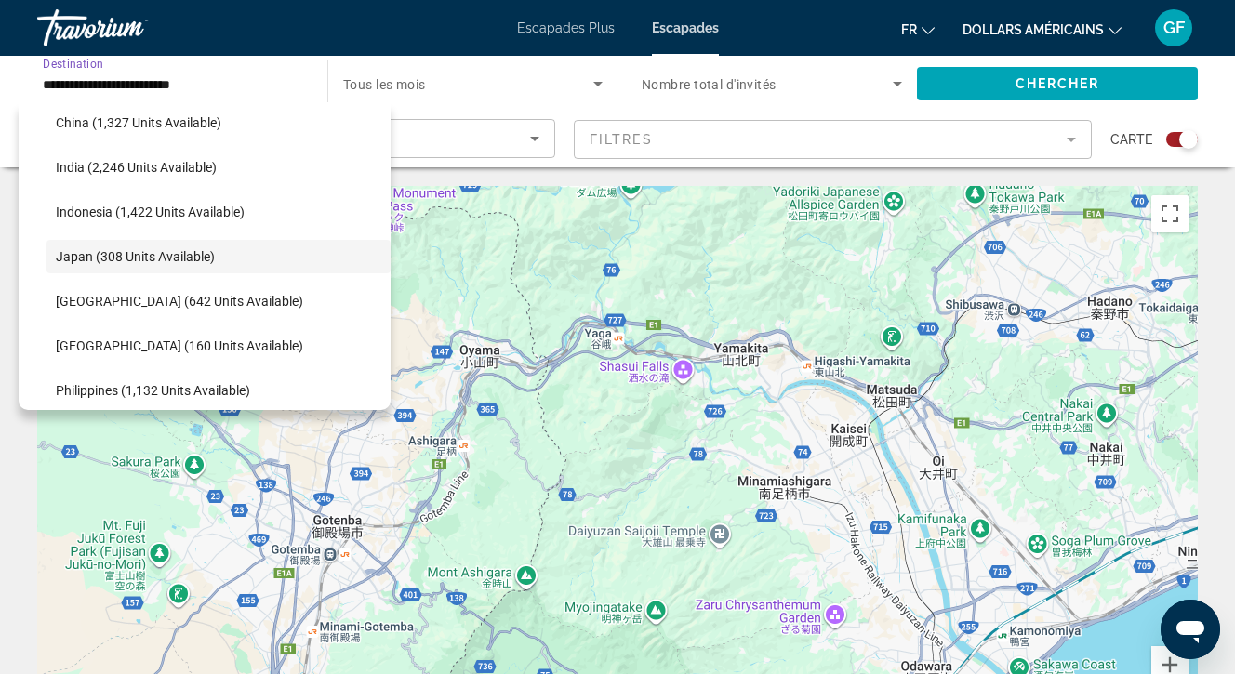
click at [232, 86] on input "**********" at bounding box center [173, 84] width 260 height 22
click at [1166, 655] on button "Zoom avant" at bounding box center [1169, 664] width 37 height 37
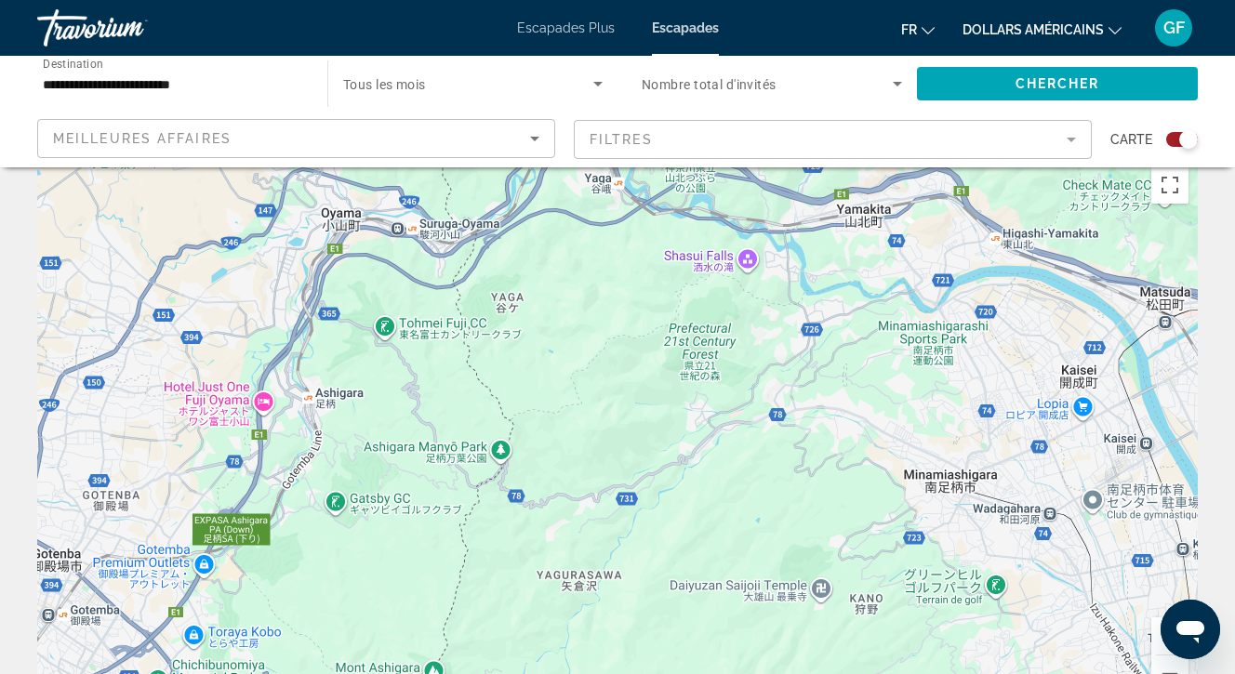
scroll to position [49, 0]
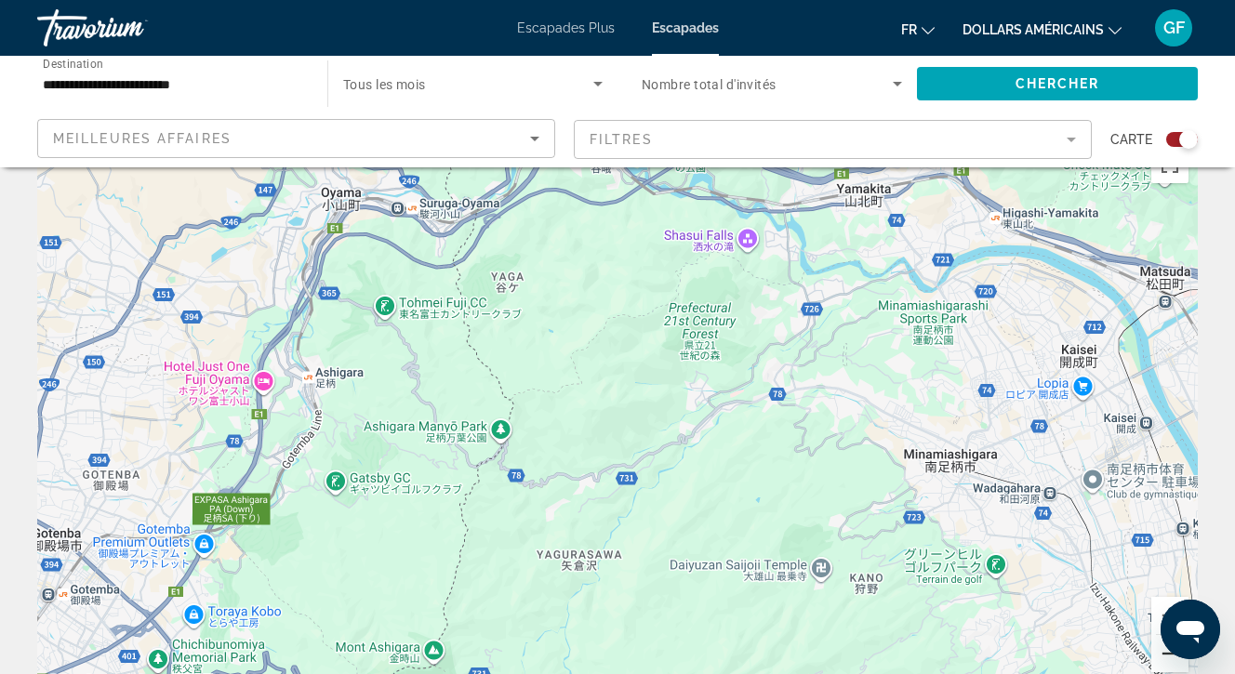
click at [1165, 650] on button "Zoom arrière" at bounding box center [1169, 653] width 37 height 37
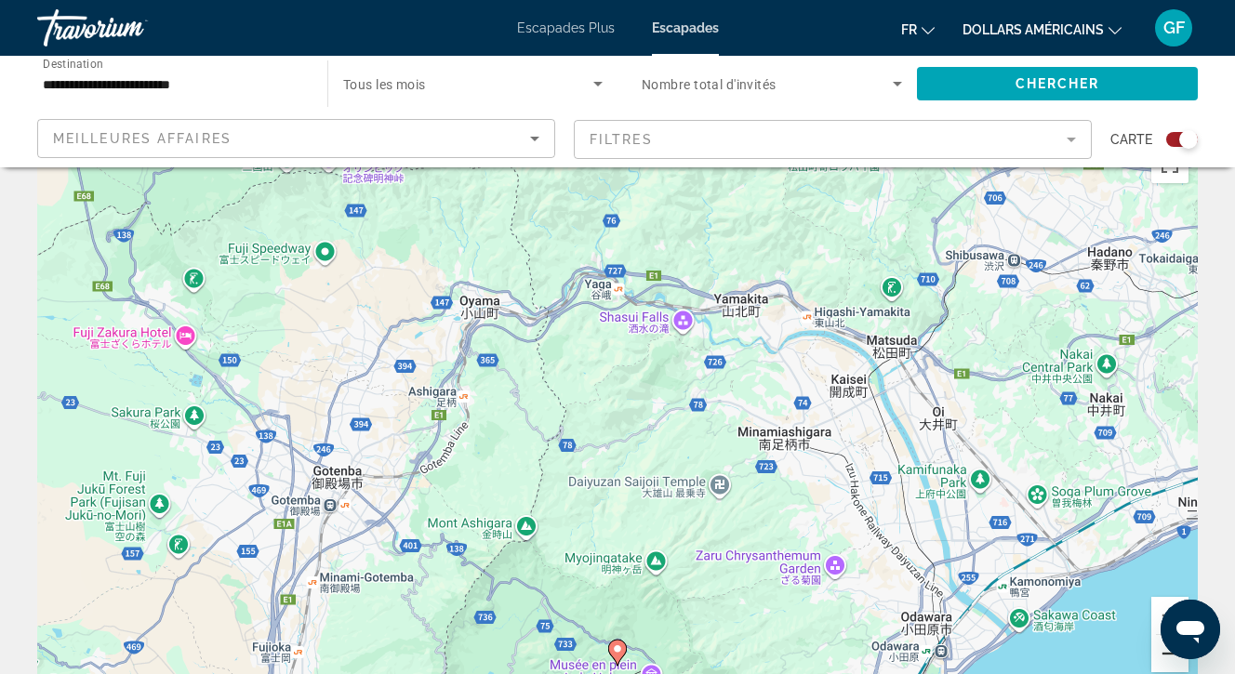
click at [1165, 650] on button "Zoom arrière" at bounding box center [1169, 653] width 37 height 37
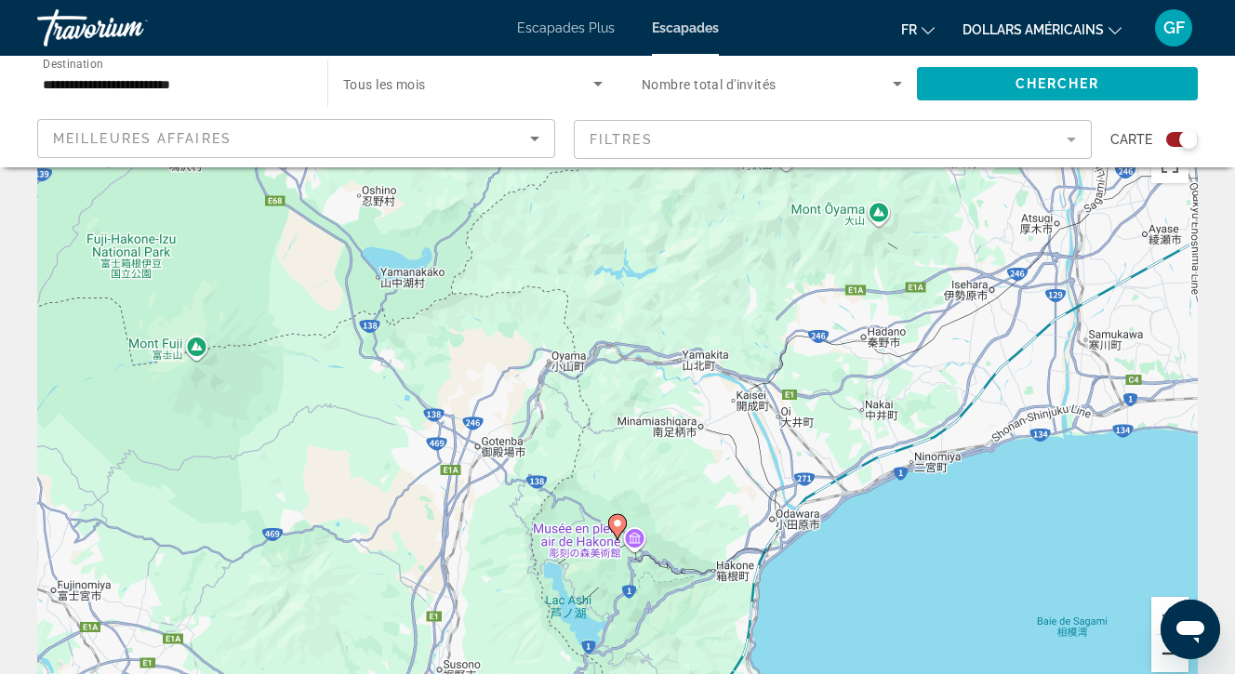
click at [1165, 650] on button "Zoom arrière" at bounding box center [1169, 653] width 37 height 37
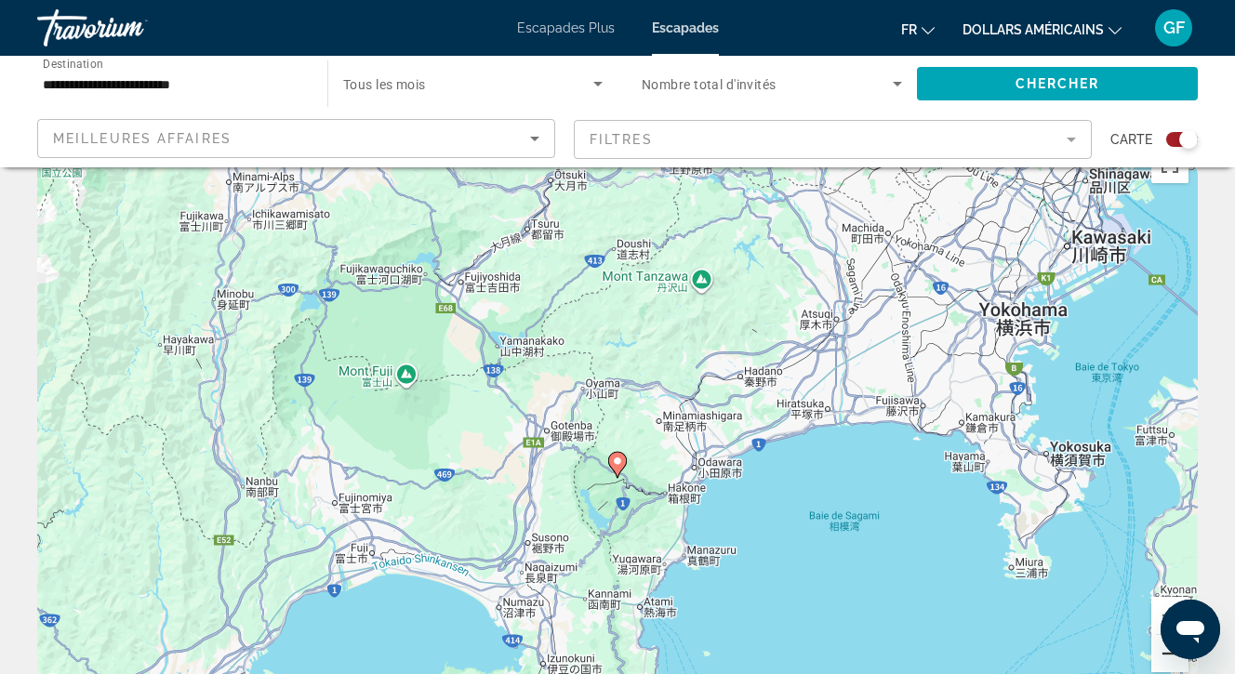
click at [1165, 650] on button "Zoom arrière" at bounding box center [1169, 653] width 37 height 37
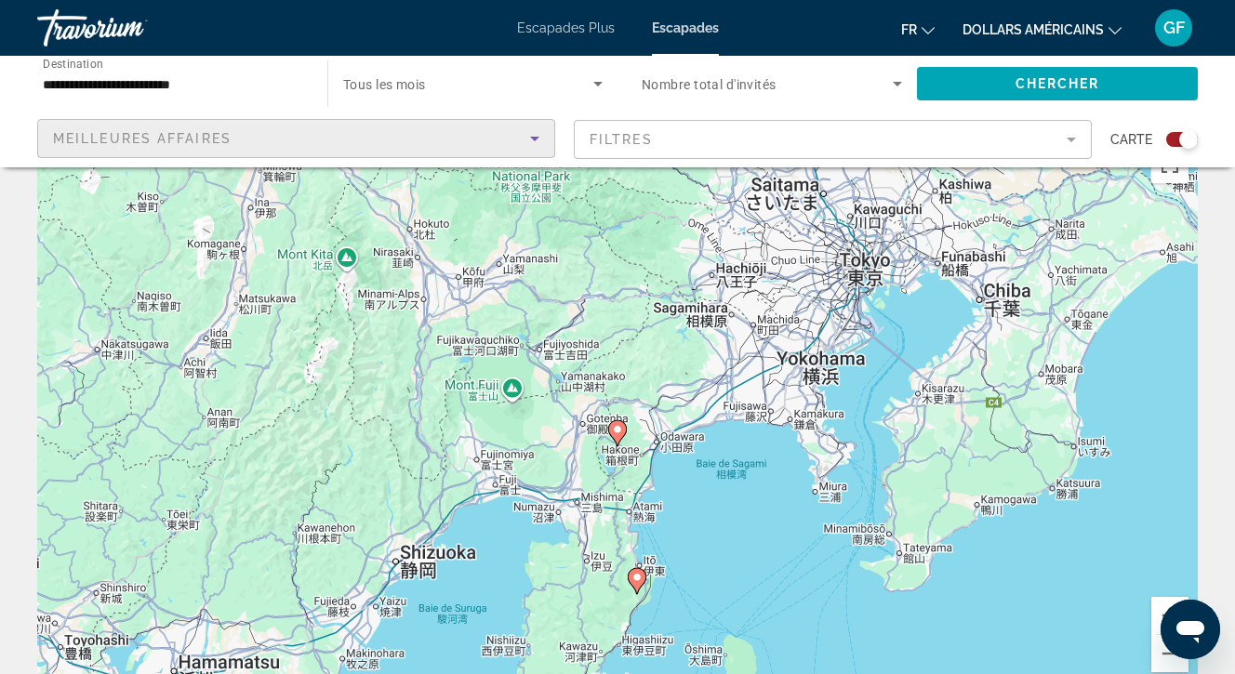
click at [538, 138] on icon "Sort by" at bounding box center [535, 138] width 22 height 22
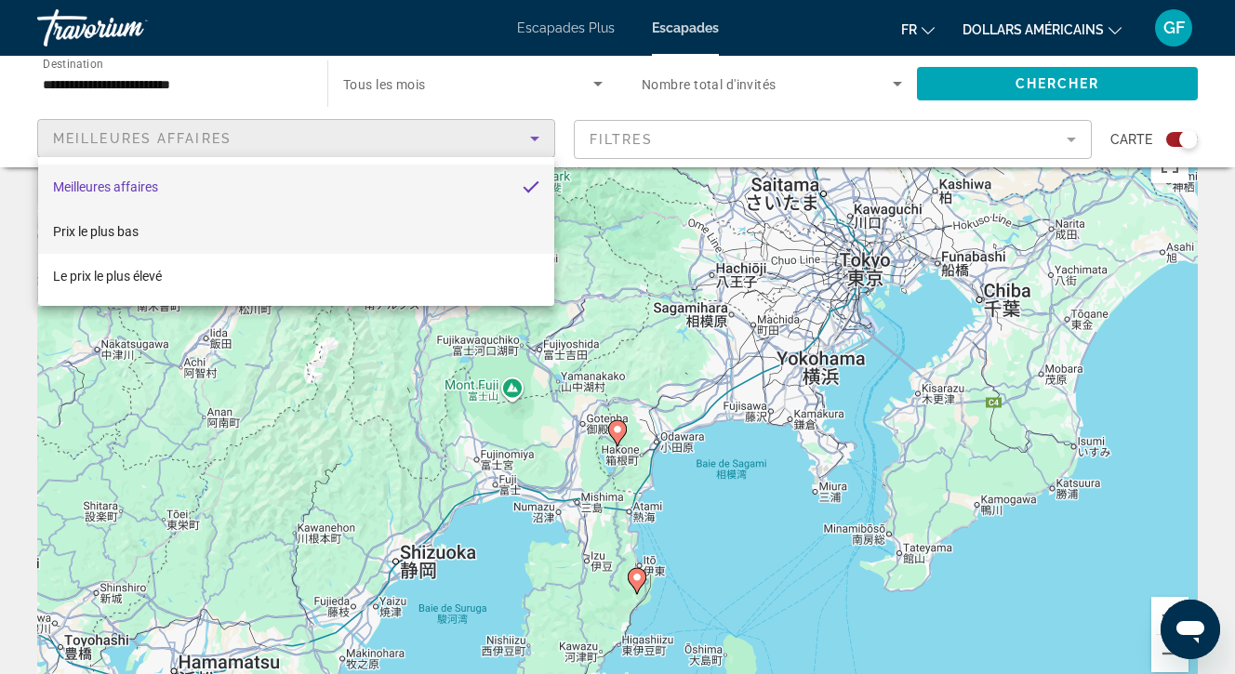
click at [301, 228] on mat-option "Prix ​​​​le plus bas" at bounding box center [296, 231] width 516 height 45
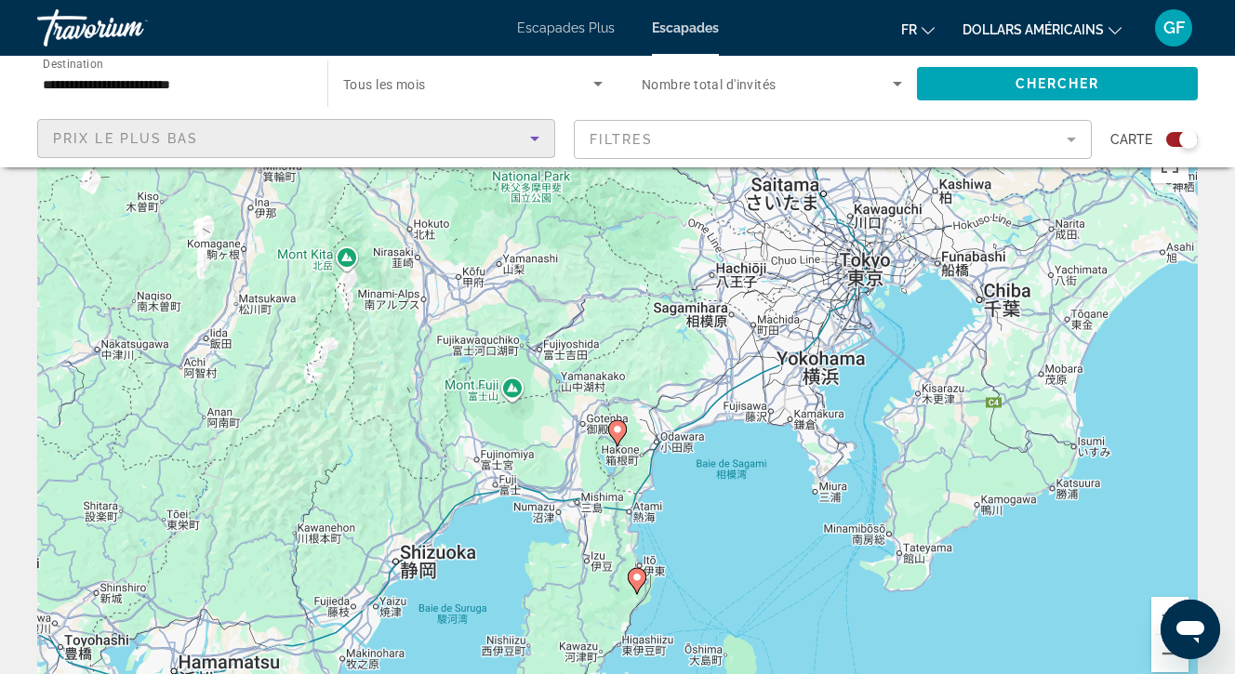
click at [541, 137] on icon "Sort by" at bounding box center [535, 138] width 22 height 22
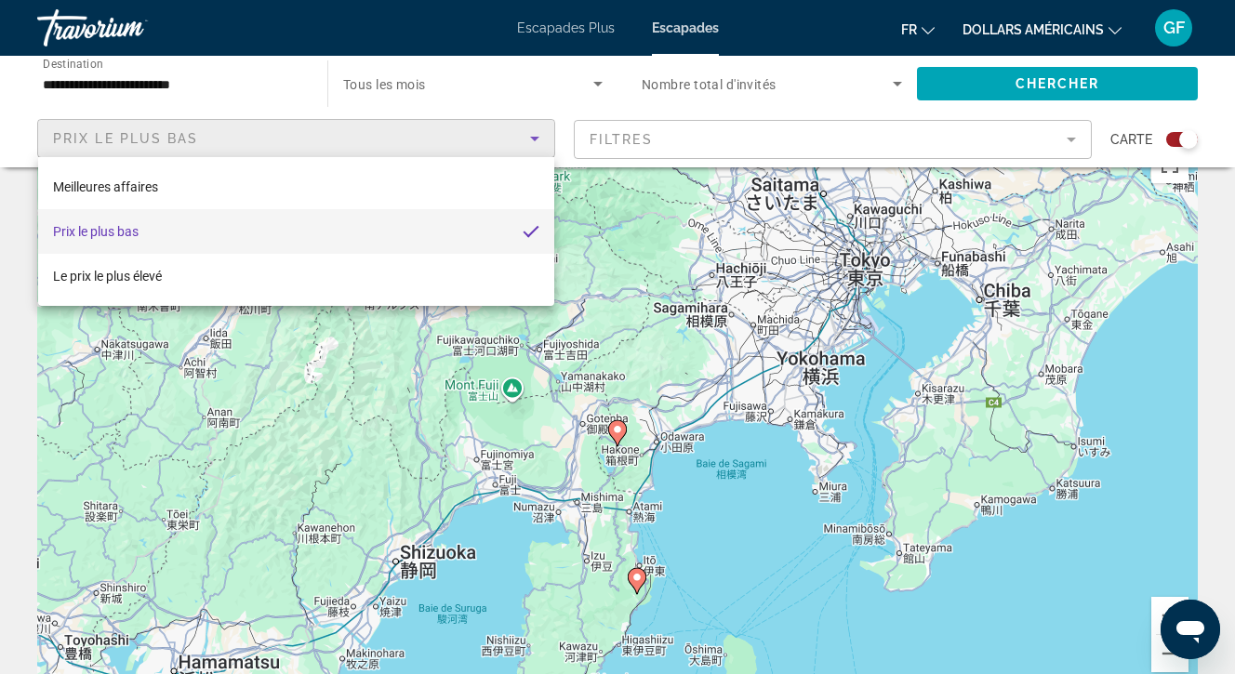
click at [584, 24] on div at bounding box center [617, 337] width 1235 height 674
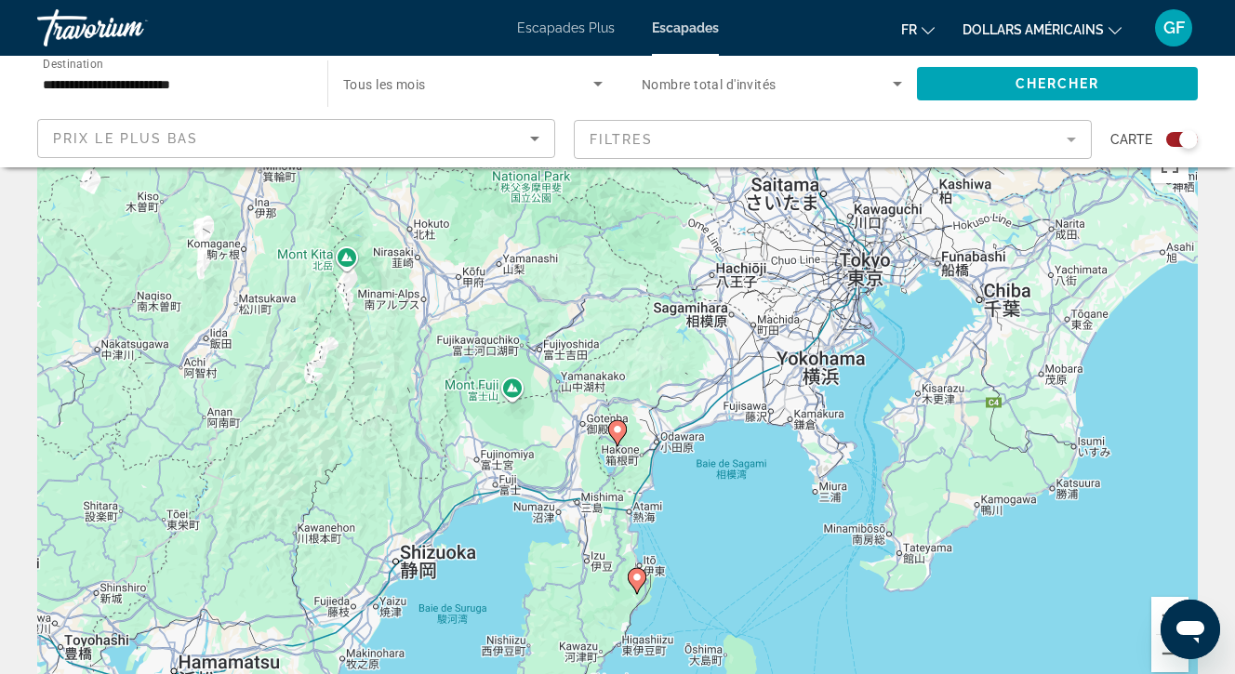
click at [584, 24] on font "Escapades Plus" at bounding box center [566, 27] width 98 height 15
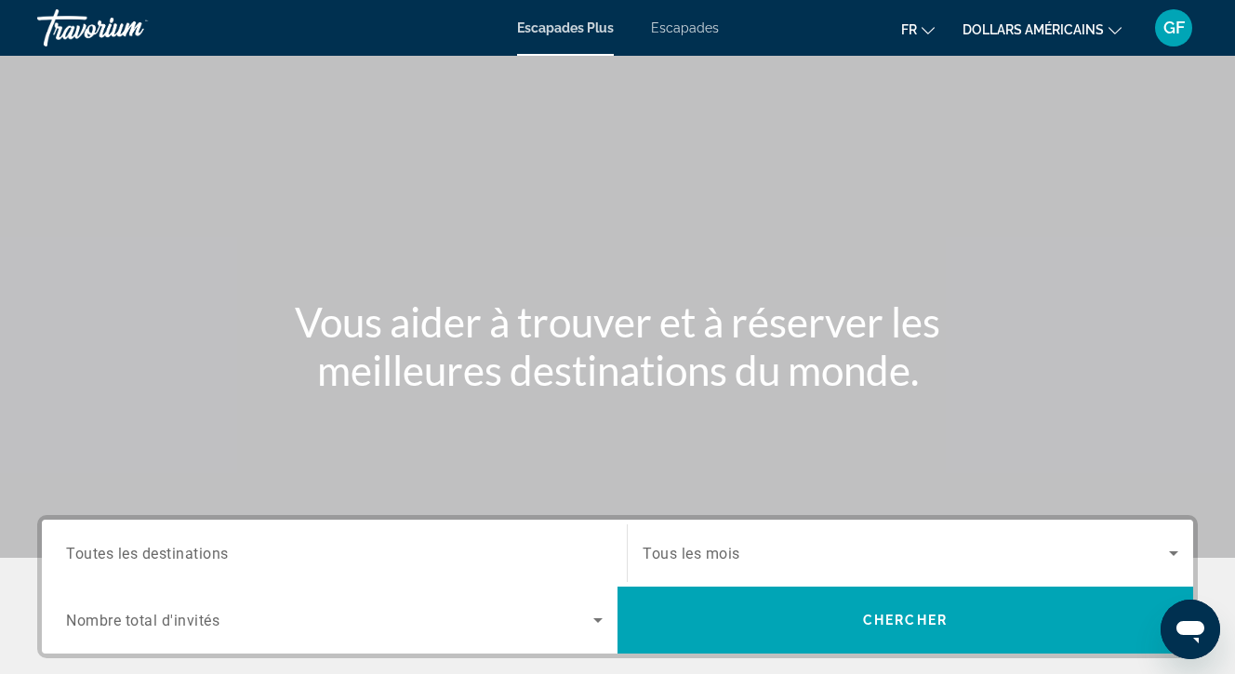
click at [678, 29] on font "Escapades" at bounding box center [685, 27] width 68 height 15
click at [570, 33] on span "Getaways Plus" at bounding box center [569, 27] width 91 height 15
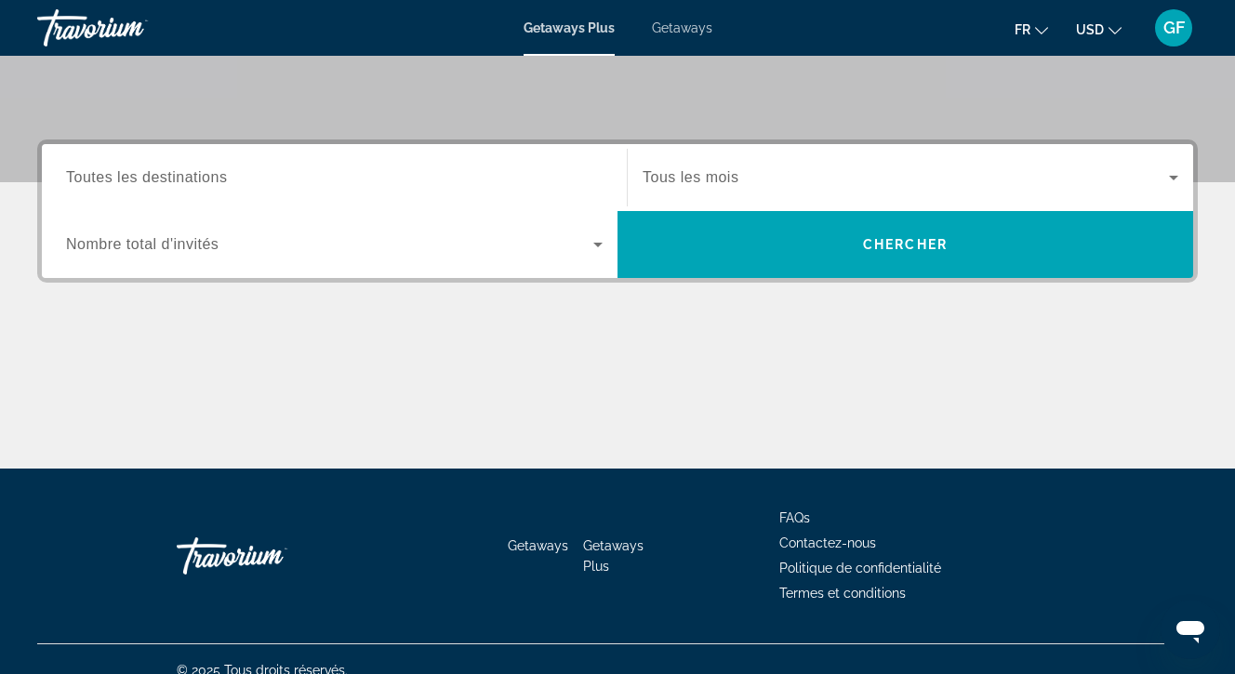
scroll to position [398, 0]
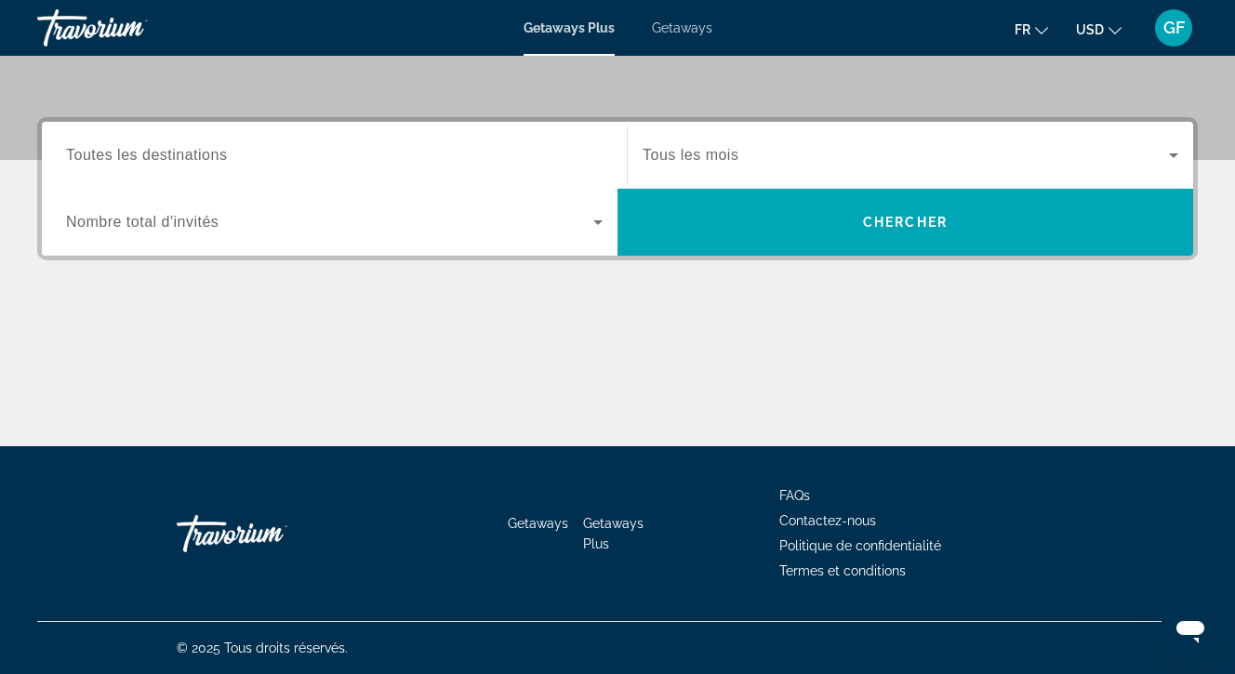
click at [1041, 29] on icon "Change language" at bounding box center [1041, 30] width 13 height 13
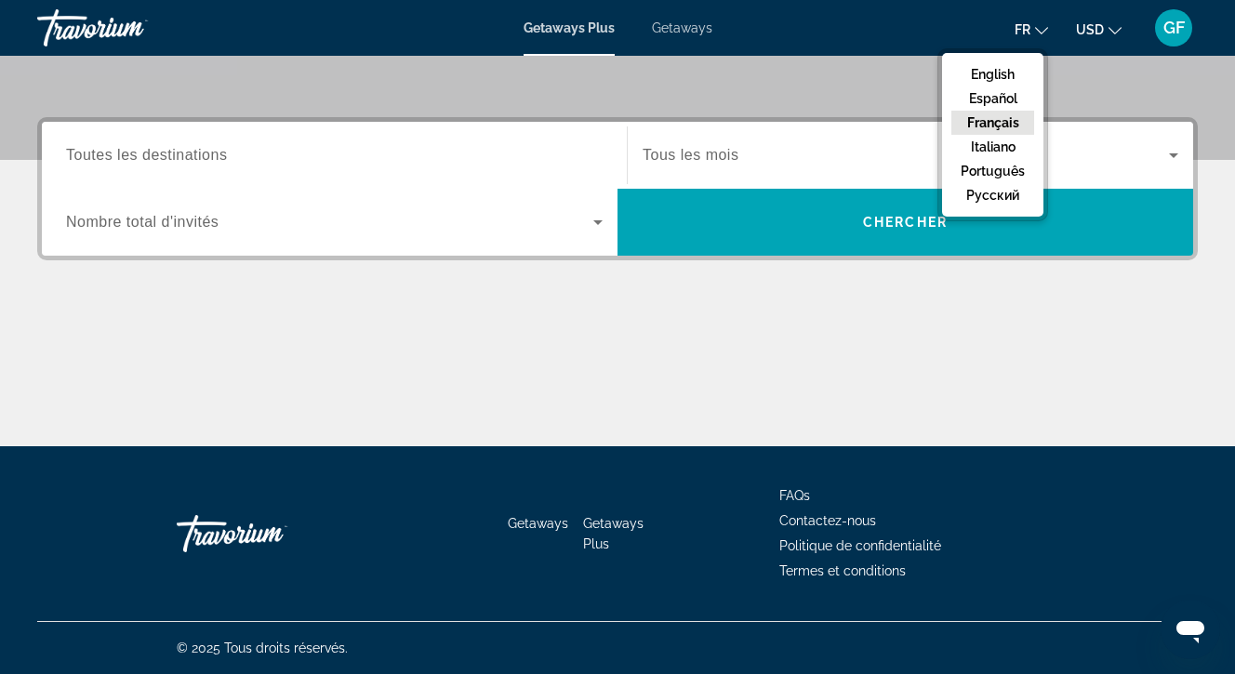
click at [1113, 28] on icon "Change currency" at bounding box center [1115, 30] width 13 height 13
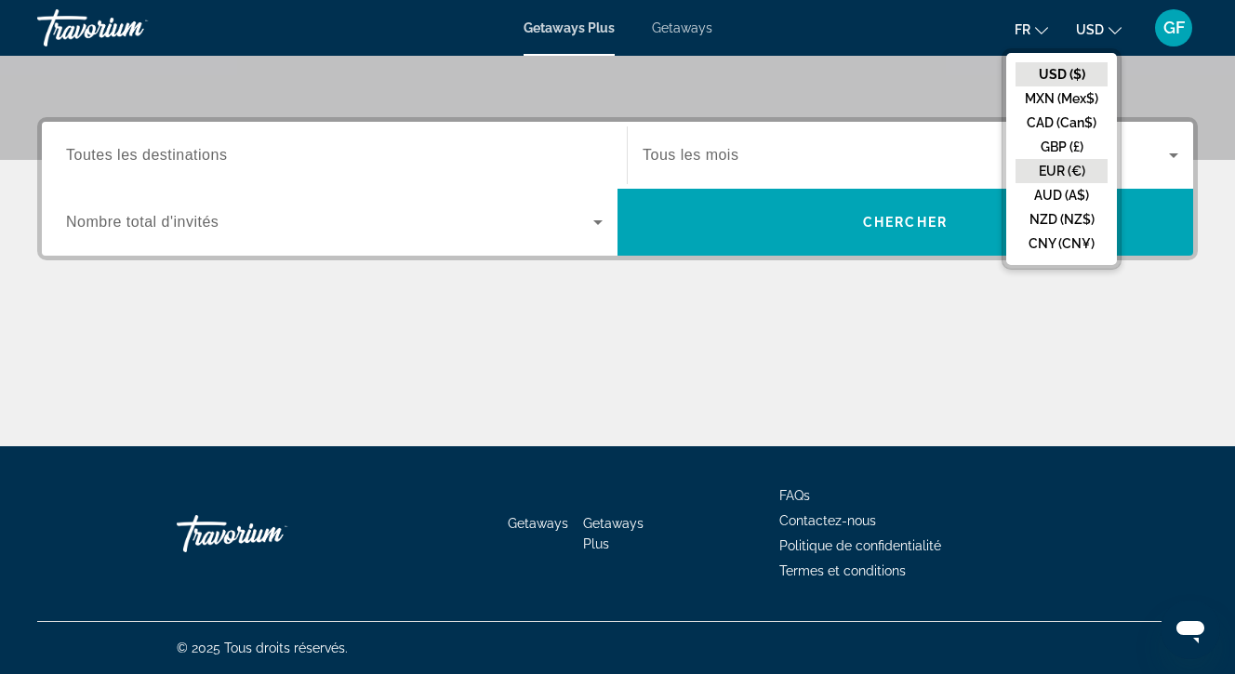
click at [1064, 165] on button "EUR (€)" at bounding box center [1062, 171] width 92 height 24
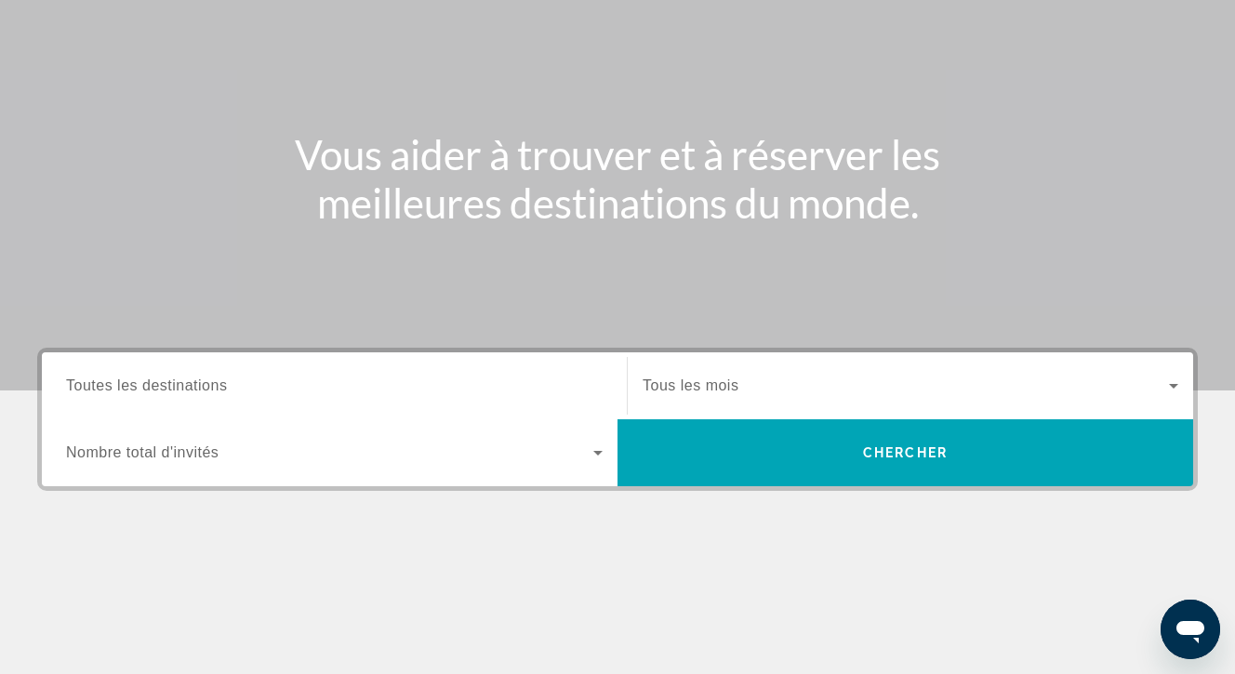
scroll to position [0, 0]
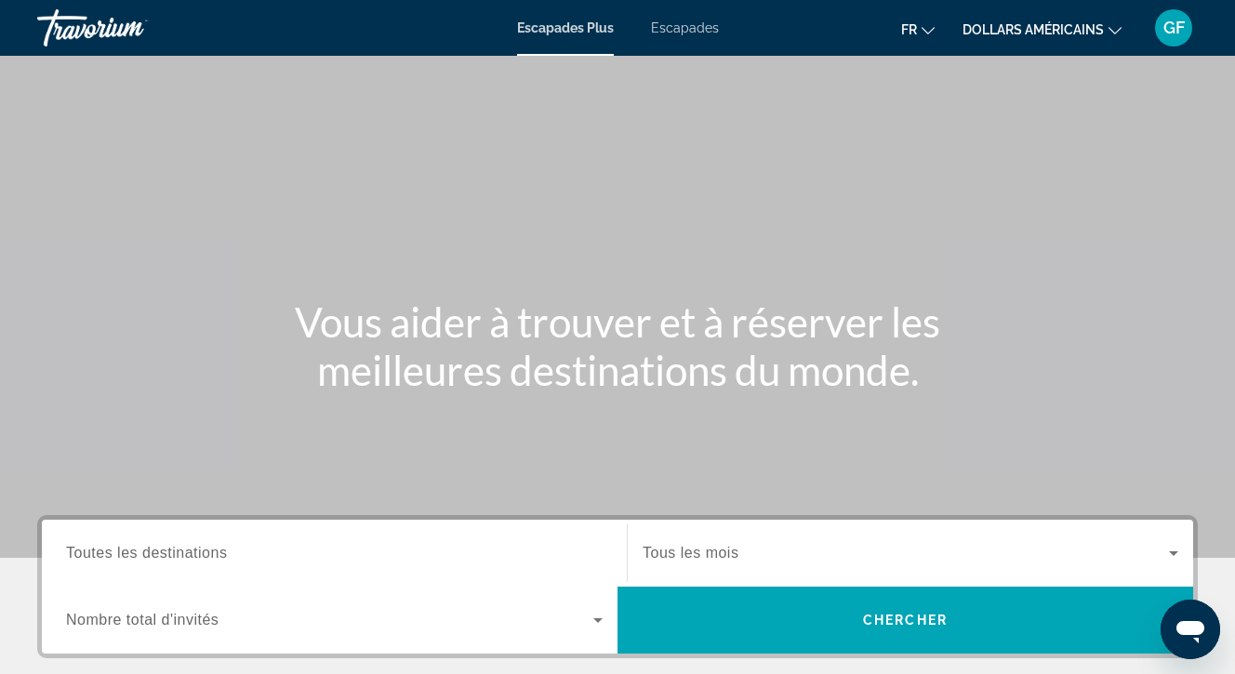
click at [679, 24] on font "Escapades" at bounding box center [685, 27] width 68 height 15
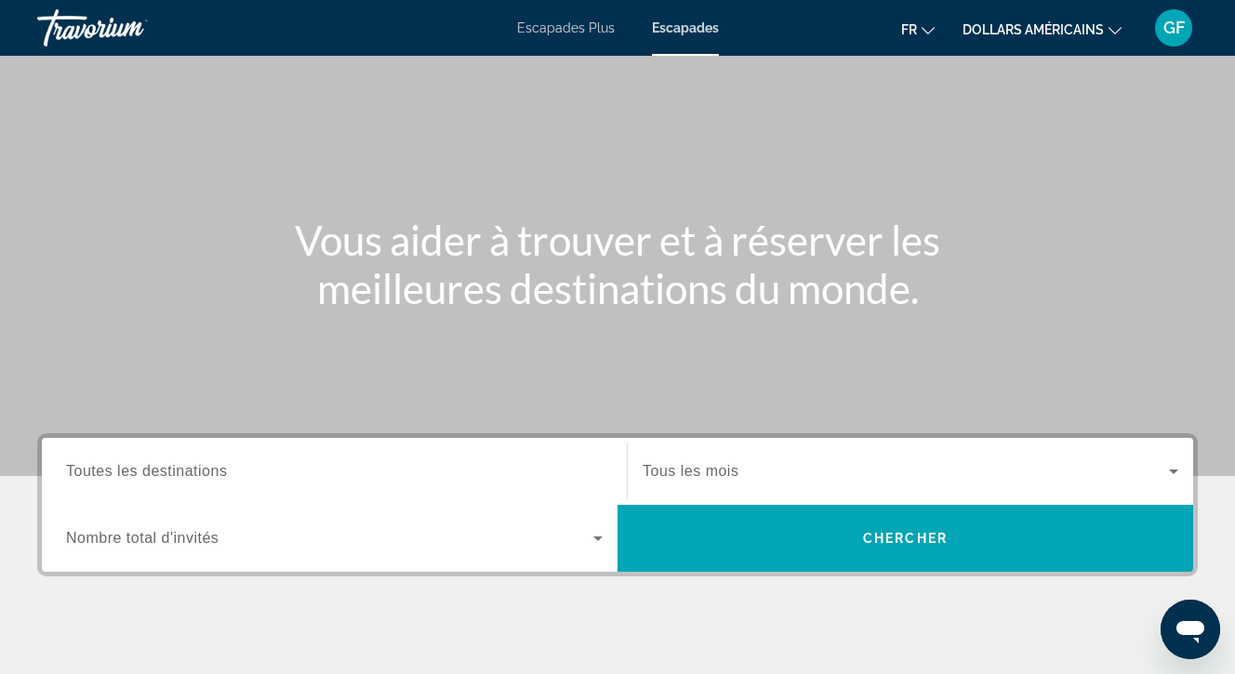
scroll to position [84, 0]
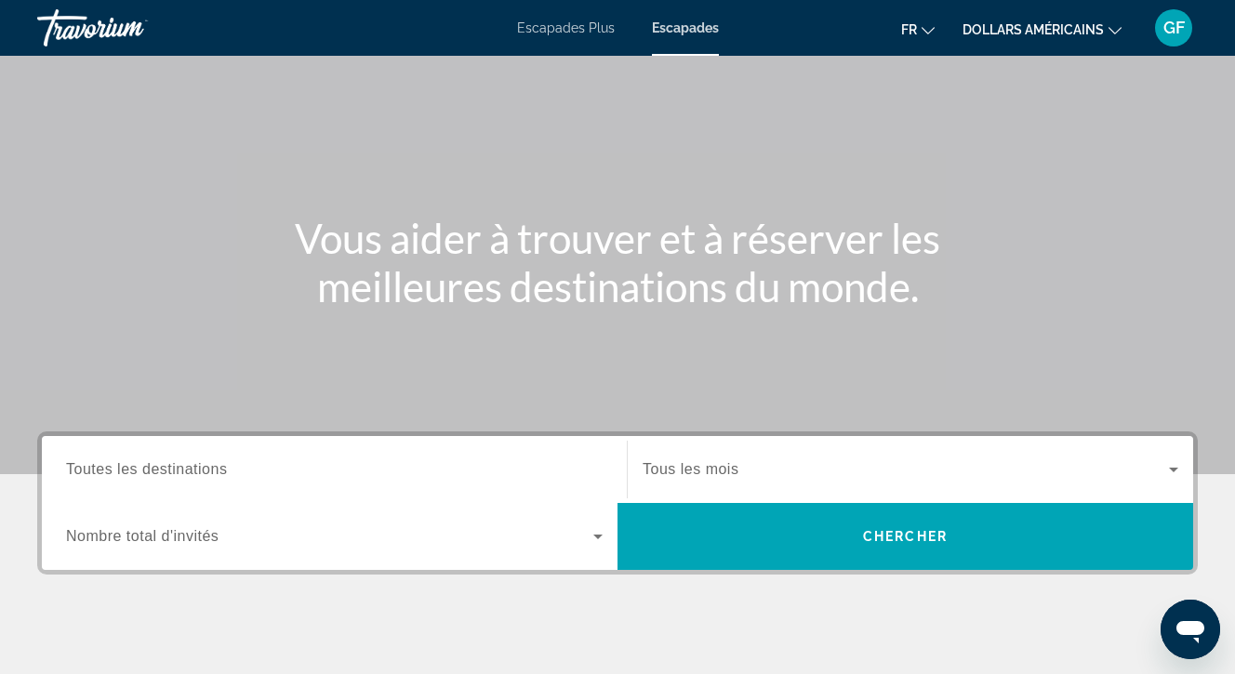
click at [172, 472] on span "Toutes les destinations" at bounding box center [146, 469] width 161 height 16
click at [172, 472] on input "Destination Toutes les destinations" at bounding box center [334, 470] width 537 height 22
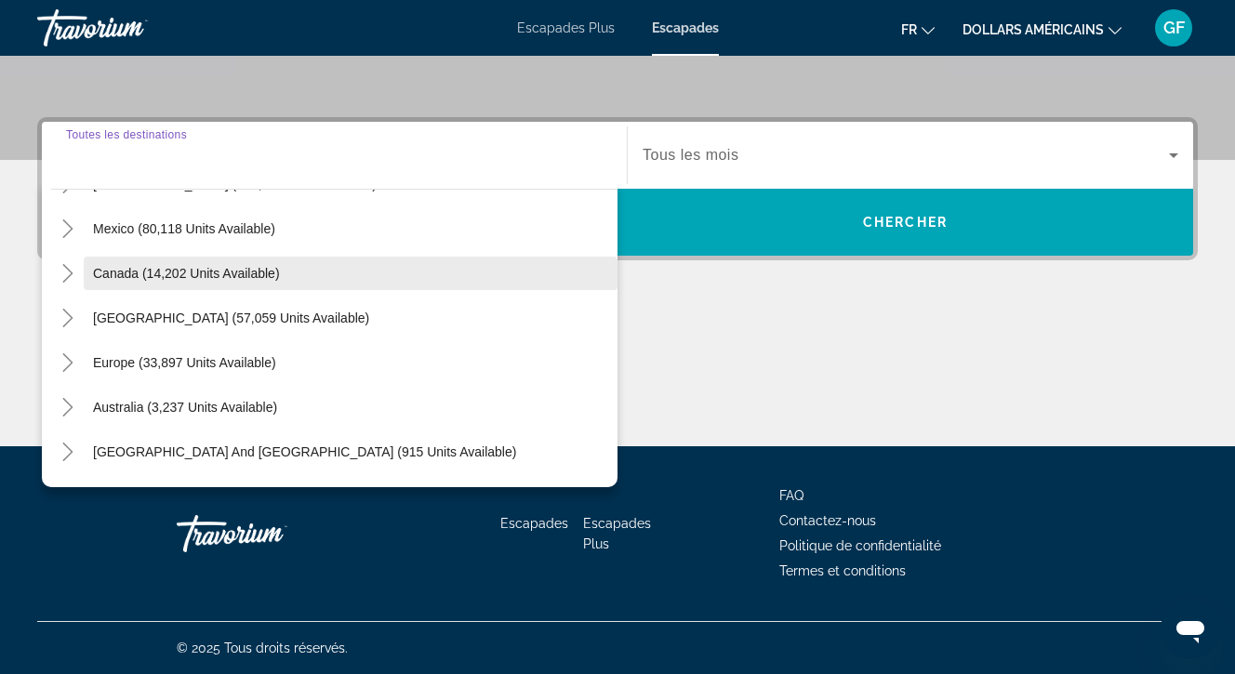
scroll to position [92, 0]
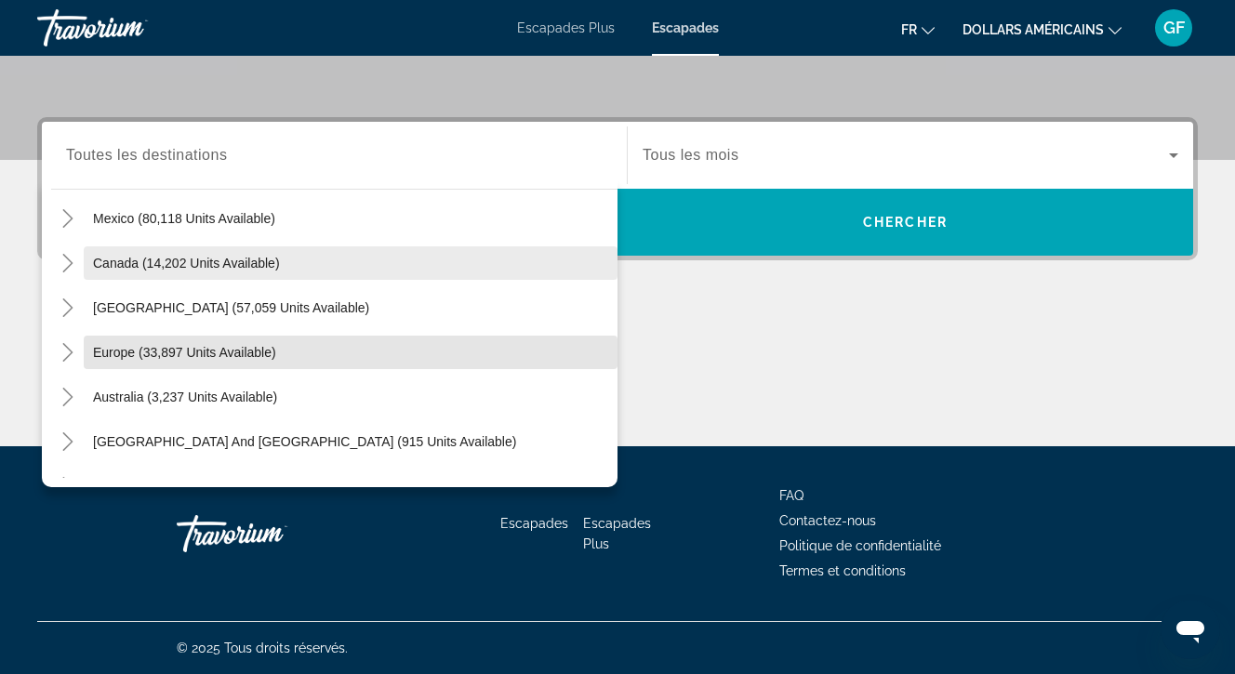
click at [164, 349] on span "Europe (33,897 units available)" at bounding box center [184, 352] width 183 height 15
type input "**********"
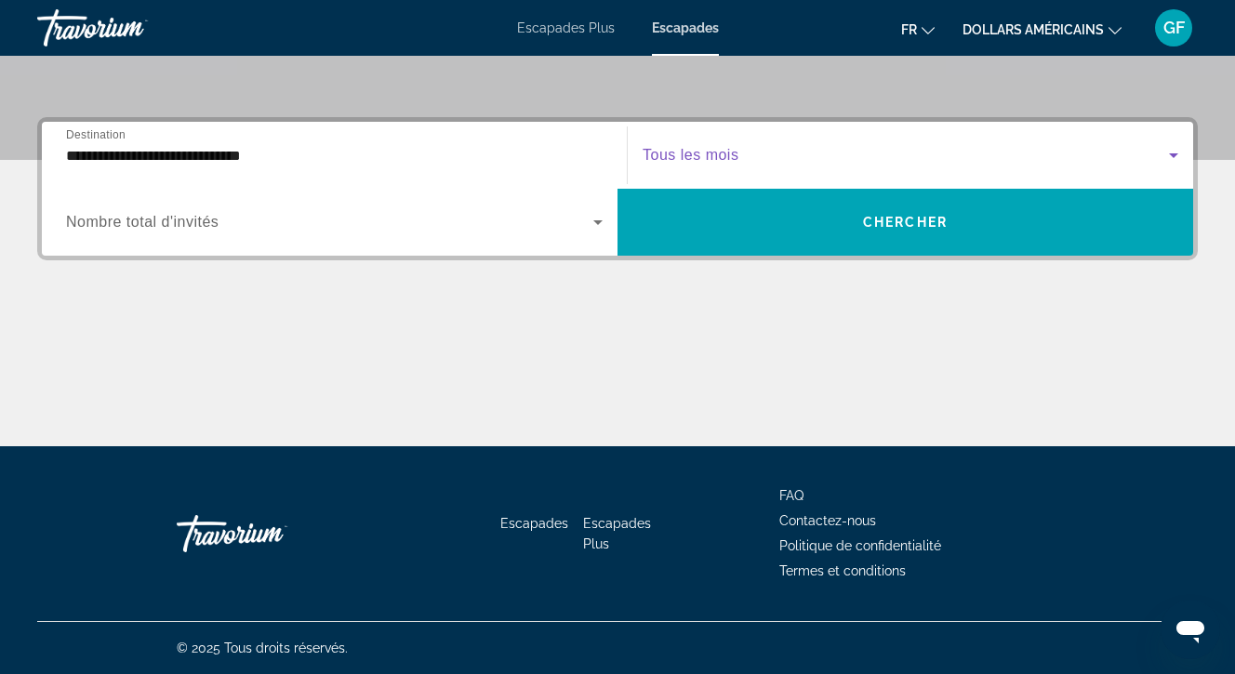
click at [1171, 153] on icon "Search widget" at bounding box center [1174, 155] width 22 height 22
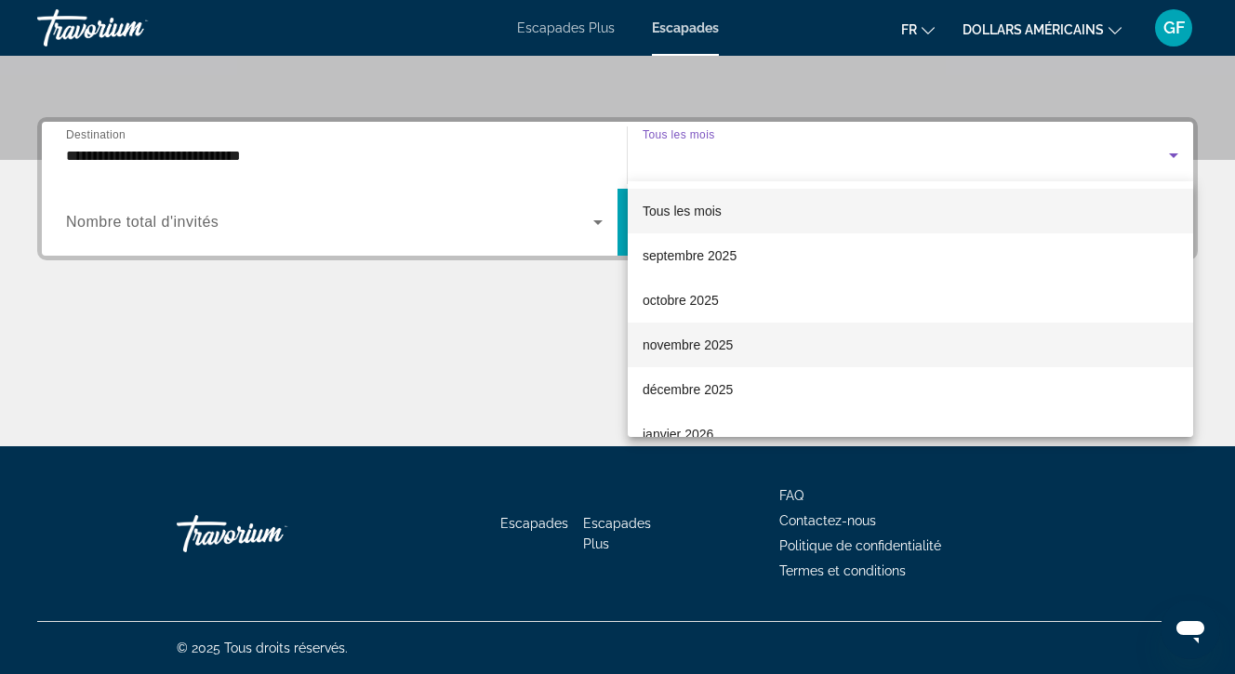
click at [706, 339] on font "novembre 2025" at bounding box center [688, 345] width 90 height 15
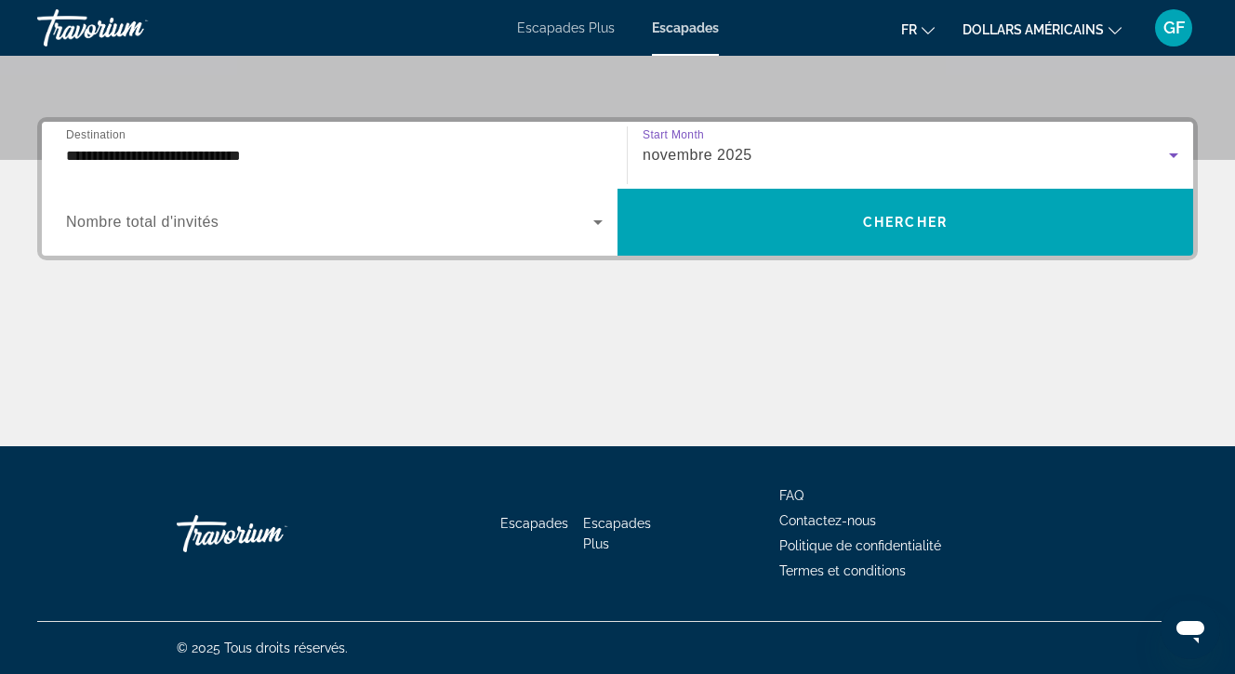
click at [1179, 153] on icon "Search widget" at bounding box center [1174, 155] width 22 height 22
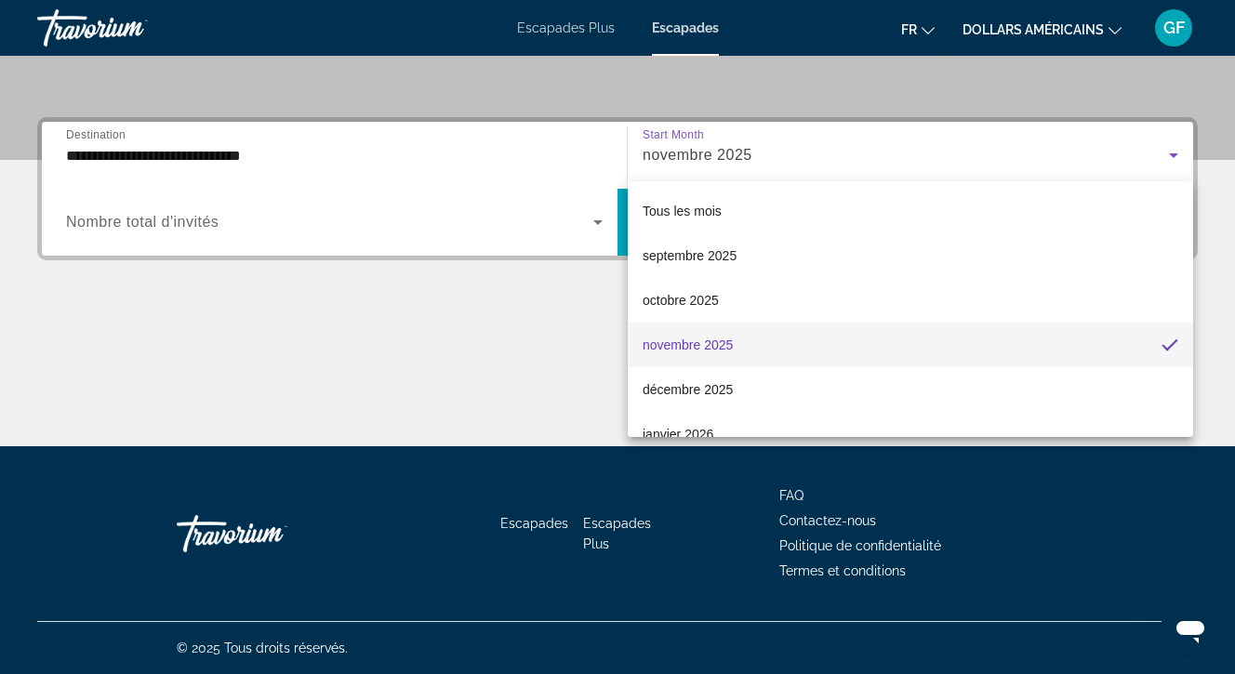
click at [180, 222] on div at bounding box center [617, 337] width 1235 height 674
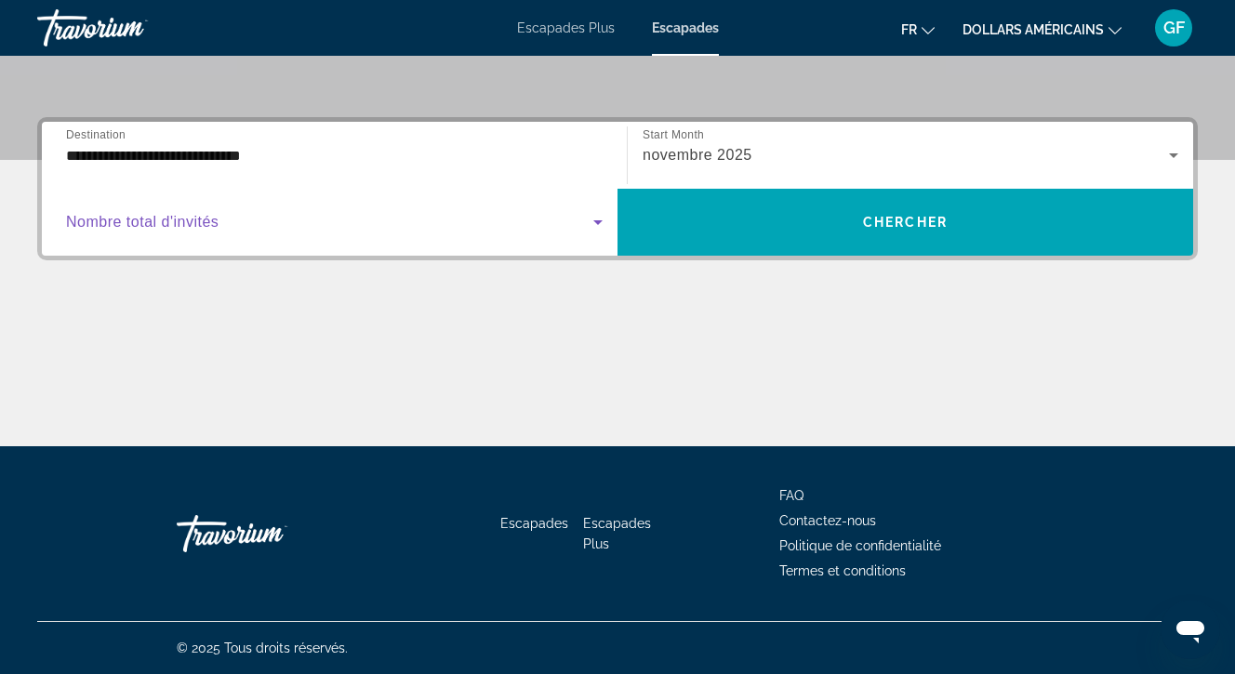
click at [605, 219] on icon "Search widget" at bounding box center [598, 222] width 22 height 22
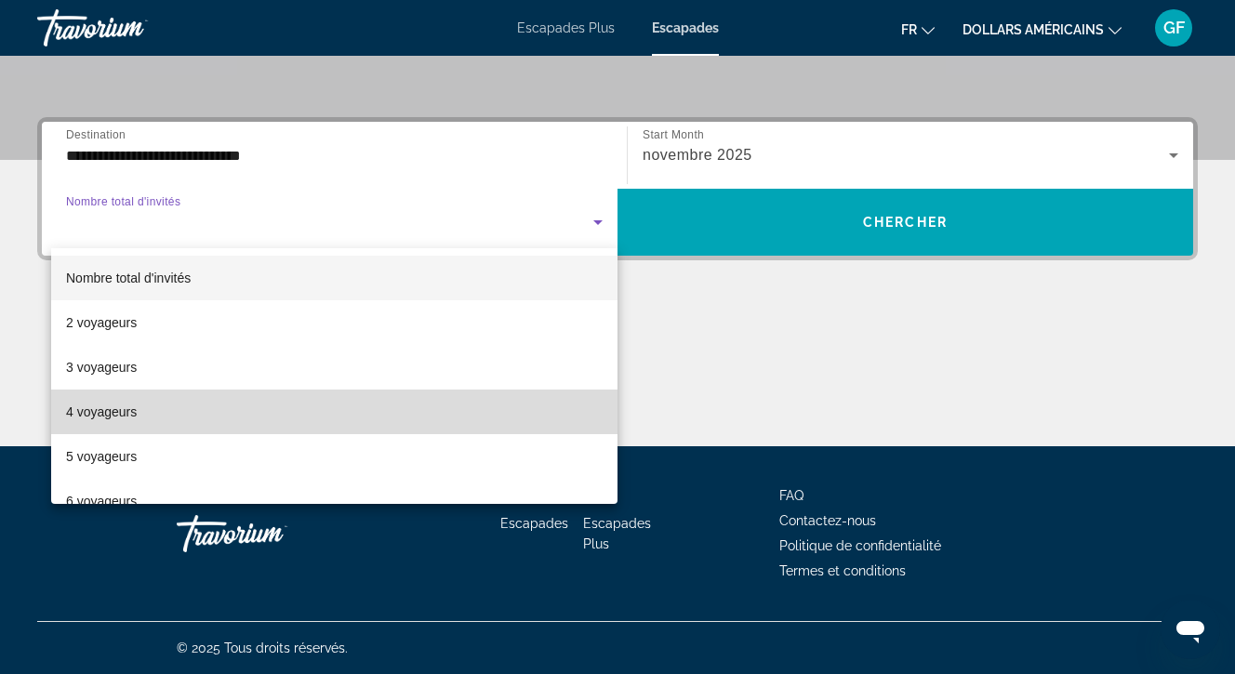
click at [130, 405] on font "4 voyageurs" at bounding box center [101, 412] width 71 height 15
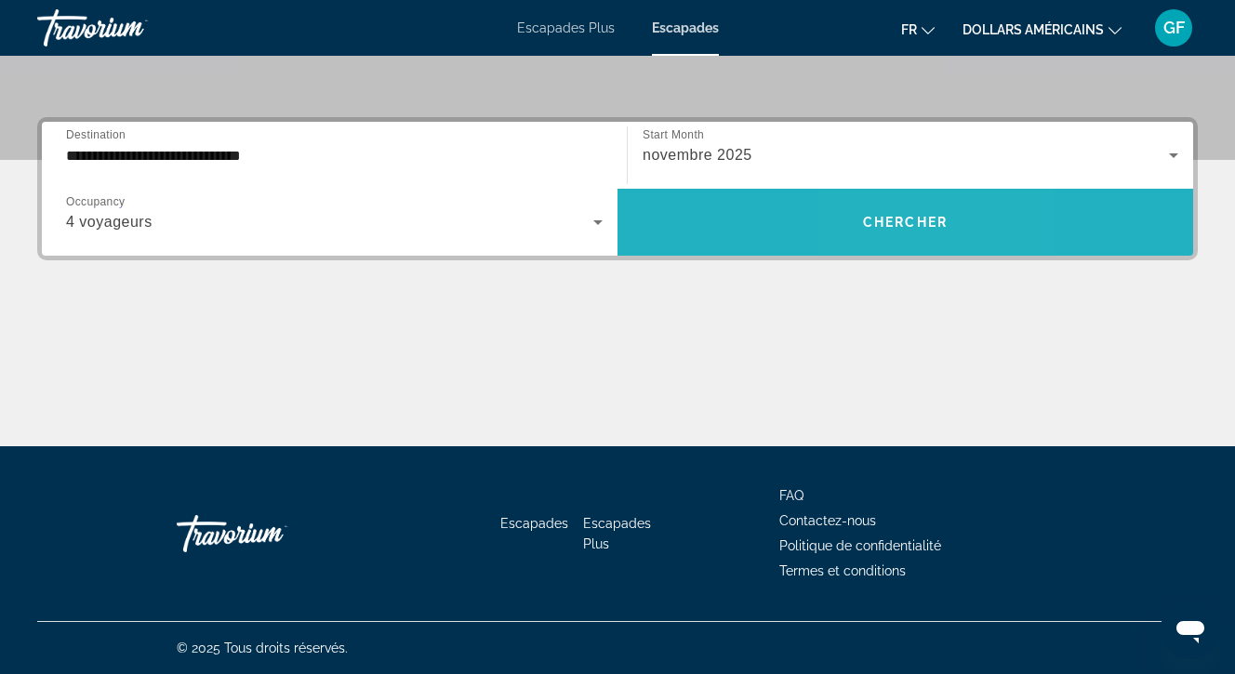
click at [888, 218] on span "Chercher" at bounding box center [905, 222] width 85 height 15
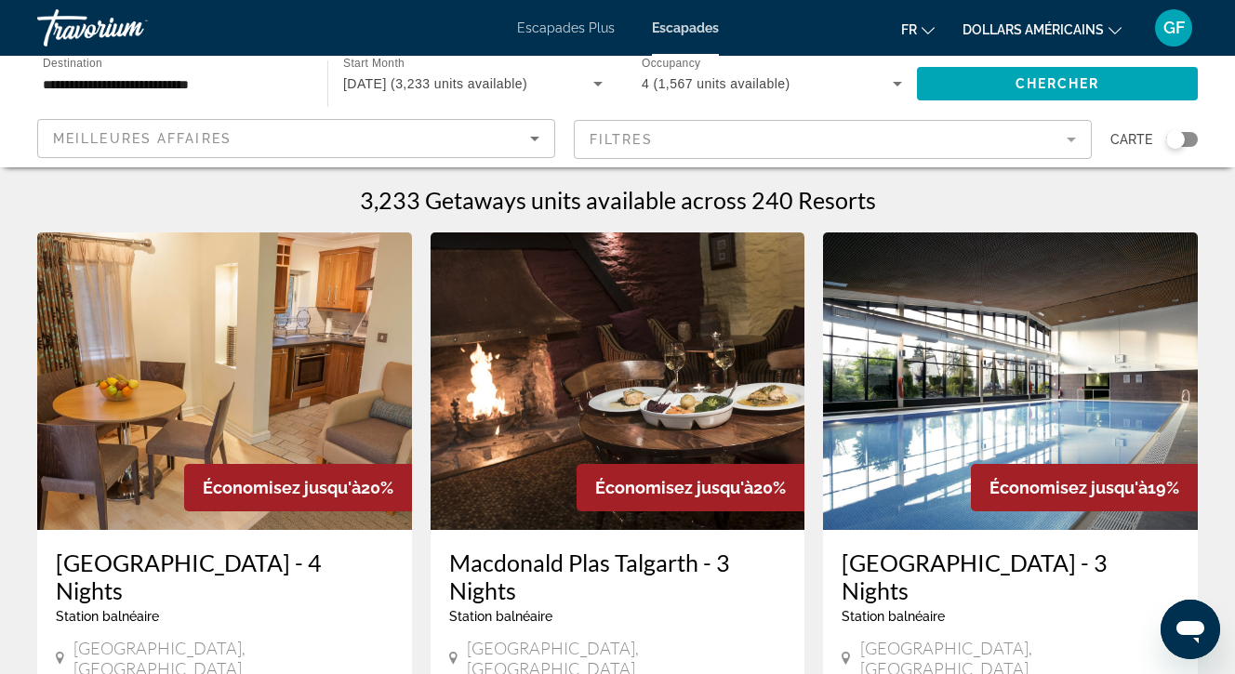
click at [1172, 141] on div "Search widget" at bounding box center [1175, 139] width 19 height 19
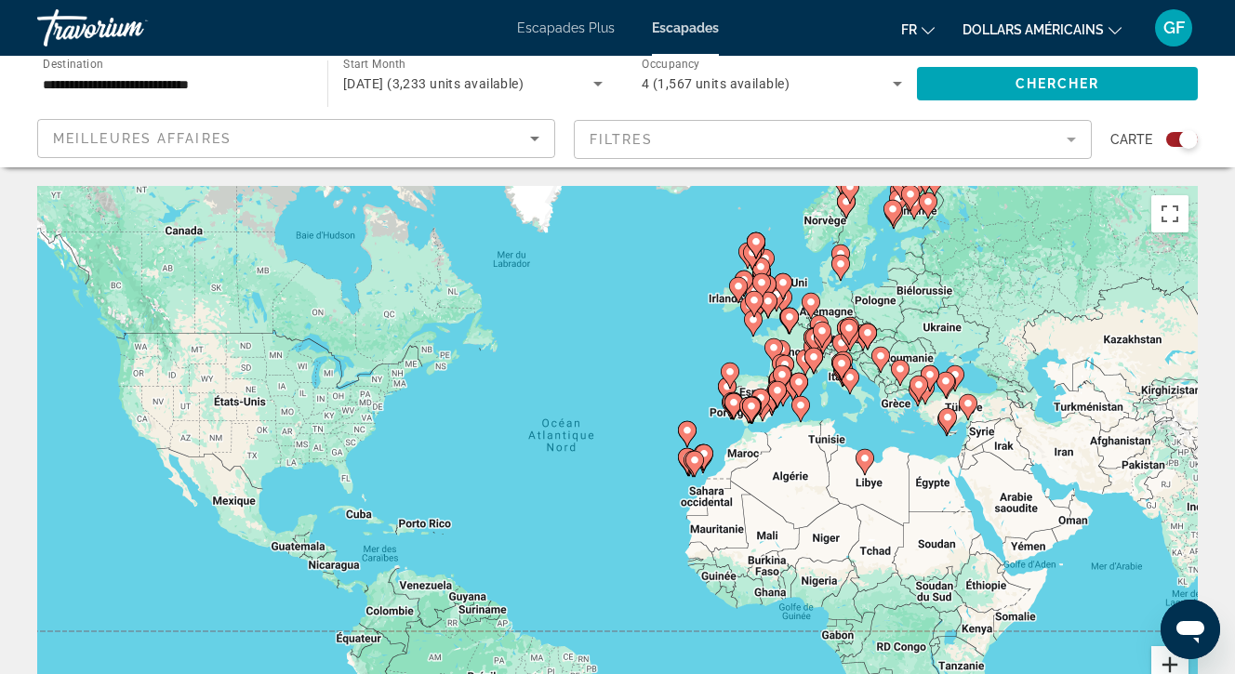
click at [1168, 664] on button "Zoom avant" at bounding box center [1169, 664] width 37 height 37
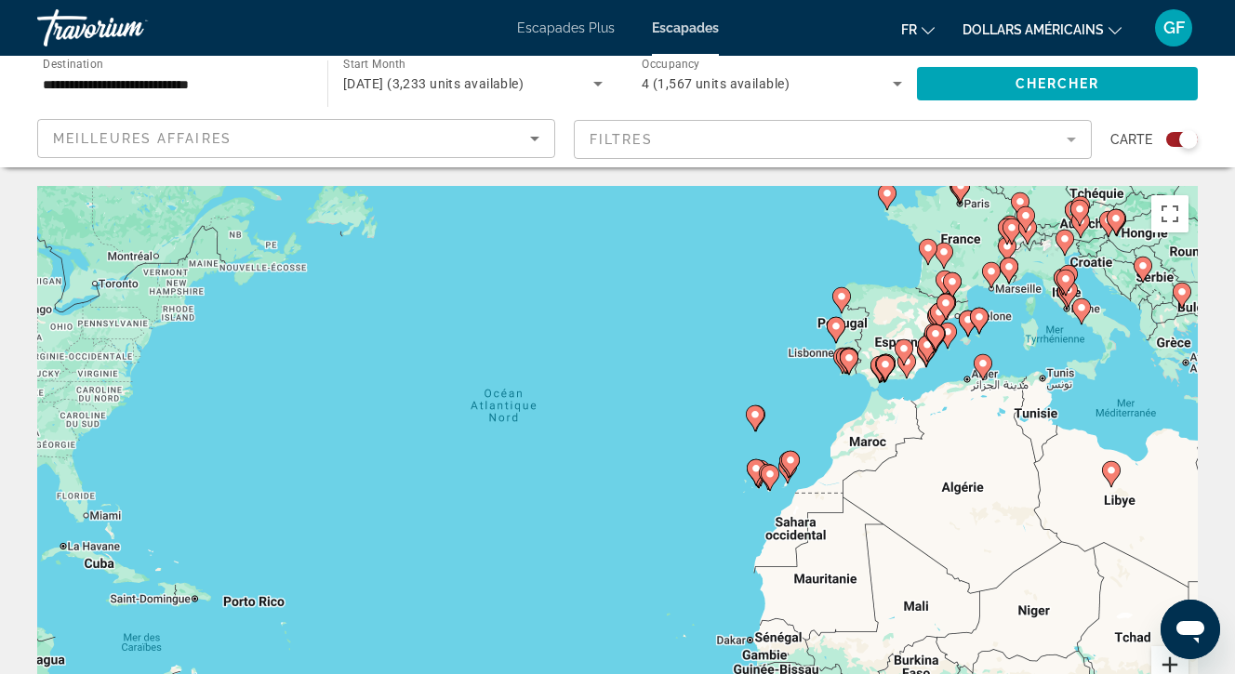
click at [1168, 664] on button "Zoom avant" at bounding box center [1169, 664] width 37 height 37
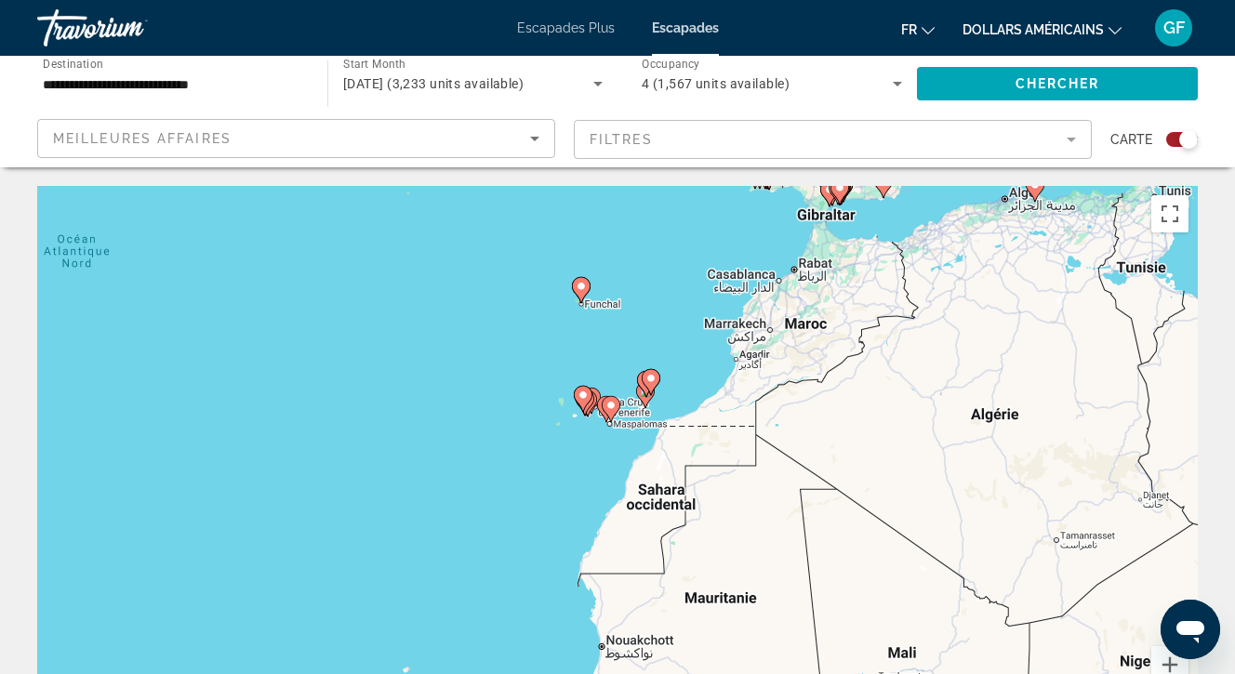
drag, startPoint x: 806, startPoint y: 528, endPoint x: 489, endPoint y: 432, distance: 331.3
click at [489, 432] on div "Pour activer le glissement avec le clavier, appuyez sur Alt+Entrée. Une fois ce…" at bounding box center [617, 465] width 1161 height 558
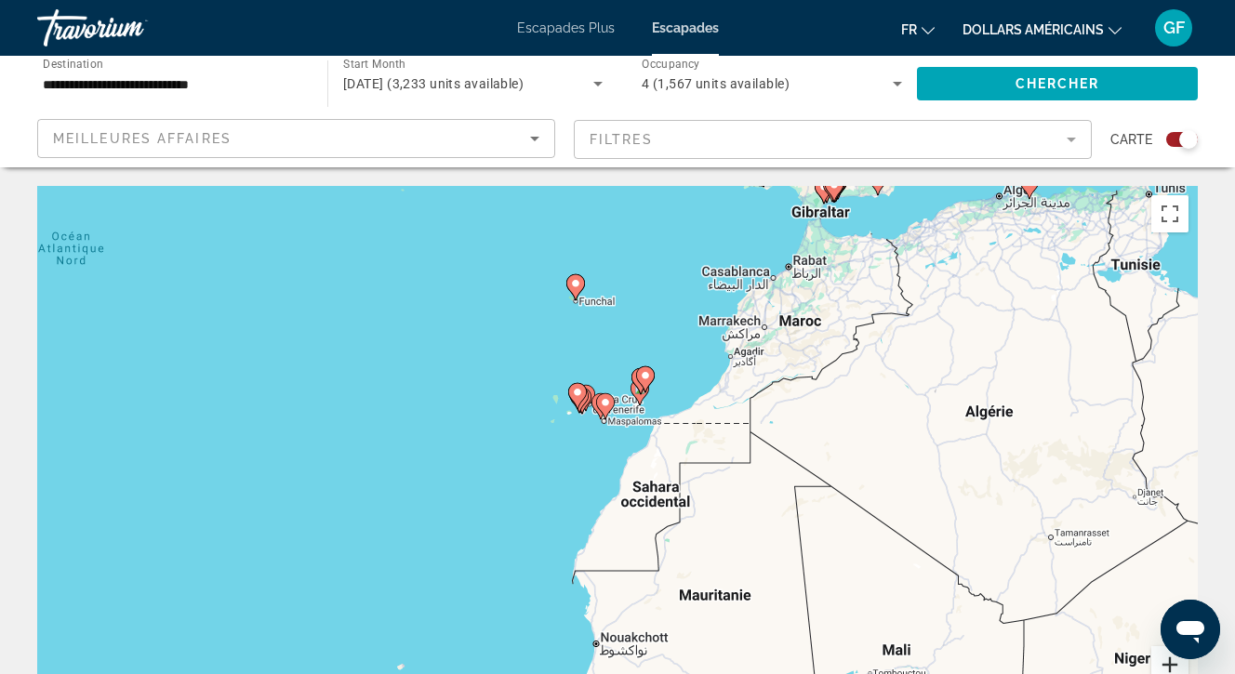
click at [1171, 661] on button "Zoom avant" at bounding box center [1169, 664] width 37 height 37
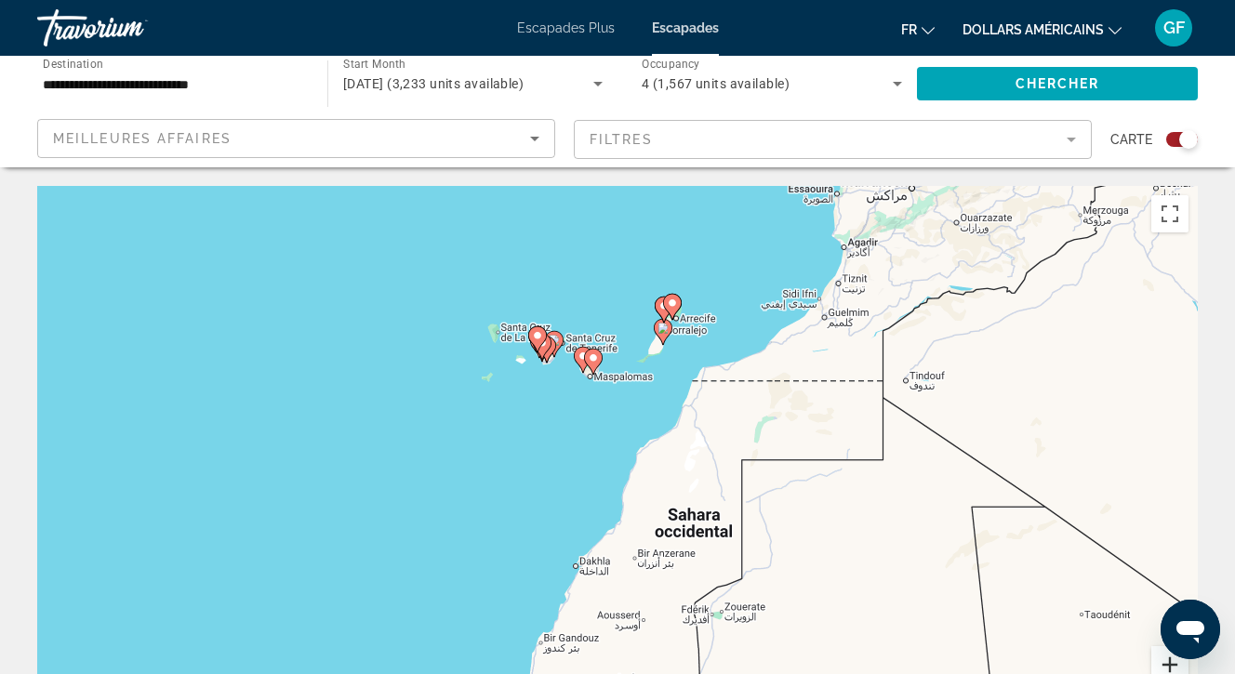
click at [1171, 661] on button "Zoom avant" at bounding box center [1169, 664] width 37 height 37
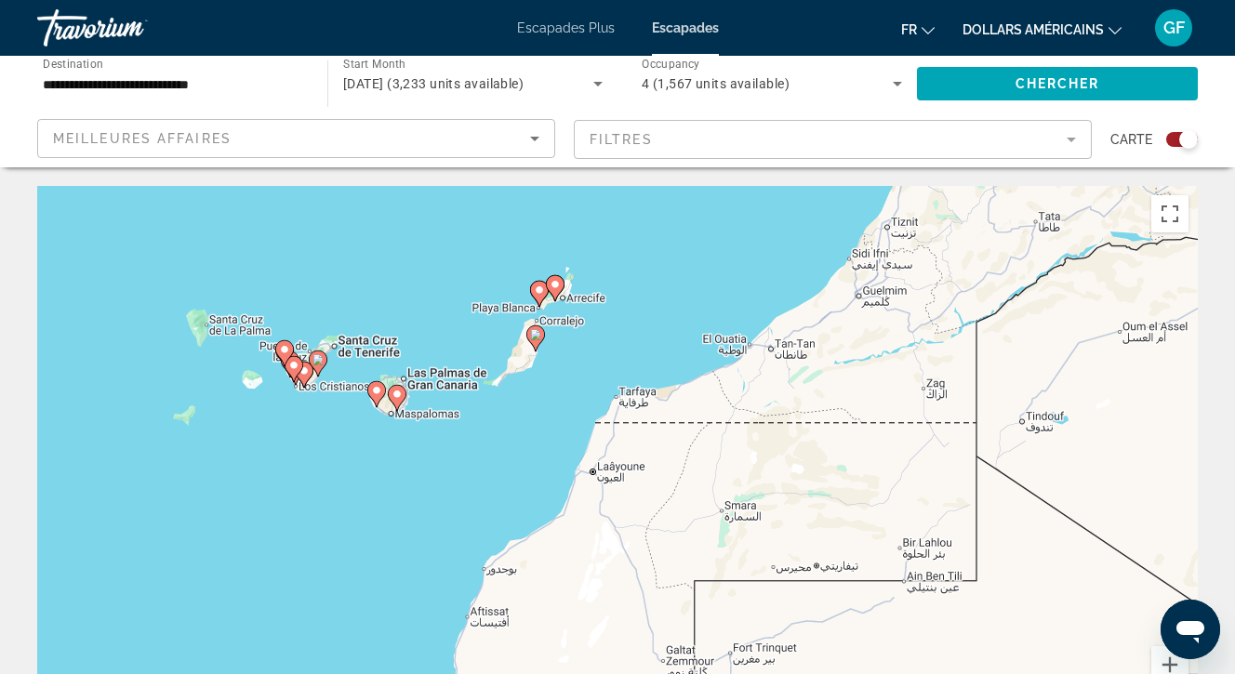
drag, startPoint x: 523, startPoint y: 469, endPoint x: 292, endPoint y: 637, distance: 285.5
click at [290, 637] on div "Pour activer le glissement avec le clavier, appuyez sur Alt+Entrée. Une fois ce…" at bounding box center [617, 465] width 1161 height 558
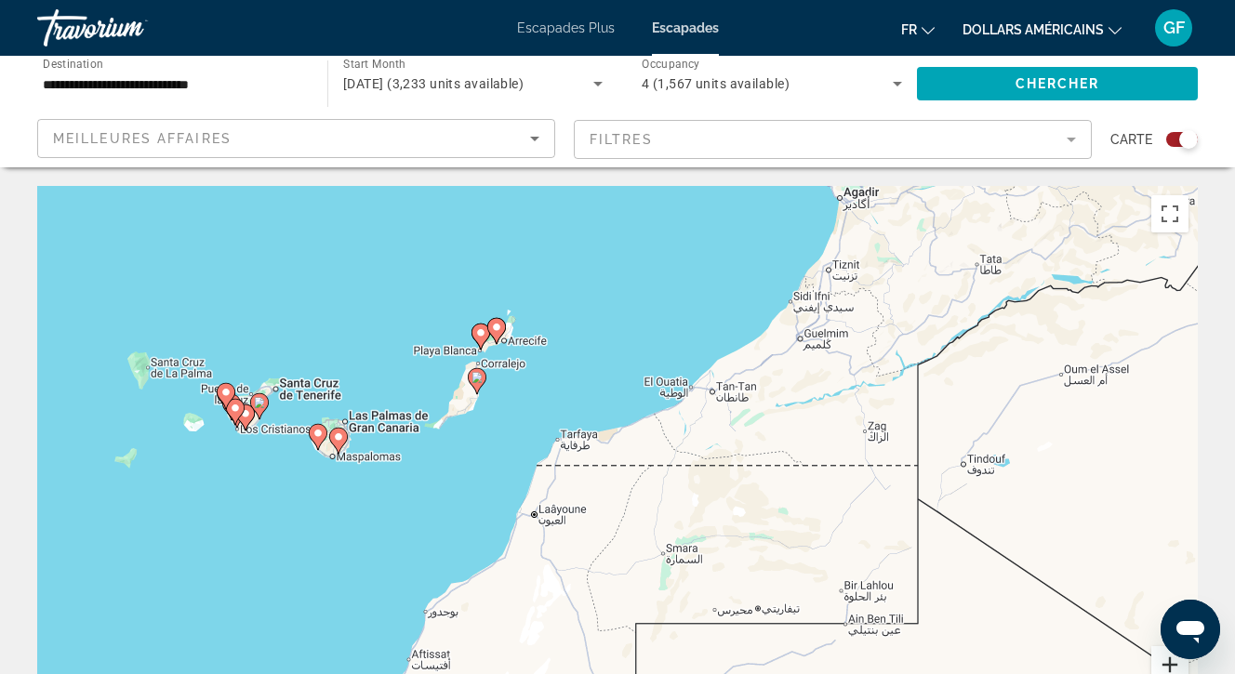
click at [1172, 661] on button "Zoom avant" at bounding box center [1169, 664] width 37 height 37
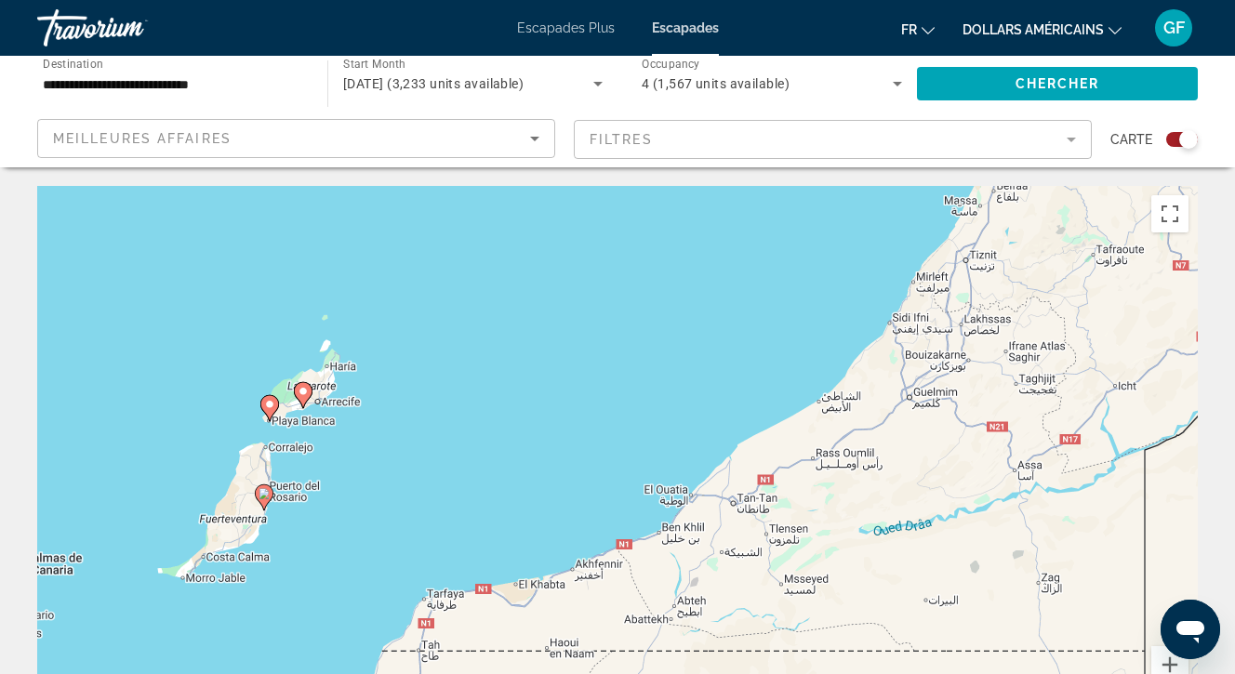
drag, startPoint x: 484, startPoint y: 304, endPoint x: 408, endPoint y: 492, distance: 202.4
click at [408, 492] on div "Pour activer le glissement avec le clavier, appuyez sur Alt+Entrée. Une fois ce…" at bounding box center [617, 465] width 1161 height 558
click at [1170, 664] on button "Zoom avant" at bounding box center [1169, 664] width 37 height 37
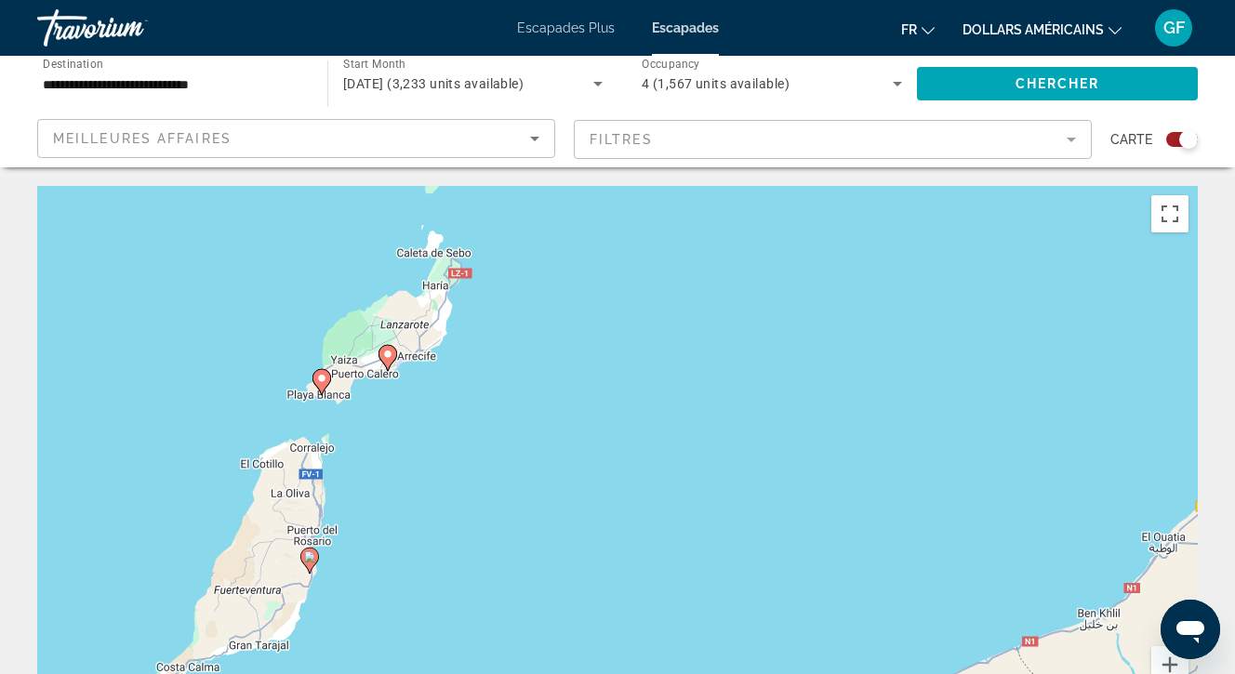
drag, startPoint x: 232, startPoint y: 435, endPoint x: 637, endPoint y: 452, distance: 405.8
click at [636, 452] on div "Pour activer le glissement avec le clavier, appuyez sur Alt+Entrée. Une fois ce…" at bounding box center [617, 465] width 1161 height 558
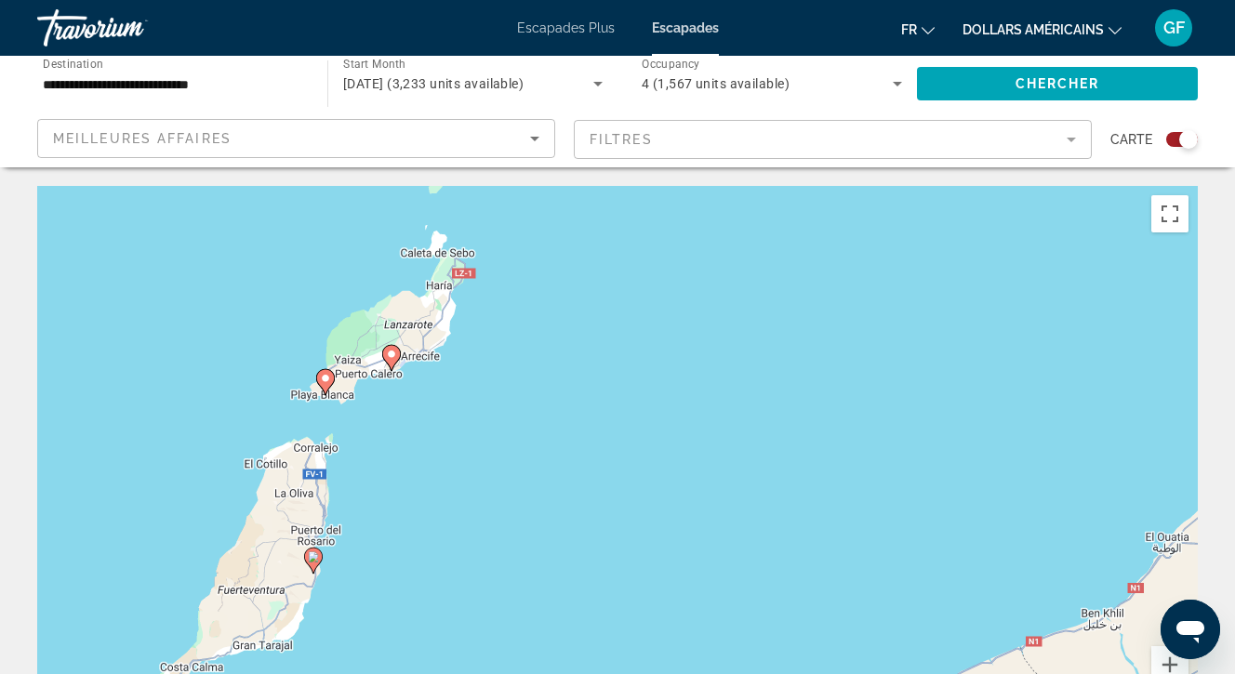
click at [395, 356] on image "Contenu principal" at bounding box center [391, 354] width 11 height 11
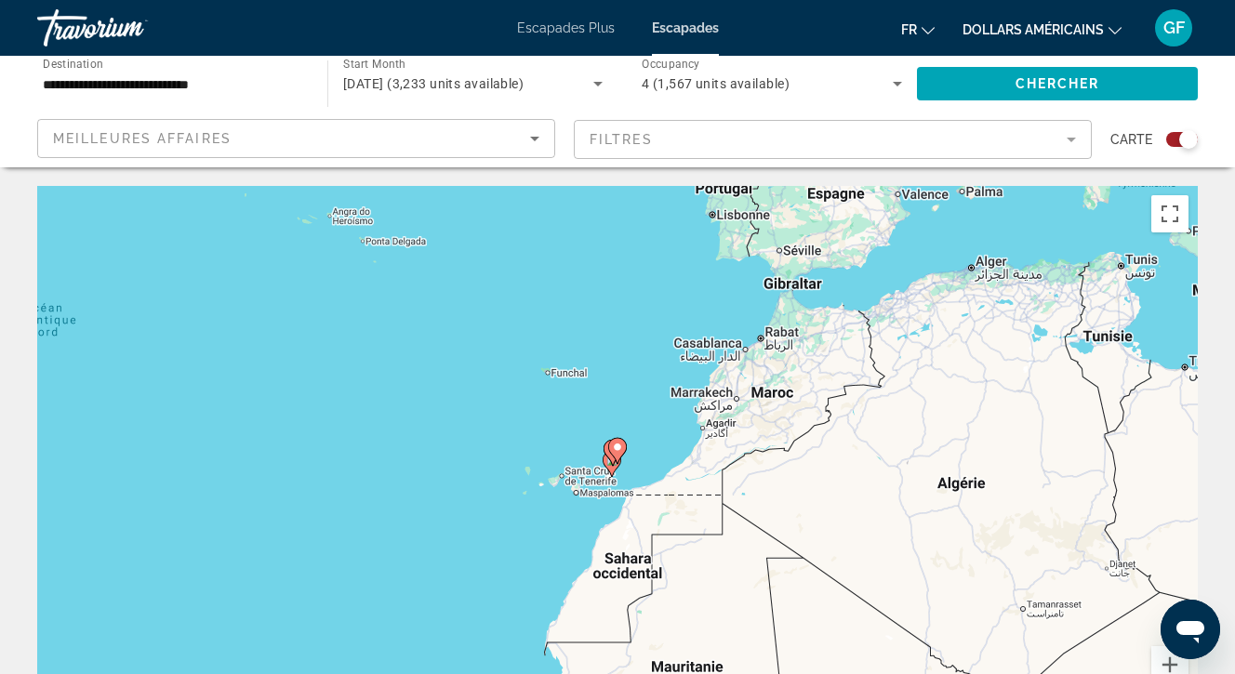
click at [618, 443] on image "Contenu principal" at bounding box center [617, 447] width 11 height 11
type input "**********"
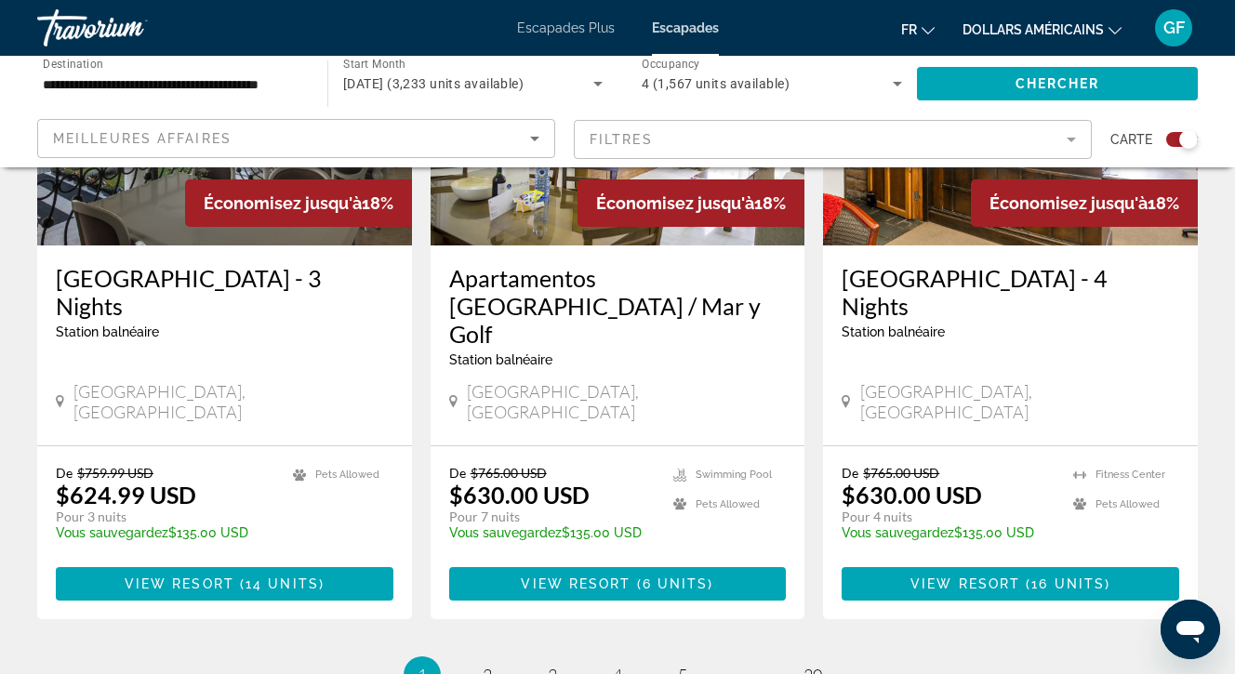
scroll to position [3023, 0]
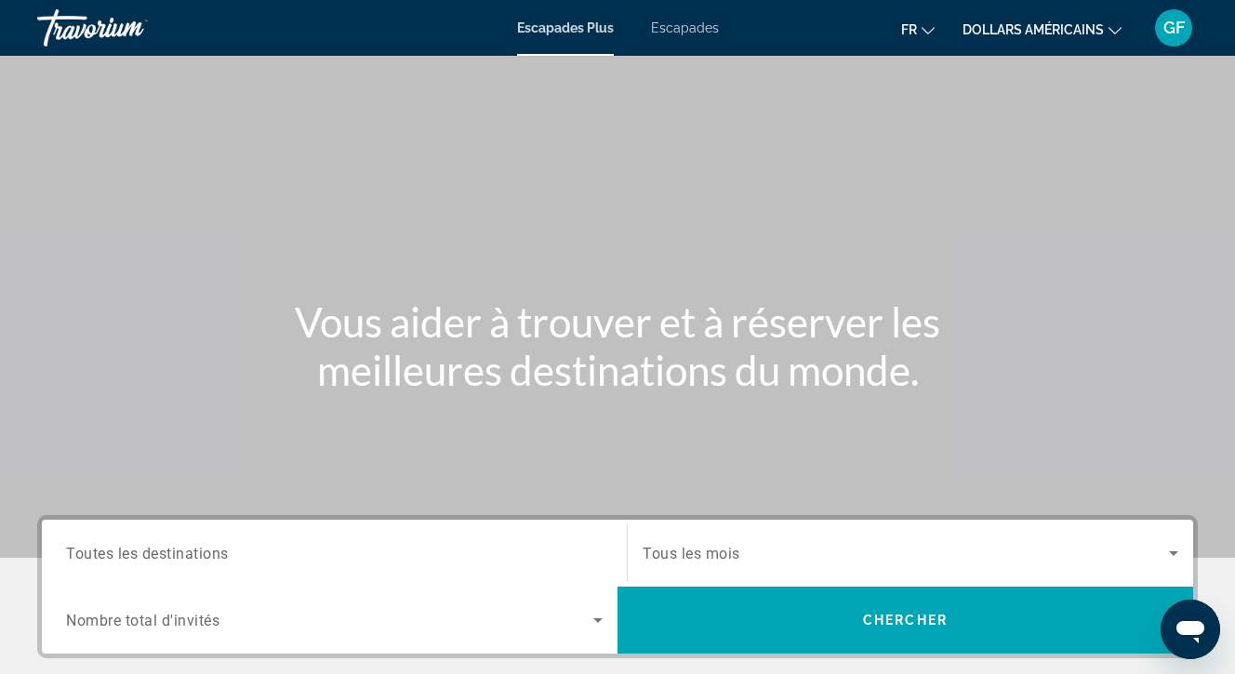
click at [681, 23] on font "Escapades" at bounding box center [685, 27] width 68 height 15
